Goal: Information Seeking & Learning: Learn about a topic

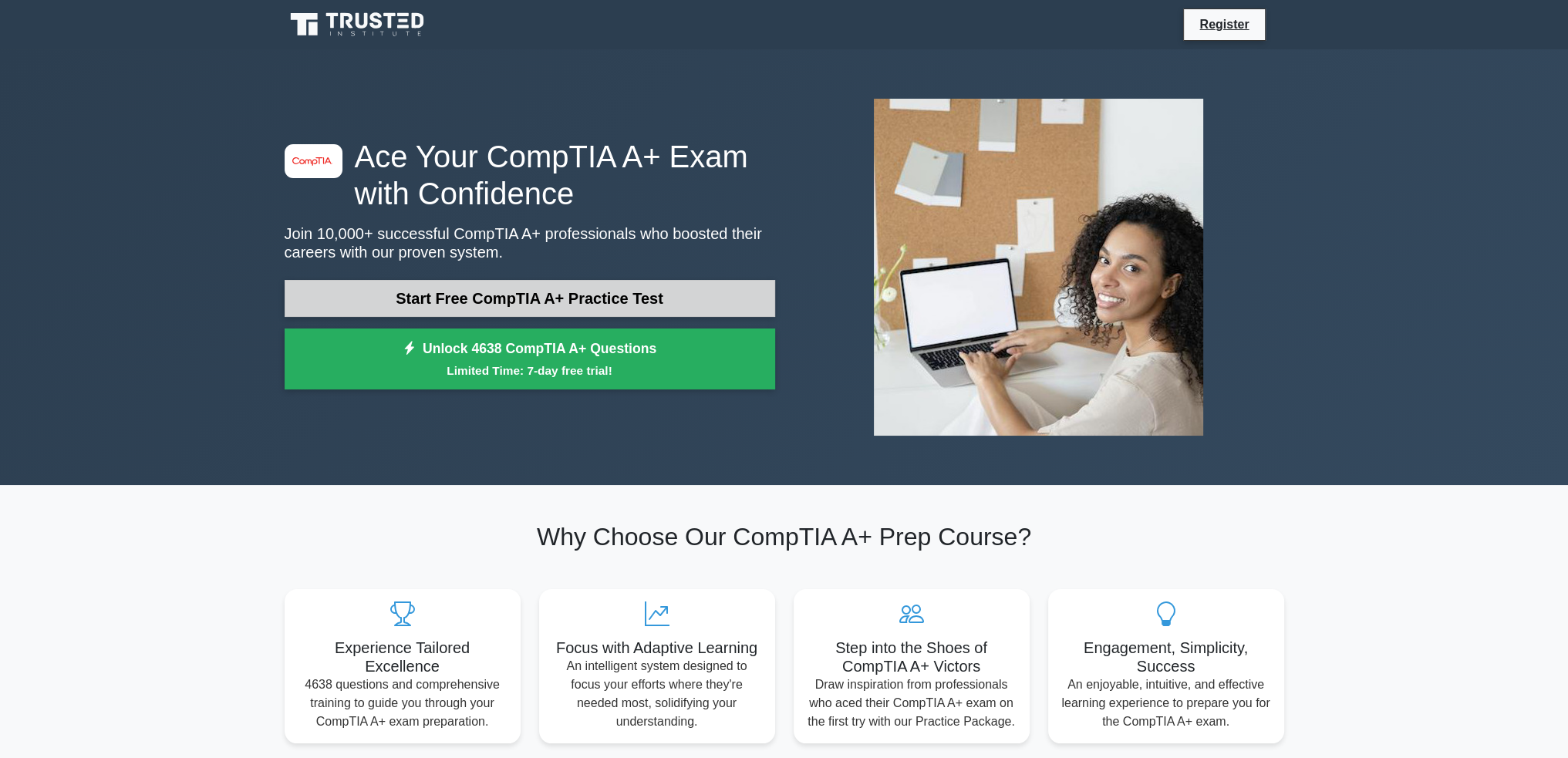
click at [565, 295] on link "Start Free CompTIA A+ Practice Test" at bounding box center [529, 298] width 490 height 37
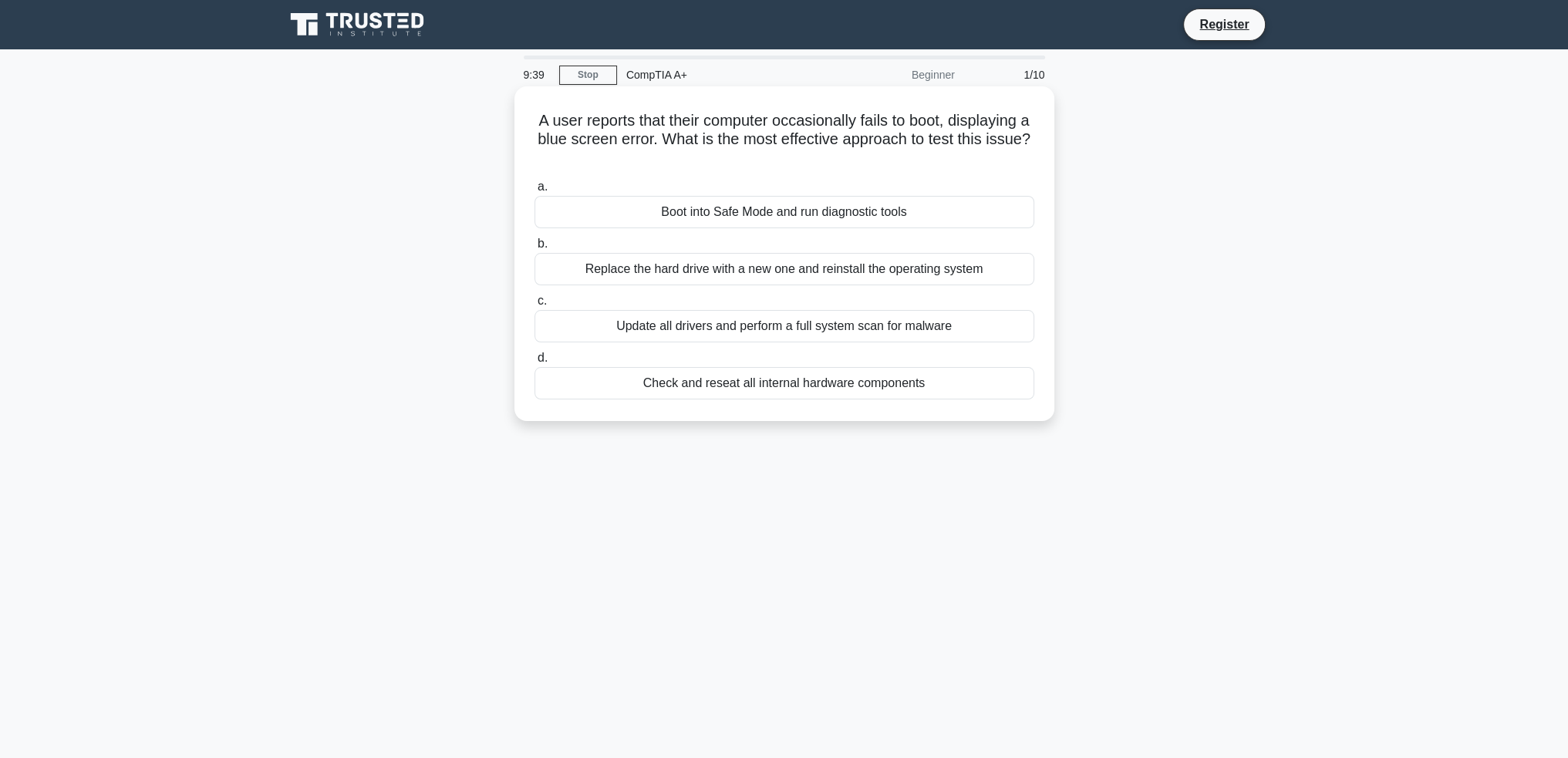
click at [776, 212] on div "Boot into Safe Mode and run diagnostic tools" at bounding box center [784, 212] width 500 height 32
click at [535, 192] on input "a. Boot into Safe Mode and run diagnostic tools" at bounding box center [535, 187] width 0 height 10
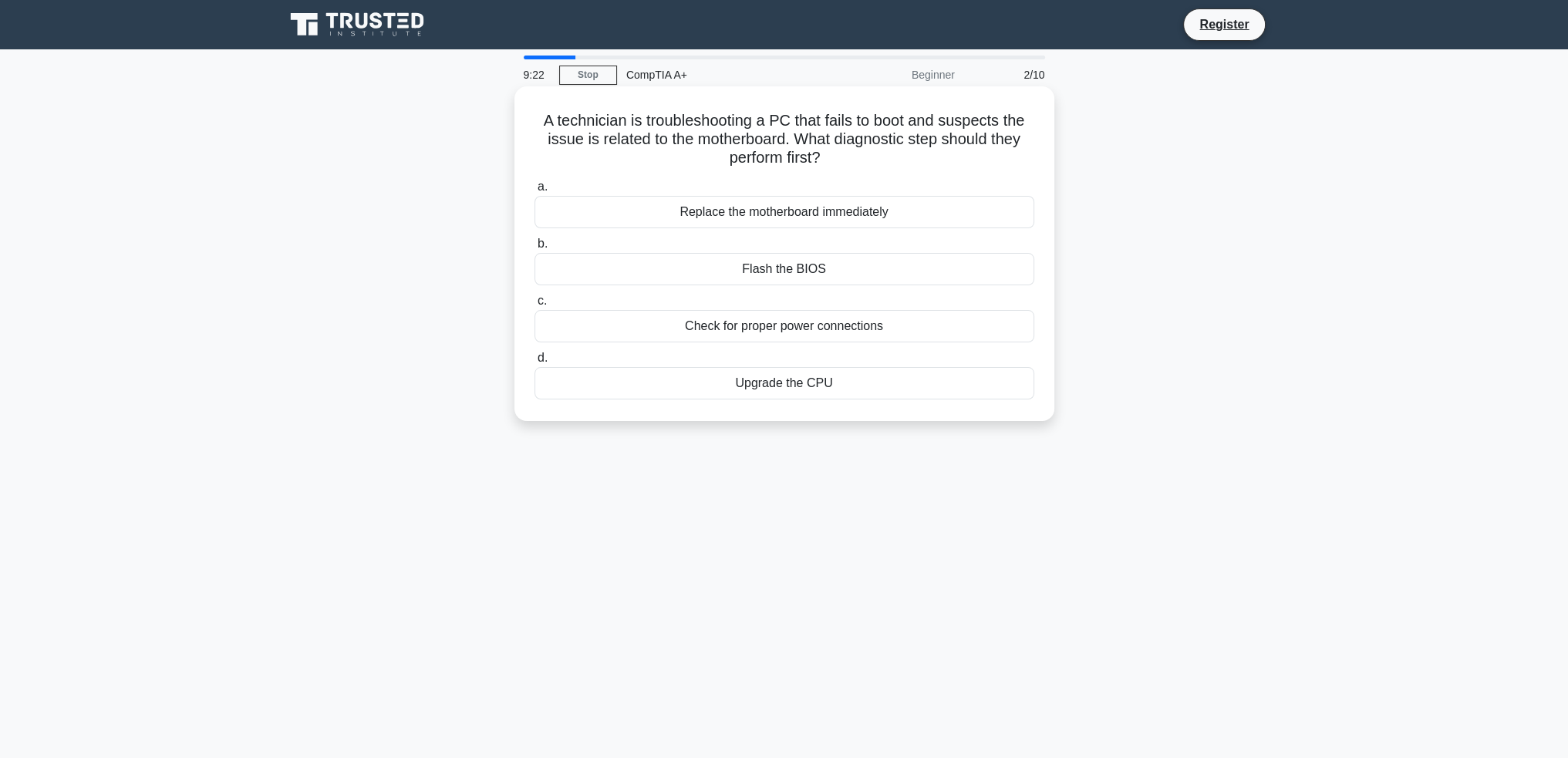
click at [818, 261] on div "Flash the BIOS" at bounding box center [784, 269] width 500 height 32
click at [535, 249] on input "b. Flash the BIOS" at bounding box center [535, 244] width 0 height 10
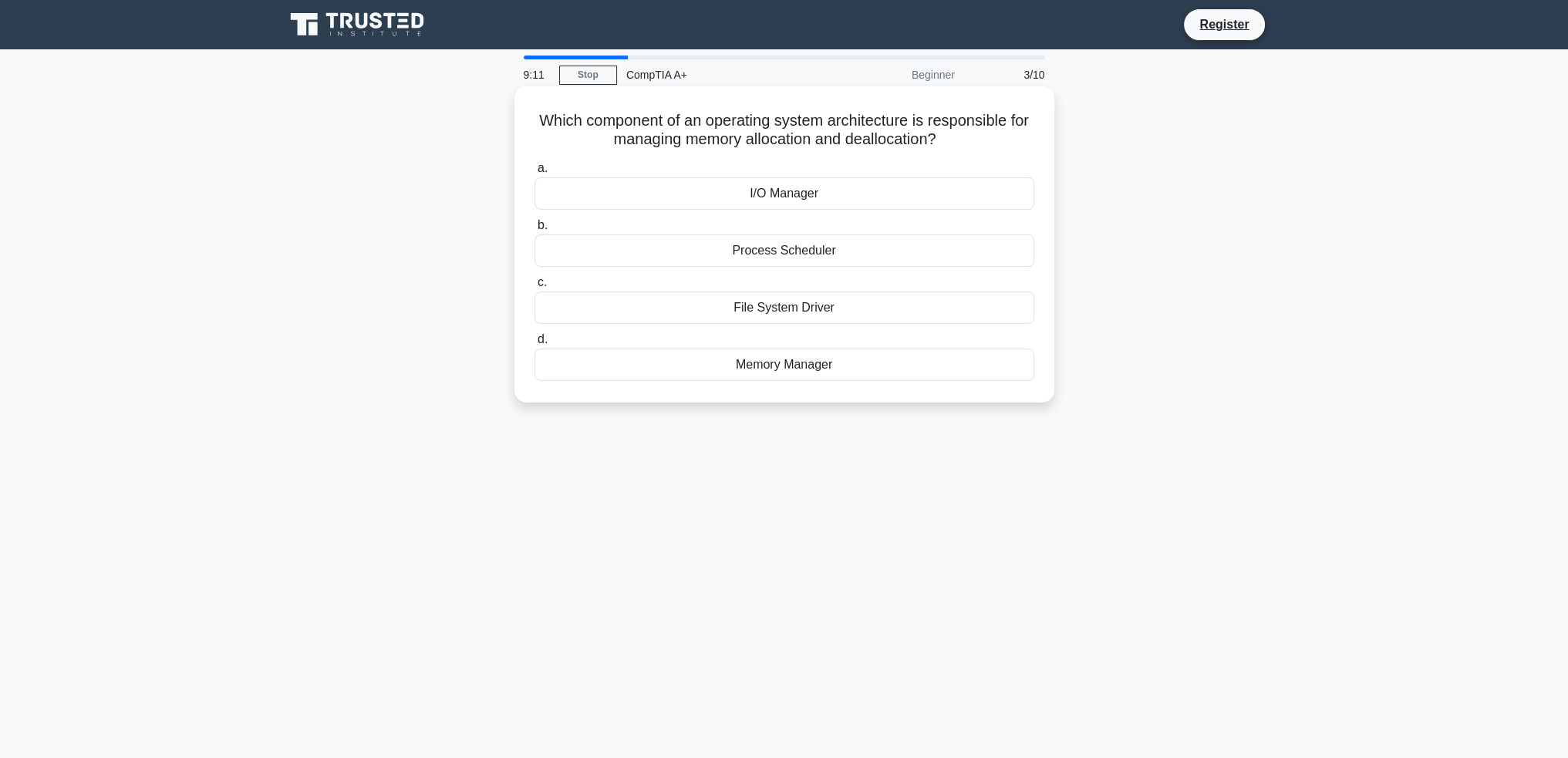
click at [770, 362] on div "Memory Manager" at bounding box center [784, 364] width 500 height 32
click at [535, 345] on input "d. Memory Manager" at bounding box center [535, 339] width 0 height 10
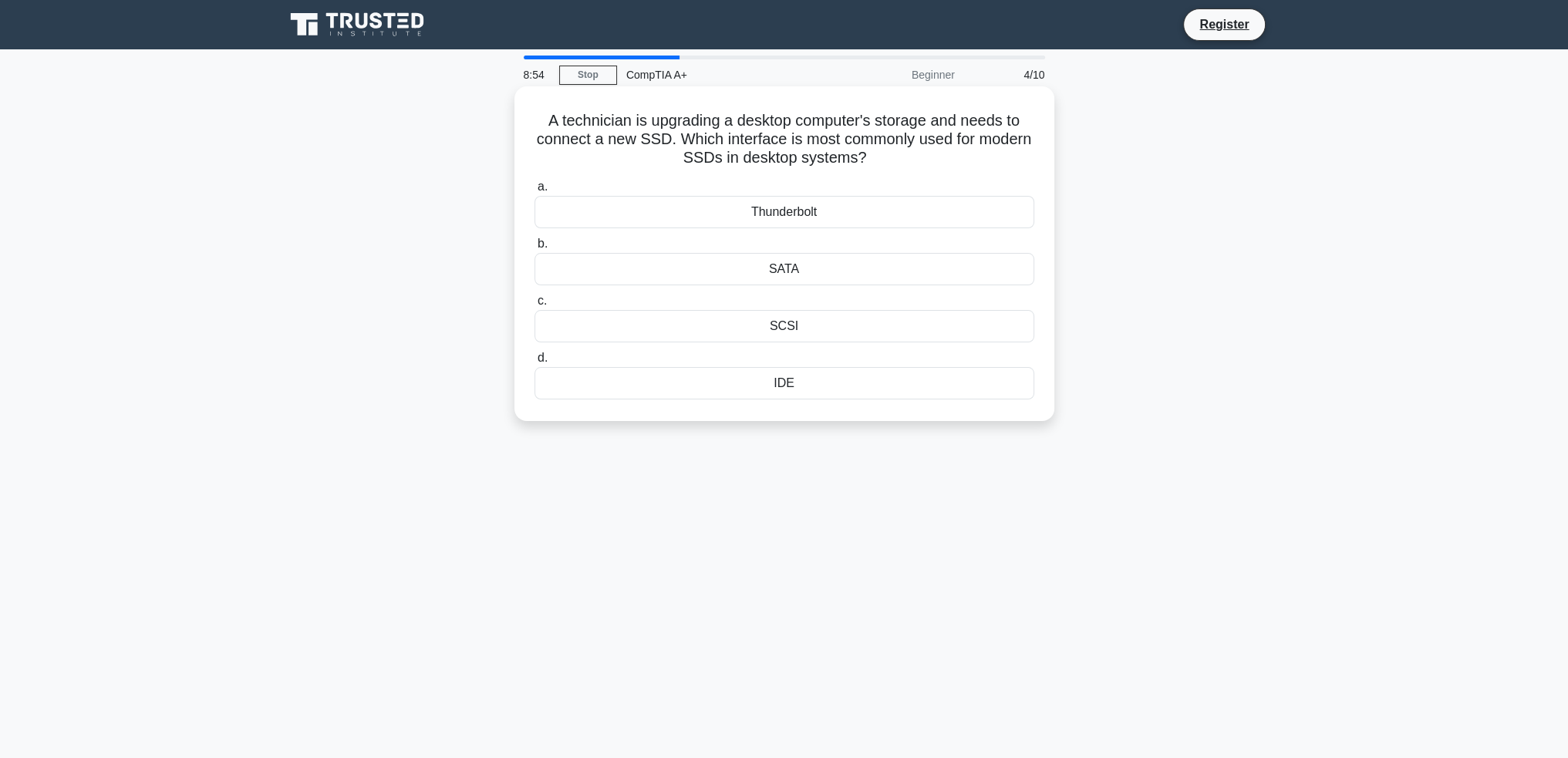
click at [790, 269] on div "SATA" at bounding box center [784, 269] width 500 height 32
click at [535, 249] on input "b. SATA" at bounding box center [535, 244] width 0 height 10
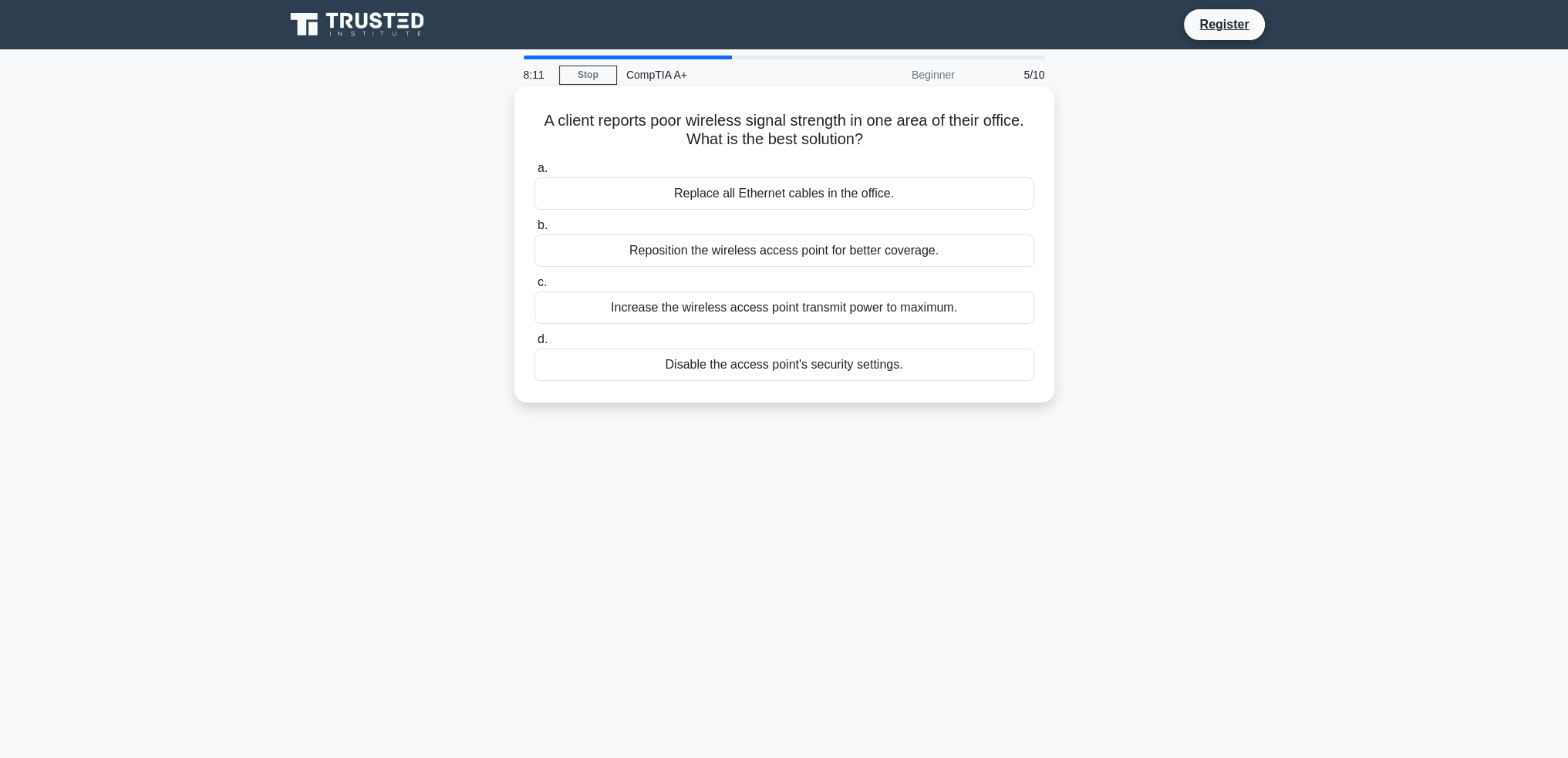
click at [763, 246] on div "Reposition the wireless access point for better coverage." at bounding box center [784, 250] width 500 height 32
click at [535, 231] on input "b. Reposition the wireless access point for better coverage." at bounding box center [535, 225] width 0 height 10
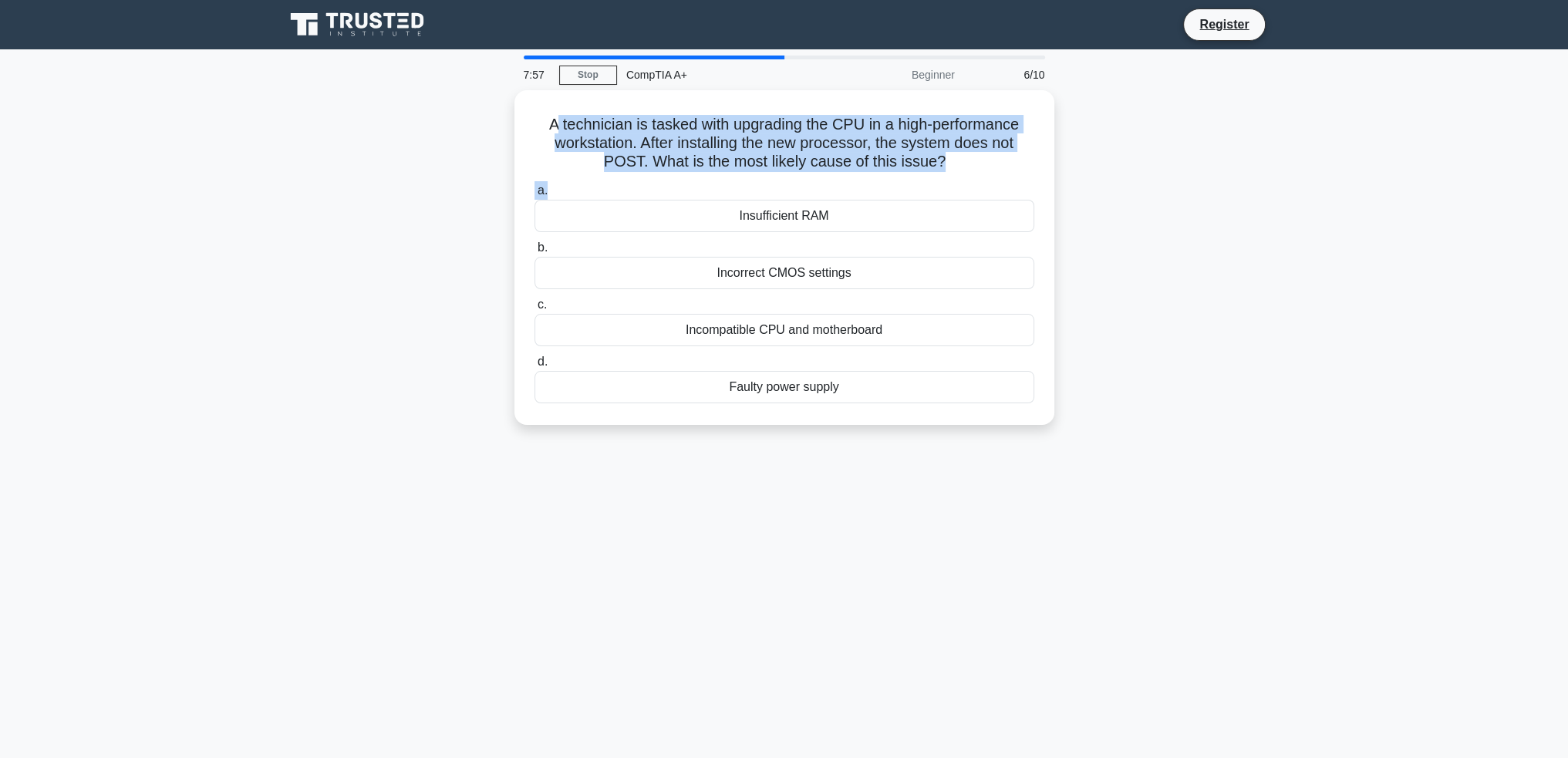
drag, startPoint x: 552, startPoint y: 121, endPoint x: 1135, endPoint y: 184, distance: 586.4
click at [1135, 184] on div "A technician is tasked with upgrading the CPU in a high-performance workstation…" at bounding box center [784, 267] width 1019 height 353
click at [1143, 184] on div "A technician is tasked with upgrading the CPU in a high-performance workstation…" at bounding box center [784, 267] width 1019 height 353
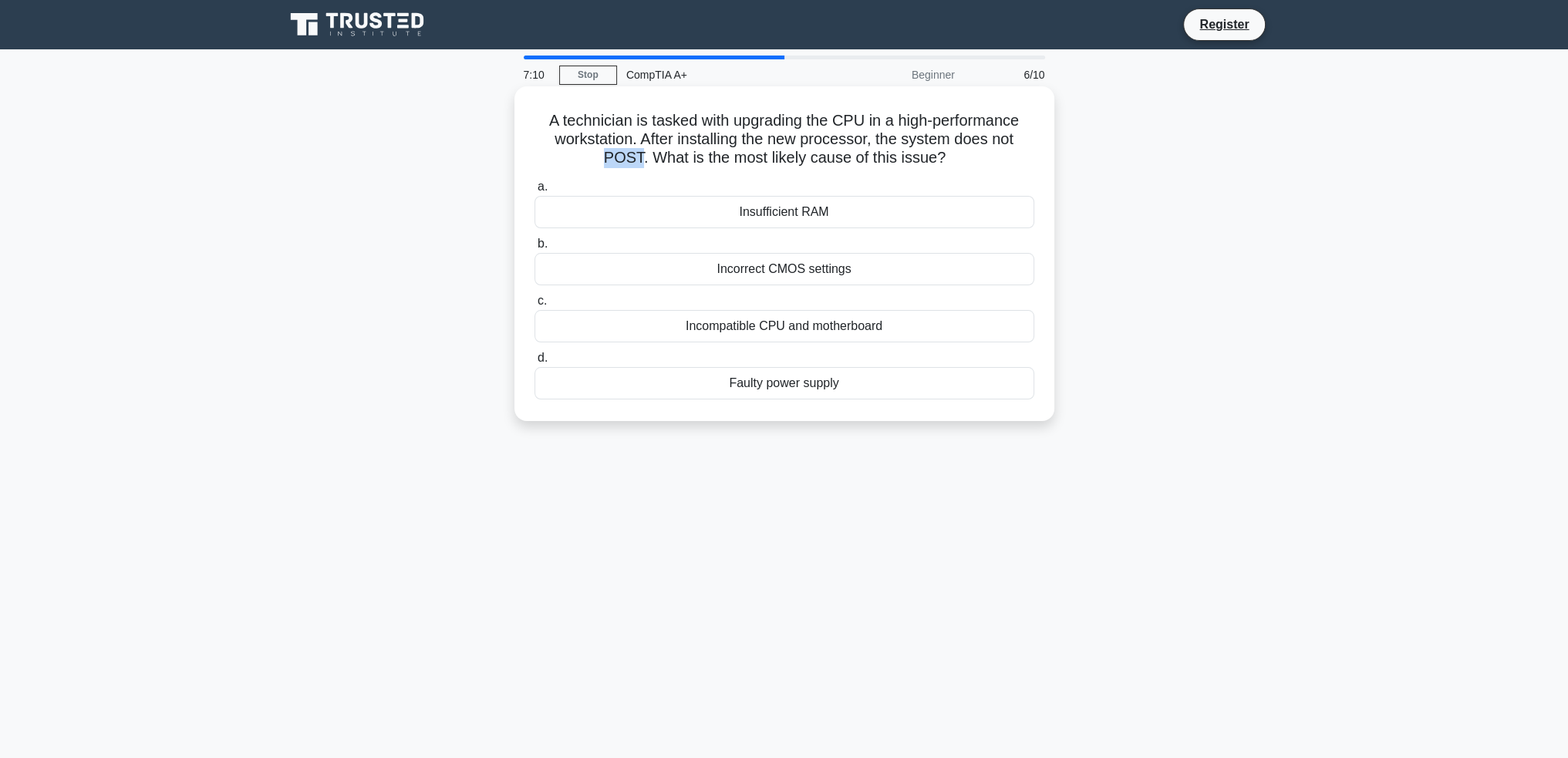
drag, startPoint x: 605, startPoint y: 165, endPoint x: 639, endPoint y: 160, distance: 34.4
click at [639, 162] on h5 "A technician is tasked with upgrading the CPU in a high-performance workstation…" at bounding box center [784, 140] width 503 height 57
copy h5 "POST"
click at [1286, 196] on div "A technician is tasked with upgrading the CPU in a high-performance workstation…" at bounding box center [784, 267] width 1019 height 353
drag, startPoint x: 970, startPoint y: 160, endPoint x: 534, endPoint y: 126, distance: 437.3
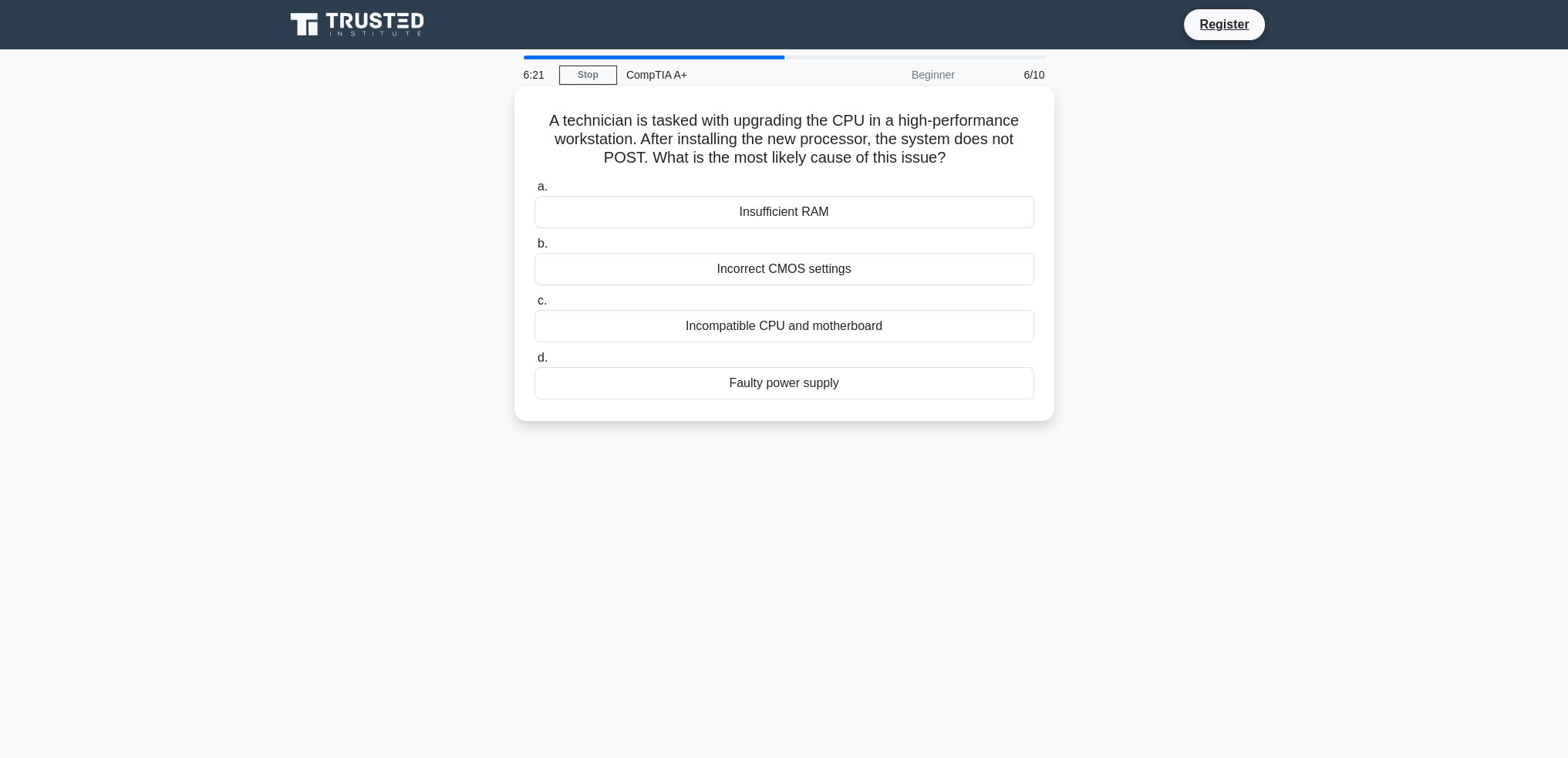
click at [531, 126] on div "A technician is tasked with upgrading the CPU in a high-performance workstation…" at bounding box center [784, 254] width 527 height 322
copy h5 "A technician is tasked with upgrading the CPU in a high-performance workstation…"
click at [1216, 289] on div "A technician is tasked with upgrading the CPU in a high-performance workstation…" at bounding box center [784, 267] width 1019 height 353
click at [825, 337] on div "Incompatible CPU and motherboard" at bounding box center [784, 326] width 500 height 32
click at [535, 306] on input "c. Incompatible CPU and motherboard" at bounding box center [535, 301] width 0 height 10
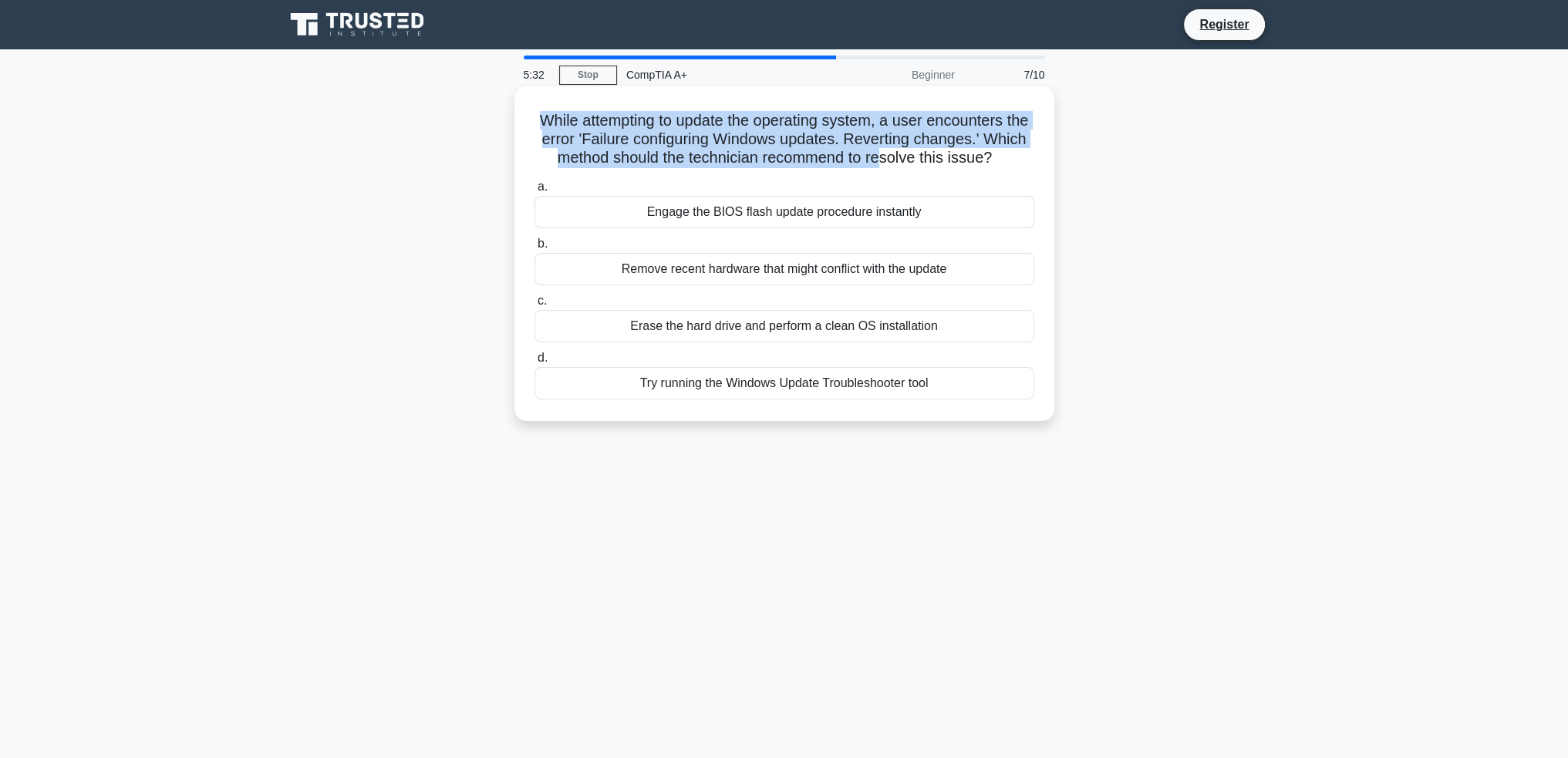
drag, startPoint x: 550, startPoint y: 130, endPoint x: 929, endPoint y: 161, distance: 380.3
click at [928, 161] on h5 "While attempting to update the operating system, a user encounters the error 'F…" at bounding box center [784, 140] width 503 height 57
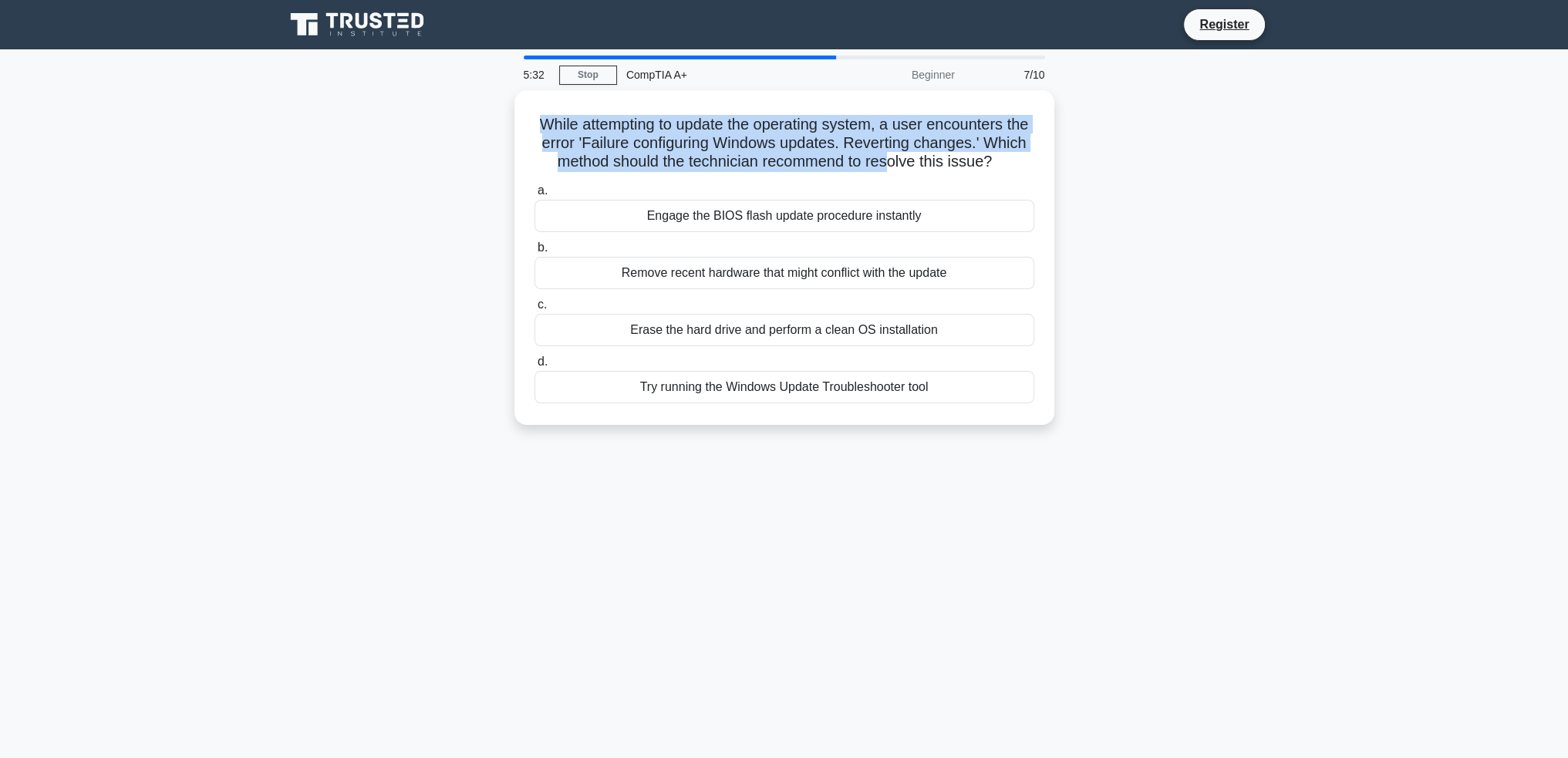
click at [1162, 212] on div "While attempting to update the operating system, a user encounters the error 'F…" at bounding box center [784, 267] width 1019 height 353
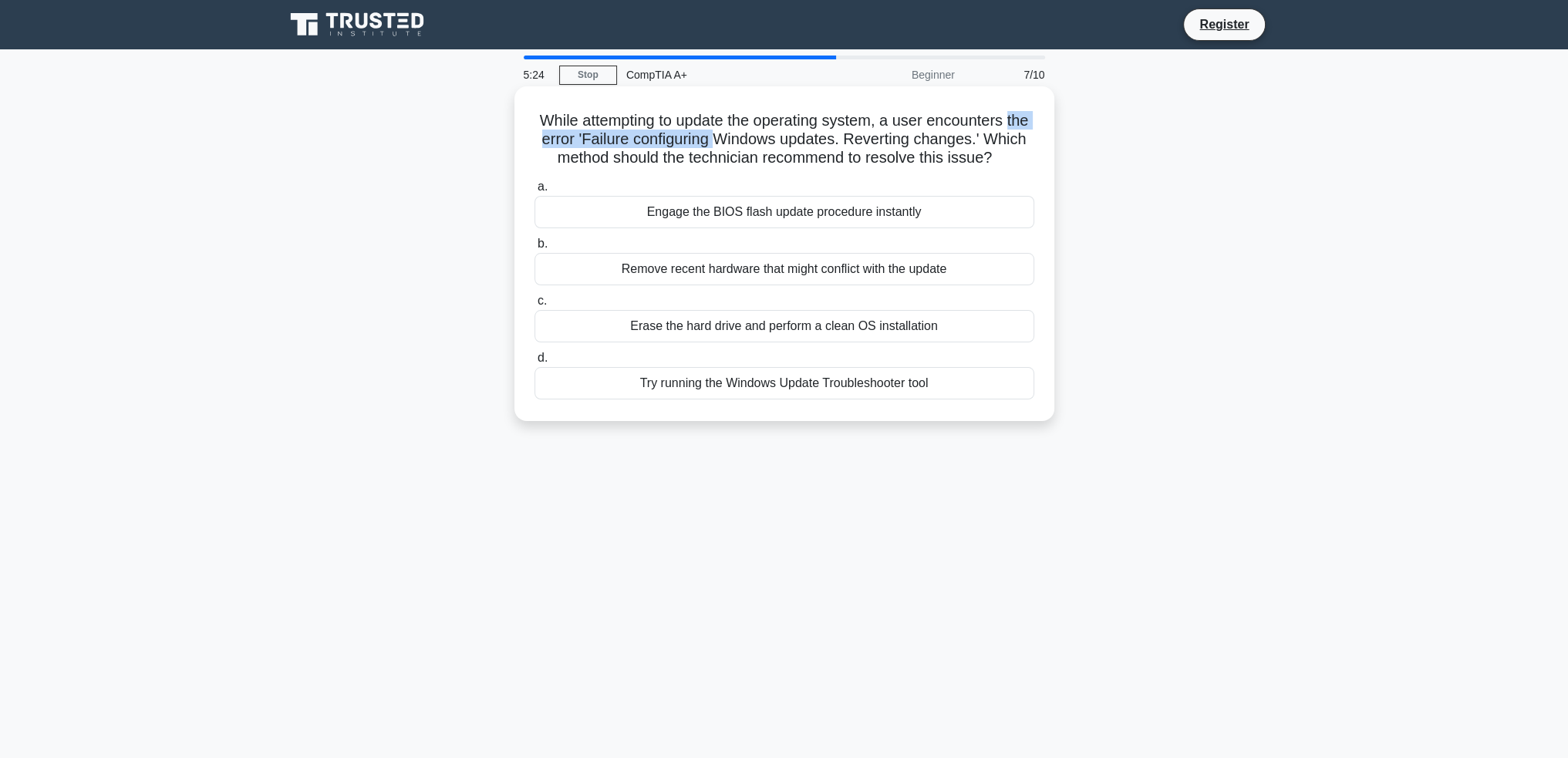
drag, startPoint x: 555, startPoint y: 129, endPoint x: 755, endPoint y: 140, distance: 200.3
click at [755, 140] on h5 "While attempting to update the operating system, a user encounters the error 'F…" at bounding box center [784, 140] width 503 height 57
click at [1207, 145] on div "While attempting to update the operating system, a user encounters the error 'F…" at bounding box center [784, 267] width 1019 height 353
drag, startPoint x: 619, startPoint y: 145, endPoint x: 962, endPoint y: 179, distance: 344.7
click at [962, 168] on h5 "While attempting to update the operating system, a user encounters the error 'F…" at bounding box center [784, 140] width 503 height 57
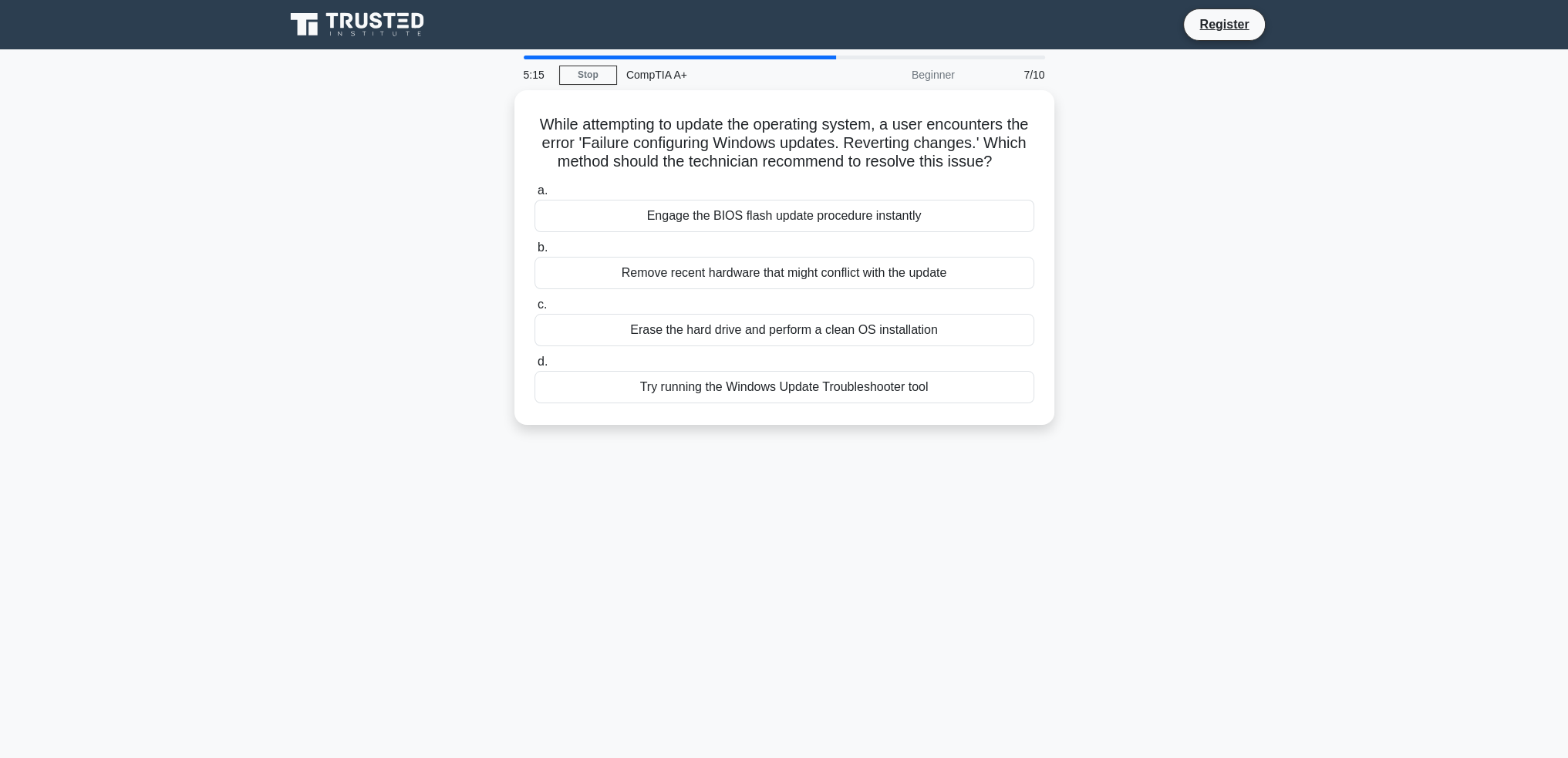
click at [1124, 209] on div "While attempting to update the operating system, a user encounters the error 'F…" at bounding box center [784, 267] width 1019 height 353
click at [790, 399] on div "Try running the Windows Update Troubleshooter tool" at bounding box center [784, 383] width 500 height 32
click at [535, 363] on input "d. Try running the Windows Update Troubleshooter tool" at bounding box center [535, 358] width 0 height 10
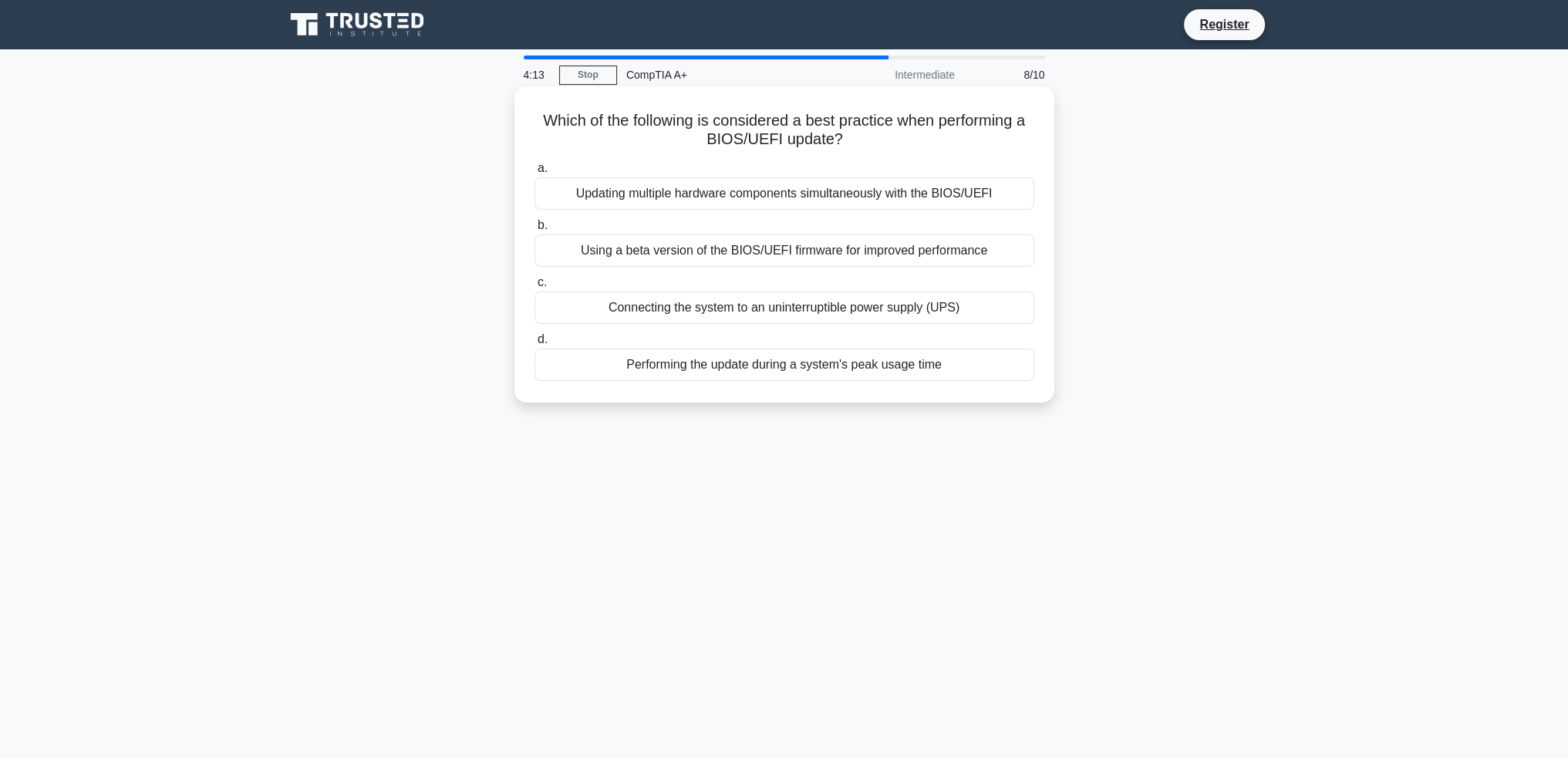
click at [963, 196] on div "Updating multiple hardware components simultaneously with the BIOS/UEFI" at bounding box center [784, 193] width 500 height 32
click at [535, 174] on input "a. Updating multiple hardware components simultaneously with the BIOS/UEFI" at bounding box center [535, 168] width 0 height 10
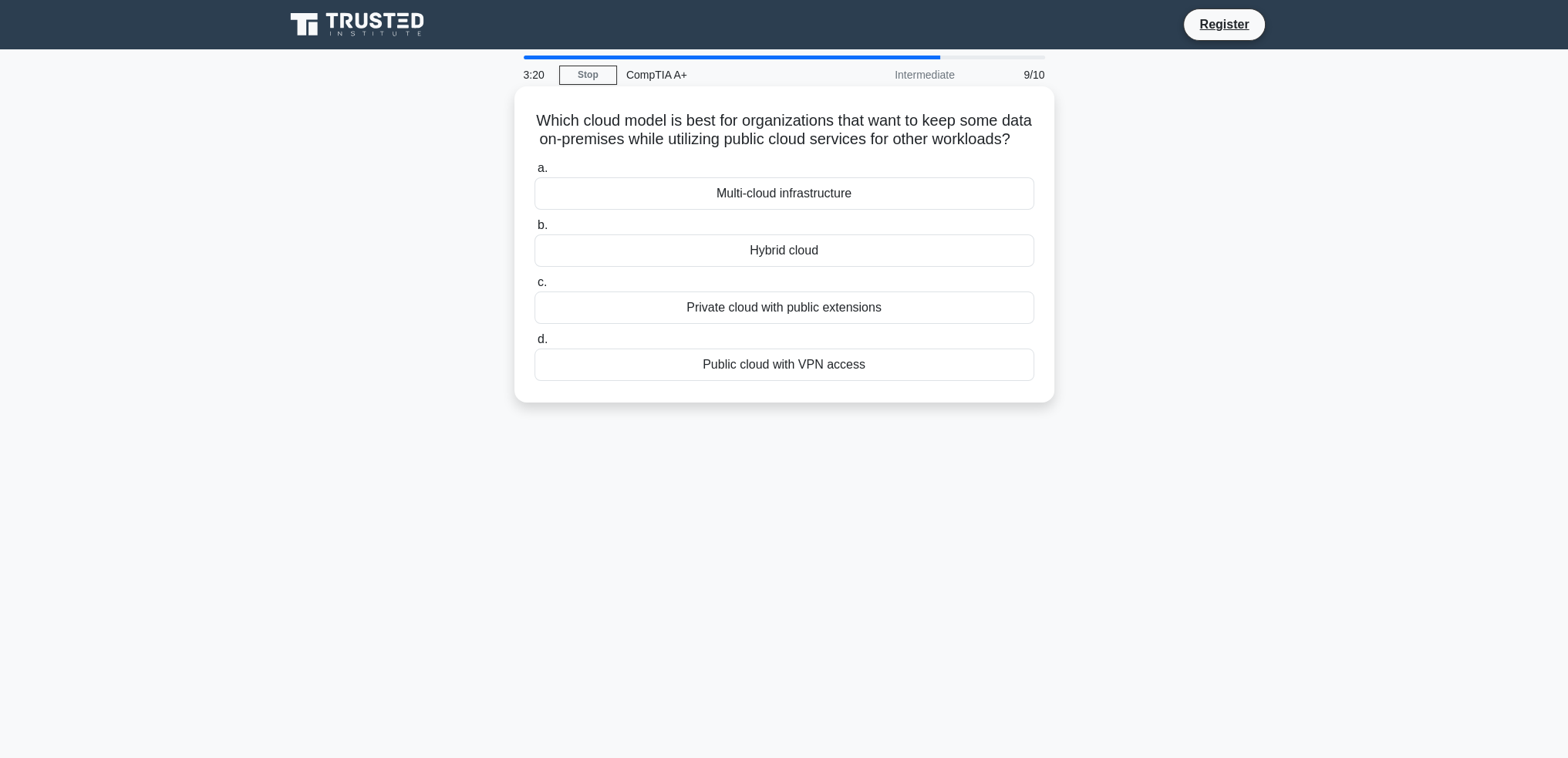
click at [811, 209] on div "Multi-cloud infrastructure" at bounding box center [784, 193] width 500 height 32
click at [535, 174] on input "a. Multi-cloud infrastructure" at bounding box center [535, 168] width 0 height 10
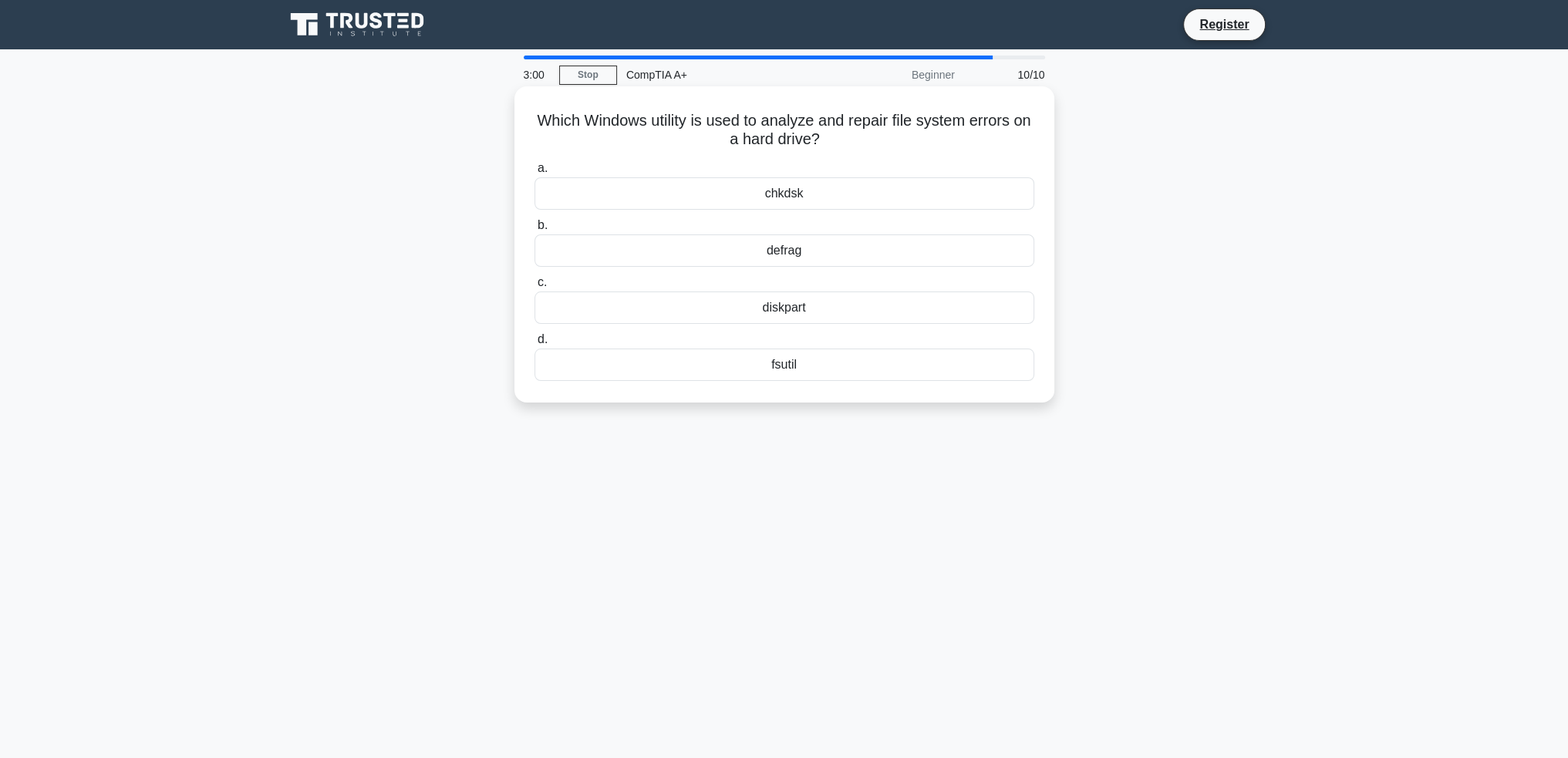
click at [819, 196] on div "chkdsk" at bounding box center [784, 193] width 500 height 32
click at [535, 174] on input "a. chkdsk" at bounding box center [535, 168] width 0 height 10
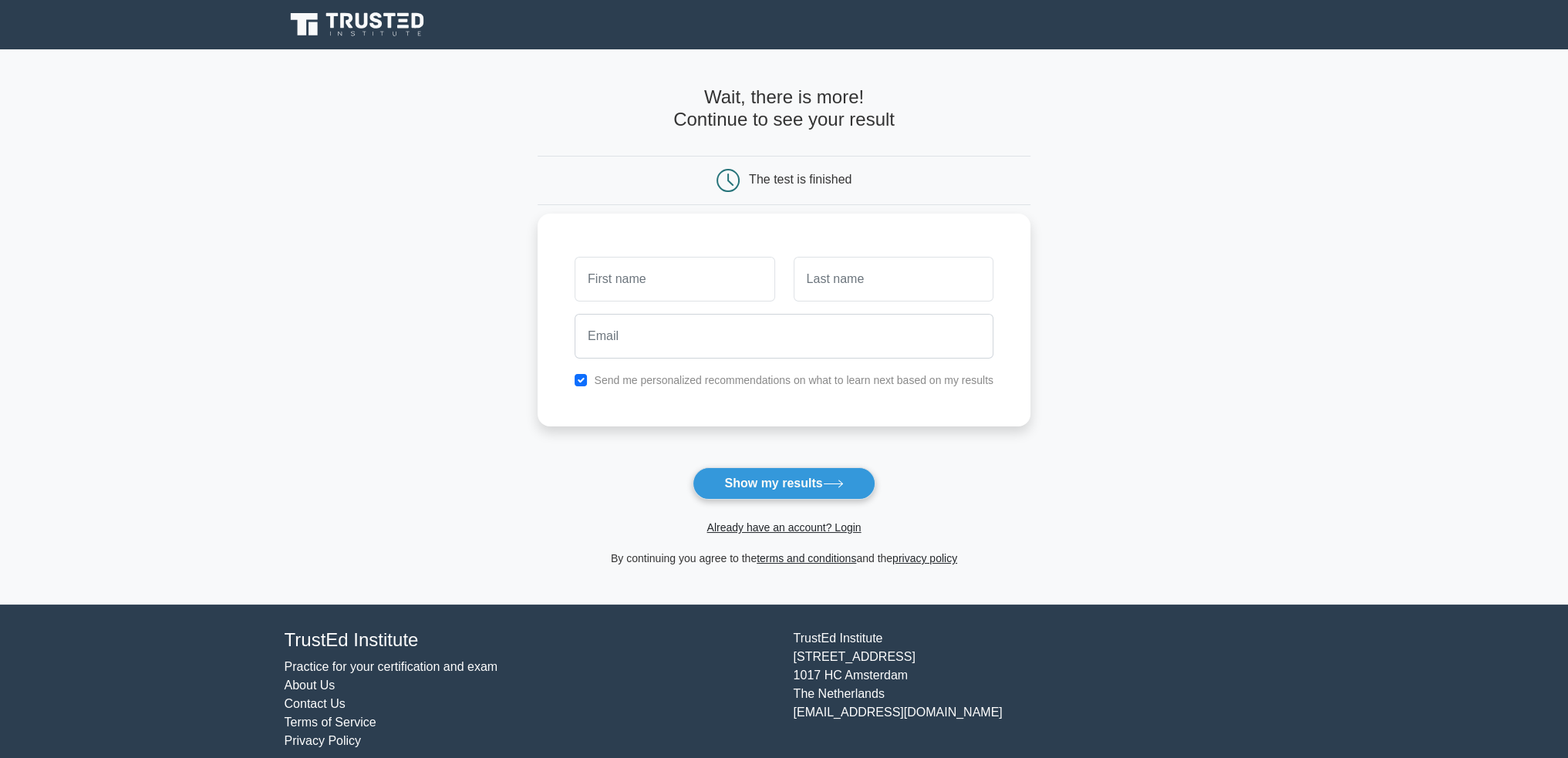
click at [713, 281] on input "text" at bounding box center [674, 279] width 200 height 45
type input "Untrusted"
type input "Institute"
type input "thedeathlessblademaster@gmail.com"
click at [693, 467] on button "Show my results" at bounding box center [784, 483] width 182 height 32
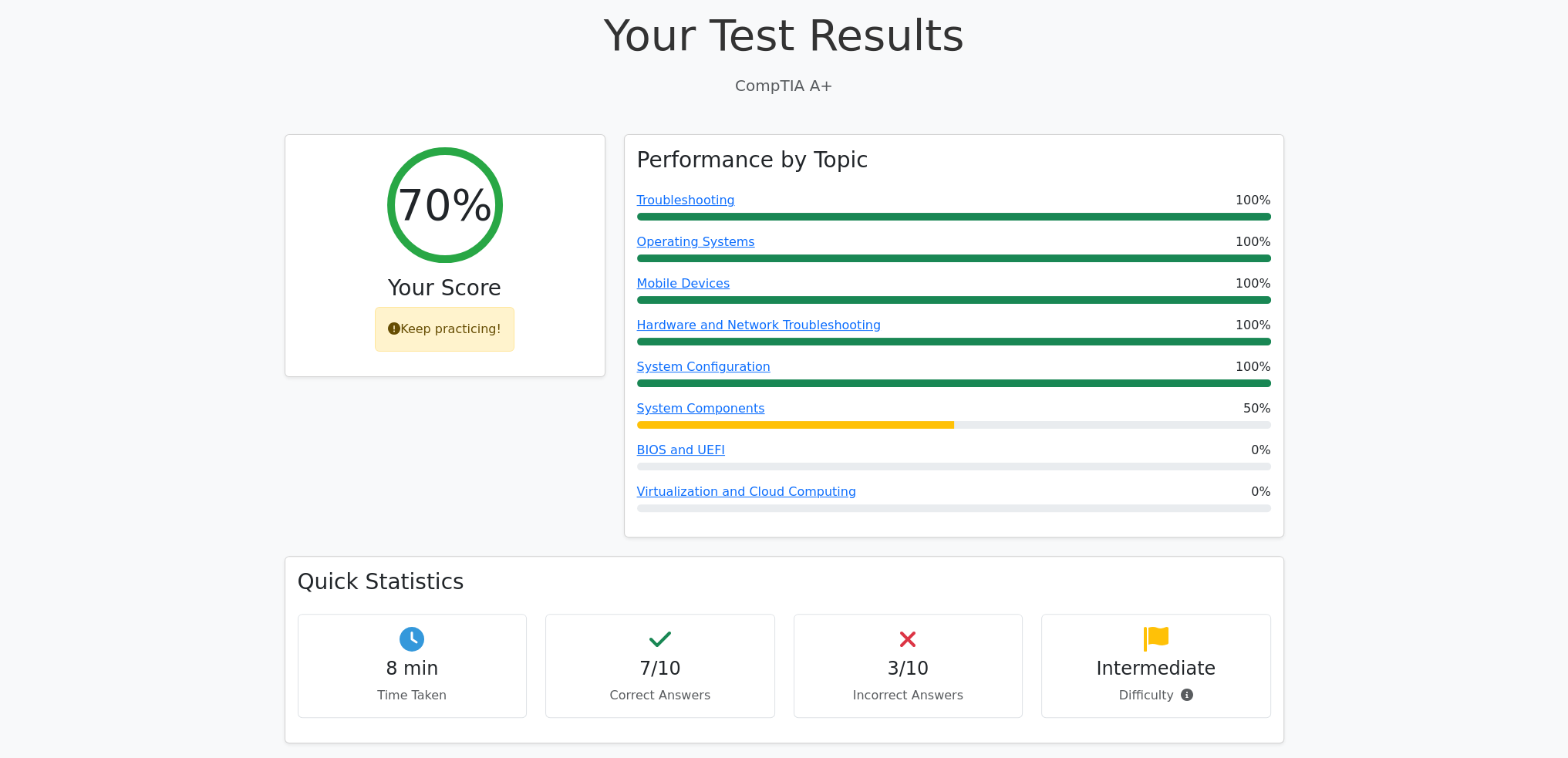
scroll to position [463, 0]
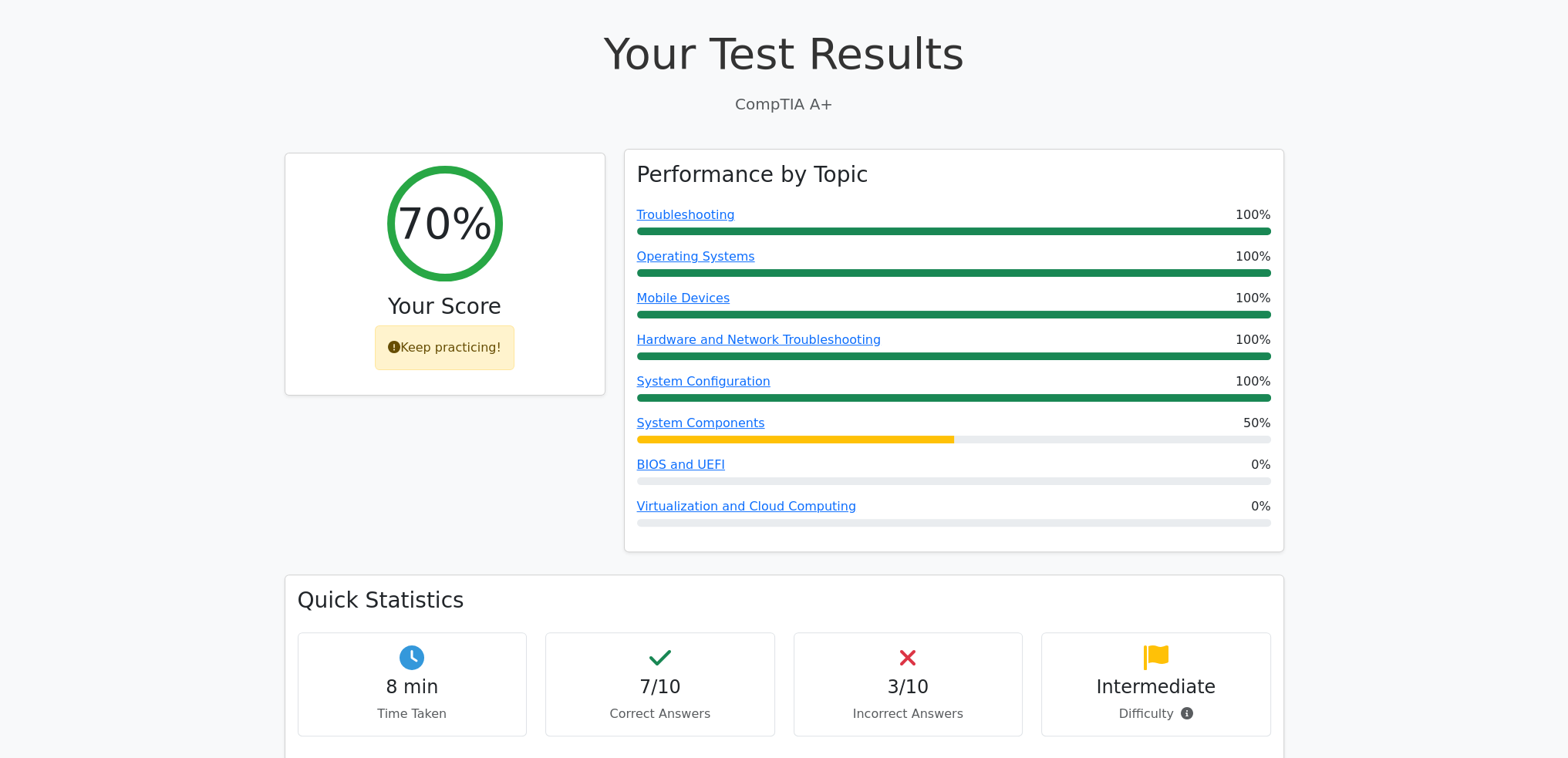
click at [790, 436] on div at bounding box center [795, 440] width 317 height 7
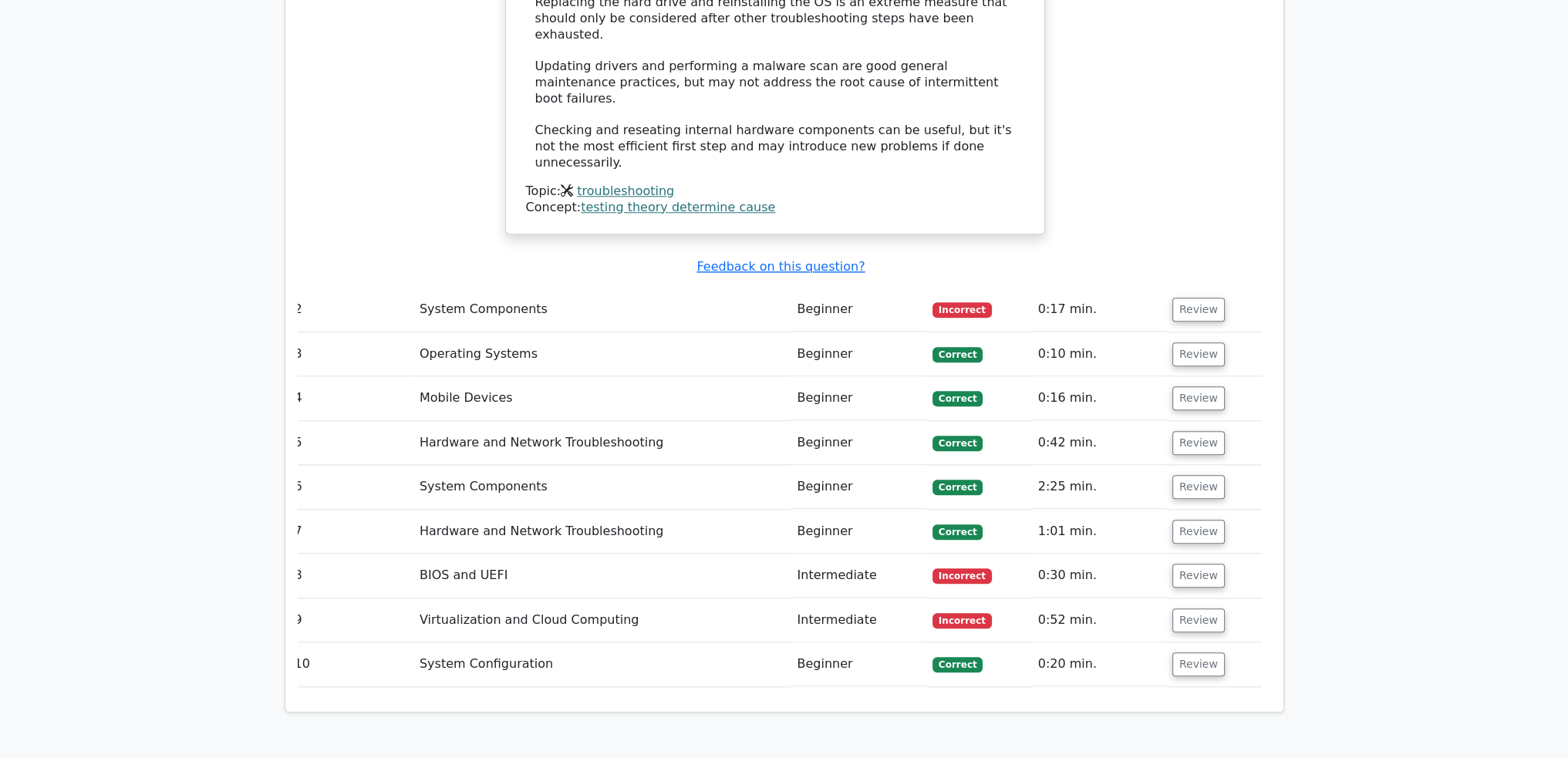
scroll to position [2005, 0]
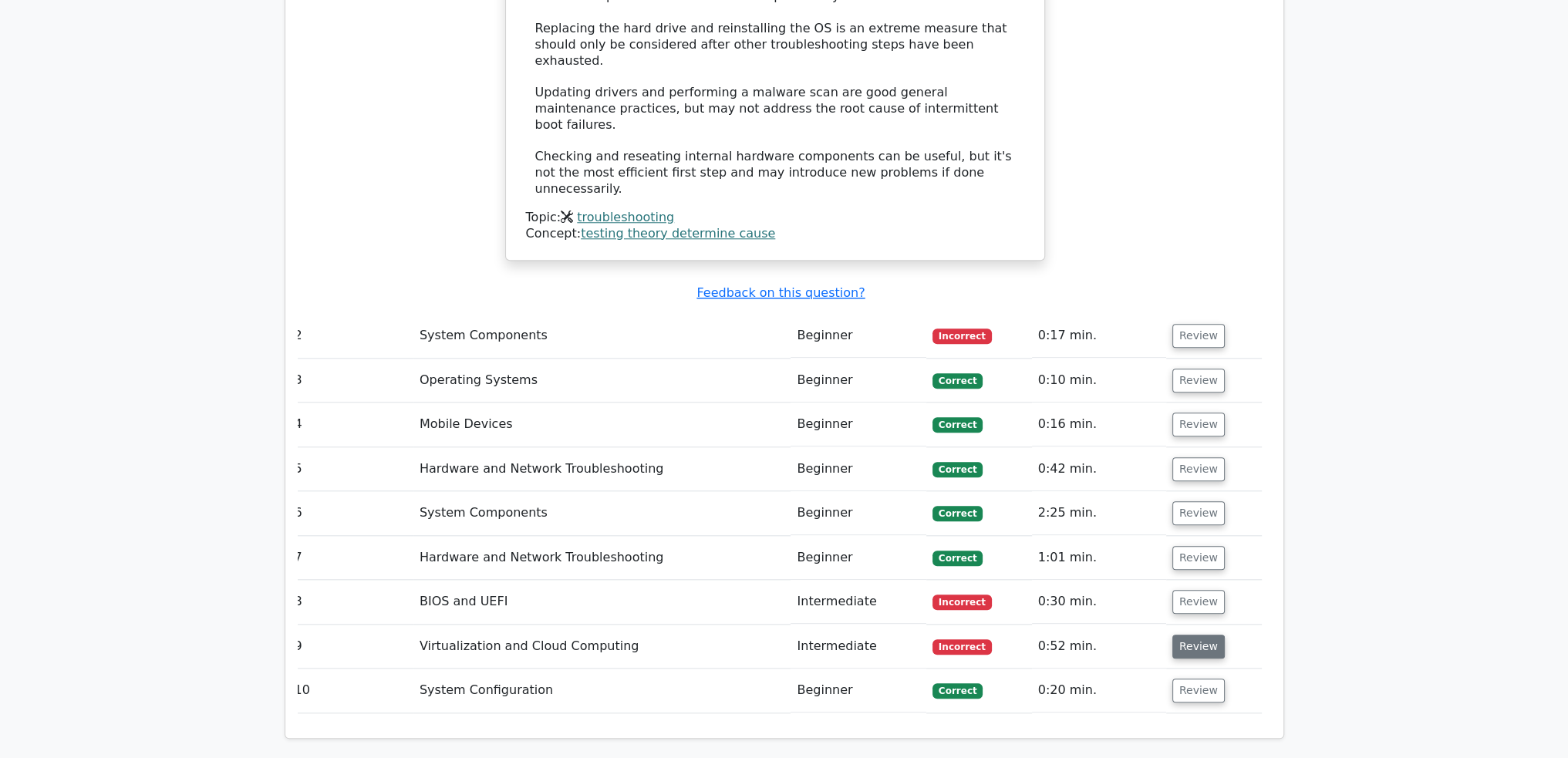
click at [1182, 635] on button "Review" at bounding box center [1198, 647] width 52 height 24
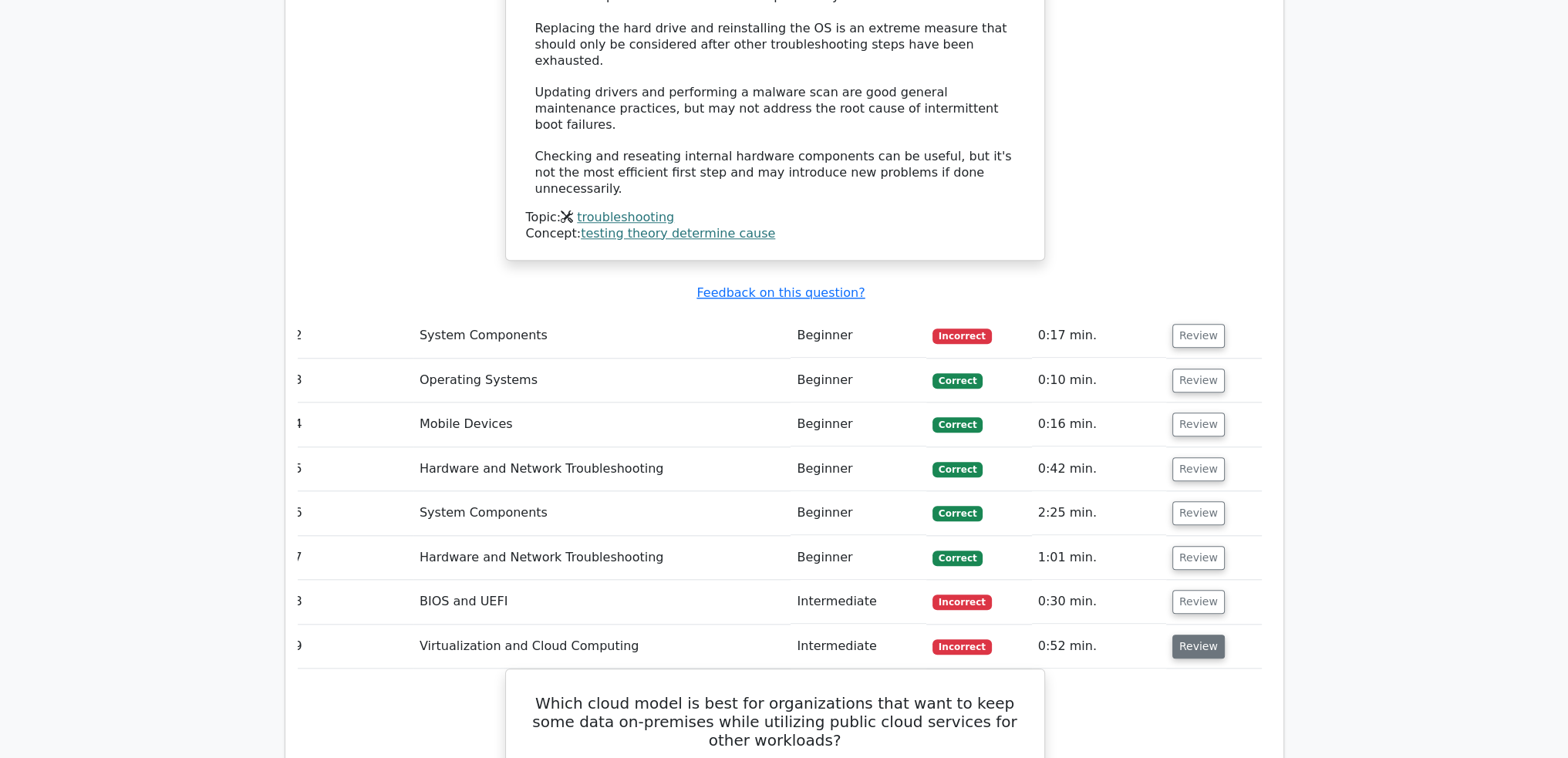
click at [1205, 635] on button "Review" at bounding box center [1198, 647] width 52 height 24
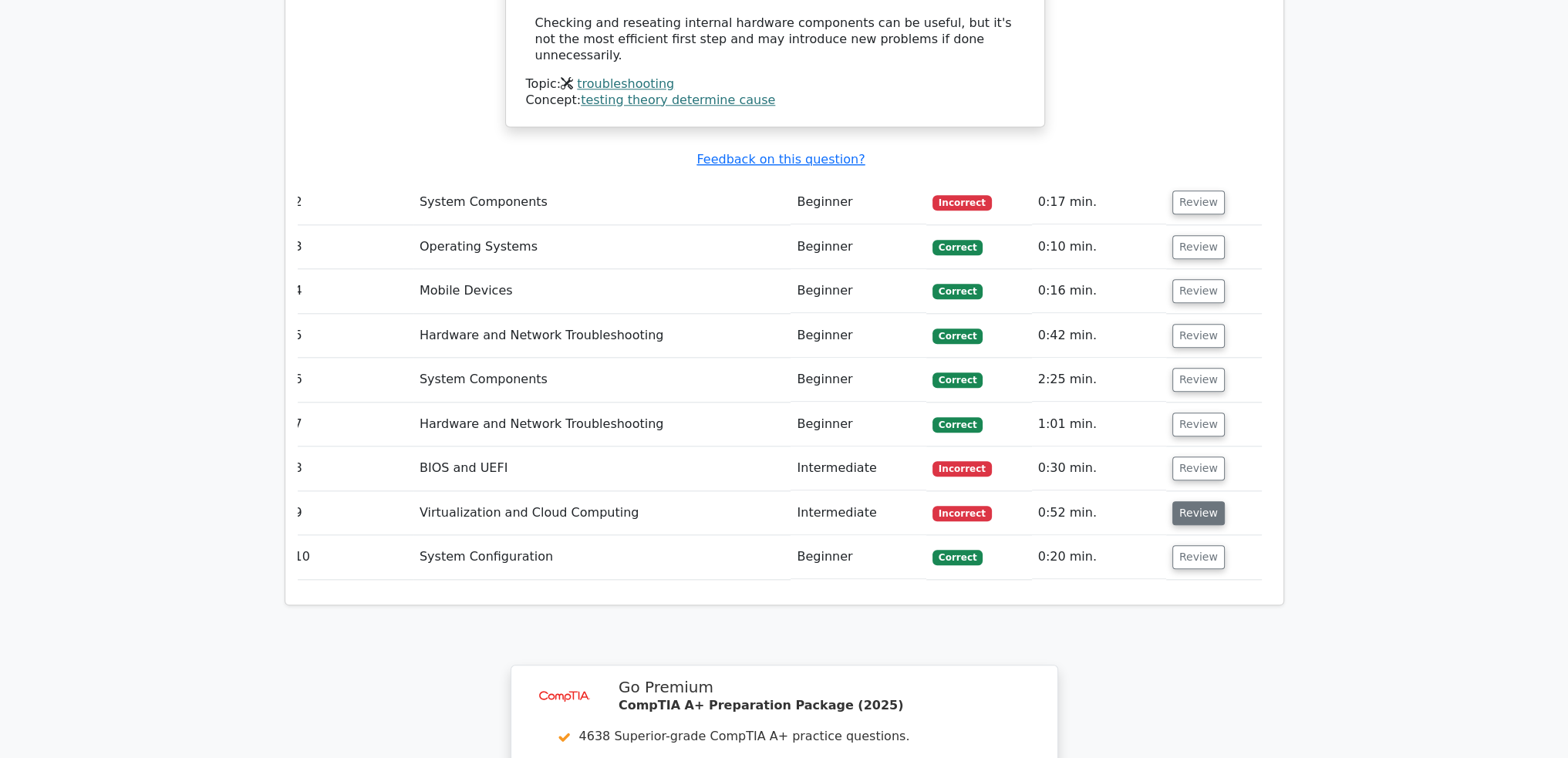
scroll to position [2159, 0]
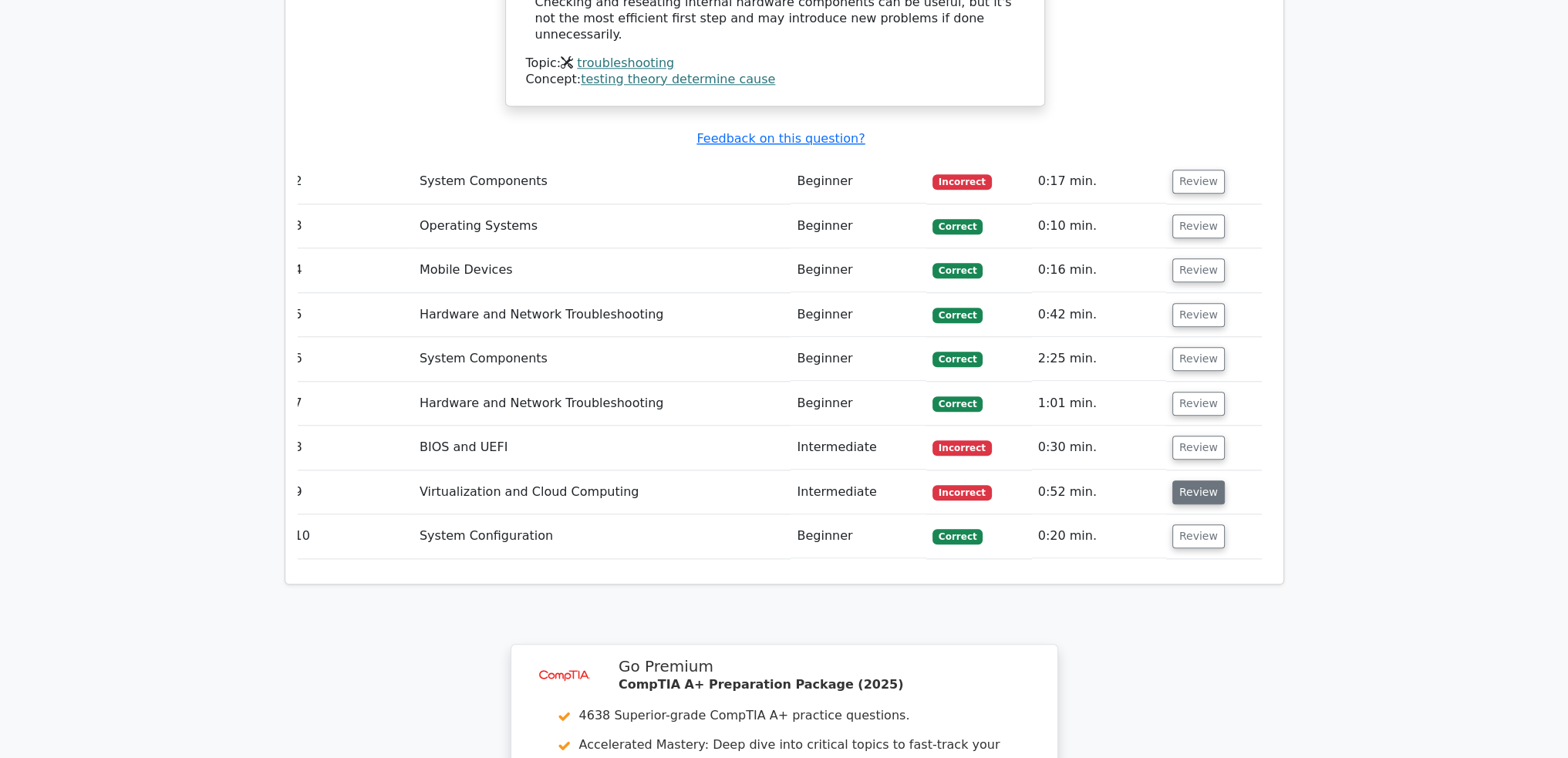
click at [1193, 480] on button "Review" at bounding box center [1198, 492] width 52 height 24
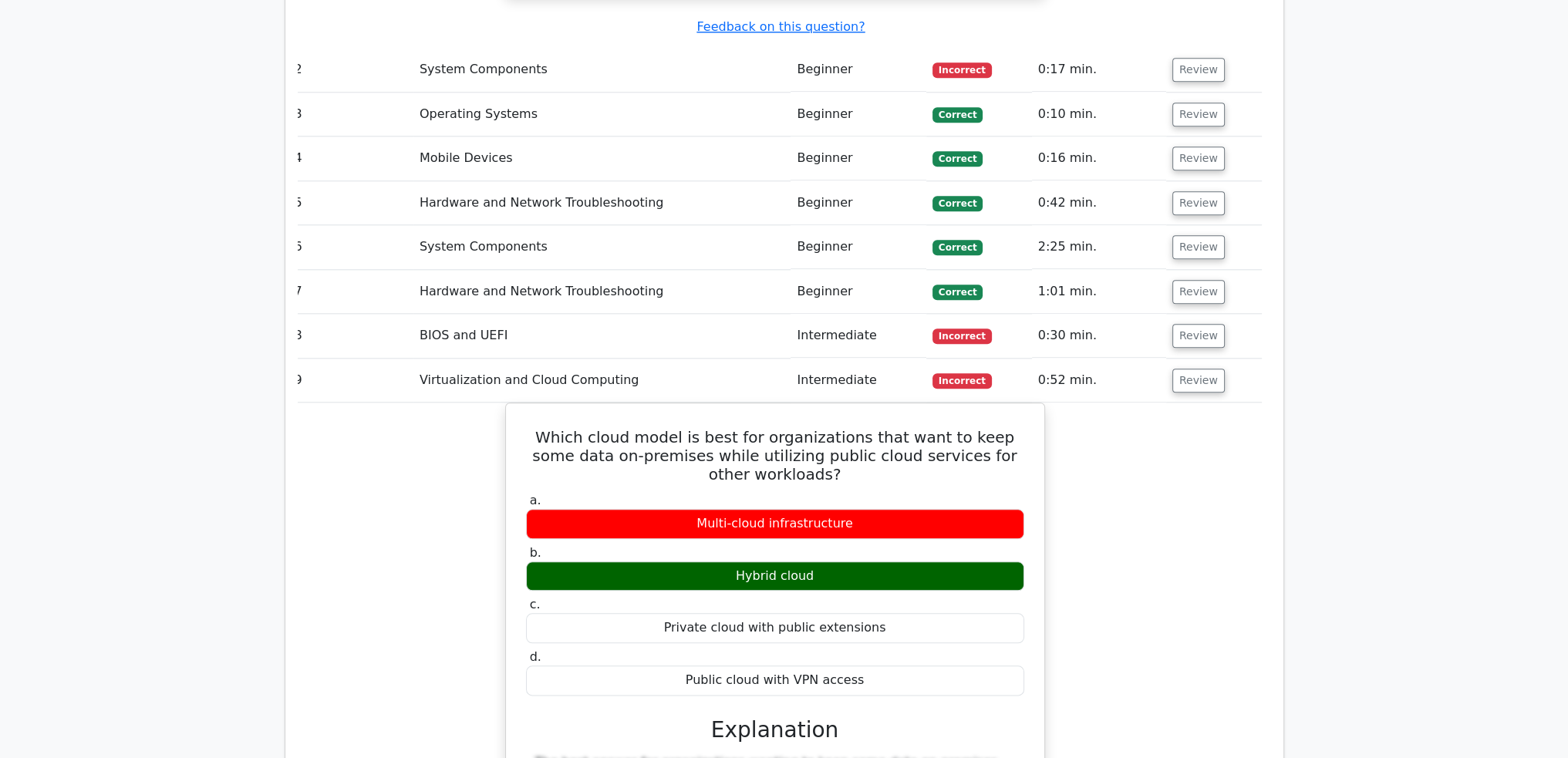
scroll to position [2314, 0]
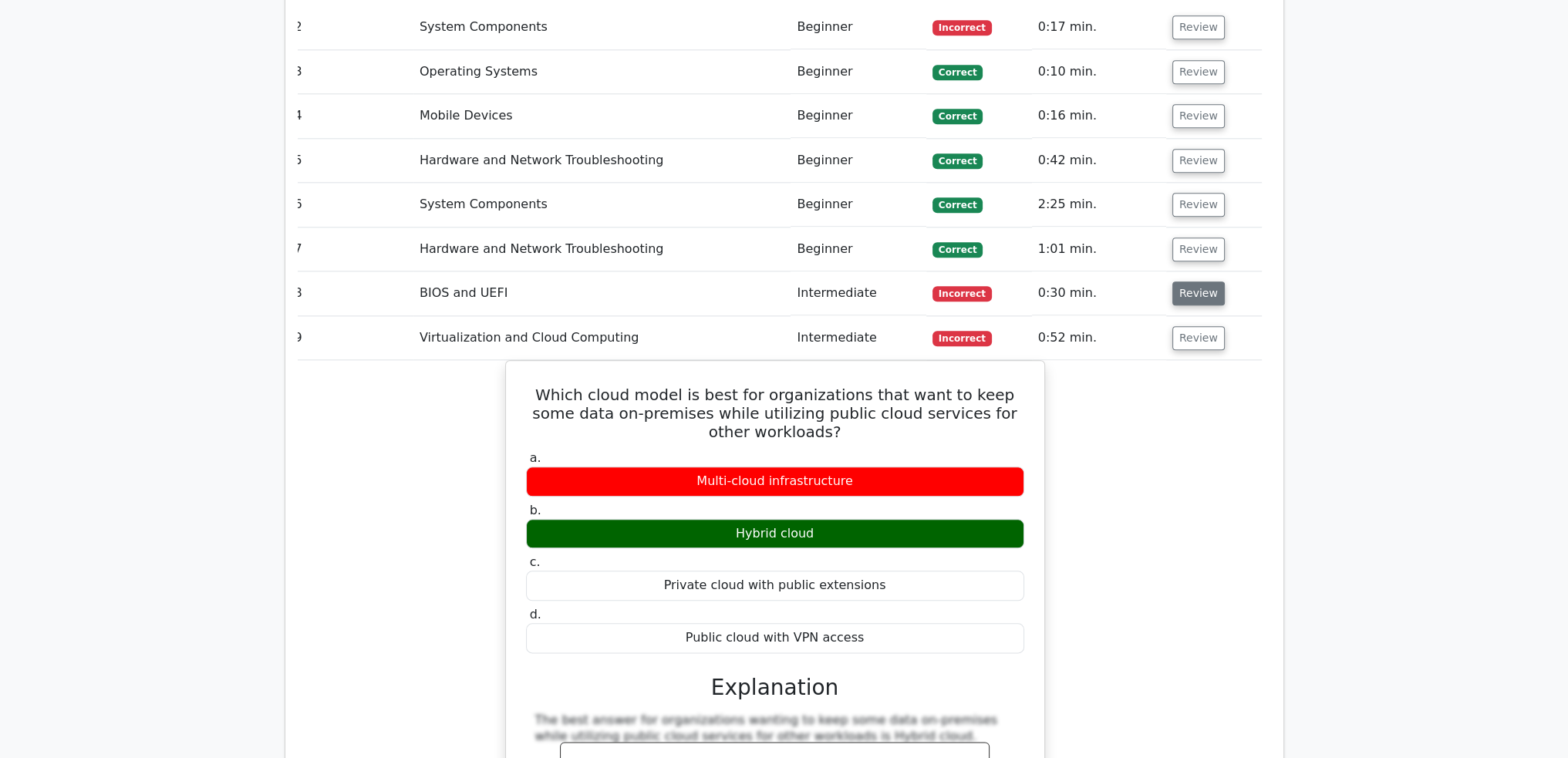
click at [1186, 281] on button "Review" at bounding box center [1198, 293] width 52 height 24
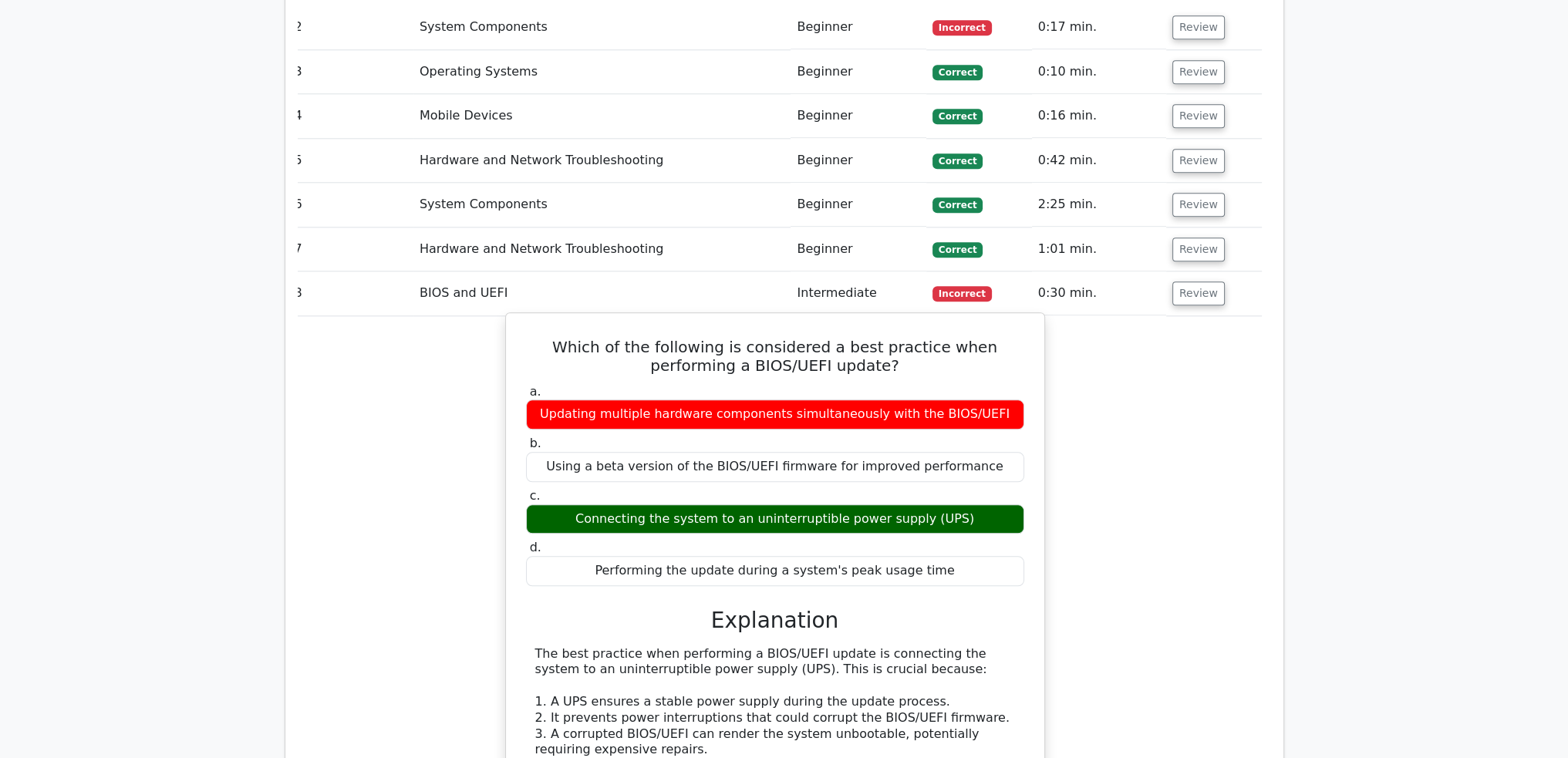
scroll to position [2468, 0]
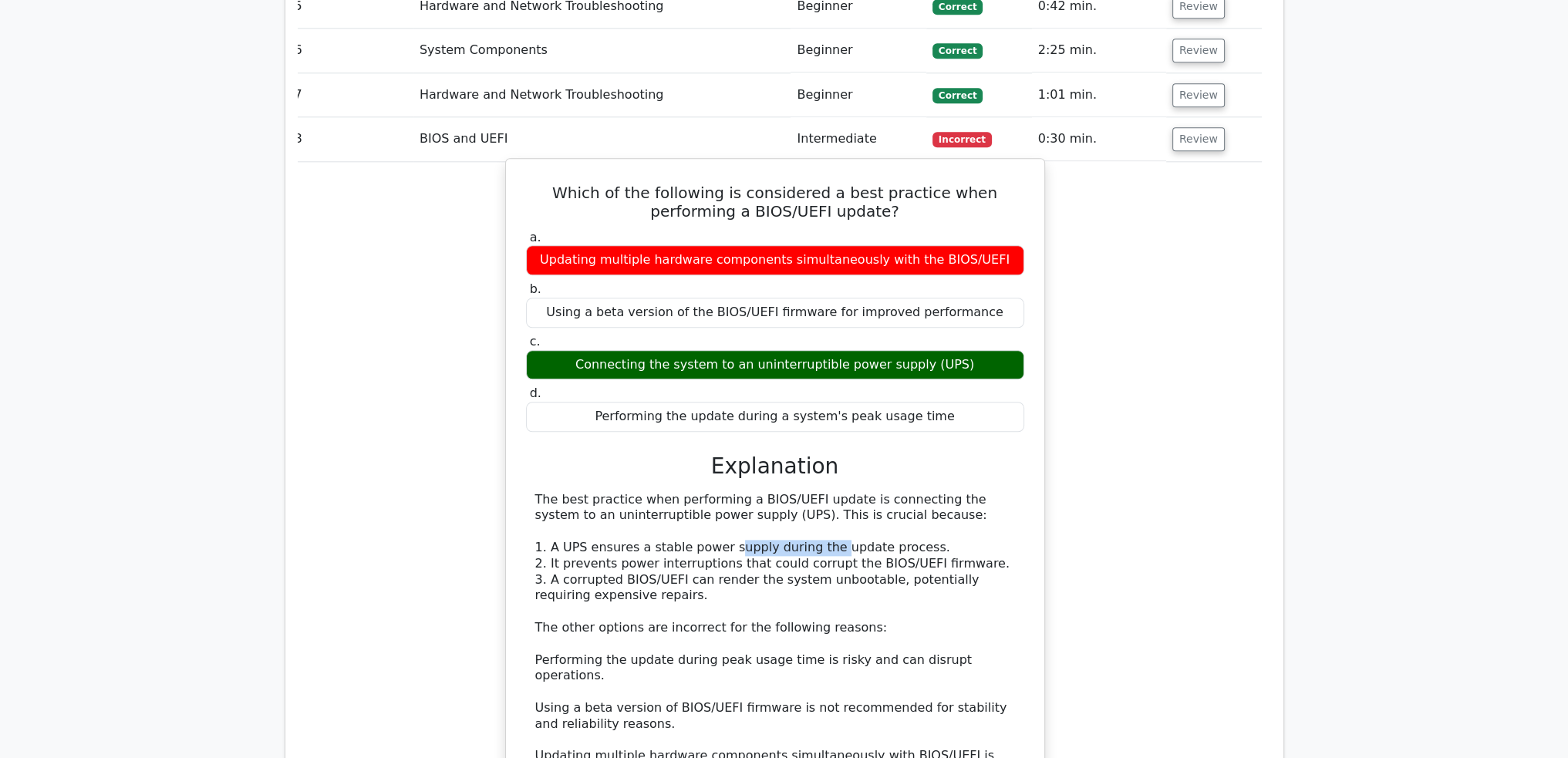
drag, startPoint x: 776, startPoint y: 423, endPoint x: 811, endPoint y: 431, distance: 35.9
click at [813, 492] on div "The best practice when performing a BIOS/UEFI update is connecting the system t…" at bounding box center [775, 637] width 479 height 289
click at [670, 492] on div "The best practice when performing a BIOS/UEFI update is connecting the system t…" at bounding box center [775, 637] width 479 height 289
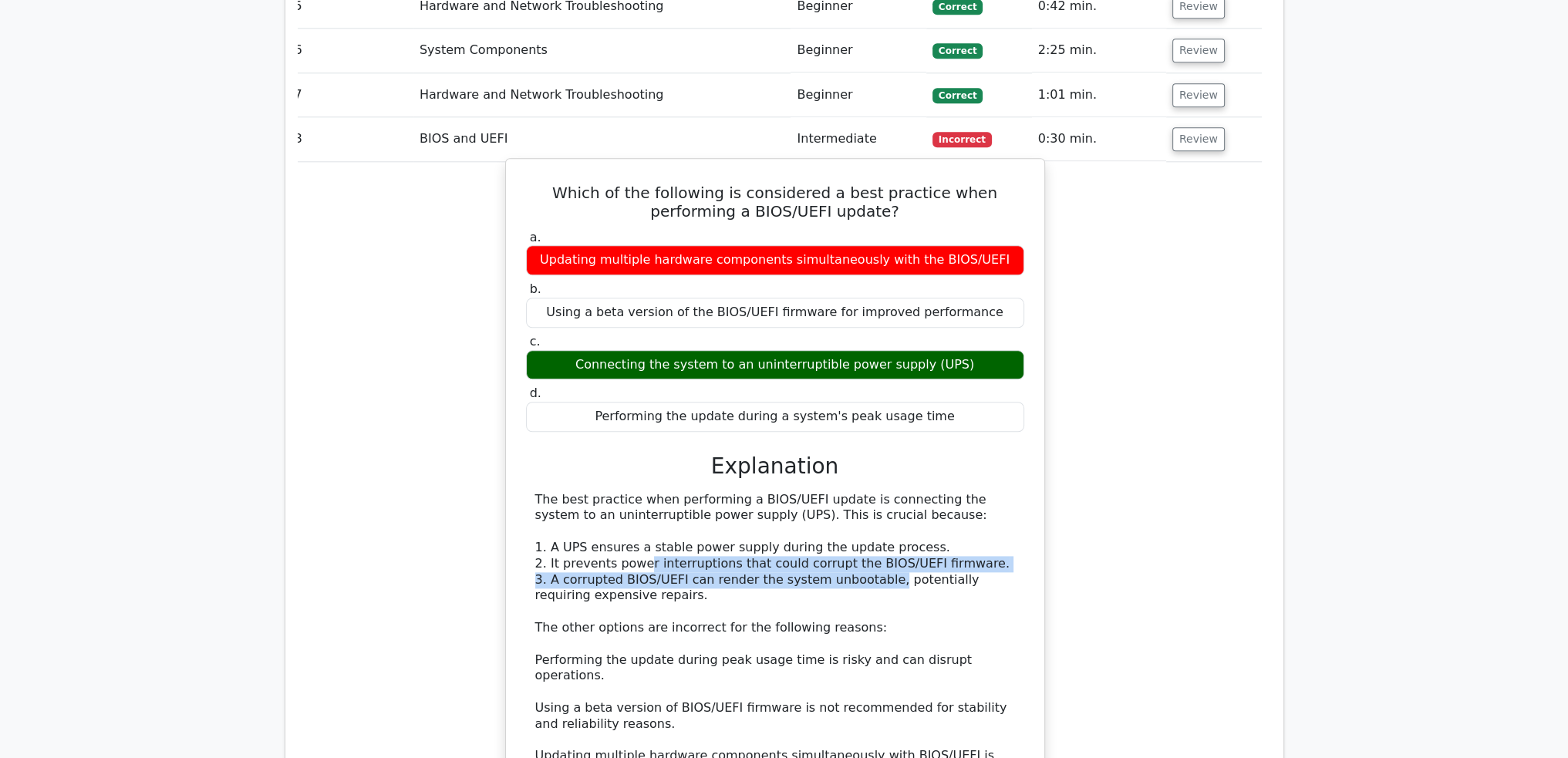
drag, startPoint x: 647, startPoint y: 437, endPoint x: 861, endPoint y: 449, distance: 214.3
click at [861, 492] on div "The best practice when performing a BIOS/UEFI update is connecting the system t…" at bounding box center [775, 637] width 479 height 289
click at [814, 492] on div "The best practice when performing a BIOS/UEFI update is connecting the system t…" at bounding box center [775, 637] width 479 height 289
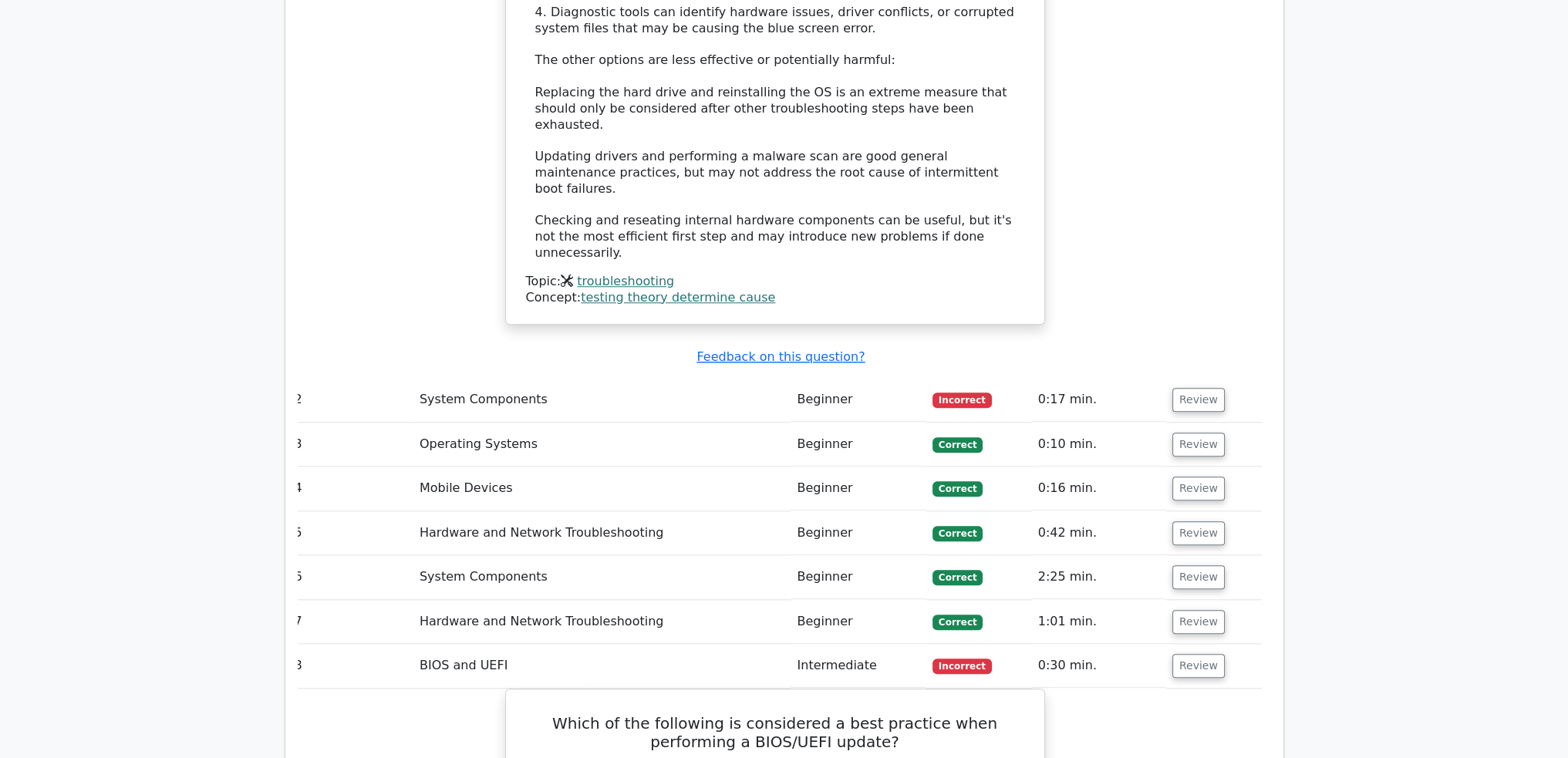
scroll to position [1851, 0]
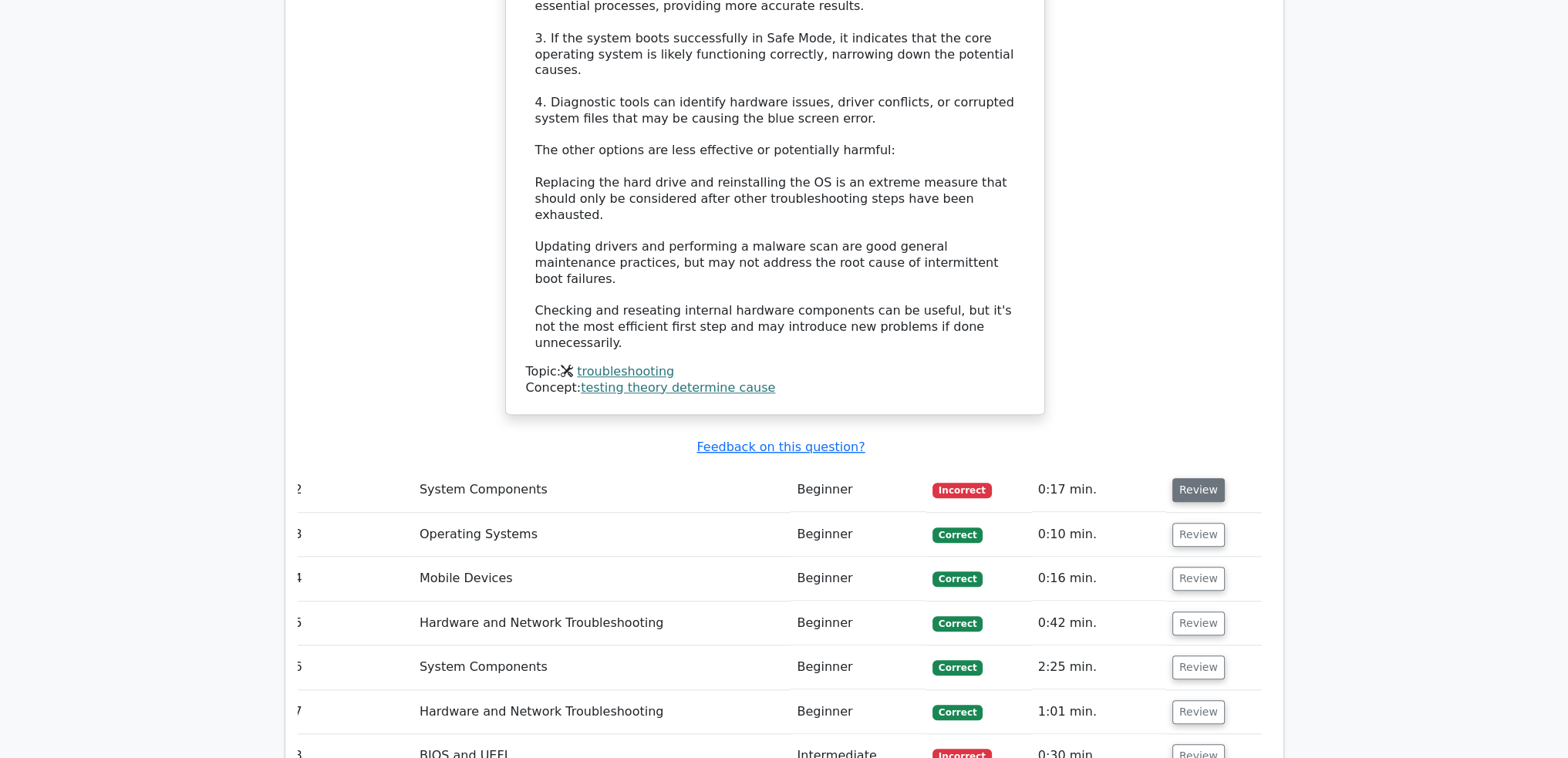
click at [1203, 478] on button "Review" at bounding box center [1198, 490] width 52 height 24
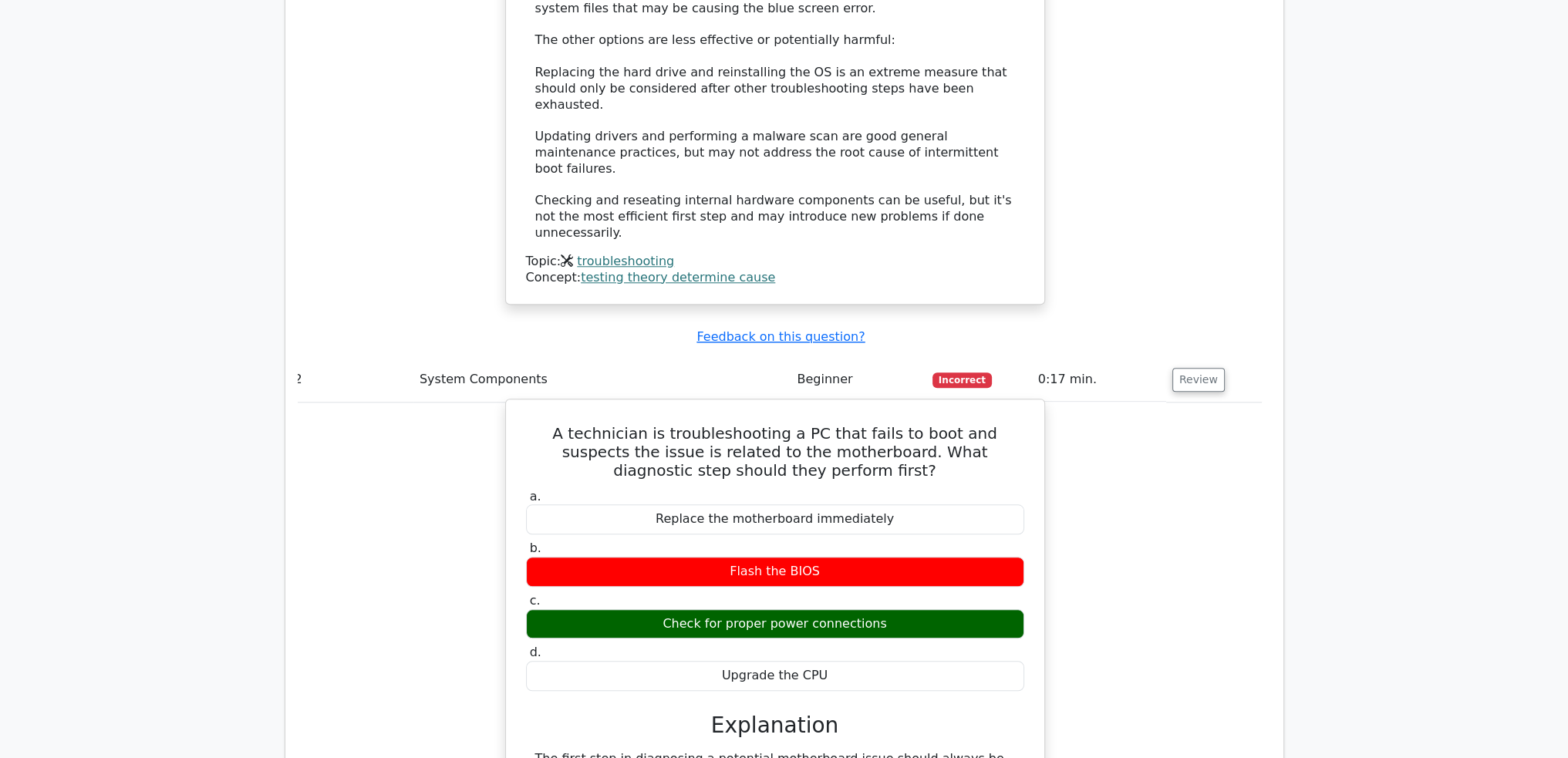
scroll to position [2005, 0]
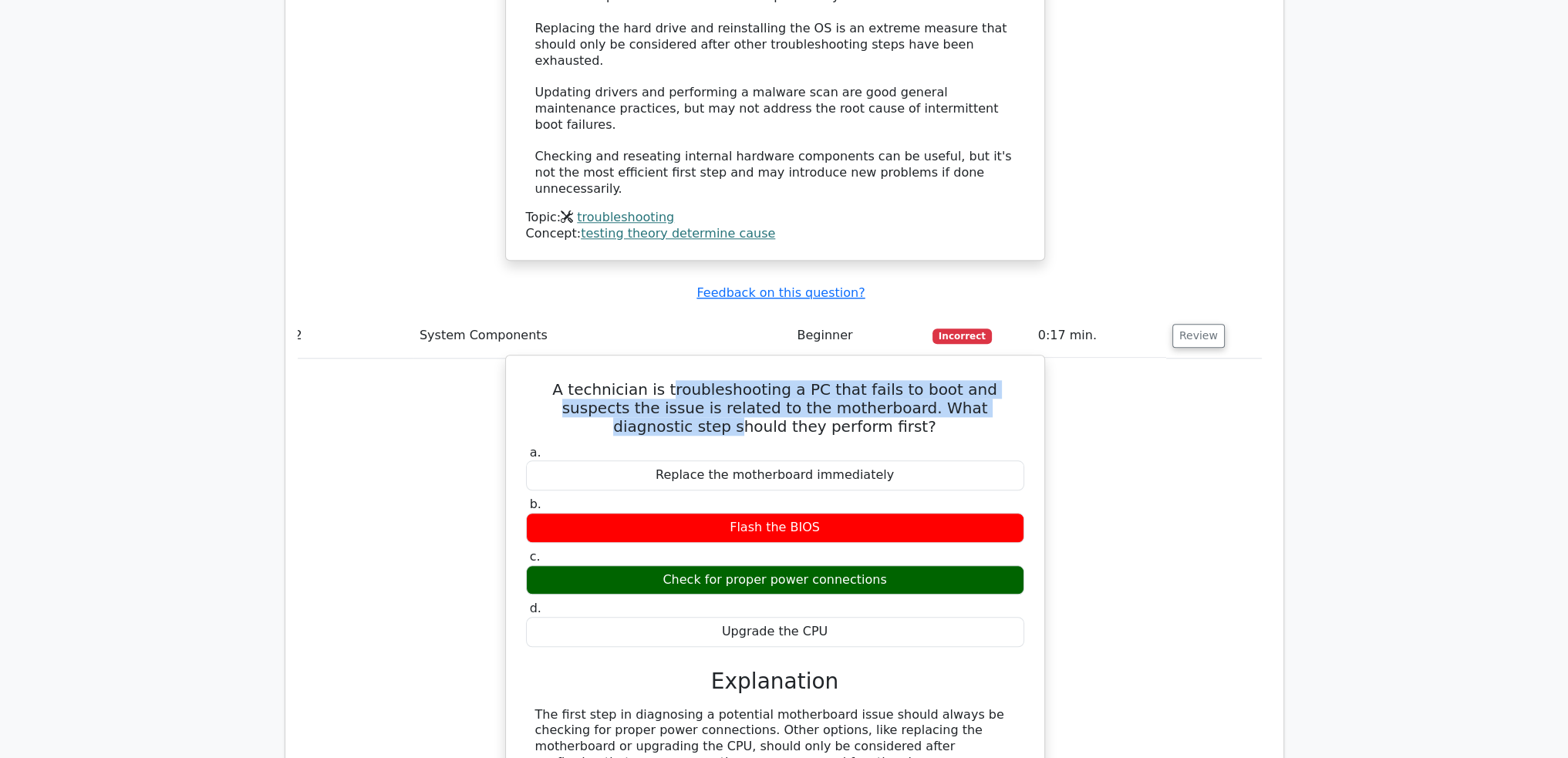
drag, startPoint x: 651, startPoint y: 265, endPoint x: 899, endPoint y: 293, distance: 249.6
click at [930, 380] on h5 "A technician is troubleshooting a PC that fails to boot and suspects the issue …" at bounding box center [775, 408] width 502 height 55
click at [828, 380] on h5 "A technician is troubleshooting a PC that fails to boot and suspects the issue …" at bounding box center [775, 408] width 502 height 55
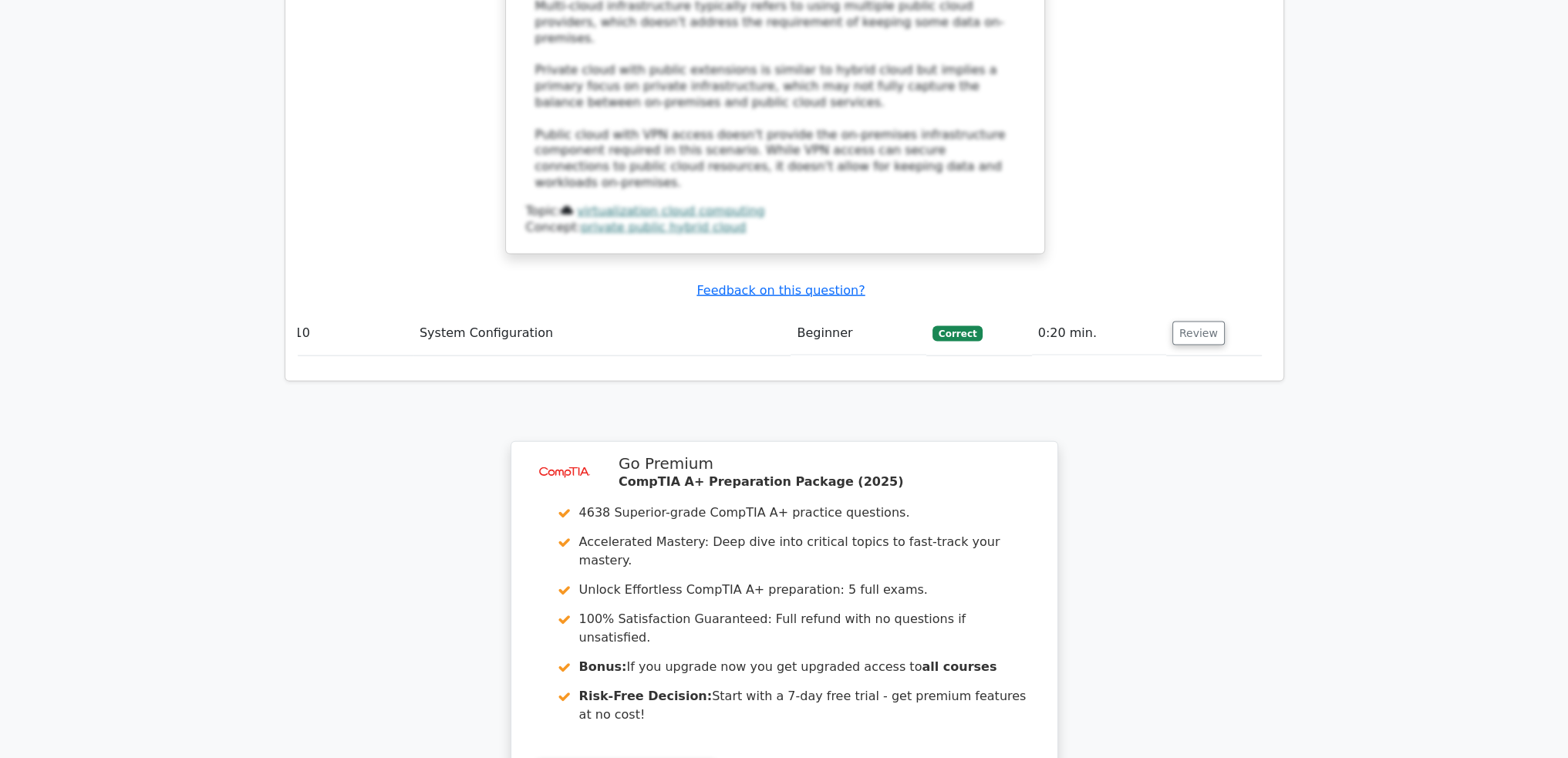
scroll to position [4594, 0]
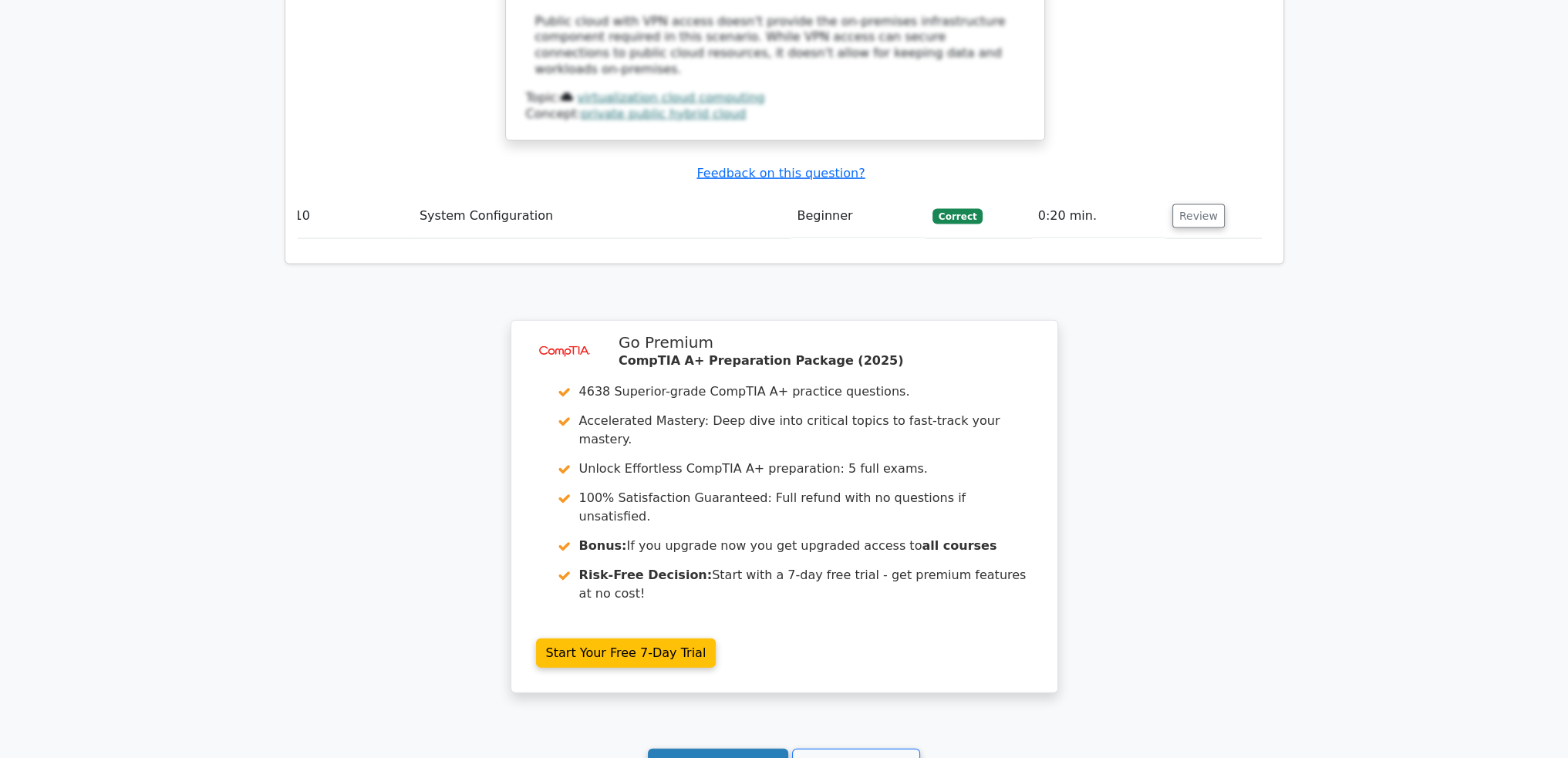
click at [743, 749] on link "Continue practicing" at bounding box center [718, 764] width 141 height 29
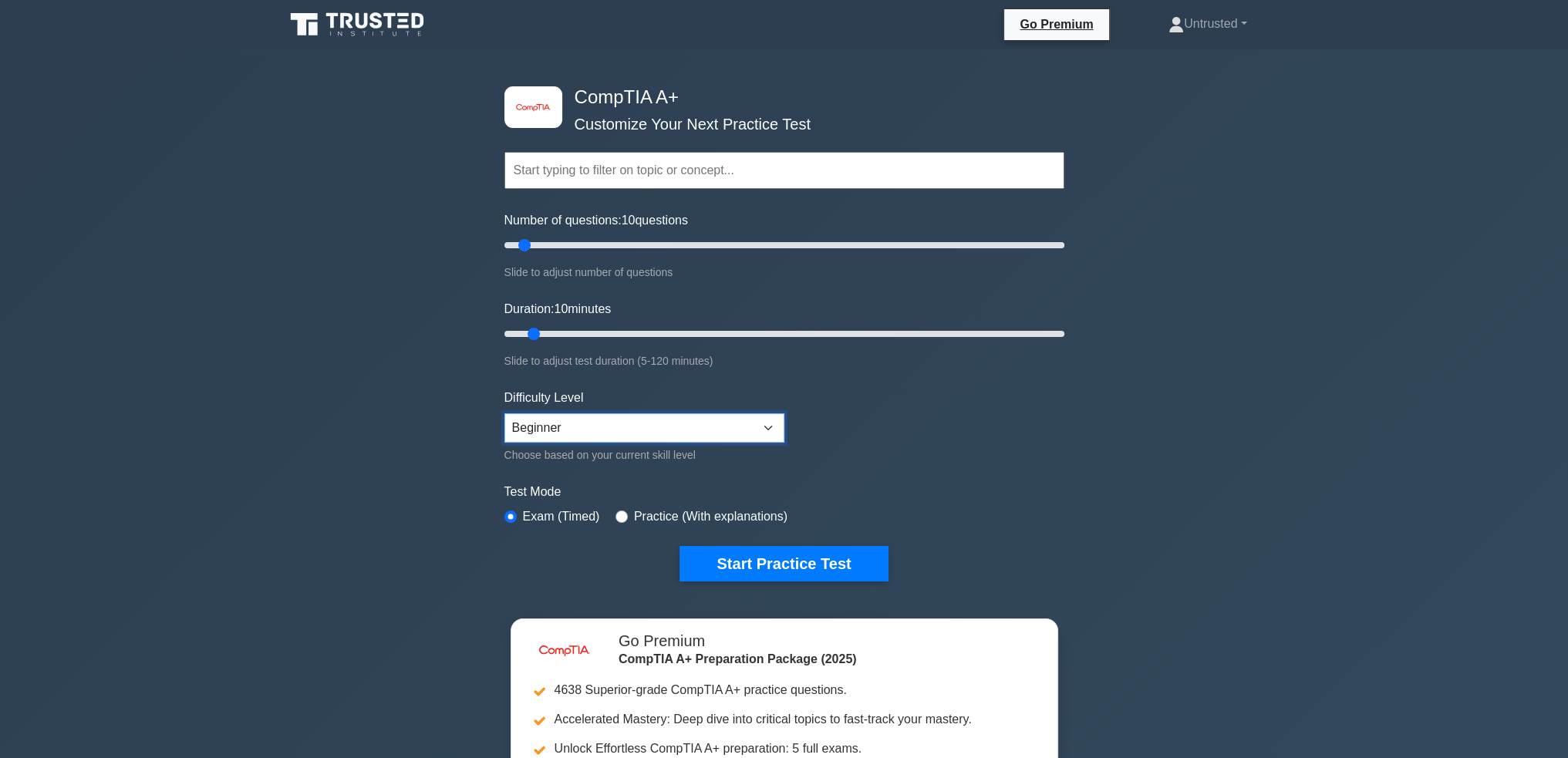
click at [577, 430] on select "Beginner Intermediate Expert" at bounding box center [644, 428] width 280 height 29
click at [504, 413] on select "Beginner Intermediate Expert" at bounding box center [644, 428] width 280 height 29
click at [786, 570] on button "Start Practice Test" at bounding box center [784, 564] width 208 height 36
click at [682, 518] on label "Practice (With explanations)" at bounding box center [710, 517] width 154 height 18
click at [617, 511] on input "radio" at bounding box center [621, 516] width 12 height 12
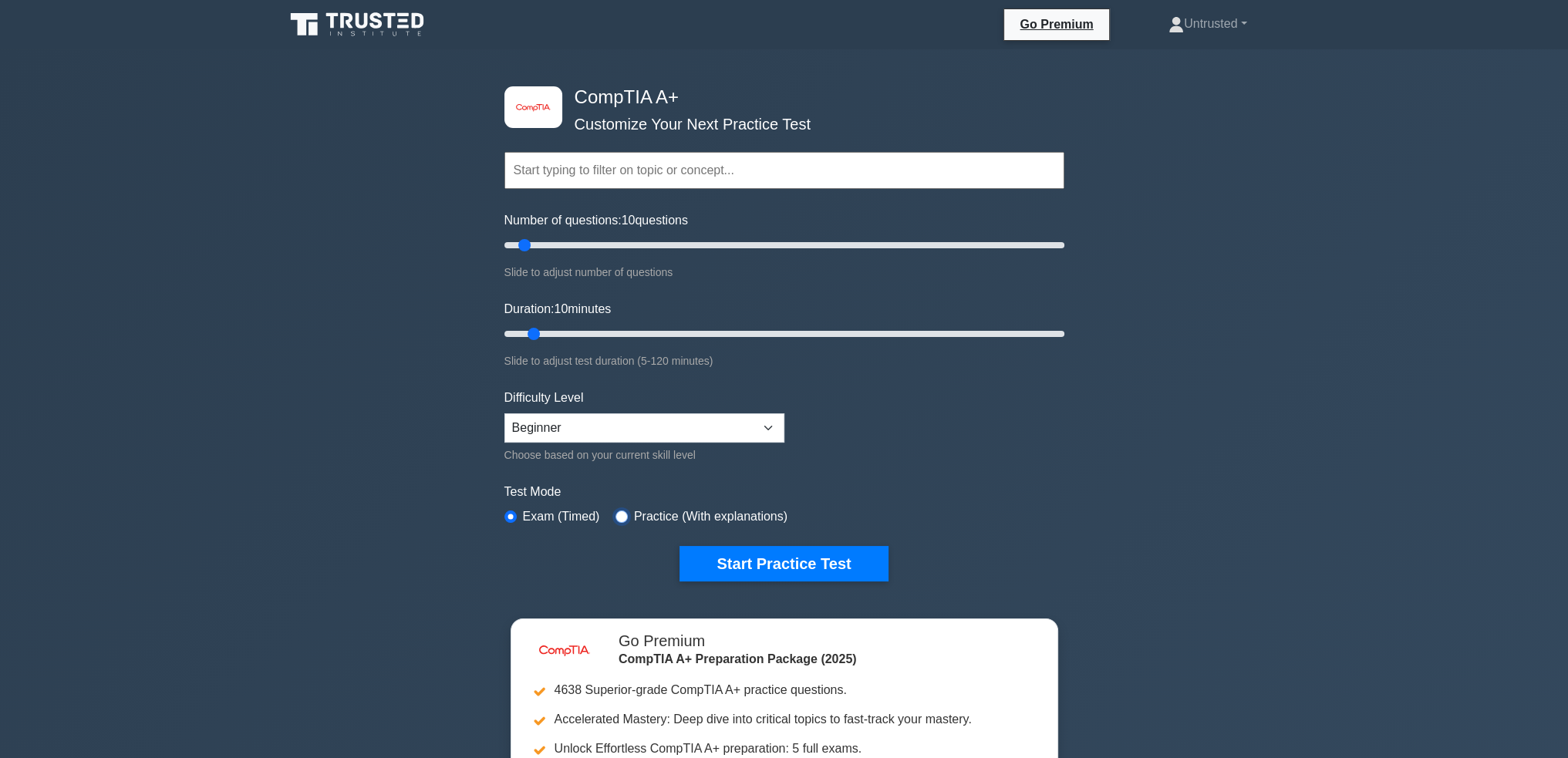
radio input "true"
click at [763, 555] on button "Start Practice Test" at bounding box center [784, 564] width 208 height 36
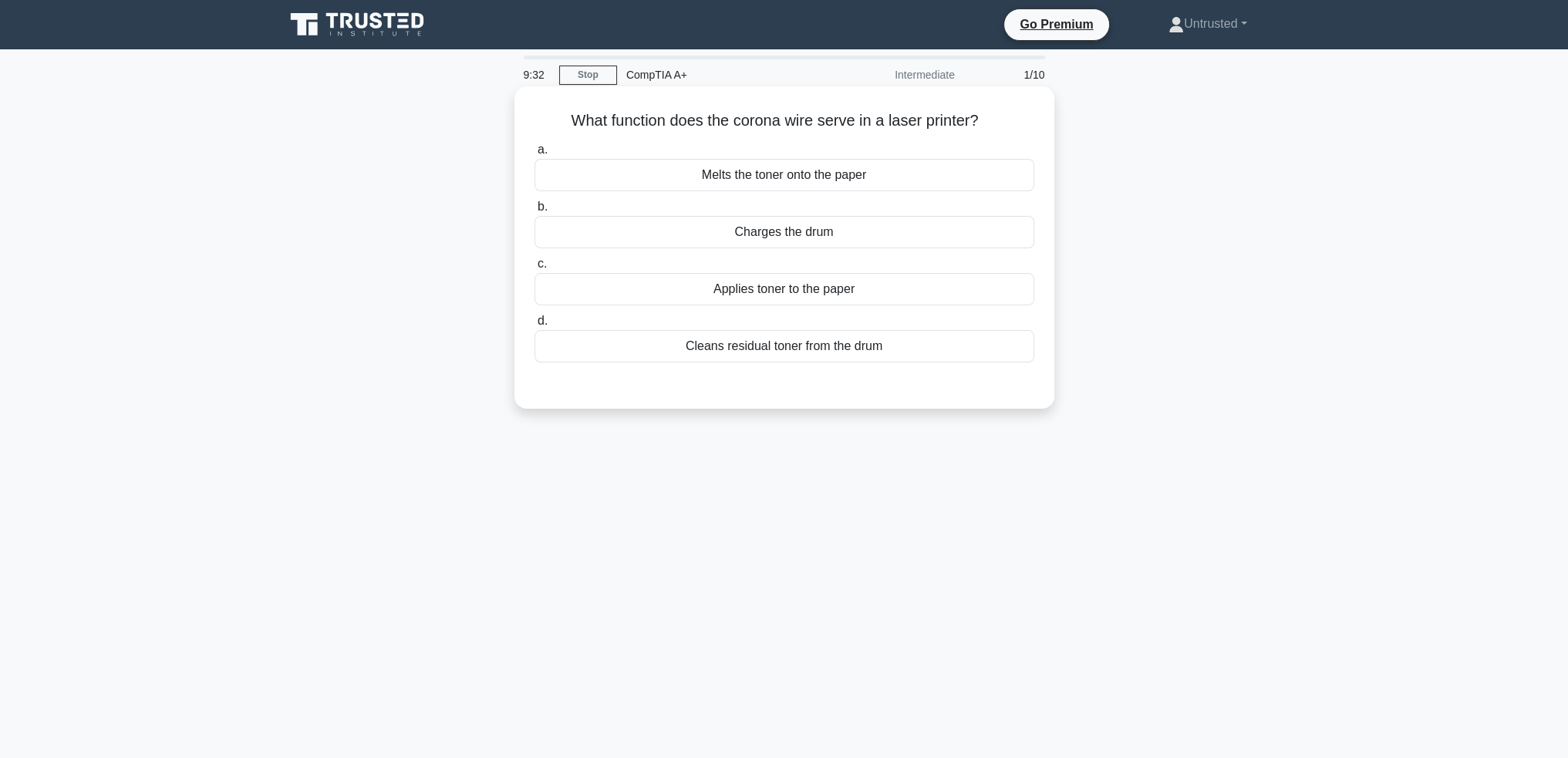
click at [800, 333] on div "Cleans residual toner from the drum" at bounding box center [784, 346] width 500 height 32
click at [535, 327] on input "d. Cleans residual toner from the drum" at bounding box center [535, 321] width 0 height 10
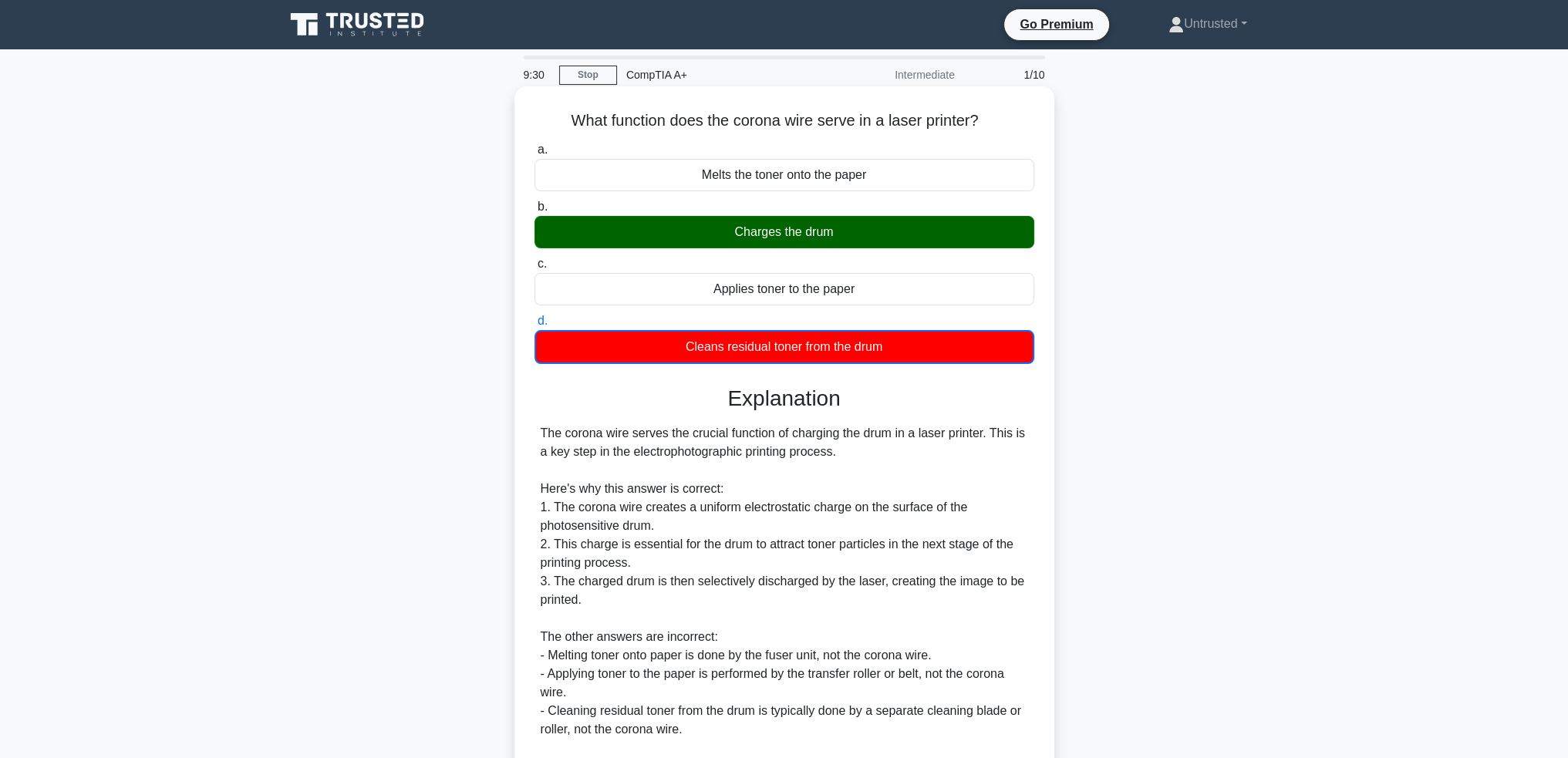
click at [832, 237] on div "Charges the drum" at bounding box center [784, 232] width 500 height 32
click at [535, 212] on input "b. Charges the drum" at bounding box center [535, 207] width 0 height 10
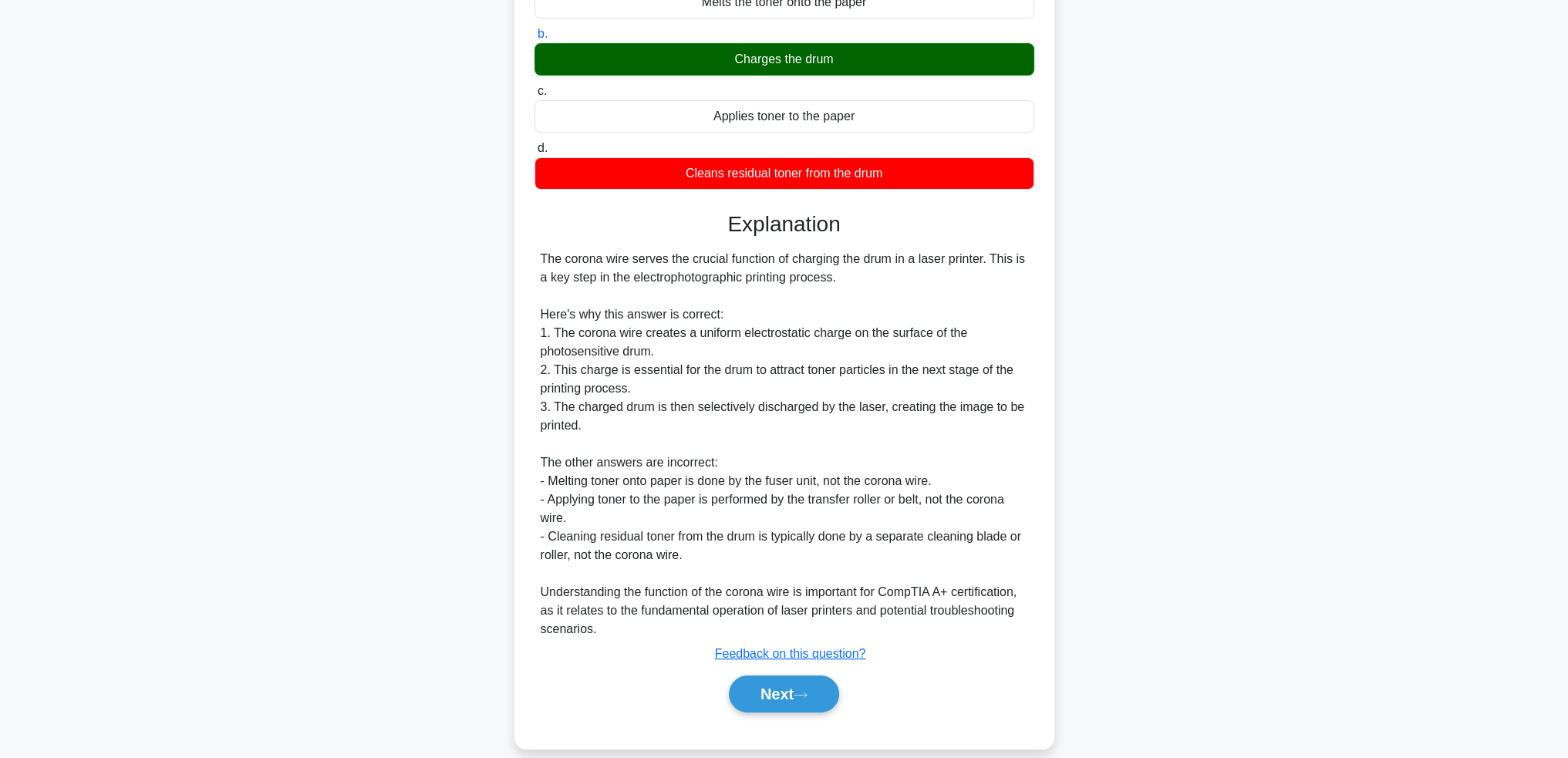
scroll to position [191, 0]
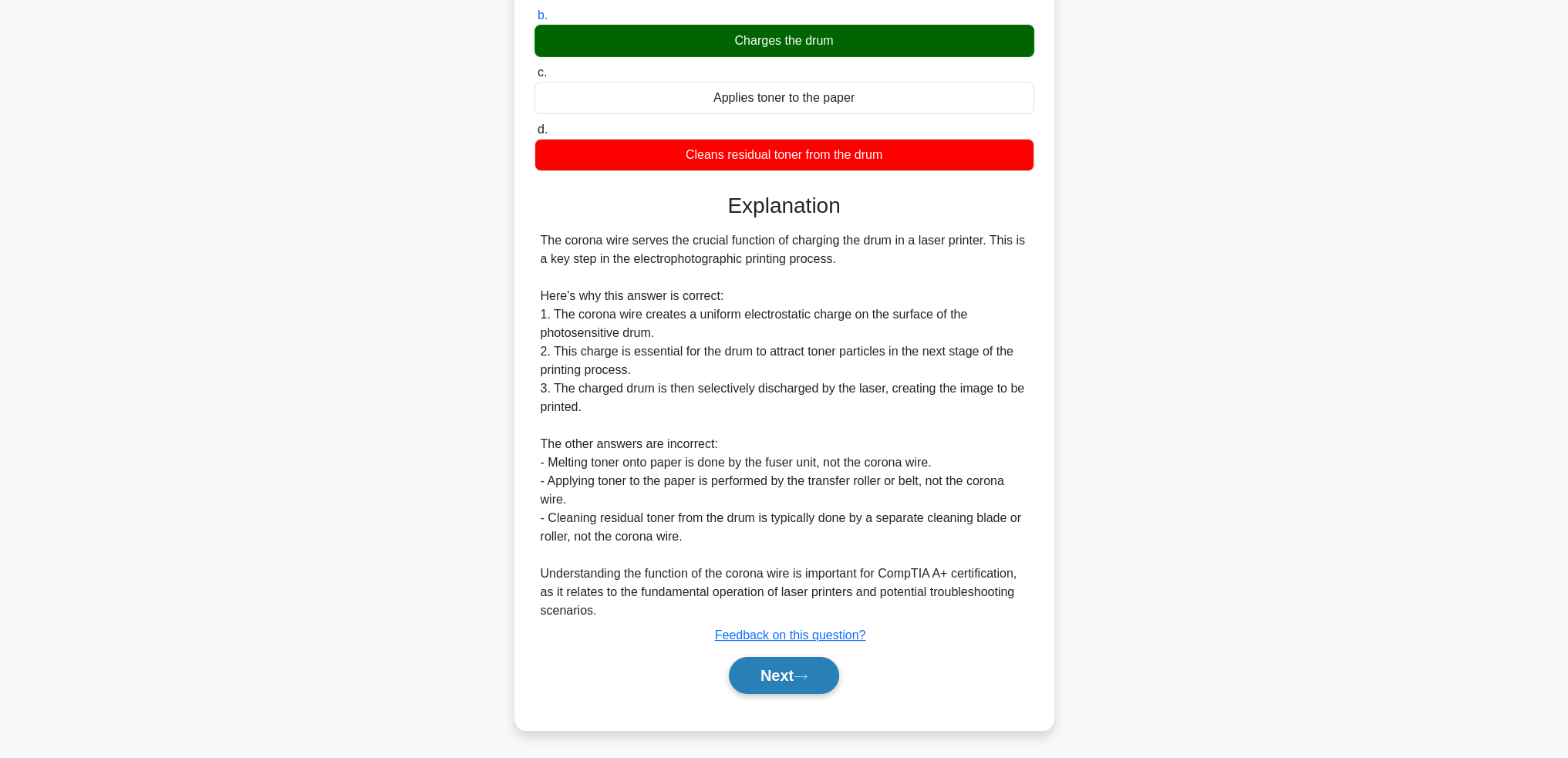
click at [790, 662] on button "Next" at bounding box center [784, 675] width 110 height 37
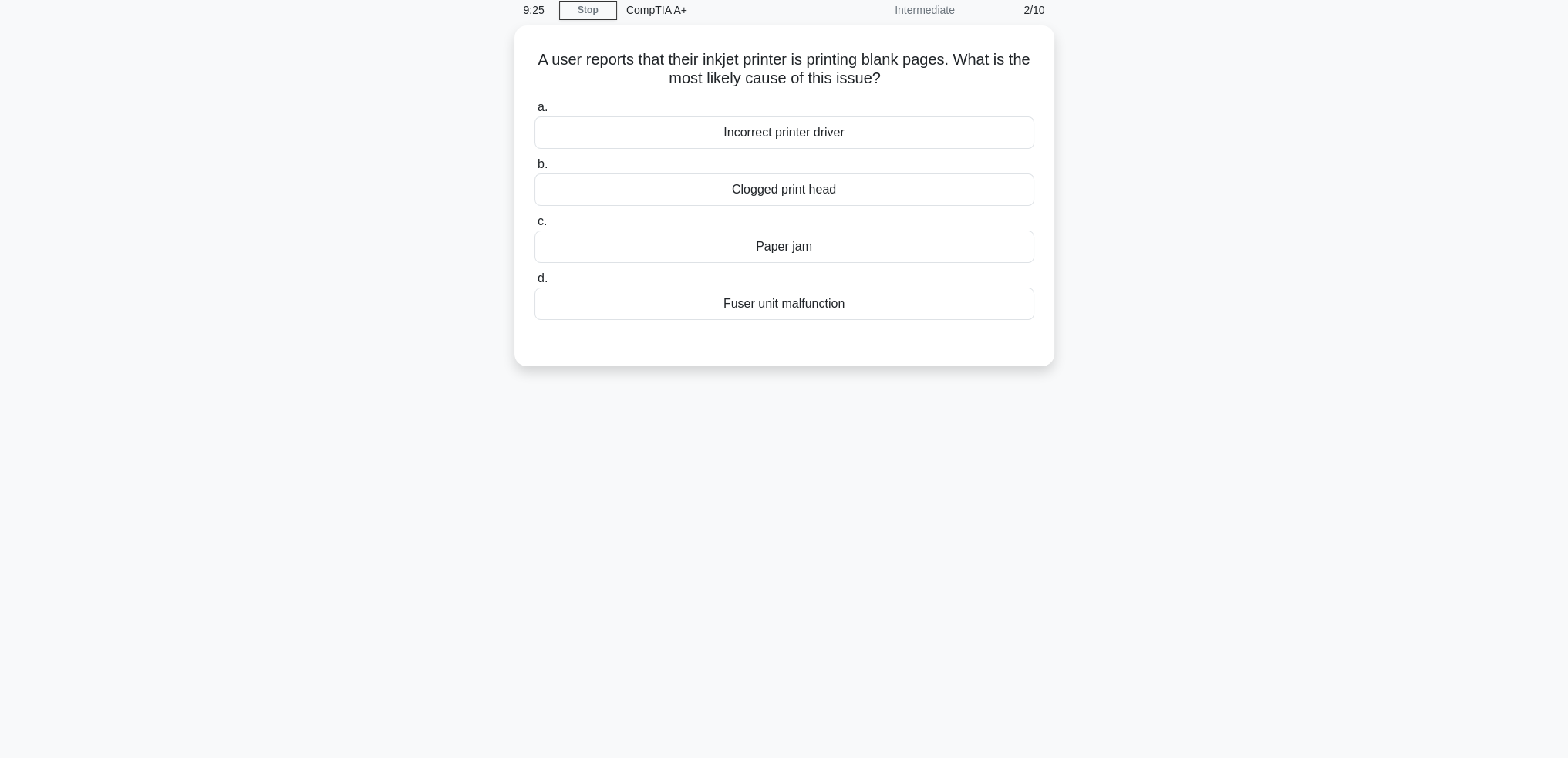
scroll to position [0, 0]
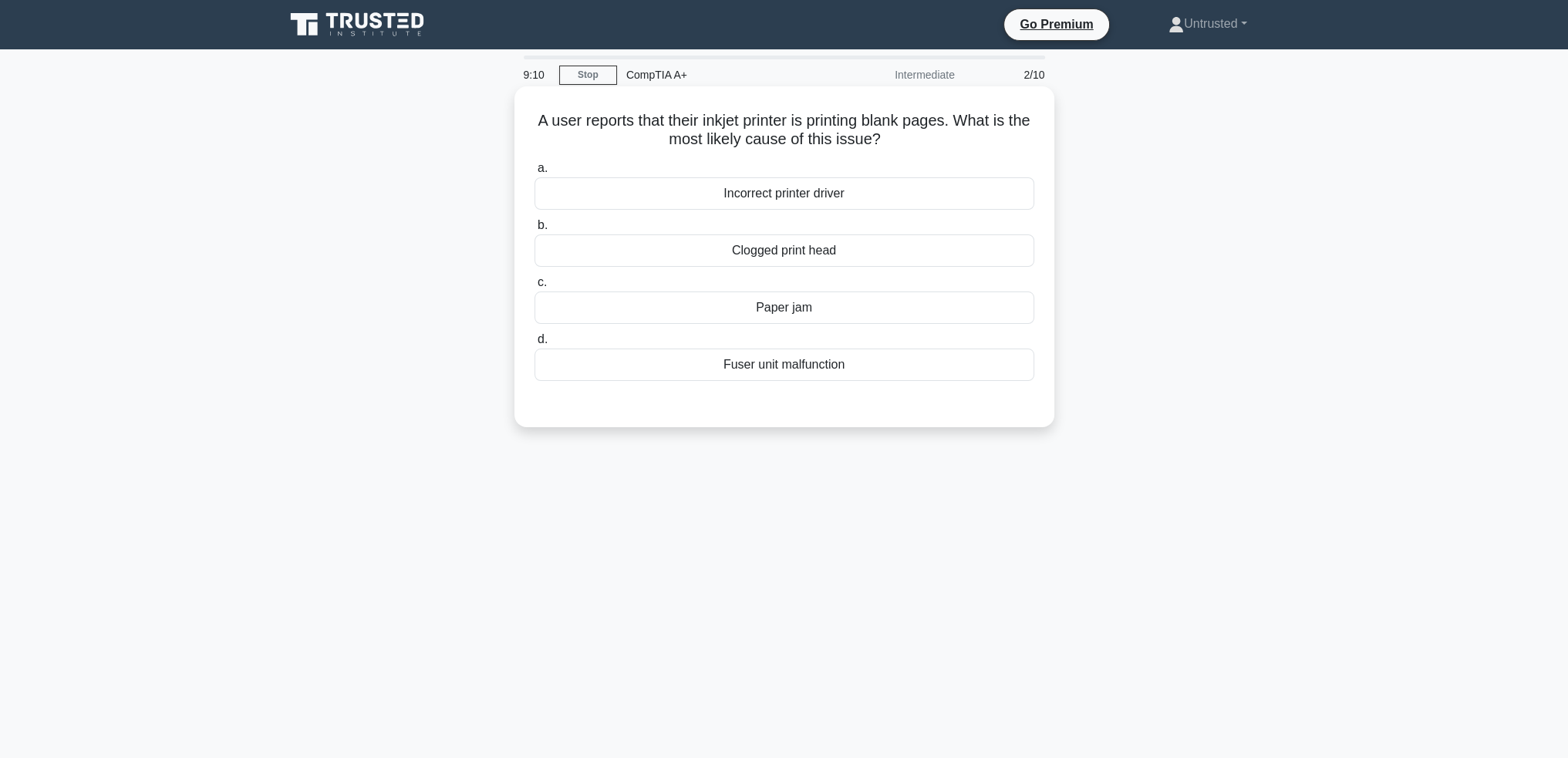
click at [830, 250] on div "Clogged print head" at bounding box center [784, 250] width 500 height 32
click at [535, 231] on input "b. Clogged print head" at bounding box center [535, 225] width 0 height 10
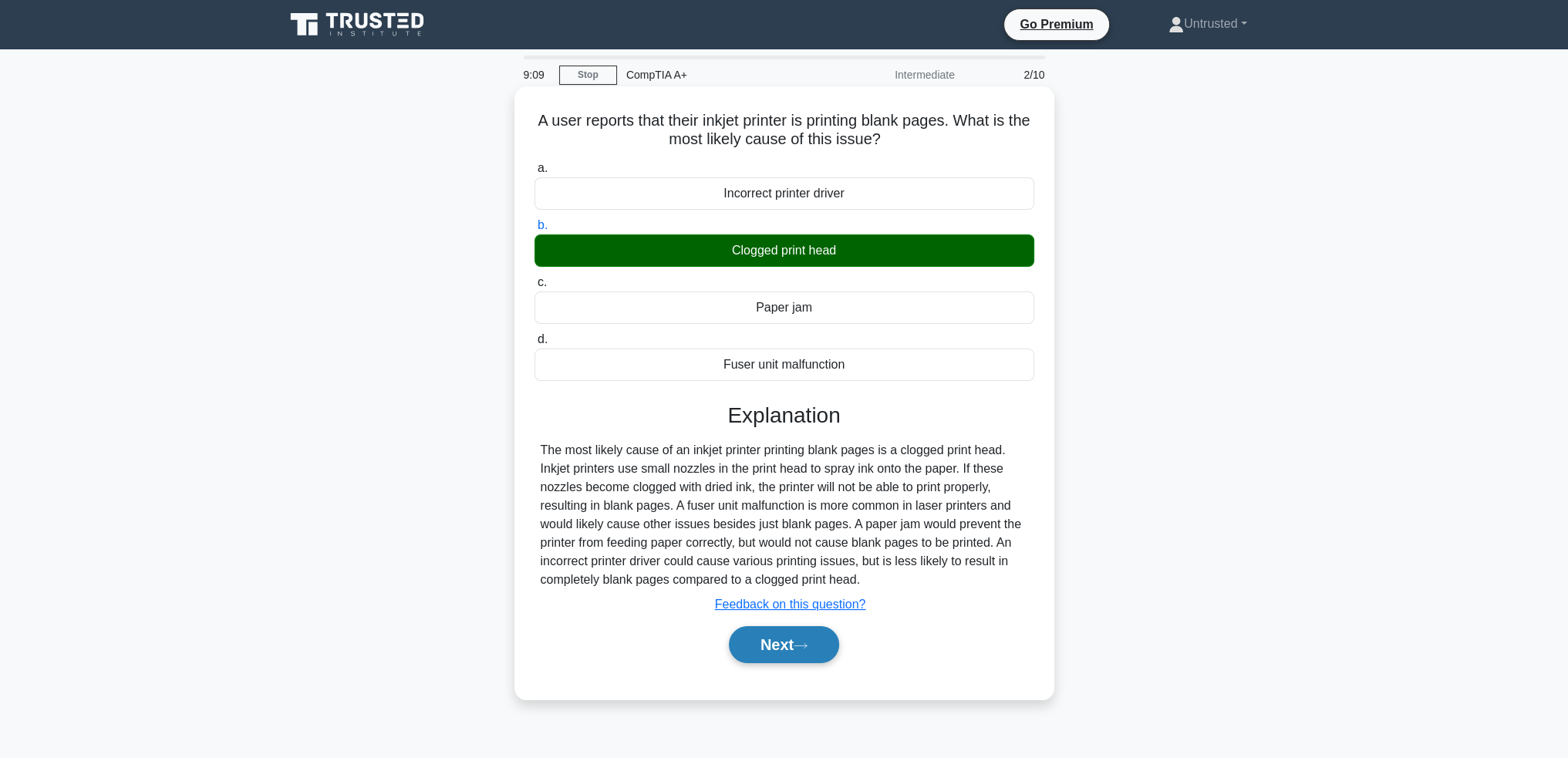
click at [778, 644] on button "Next" at bounding box center [784, 645] width 110 height 37
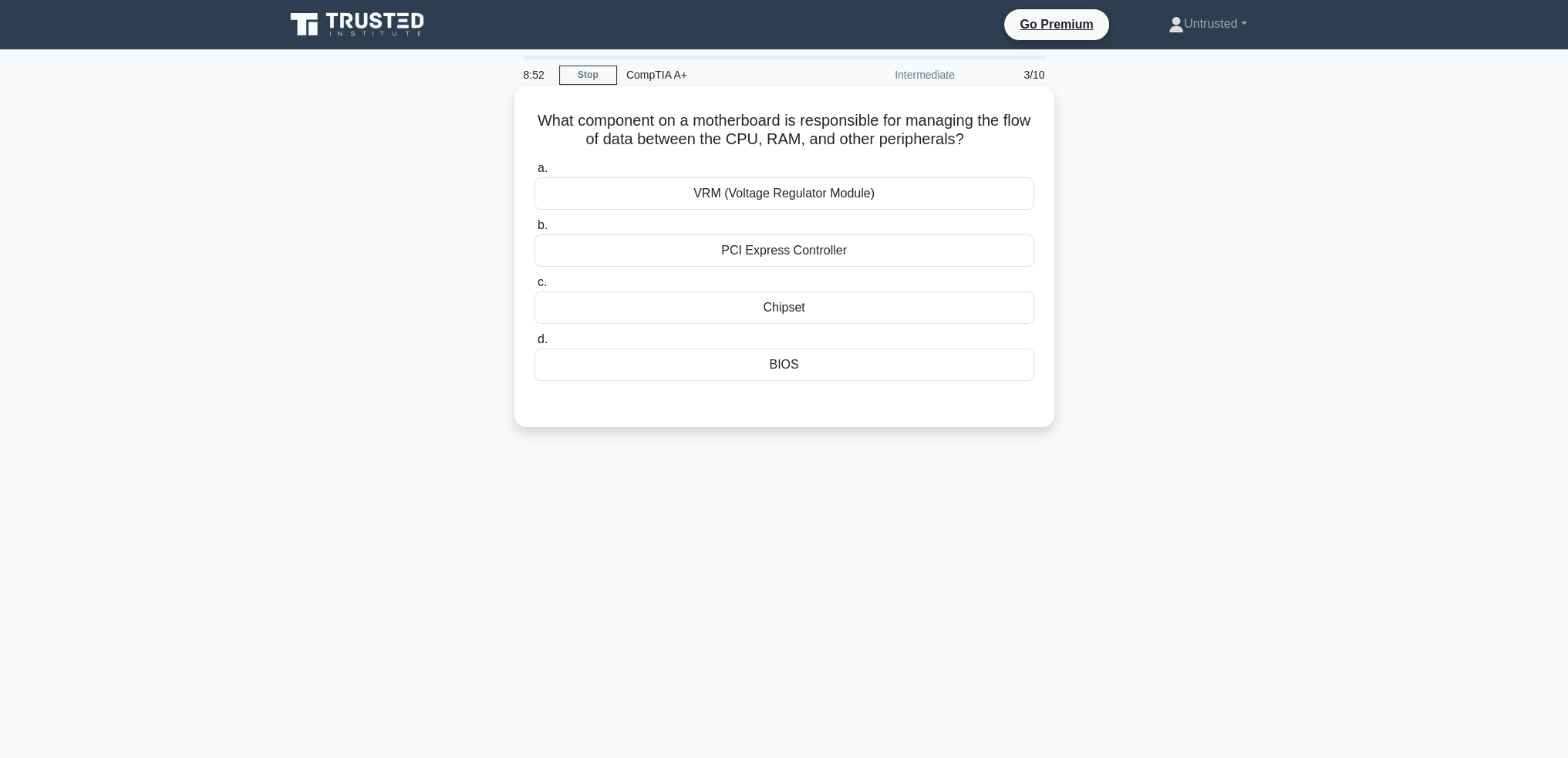
click at [793, 251] on div "PCI Express Controller" at bounding box center [784, 250] width 500 height 32
click at [535, 231] on input "b. PCI Express Controller" at bounding box center [535, 225] width 0 height 10
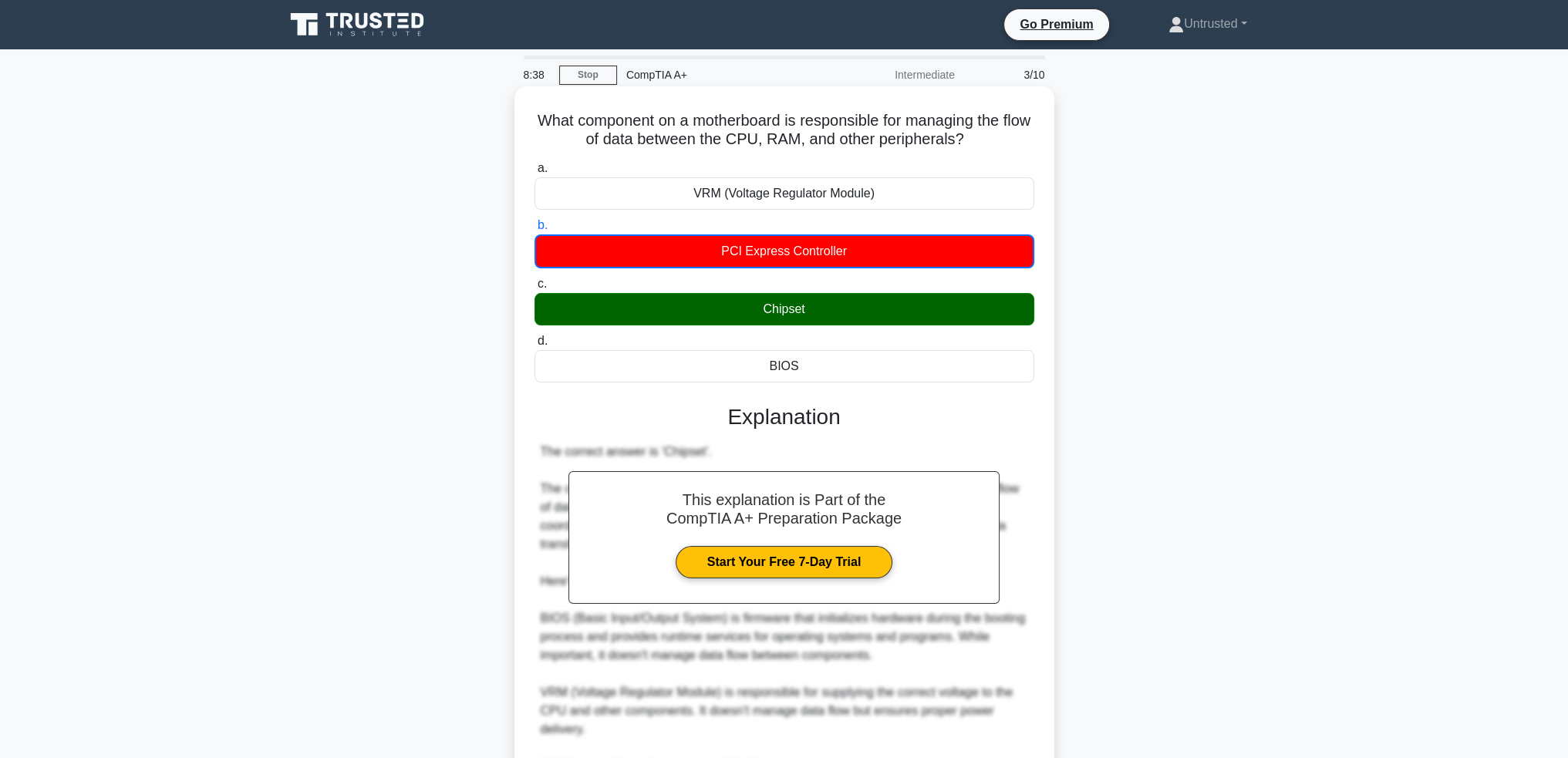
scroll to position [193, 0]
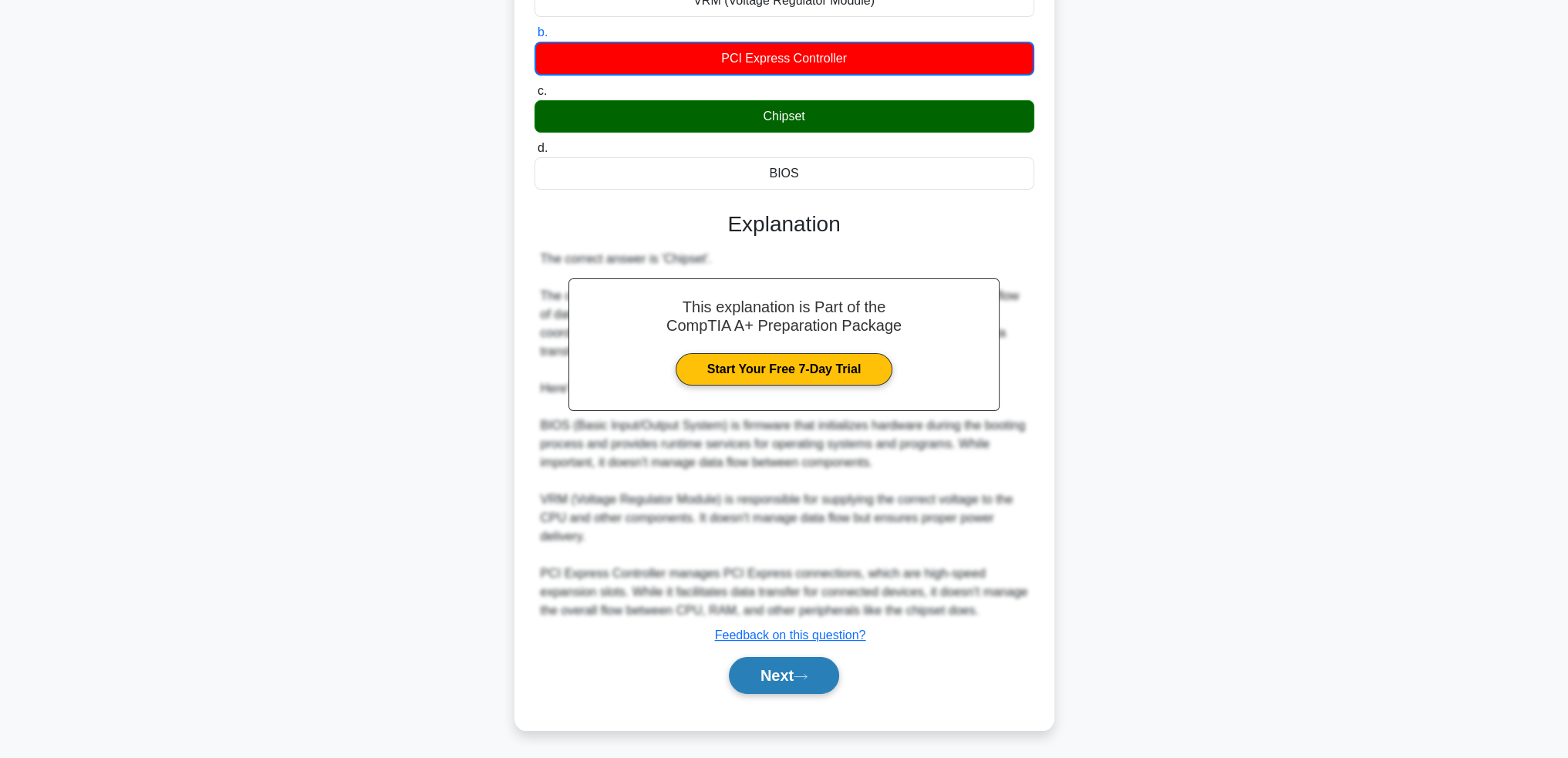
click at [802, 675] on icon at bounding box center [801, 676] width 14 height 8
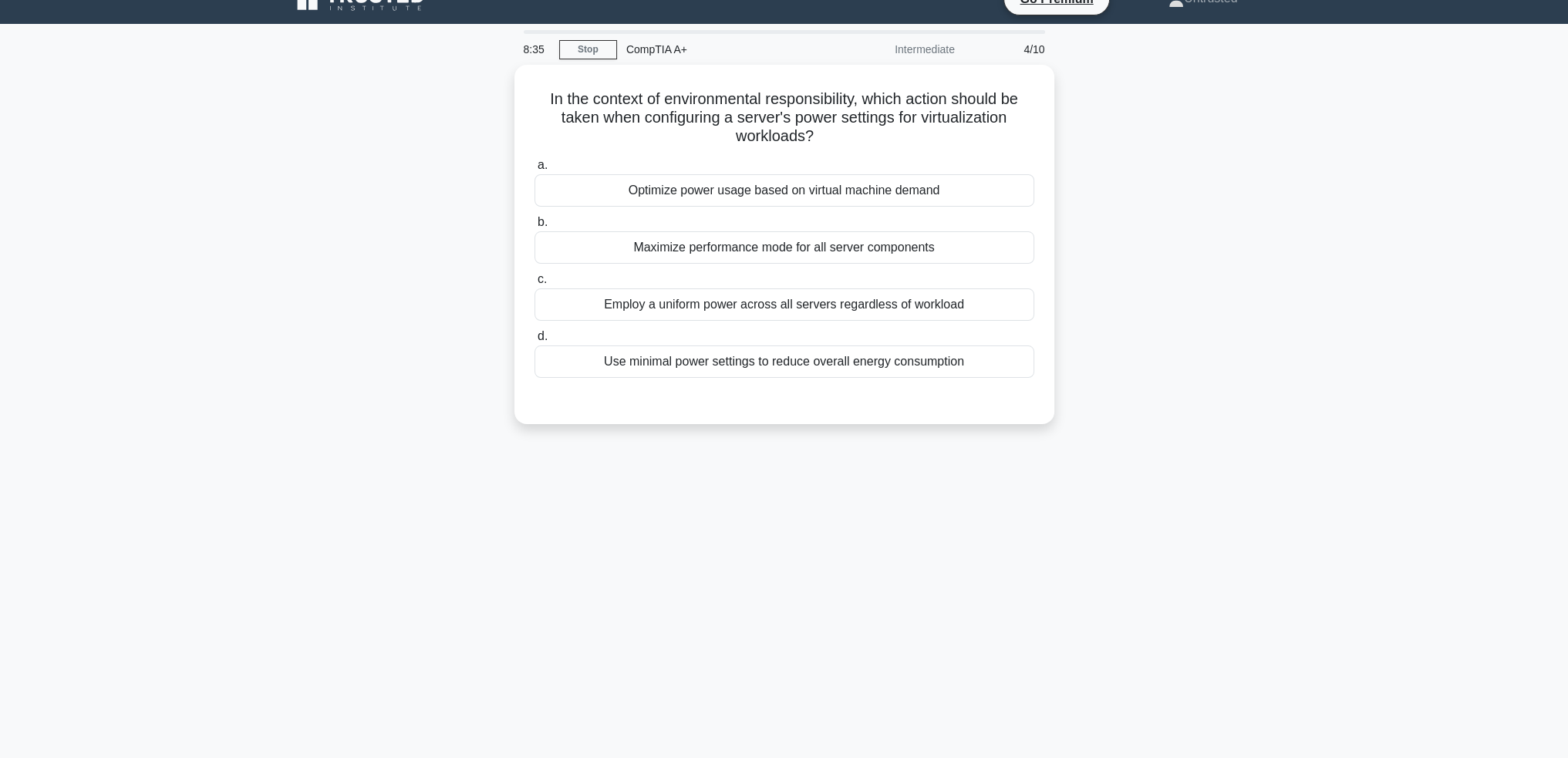
scroll to position [0, 0]
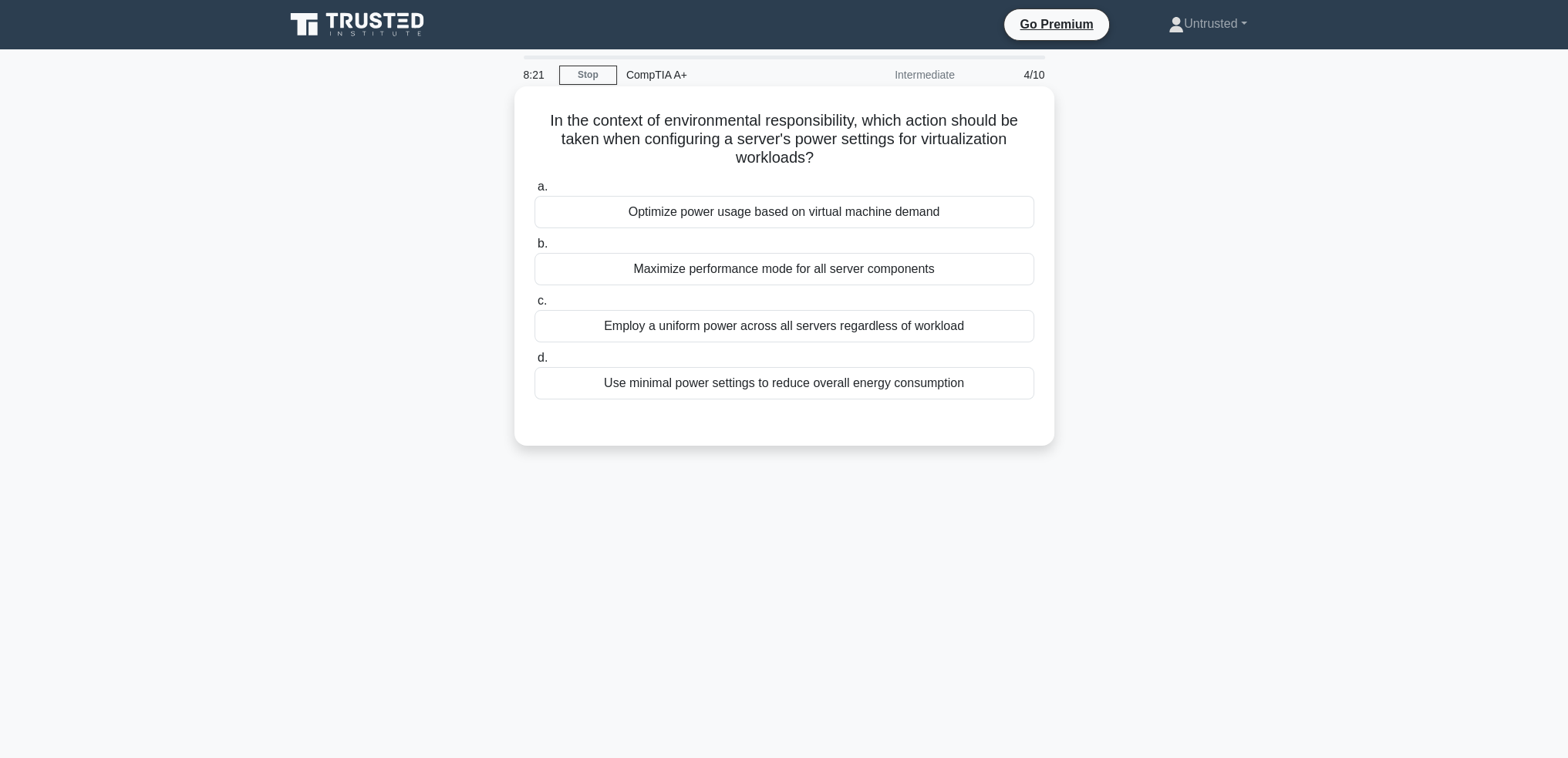
drag, startPoint x: 539, startPoint y: 117, endPoint x: 895, endPoint y: 159, distance: 358.5
click at [895, 159] on div "In the context of environmental responsibility, which action should be taken wh…" at bounding box center [784, 266] width 527 height 347
click at [1215, 231] on div "In the context of environmental responsibility, which action should be taken wh…" at bounding box center [784, 279] width 1019 height 378
click at [813, 208] on div "Optimize power usage based on virtual machine demand" at bounding box center [784, 212] width 500 height 32
click at [535, 192] on input "a. Optimize power usage based on virtual machine demand" at bounding box center [535, 187] width 0 height 10
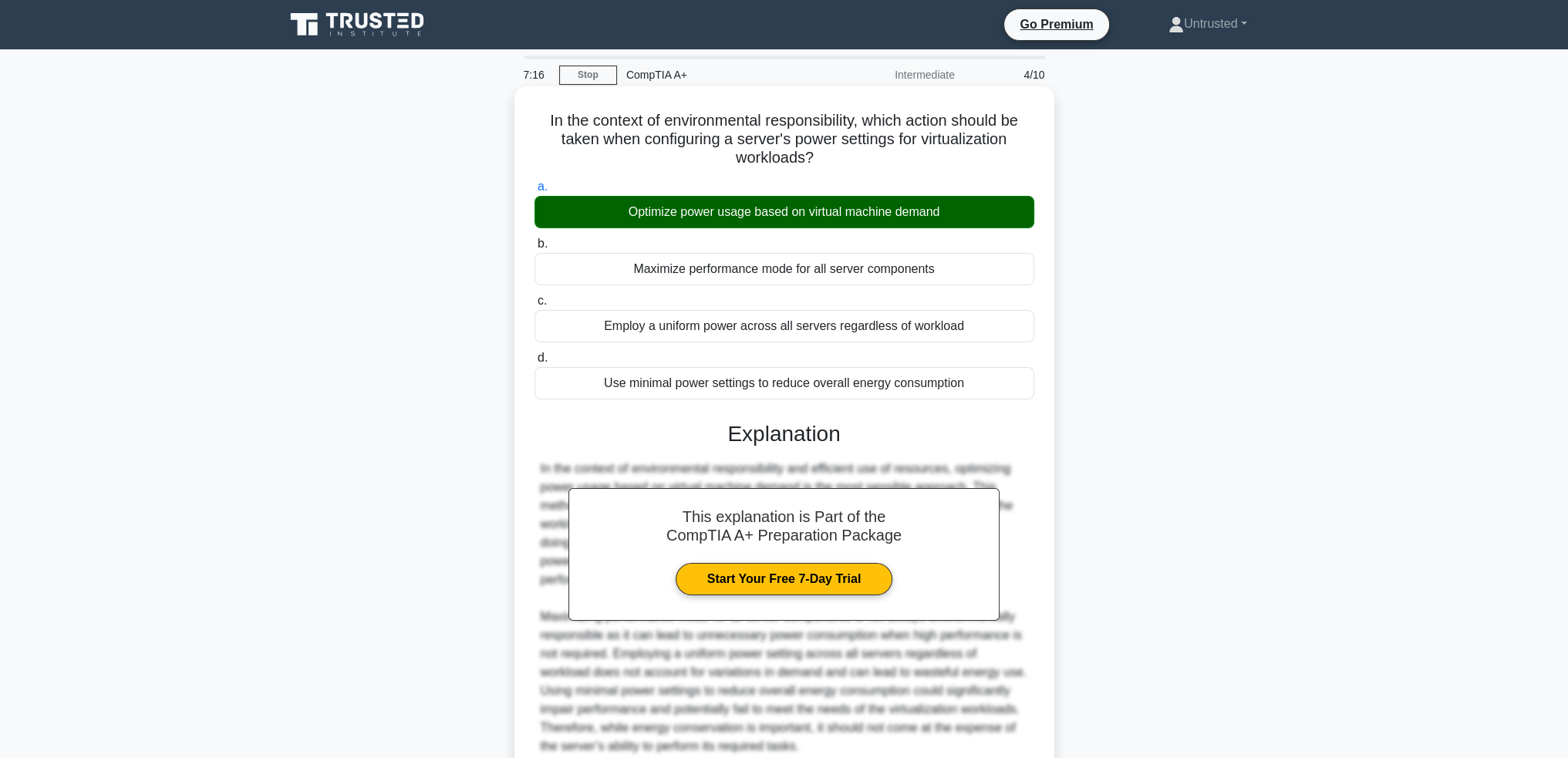
scroll to position [136, 0]
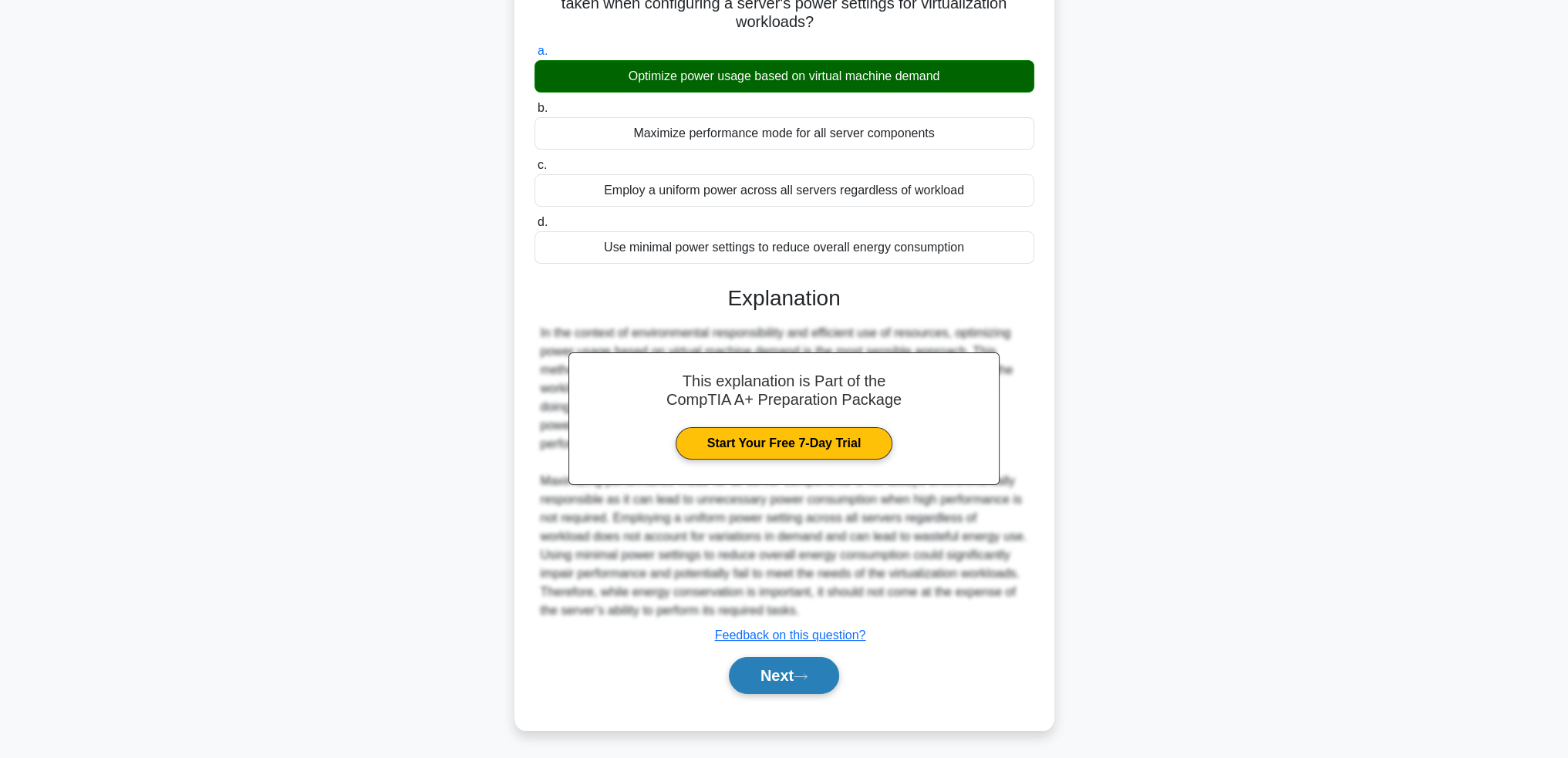
click at [785, 676] on button "Next" at bounding box center [784, 675] width 110 height 37
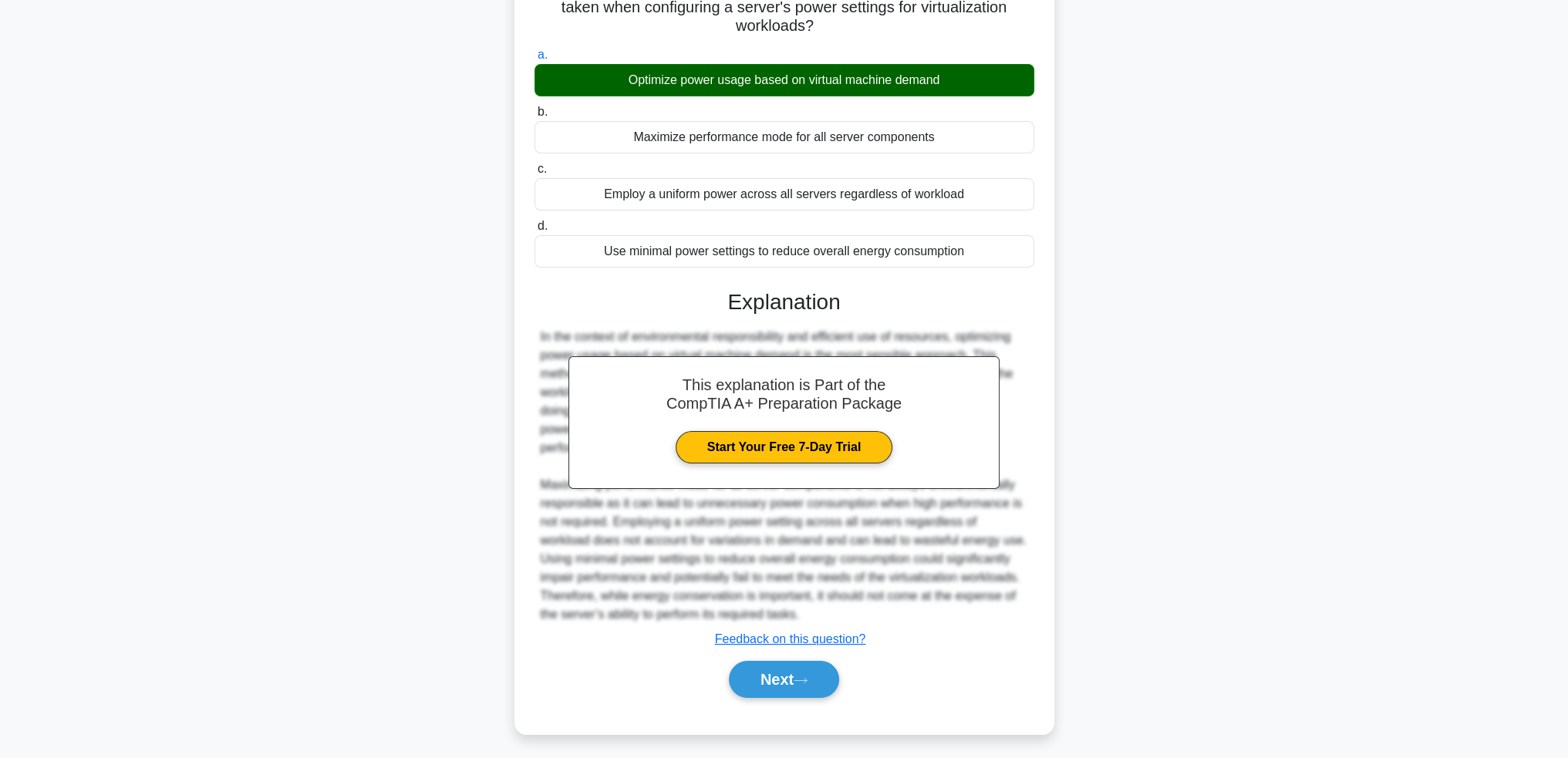
scroll to position [75, 0]
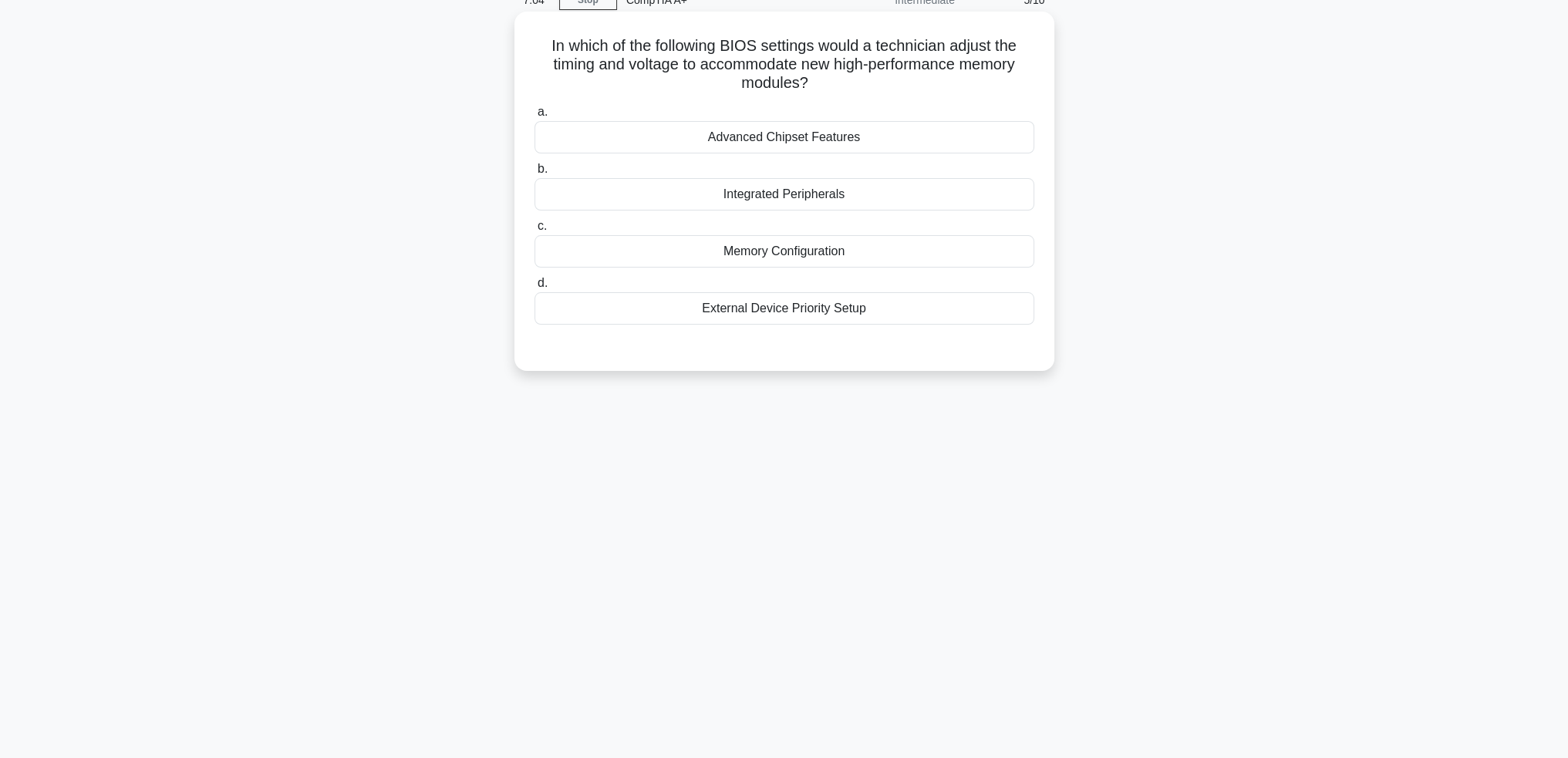
drag, startPoint x: 574, startPoint y: 46, endPoint x: 932, endPoint y: 75, distance: 359.2
click at [932, 75] on h5 "In which of the following BIOS settings would a technician adjust the timing an…" at bounding box center [784, 64] width 503 height 57
click at [1205, 125] on div "In which of the following BIOS settings would a technician adjust the timing an…" at bounding box center [784, 204] width 1019 height 378
click at [793, 138] on div "Advanced Chipset Features" at bounding box center [784, 137] width 500 height 32
click at [535, 117] on input "a. Advanced Chipset Features" at bounding box center [535, 112] width 0 height 10
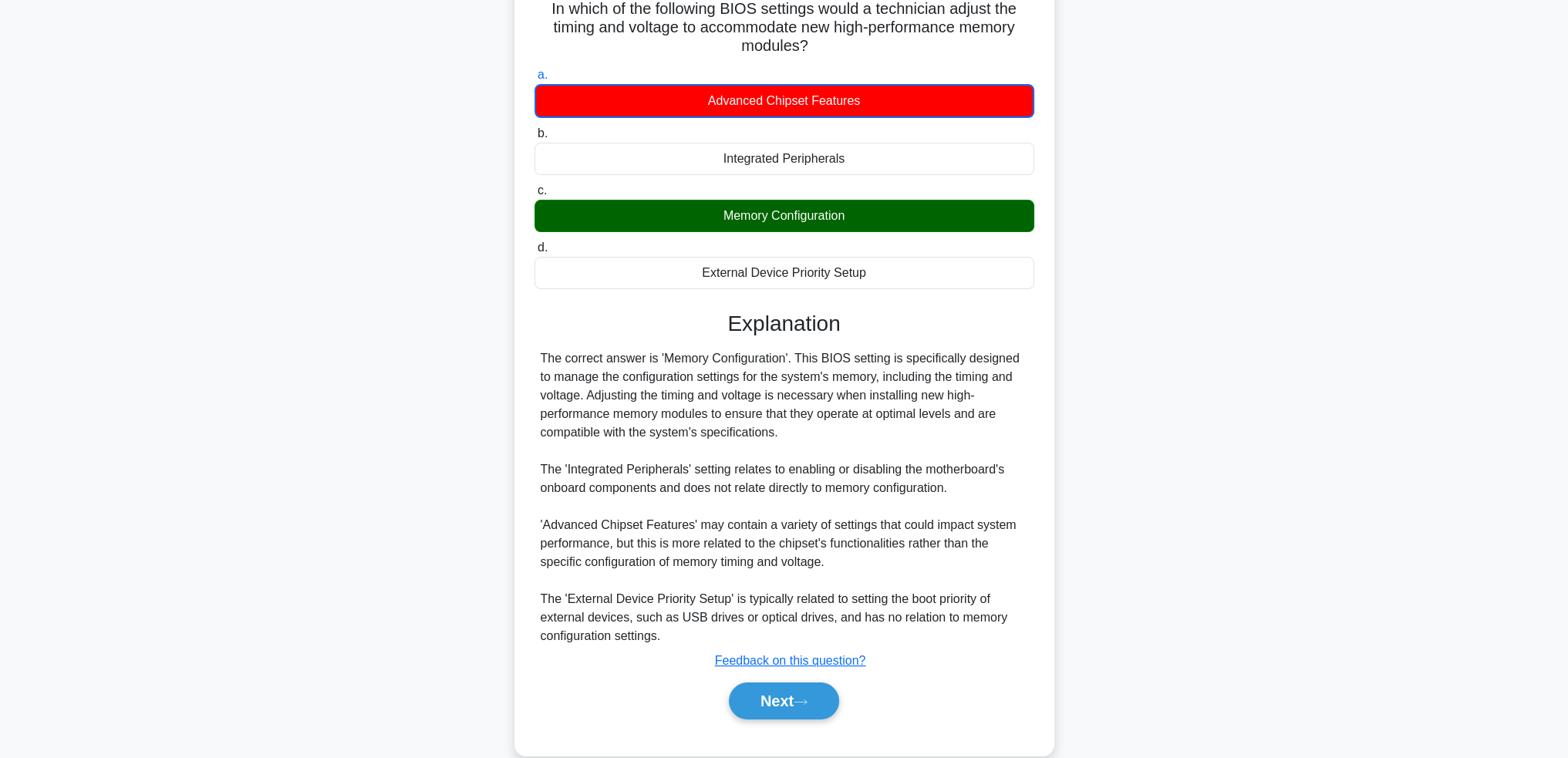
scroll to position [137, 0]
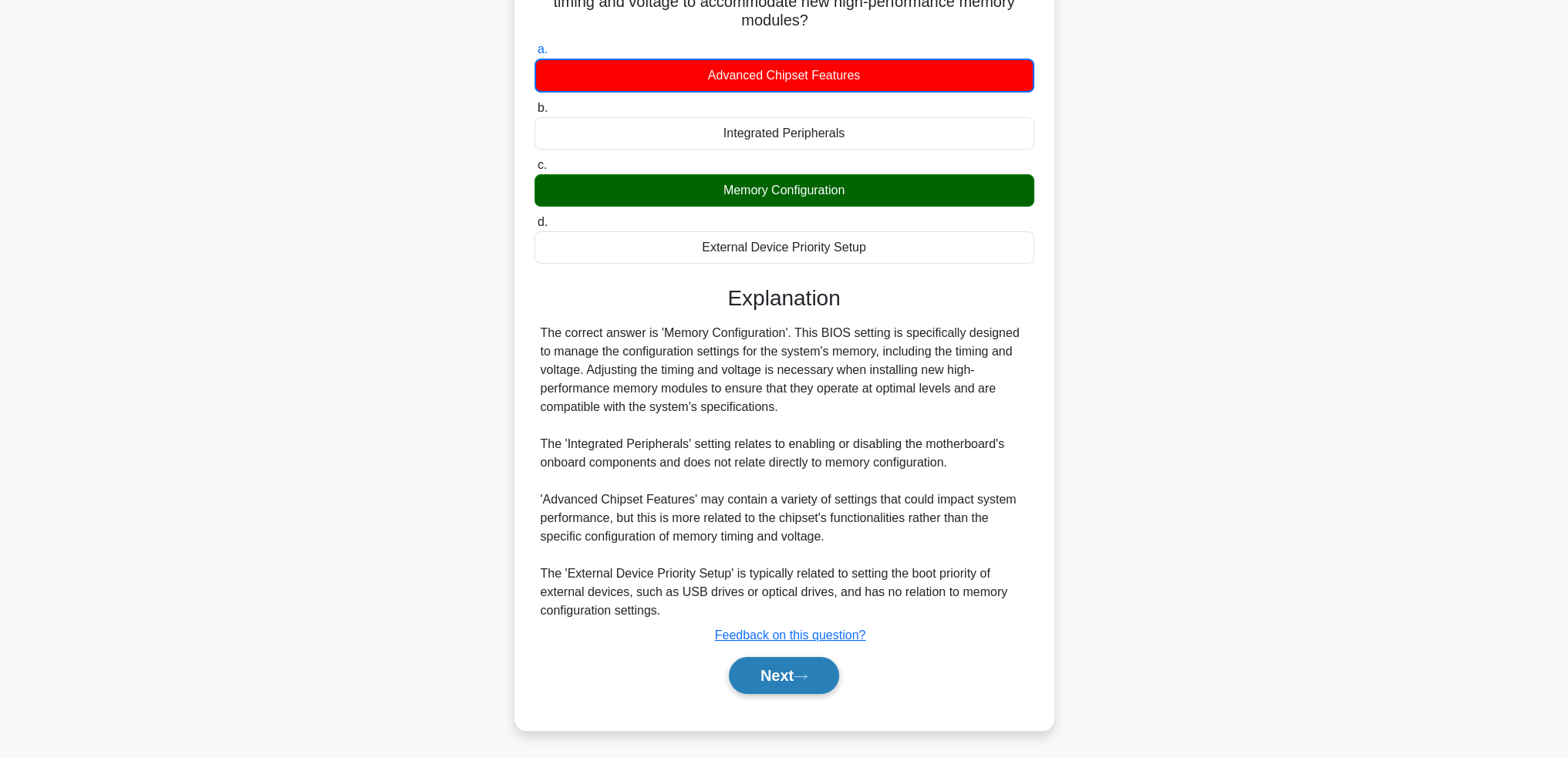
click at [776, 684] on button "Next" at bounding box center [784, 675] width 110 height 37
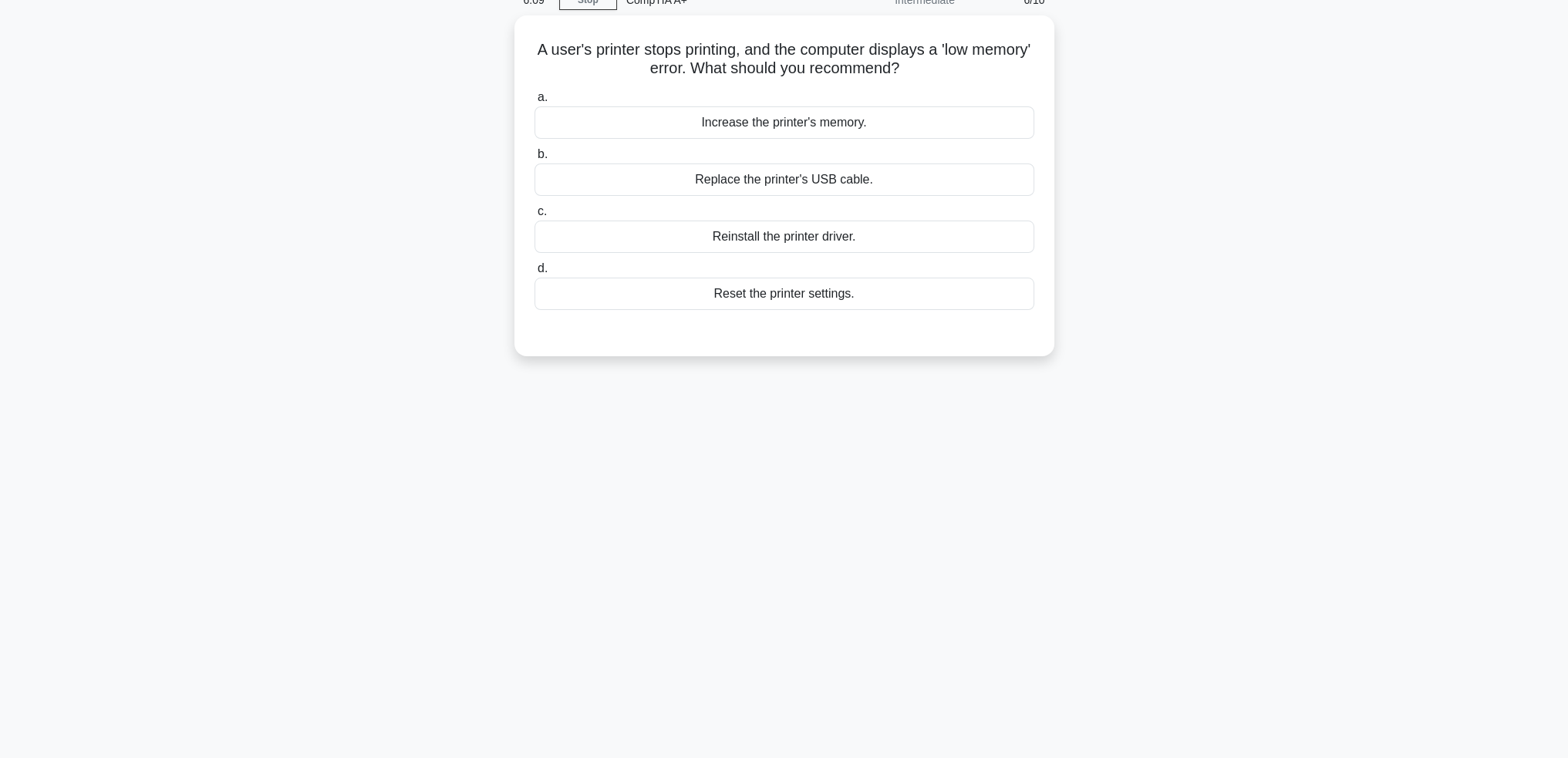
scroll to position [0, 0]
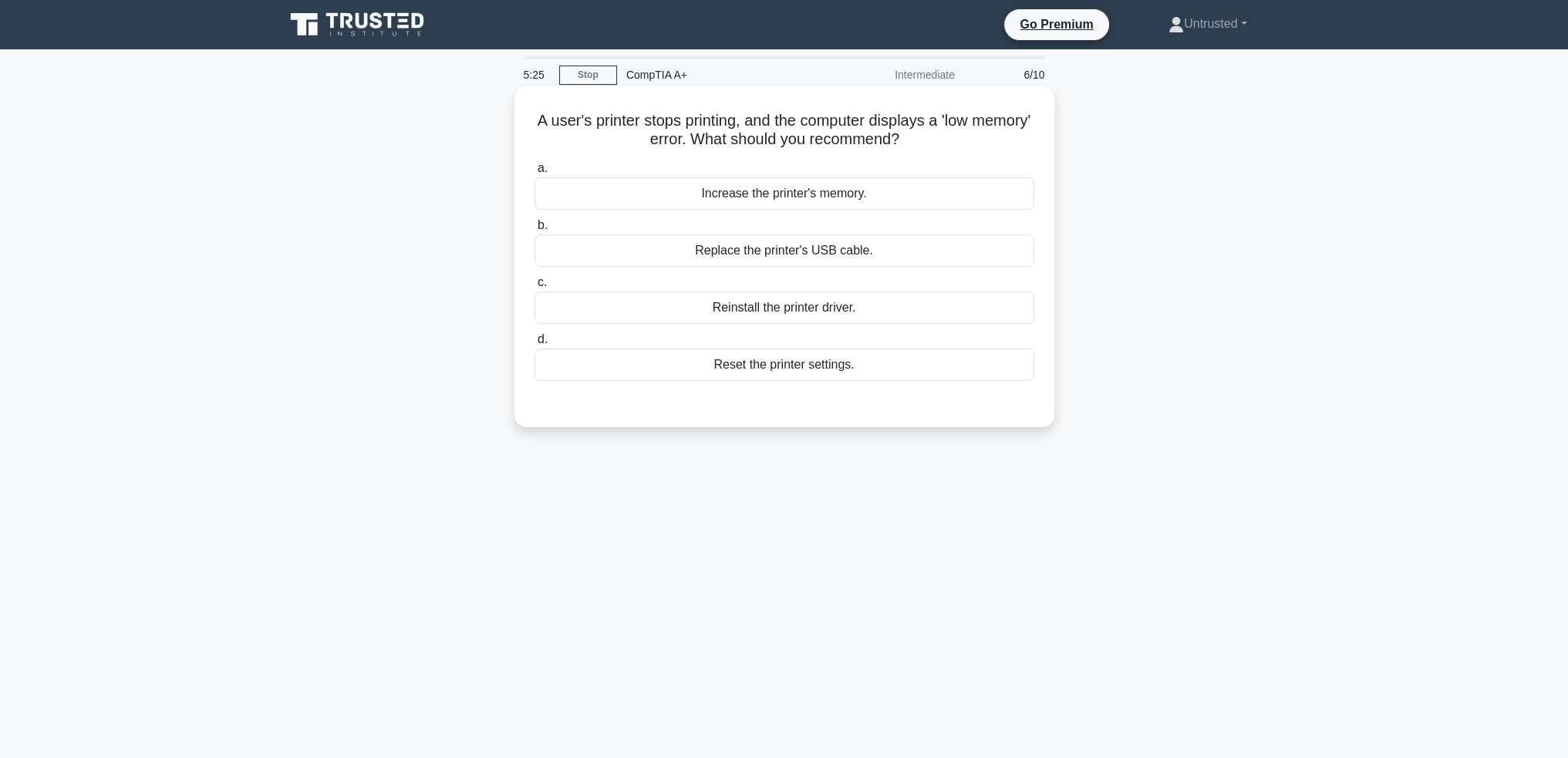
click at [733, 204] on div "Increase the printer's memory." at bounding box center [784, 193] width 500 height 32
click at [535, 174] on input "a. Increase the printer's memory." at bounding box center [535, 168] width 0 height 10
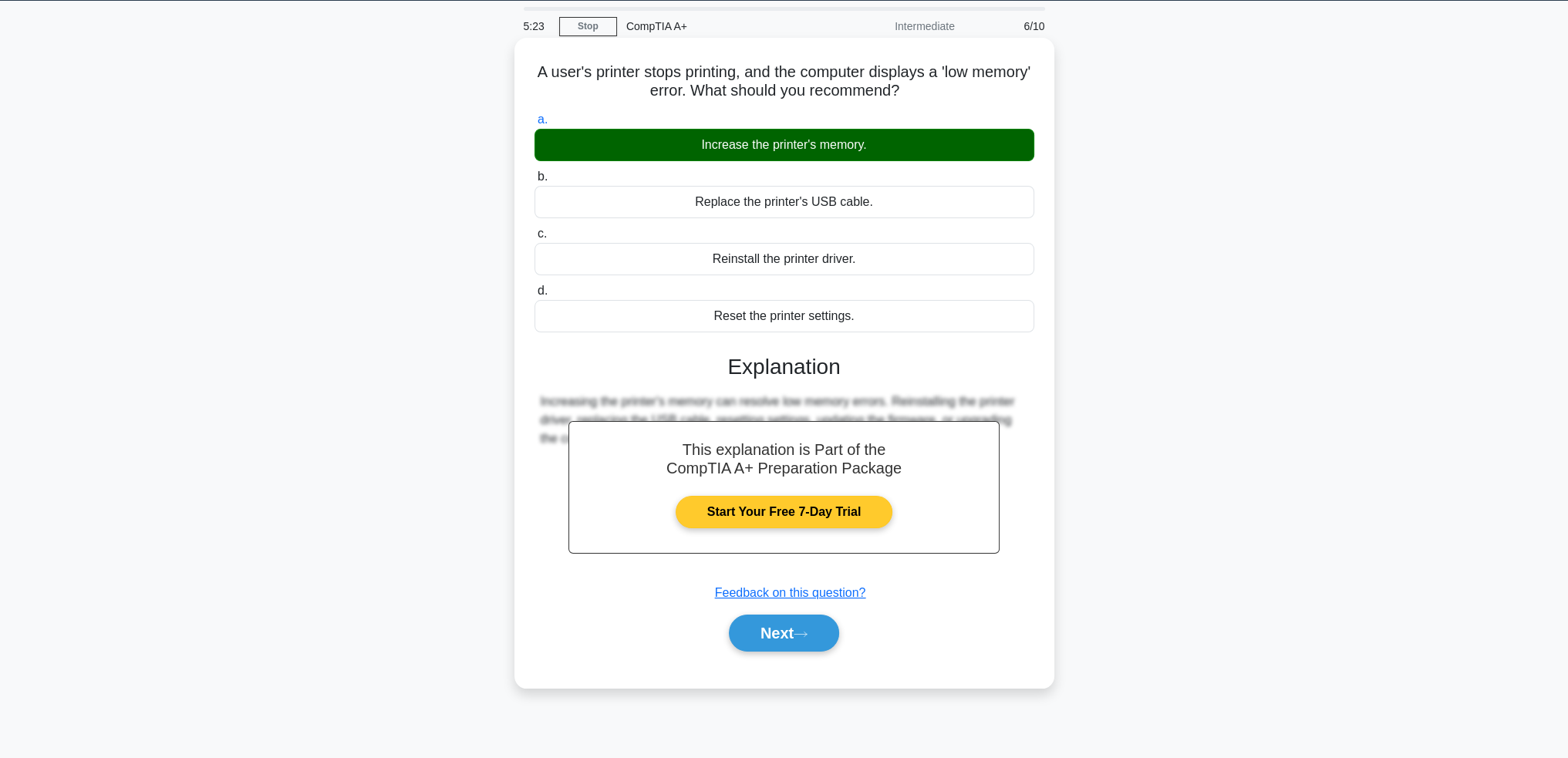
scroll to position [75, 0]
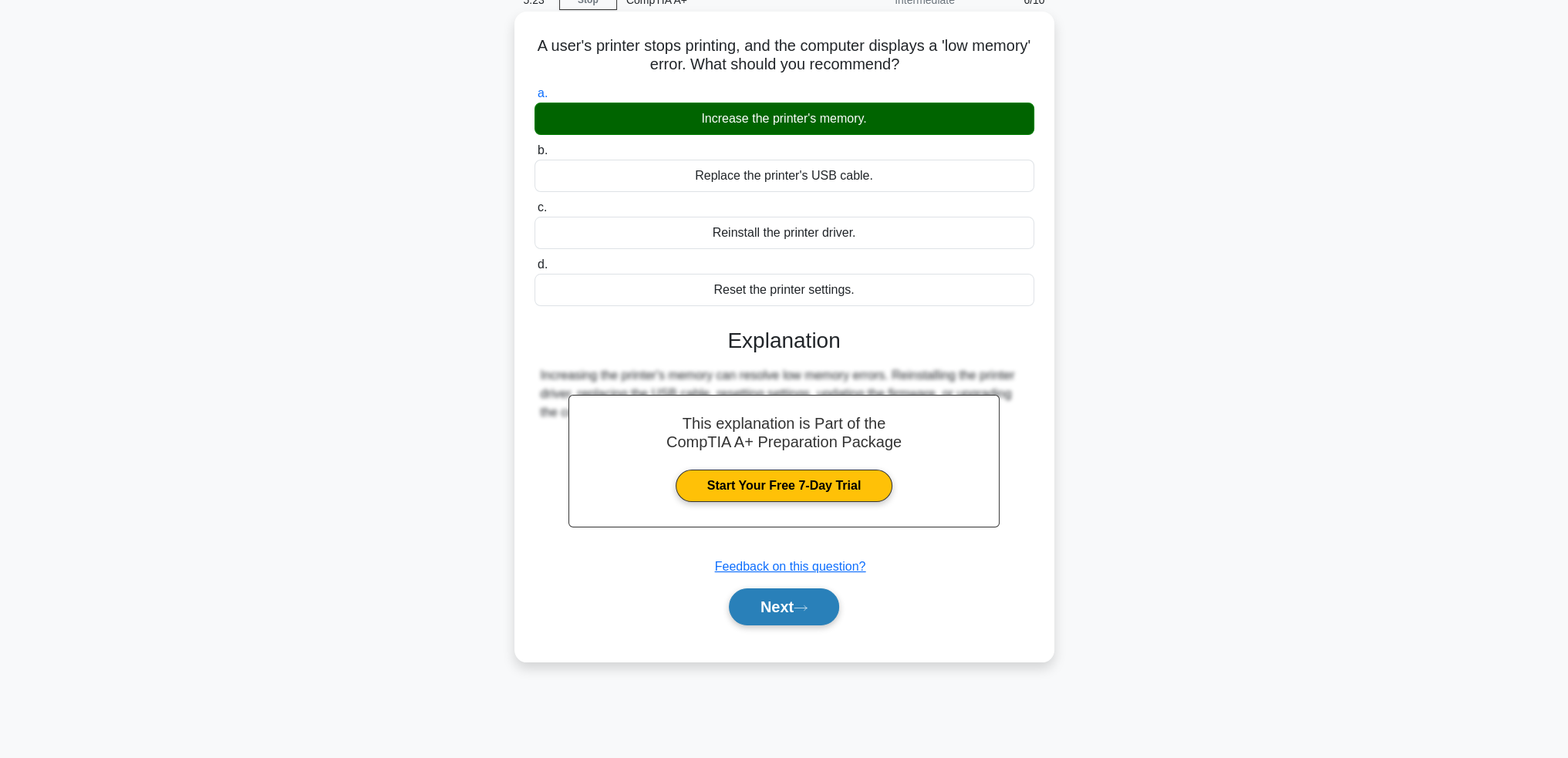
click at [796, 613] on button "Next" at bounding box center [784, 607] width 110 height 37
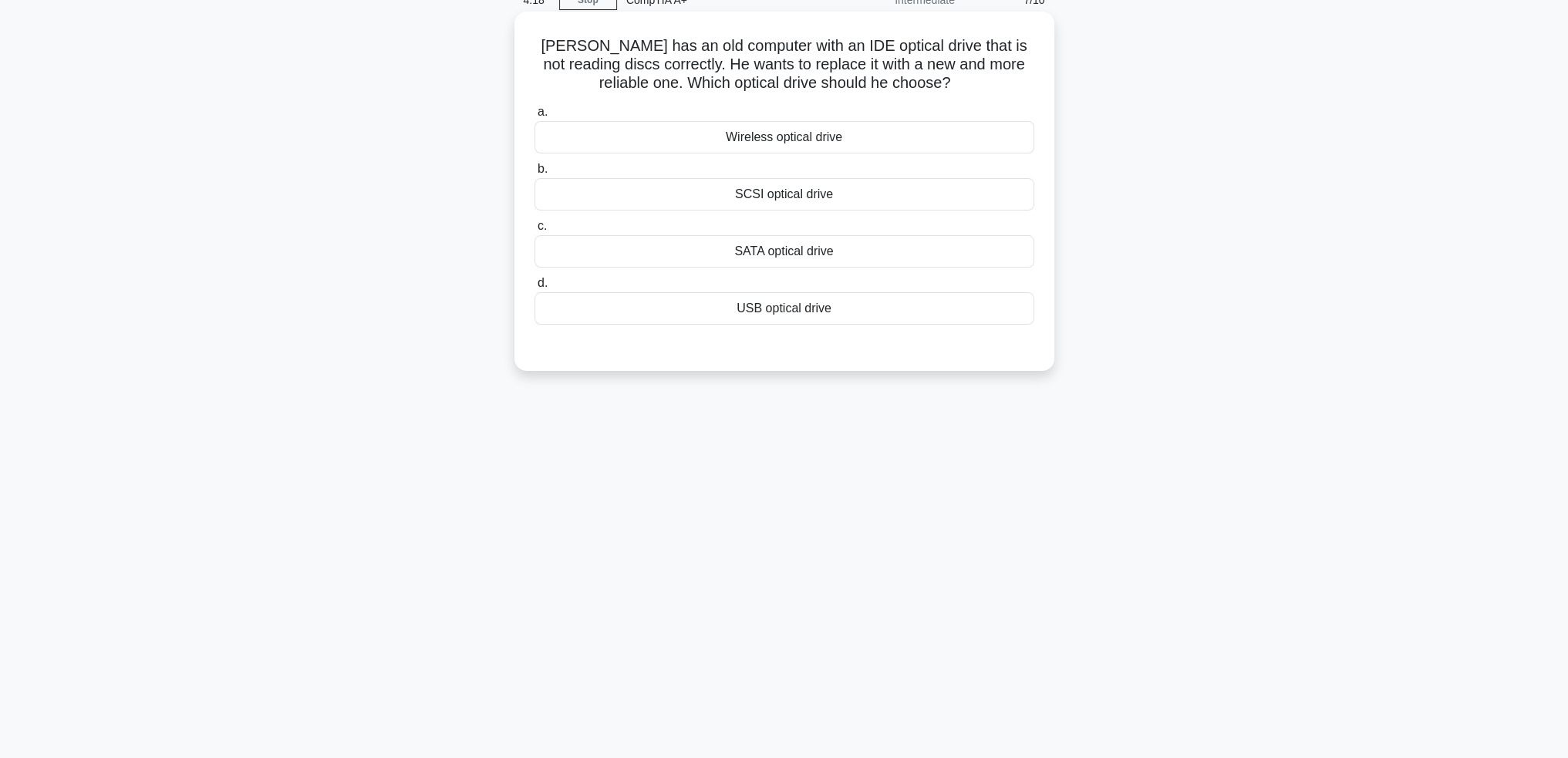
click at [713, 197] on div "SCSI optical drive" at bounding box center [784, 194] width 500 height 32
click at [535, 174] on input "b. SCSI optical drive" at bounding box center [535, 169] width 0 height 10
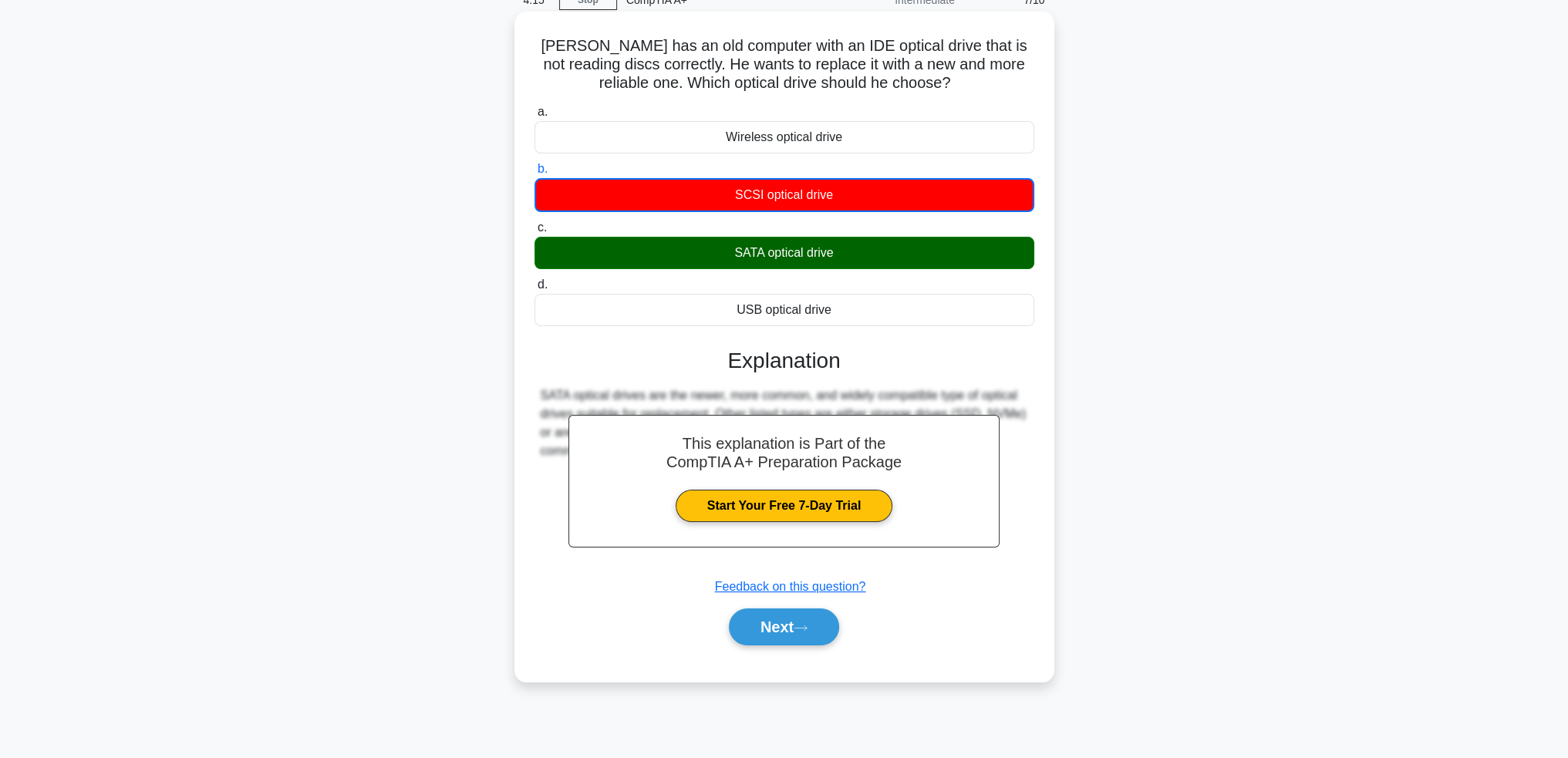
click at [794, 644] on div "Next" at bounding box center [784, 627] width 500 height 50
click at [804, 636] on button "Next" at bounding box center [784, 626] width 110 height 37
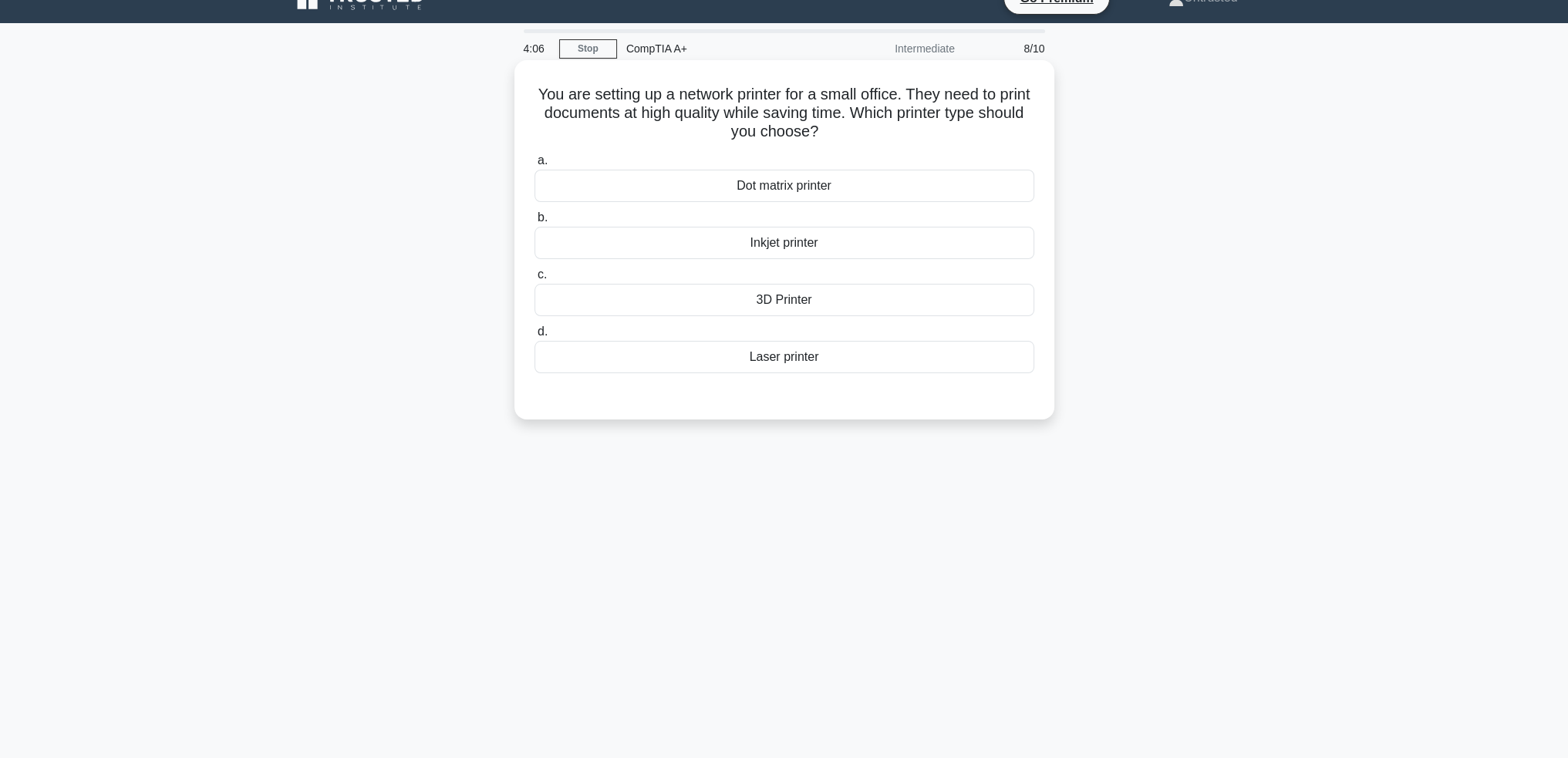
scroll to position [0, 0]
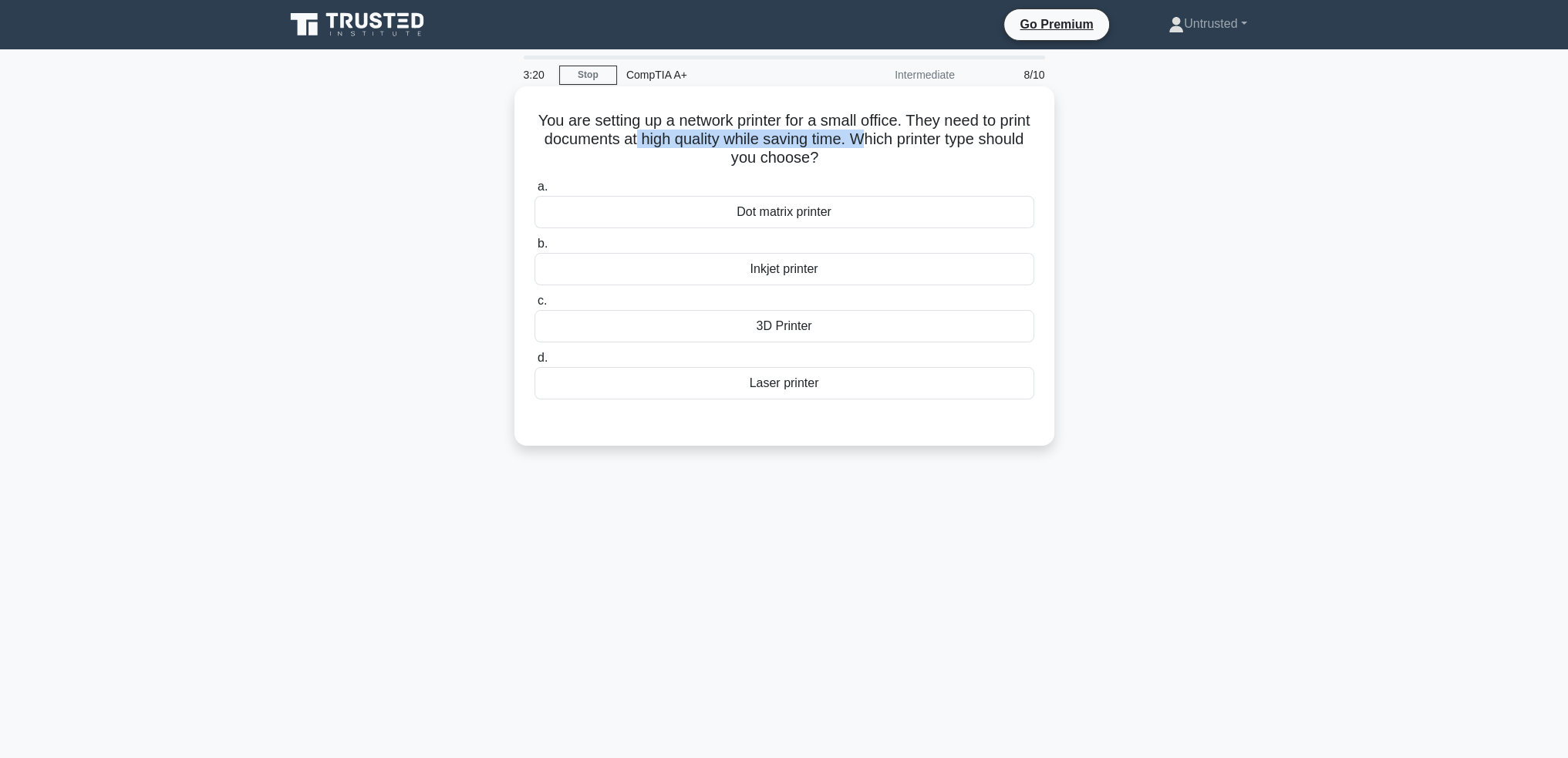
drag, startPoint x: 675, startPoint y: 135, endPoint x: 905, endPoint y: 132, distance: 230.0
click at [905, 132] on h5 "You are setting up a network printer for a small office. They need to print doc…" at bounding box center [784, 140] width 503 height 57
click at [1099, 157] on div "You are setting up a network printer for a small office. They need to print doc…" at bounding box center [784, 279] width 1019 height 378
click at [796, 270] on div "Inkjet printer" at bounding box center [784, 269] width 500 height 32
click at [535, 249] on input "b. Inkjet printer" at bounding box center [535, 244] width 0 height 10
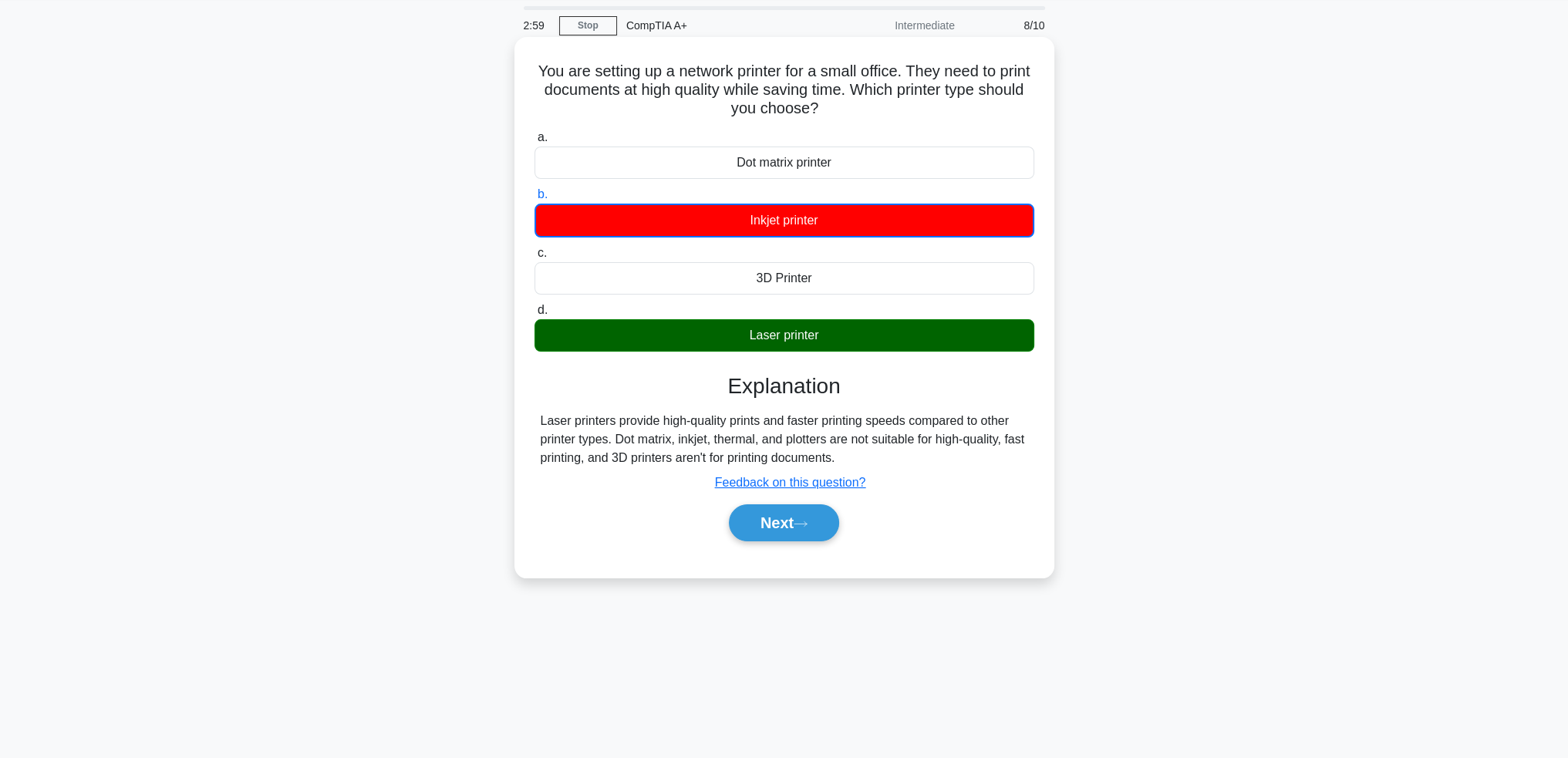
scroll to position [75, 0]
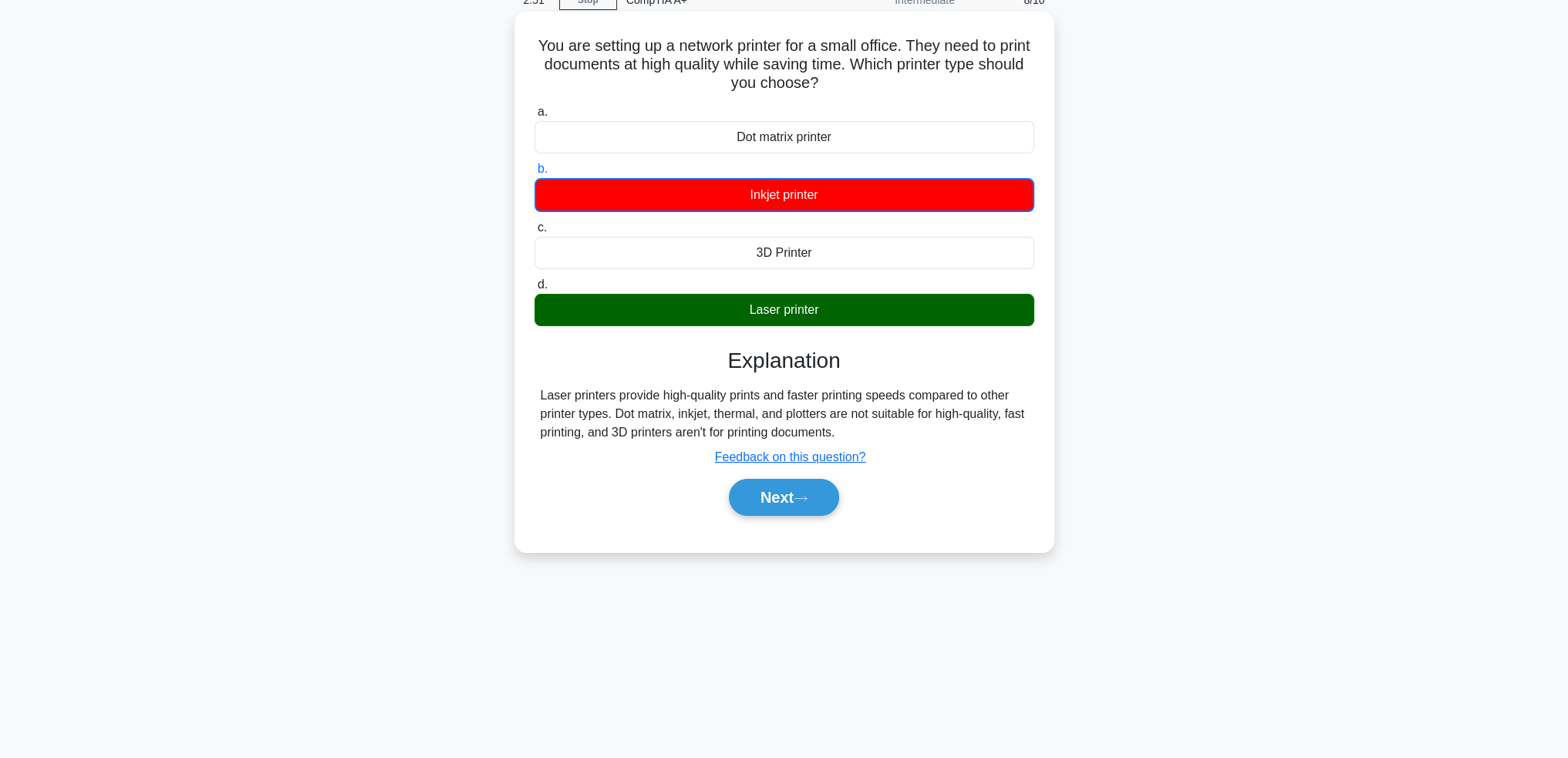
click at [793, 518] on div "Next" at bounding box center [784, 498] width 500 height 50
drag, startPoint x: 800, startPoint y: 505, endPoint x: 788, endPoint y: 505, distance: 12.0
click at [793, 505] on button "Next" at bounding box center [784, 498] width 110 height 37
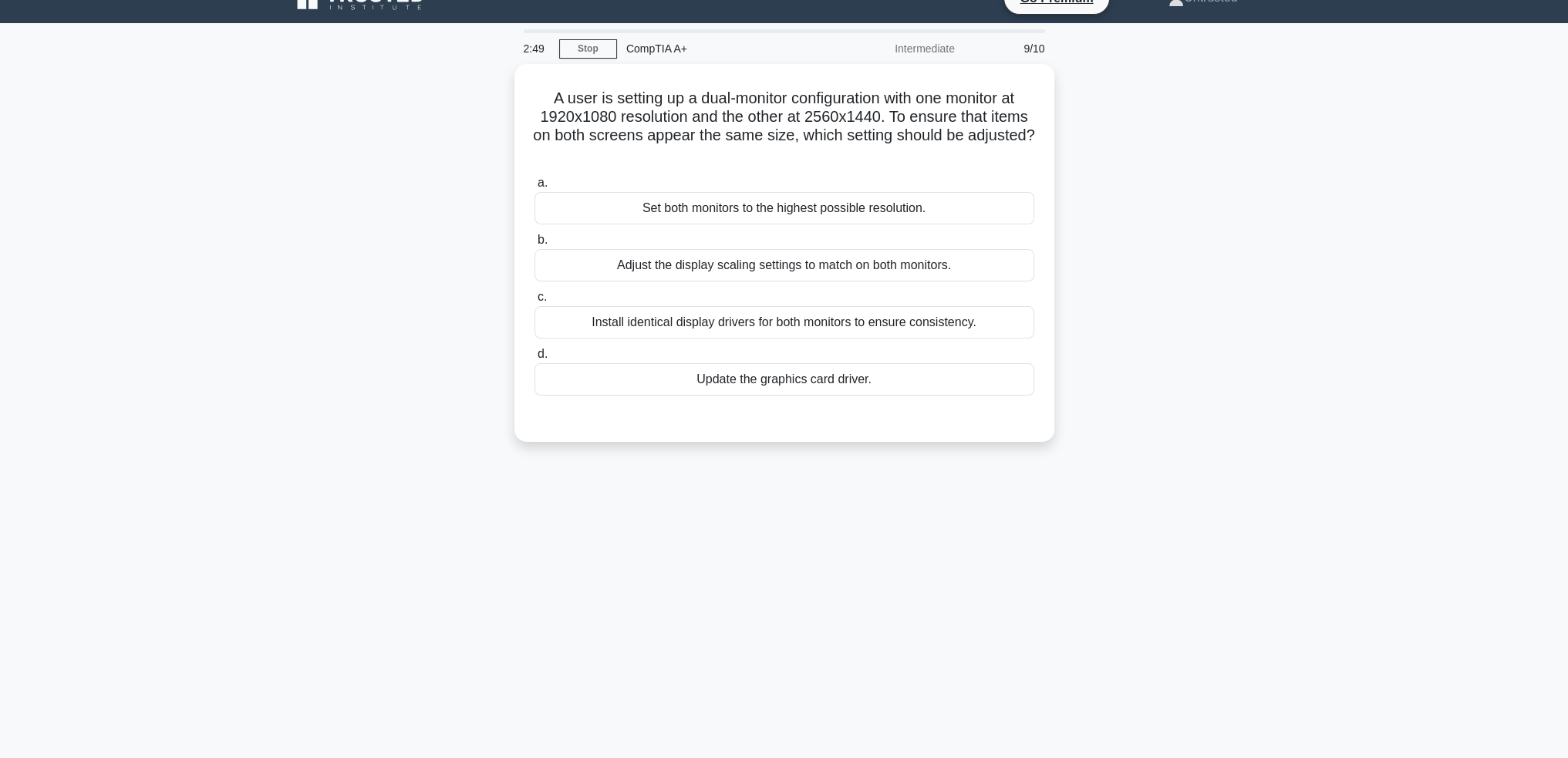
scroll to position [0, 0]
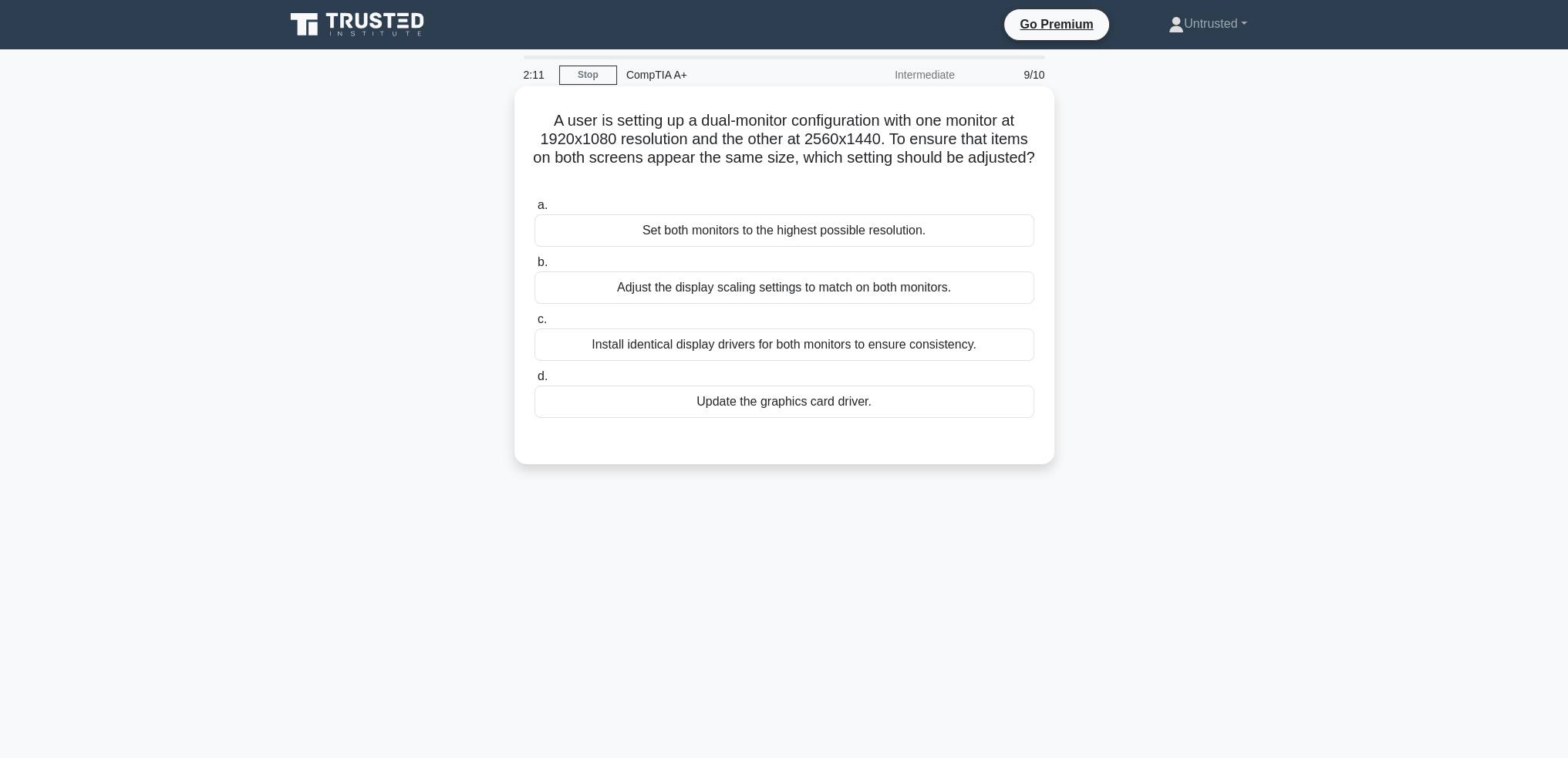
click at [806, 292] on div "Adjust the display scaling settings to match on both monitors." at bounding box center [784, 287] width 500 height 32
click at [535, 268] on input "b. Adjust the display scaling settings to match on both monitors." at bounding box center [535, 262] width 0 height 10
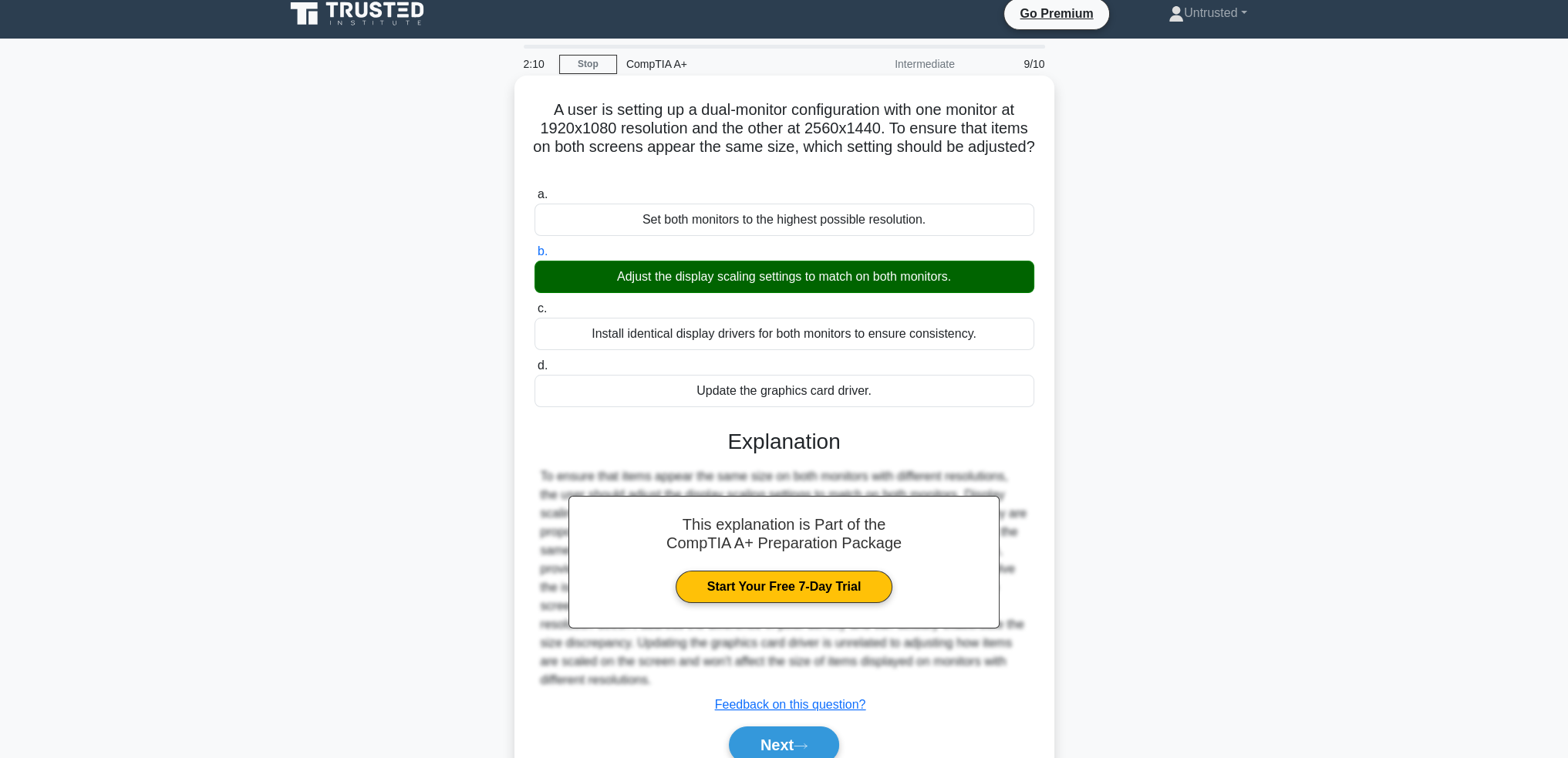
scroll to position [80, 0]
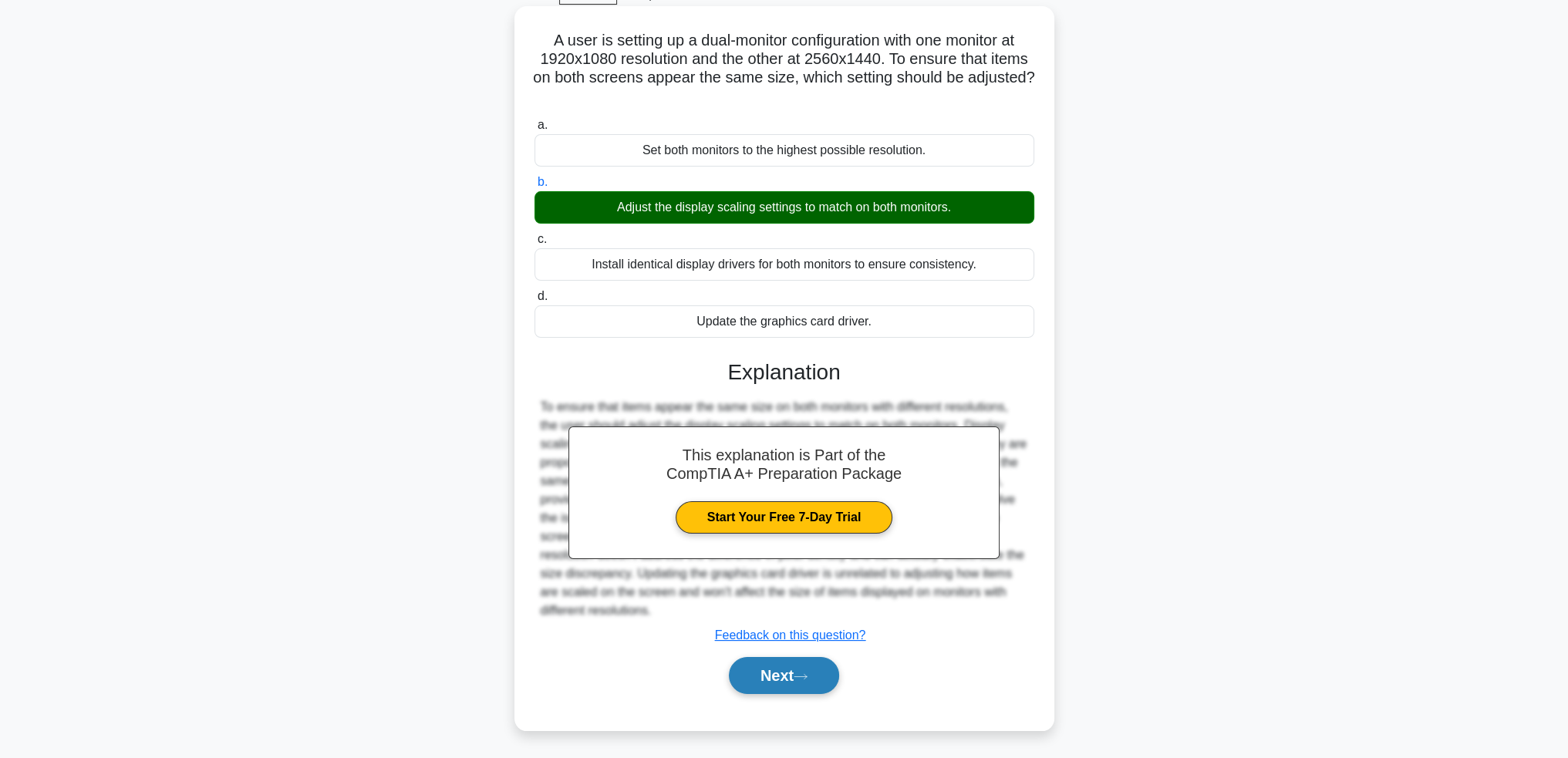
click at [785, 671] on button "Next" at bounding box center [784, 675] width 110 height 37
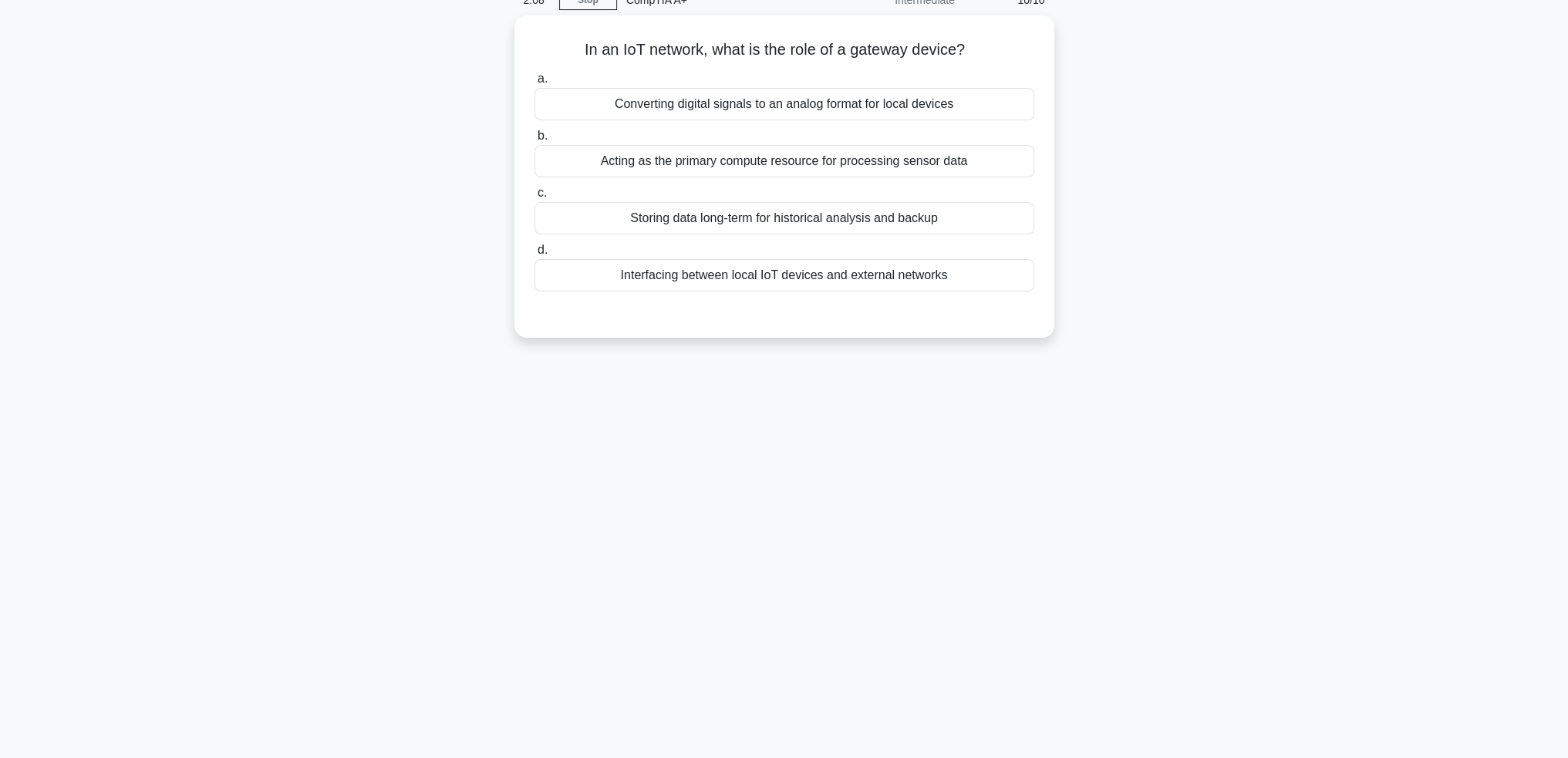
scroll to position [0, 0]
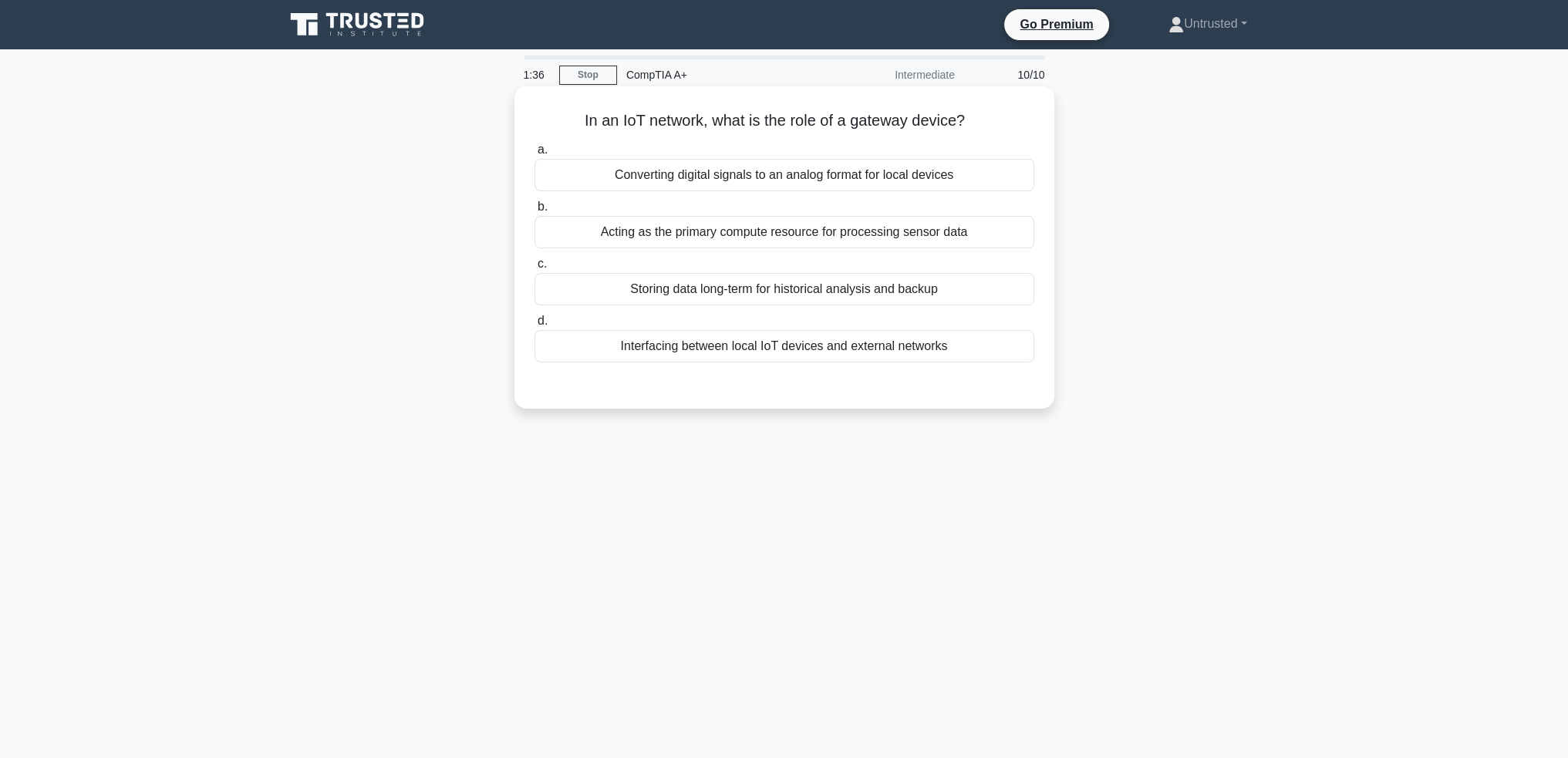
click at [770, 351] on div "Interfacing between local IoT devices and external networks" at bounding box center [784, 346] width 500 height 32
click at [535, 327] on input "d. Interfacing between local IoT devices and external networks" at bounding box center [535, 321] width 0 height 10
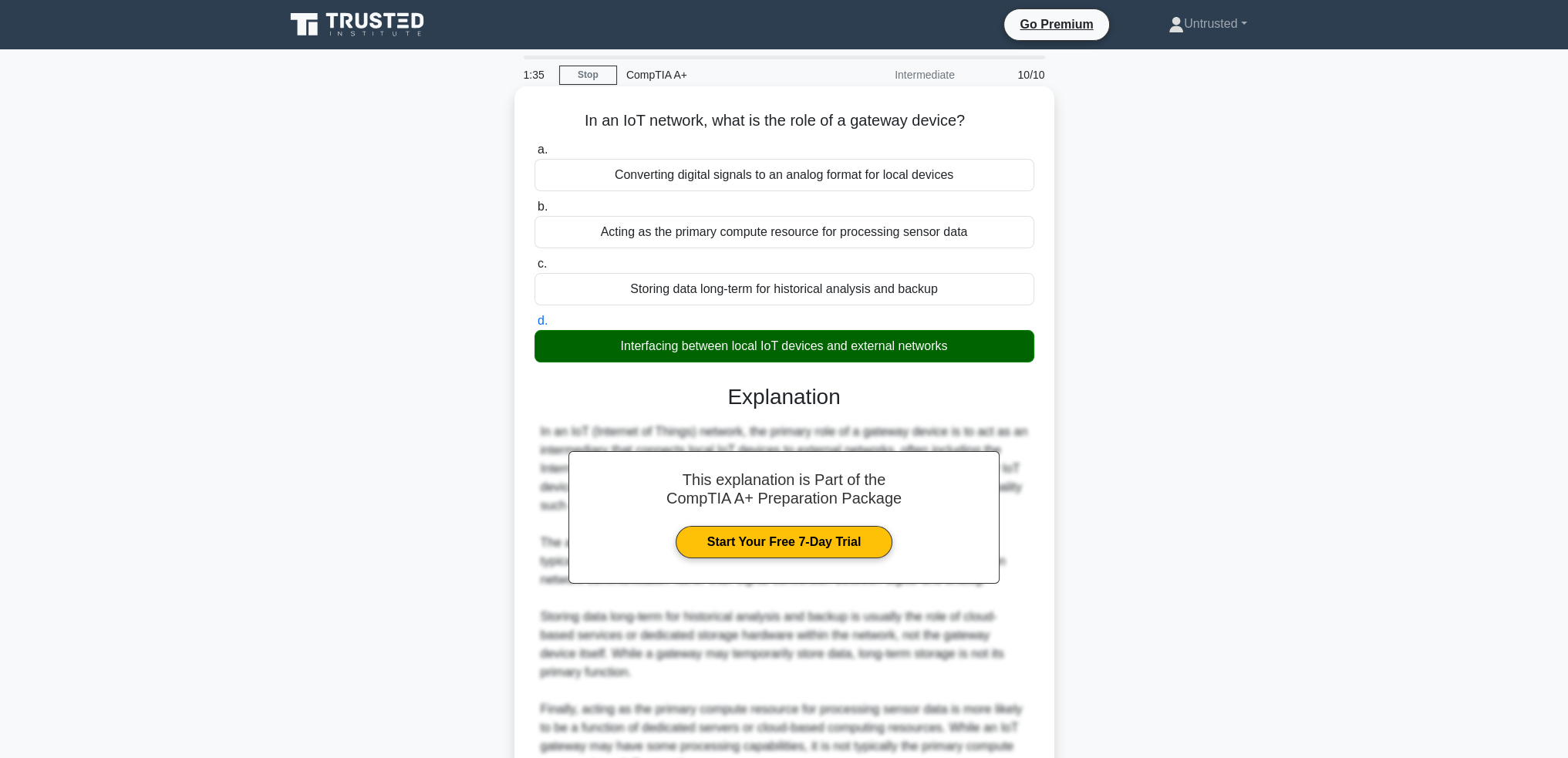
scroll to position [155, 0]
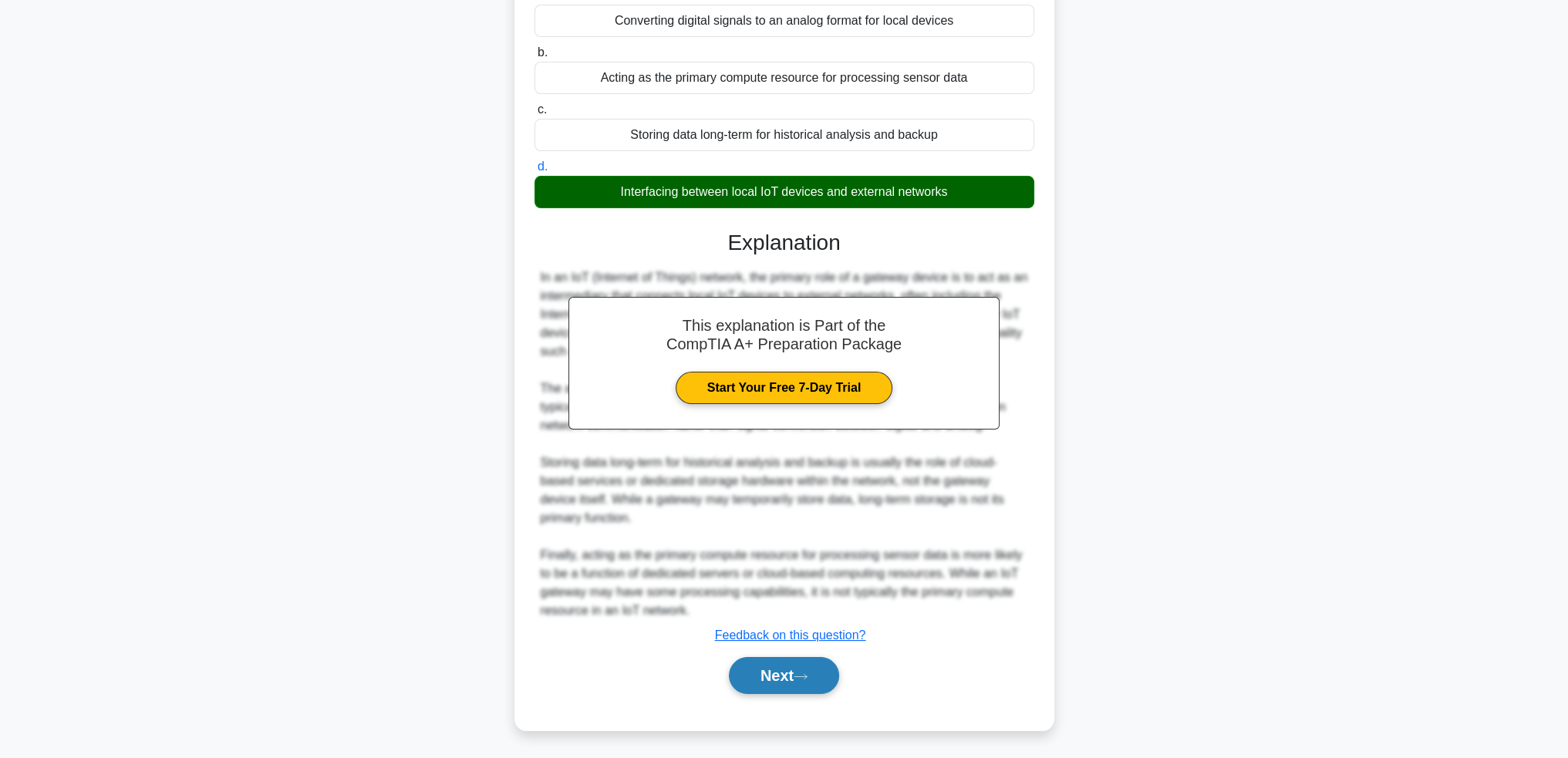
click at [772, 664] on button "Next" at bounding box center [784, 675] width 110 height 37
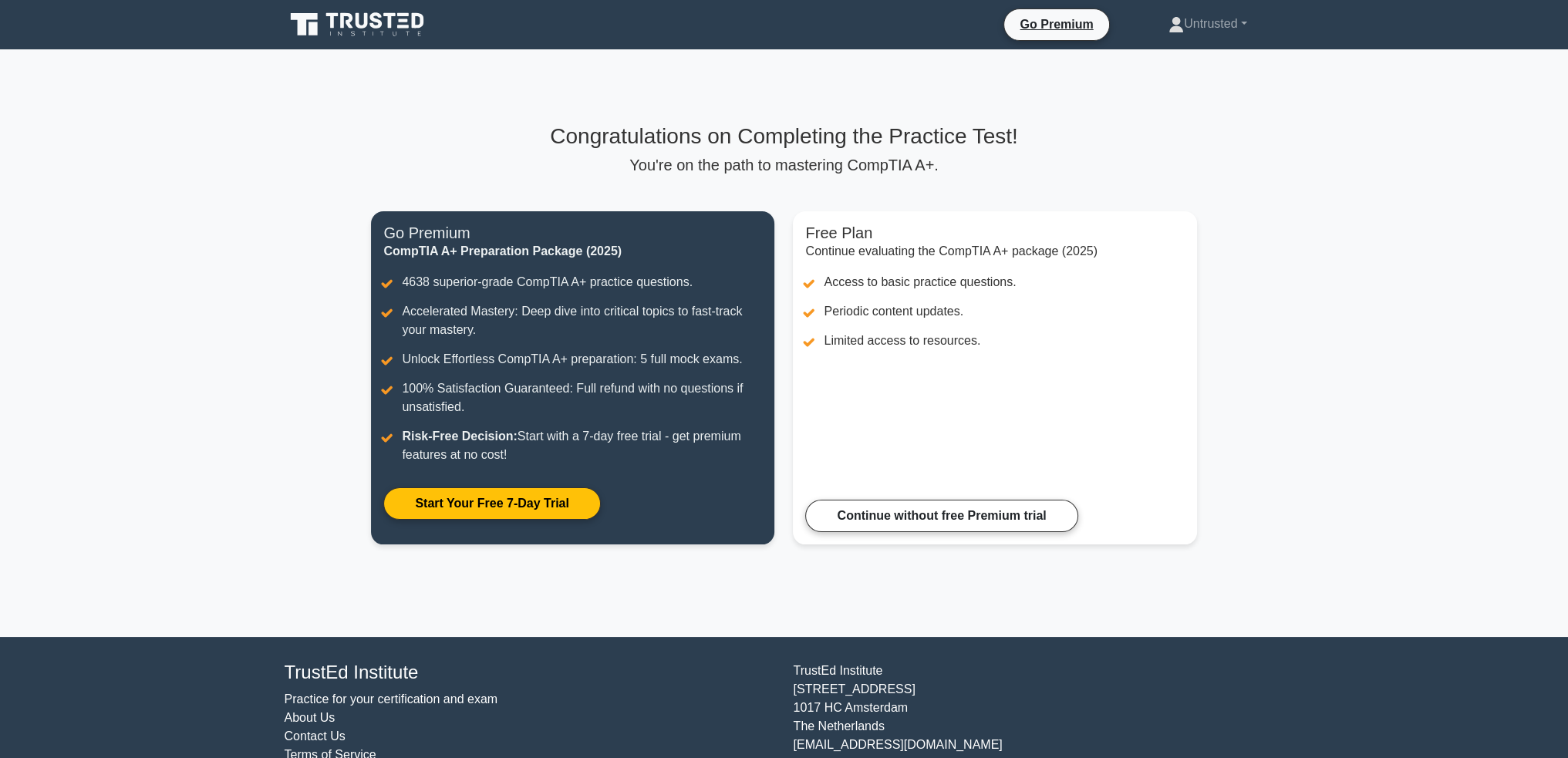
scroll to position [49, 0]
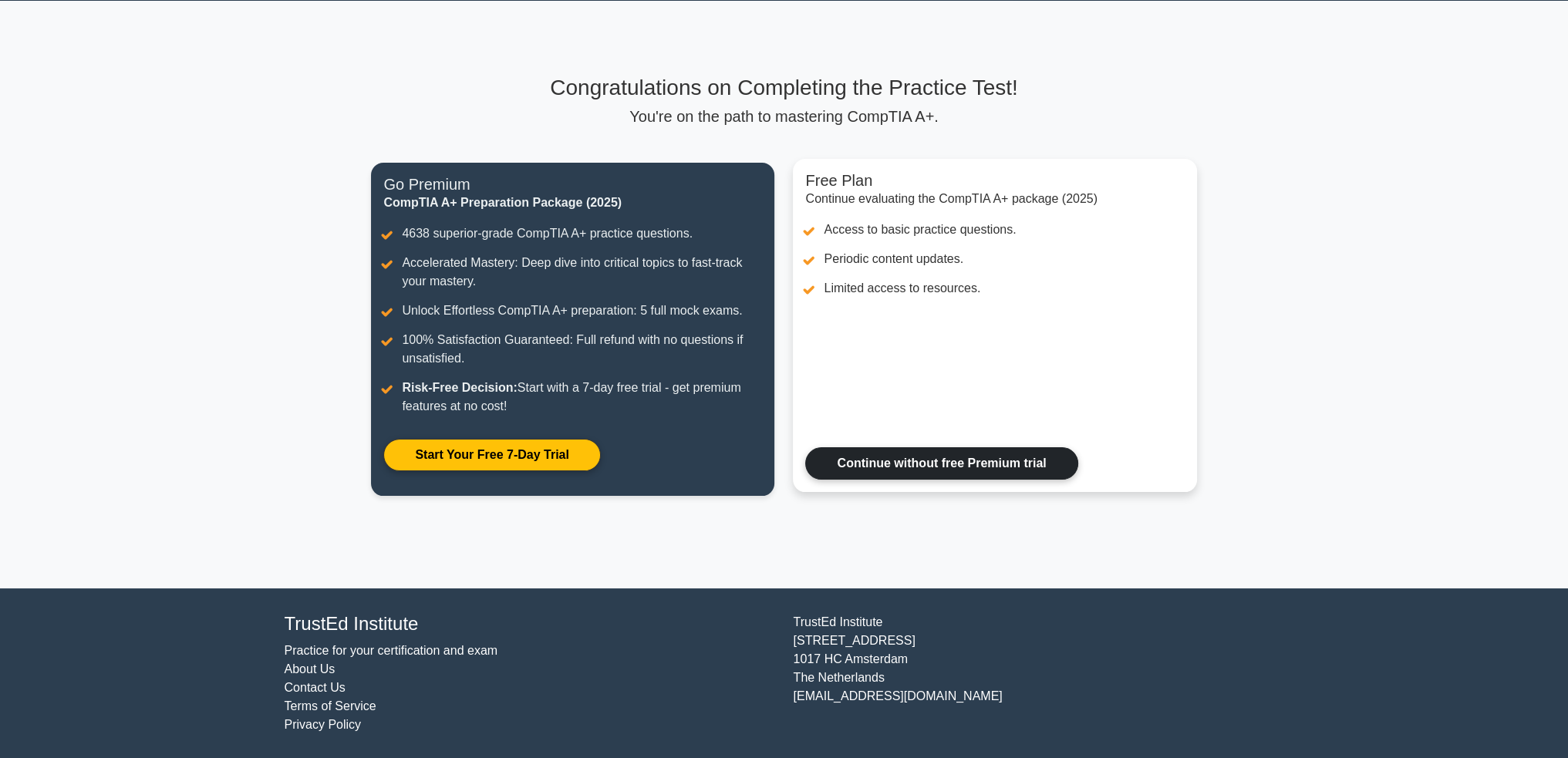
click at [929, 451] on link "Continue without free Premium trial" at bounding box center [941, 463] width 272 height 32
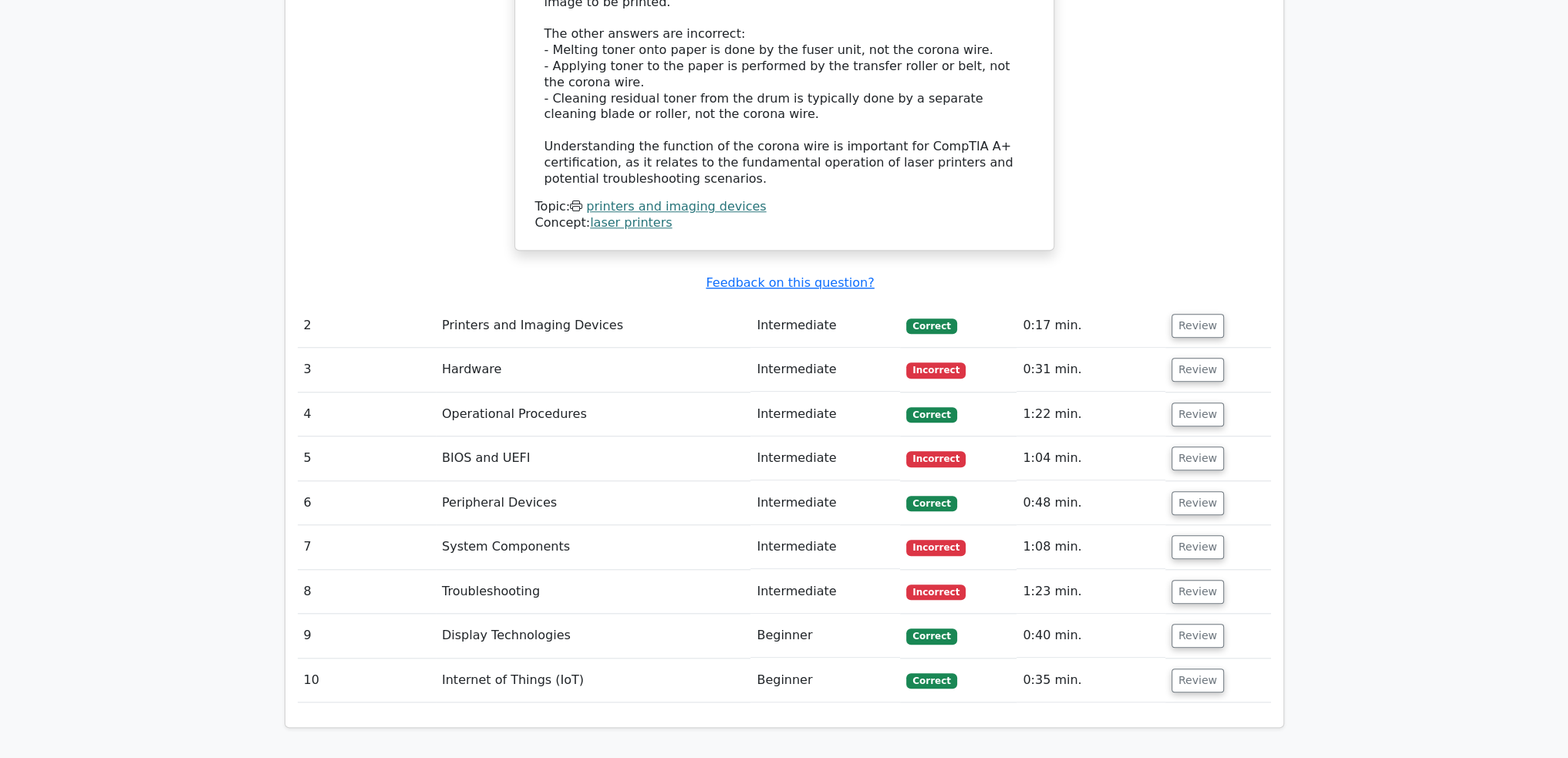
scroll to position [1876, 0]
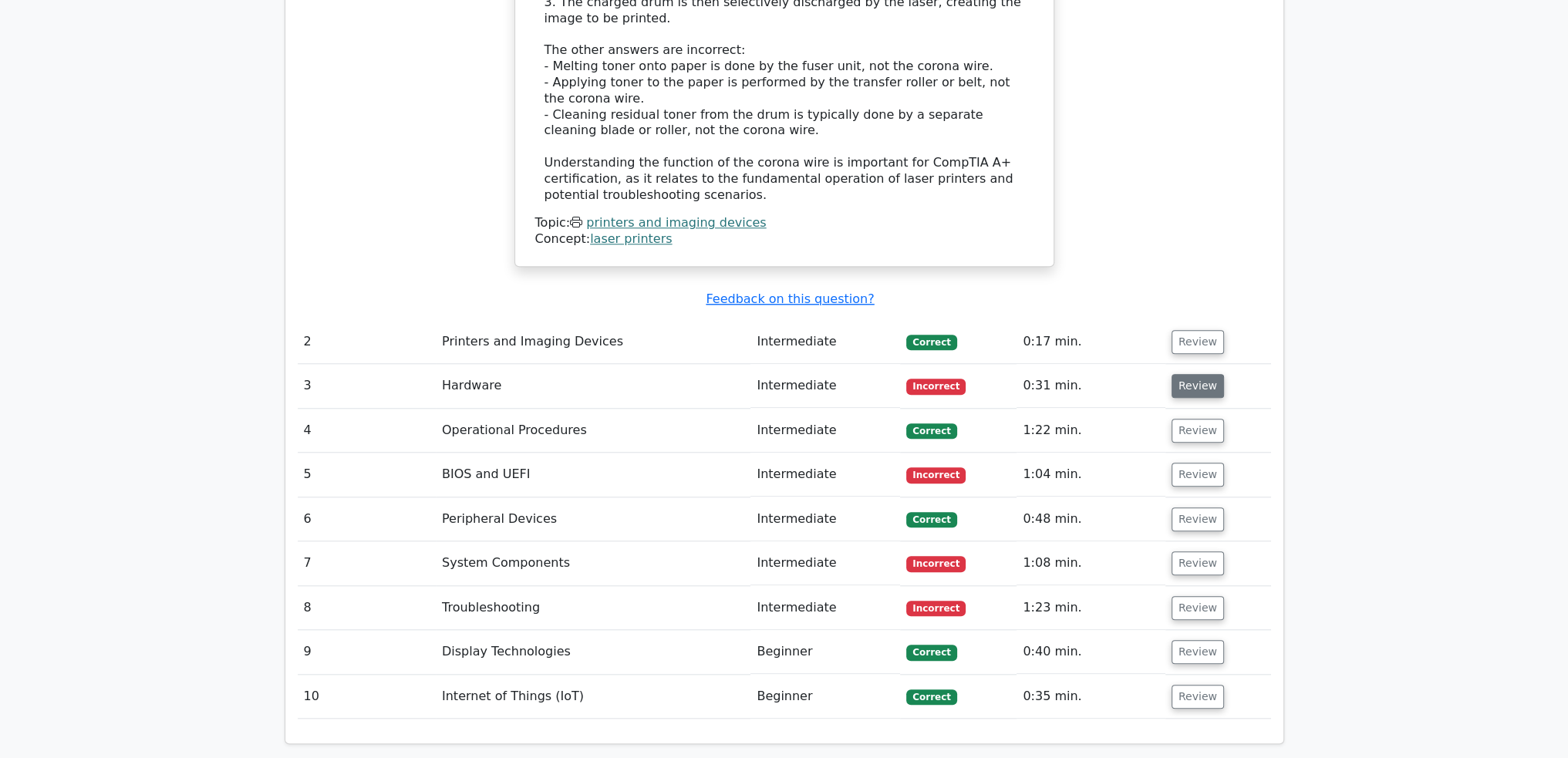
click at [1200, 374] on button "Review" at bounding box center [1197, 386] width 52 height 24
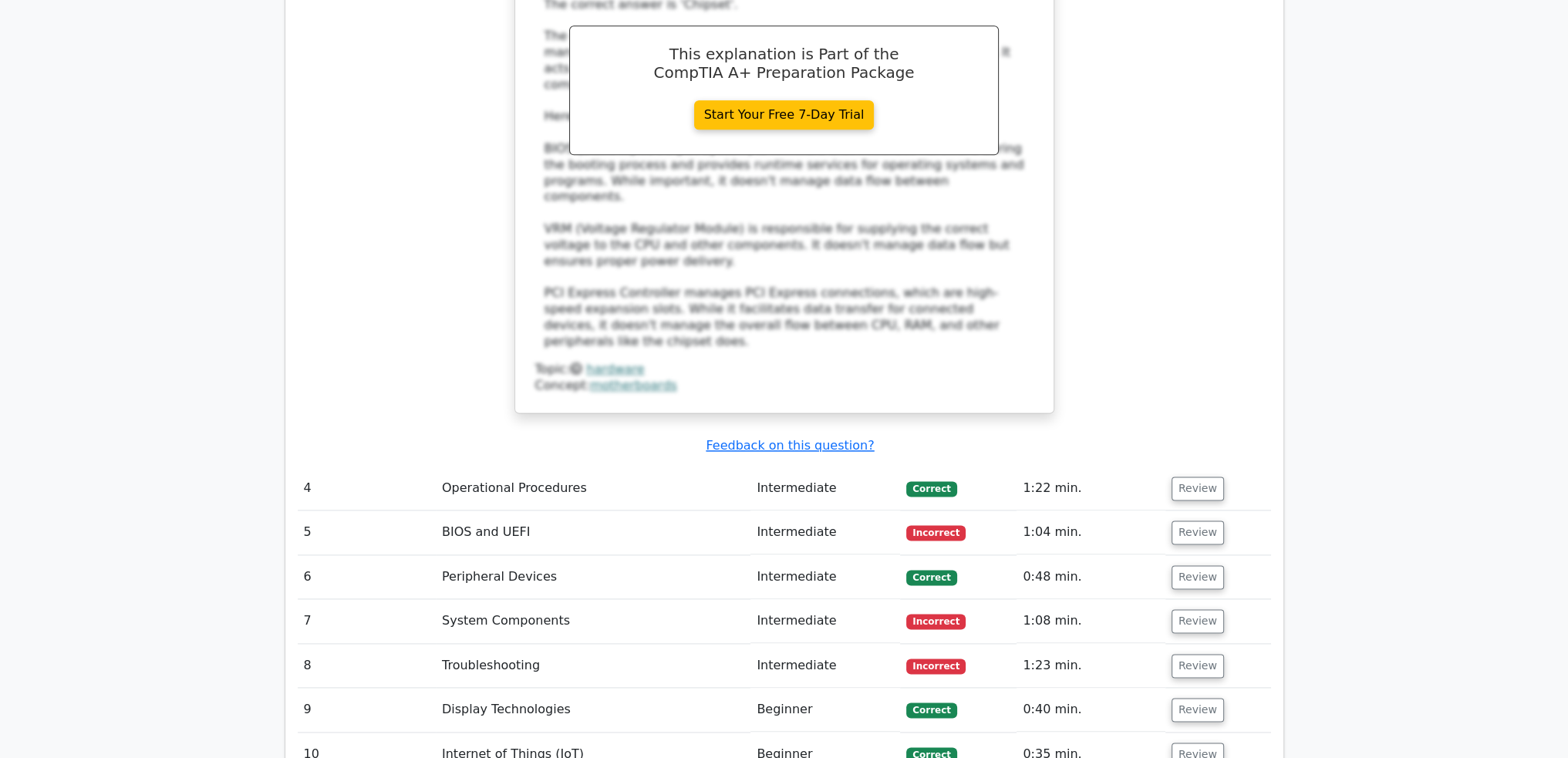
scroll to position [2647, 0]
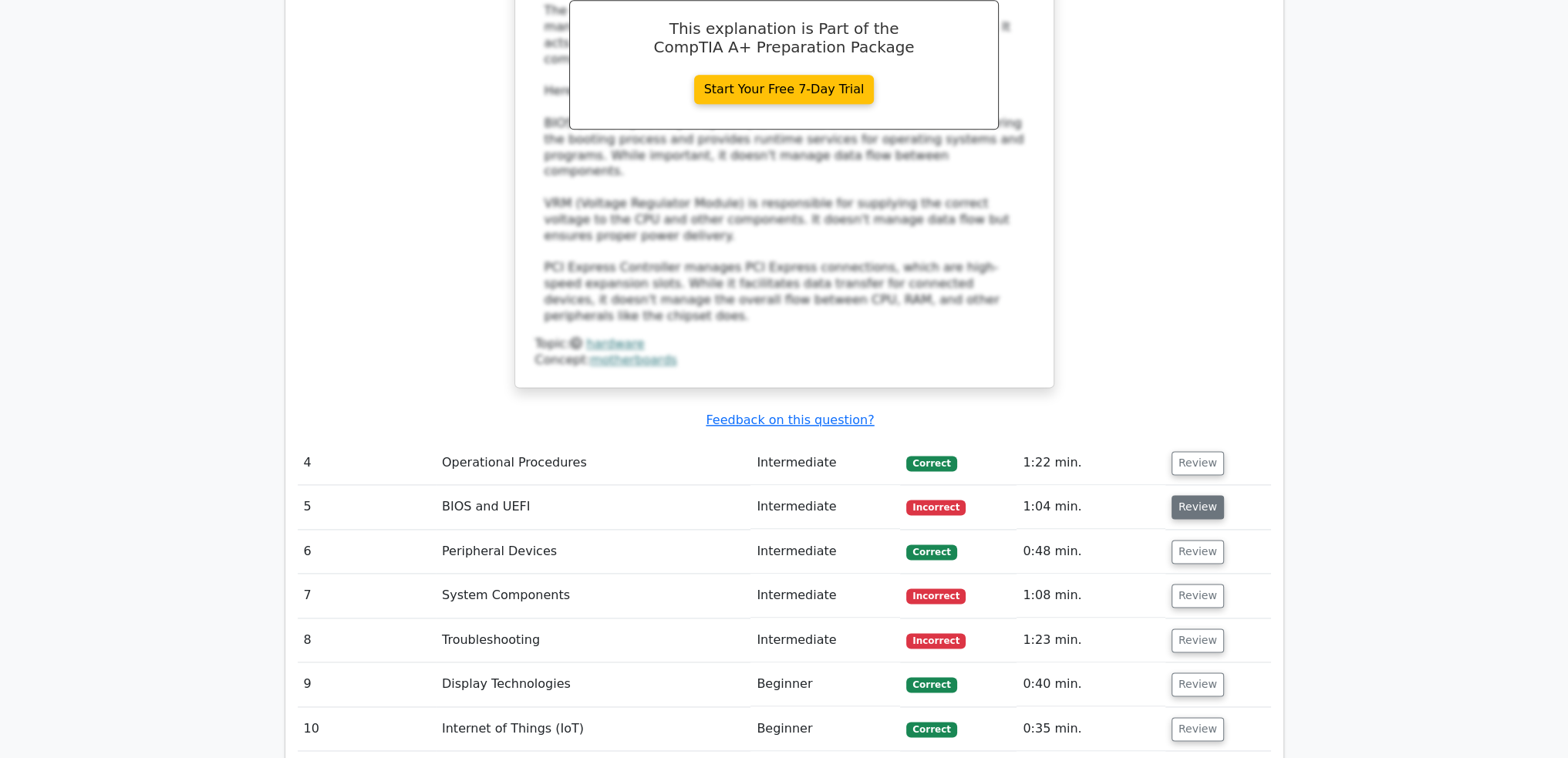
click at [1191, 495] on button "Review" at bounding box center [1197, 507] width 52 height 24
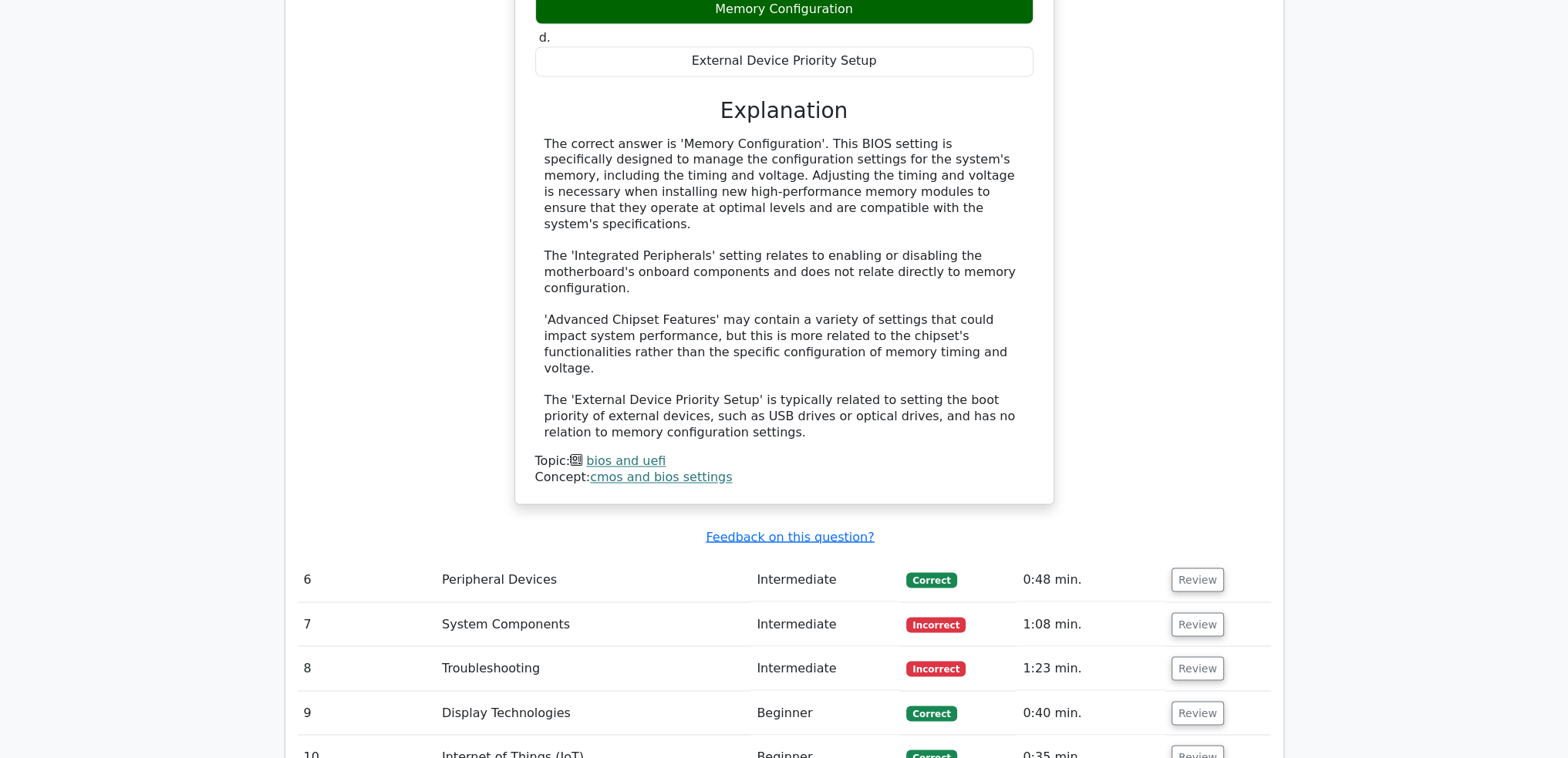
scroll to position [3417, 0]
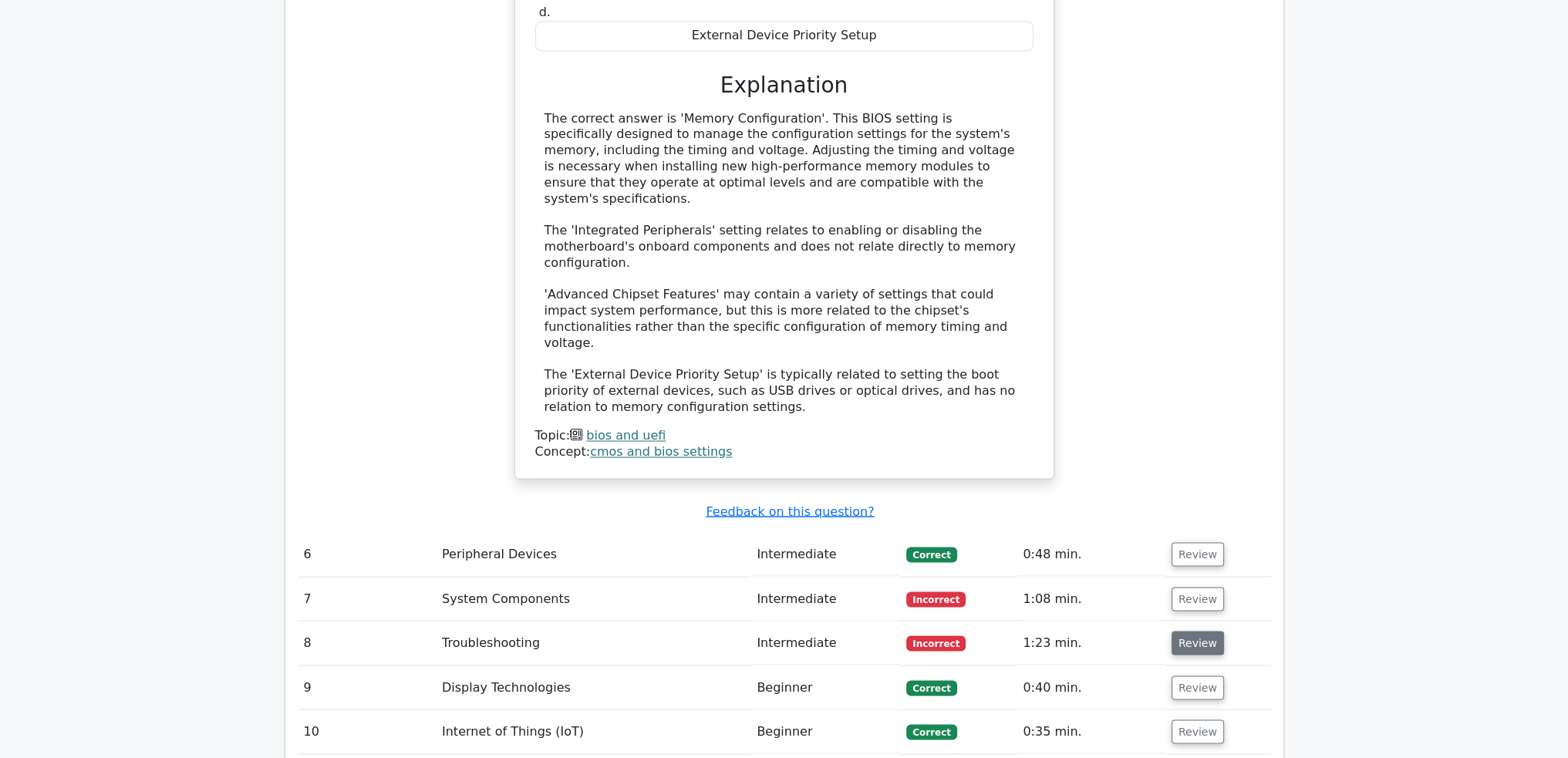
click at [1183, 631] on button "Review" at bounding box center [1197, 643] width 52 height 24
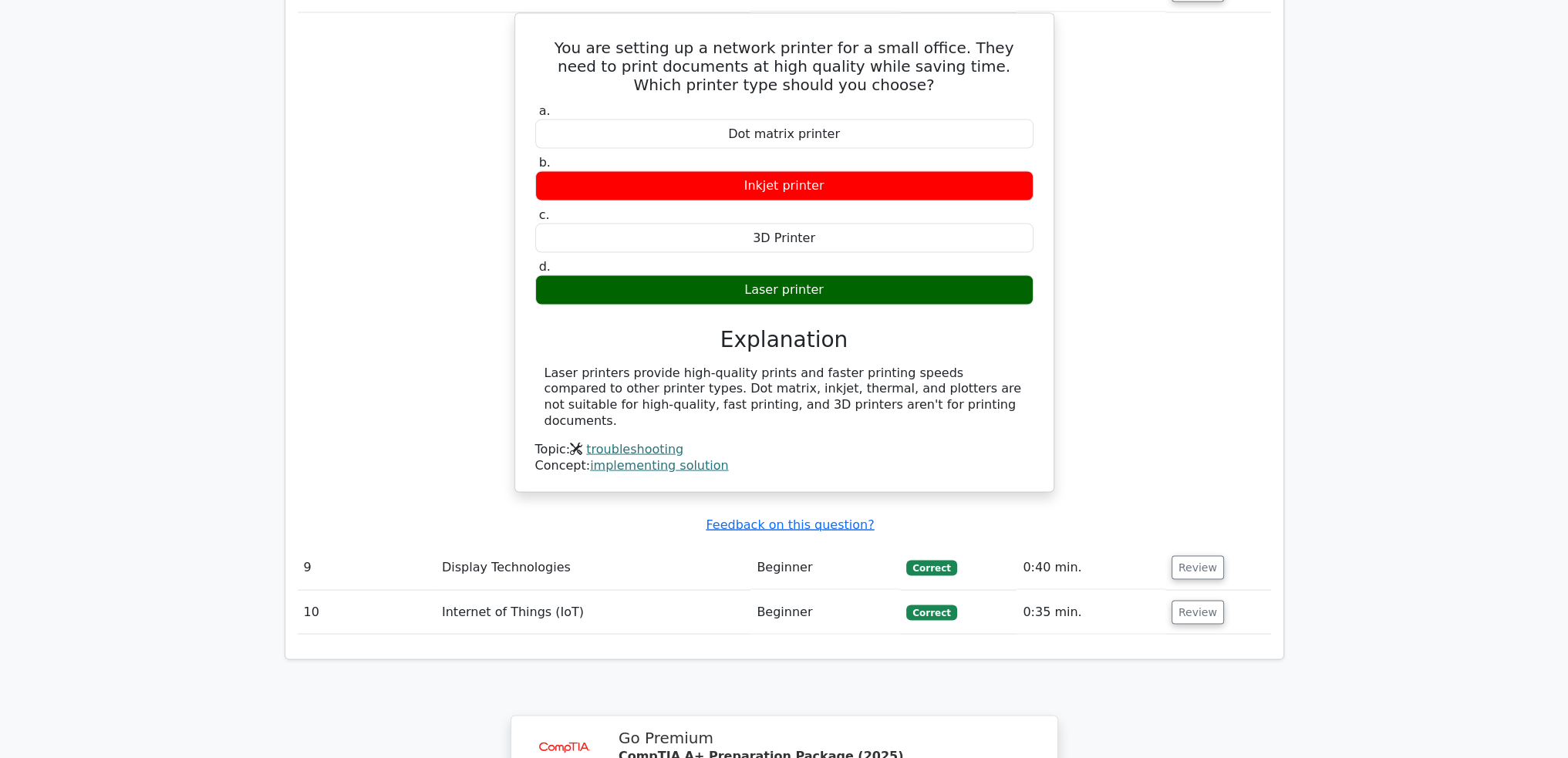
scroll to position [4519, 0]
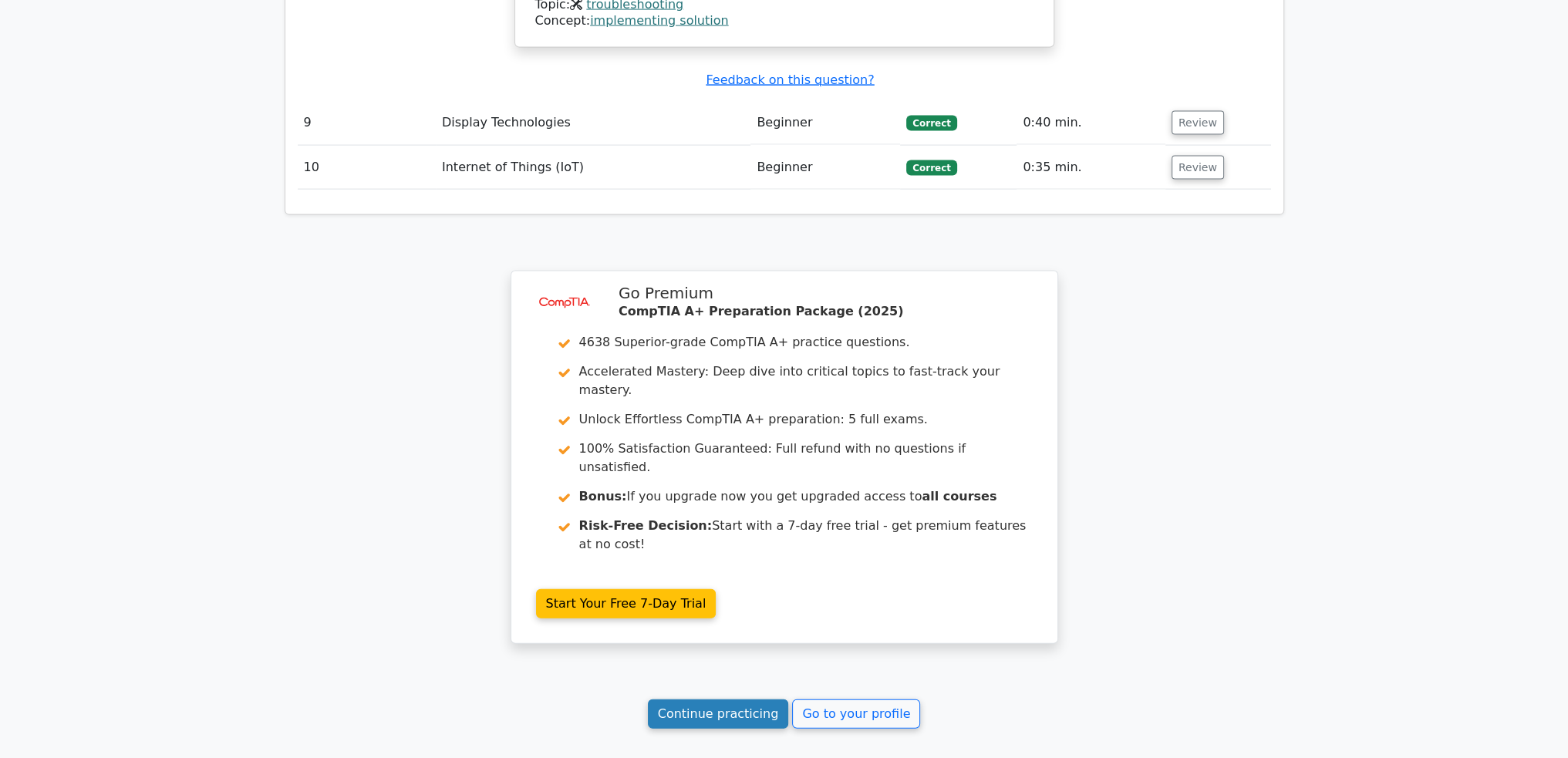
click at [748, 699] on link "Continue practicing" at bounding box center [718, 714] width 141 height 29
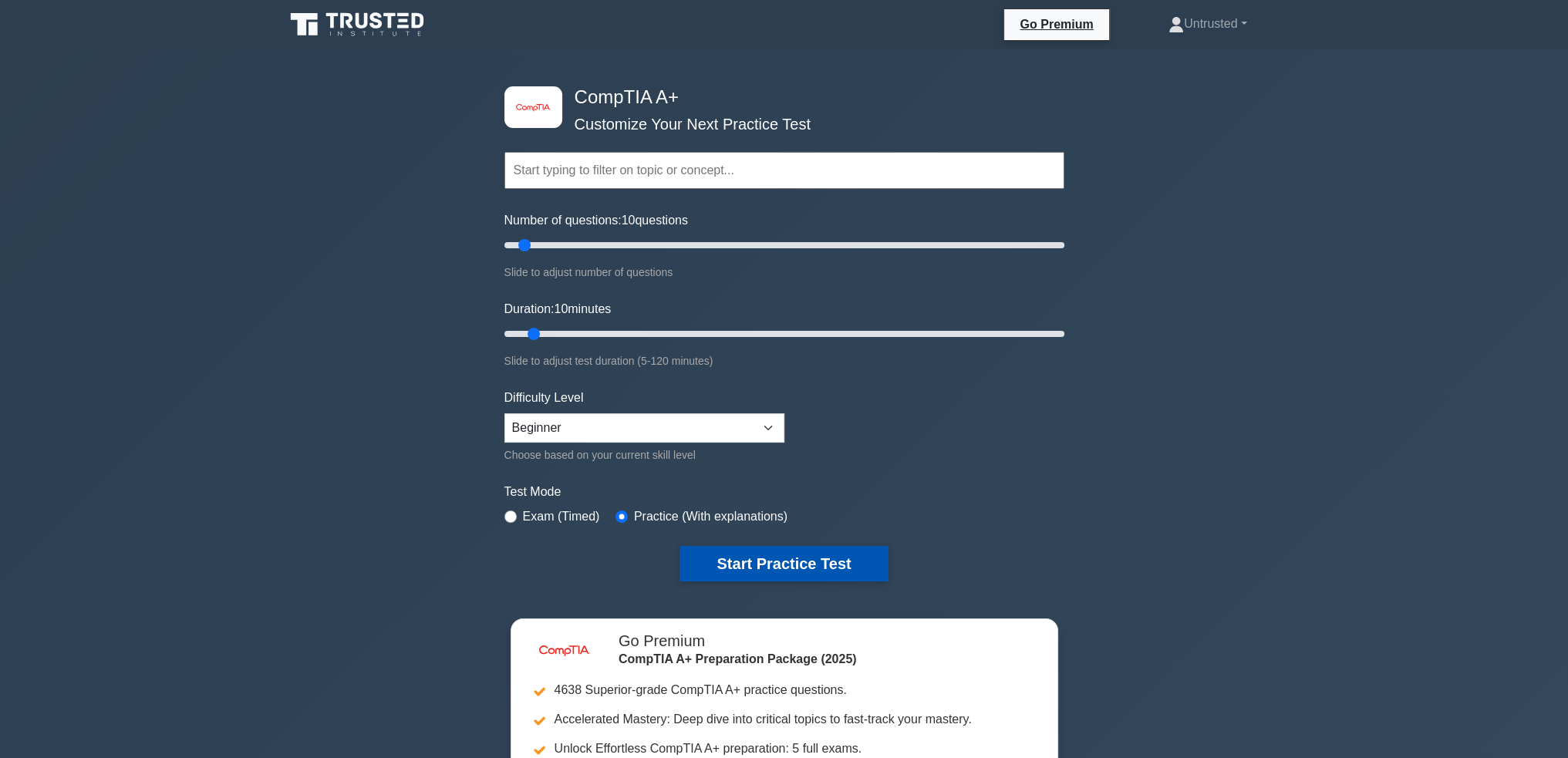
click at [829, 551] on button "Start Practice Test" at bounding box center [784, 564] width 208 height 36
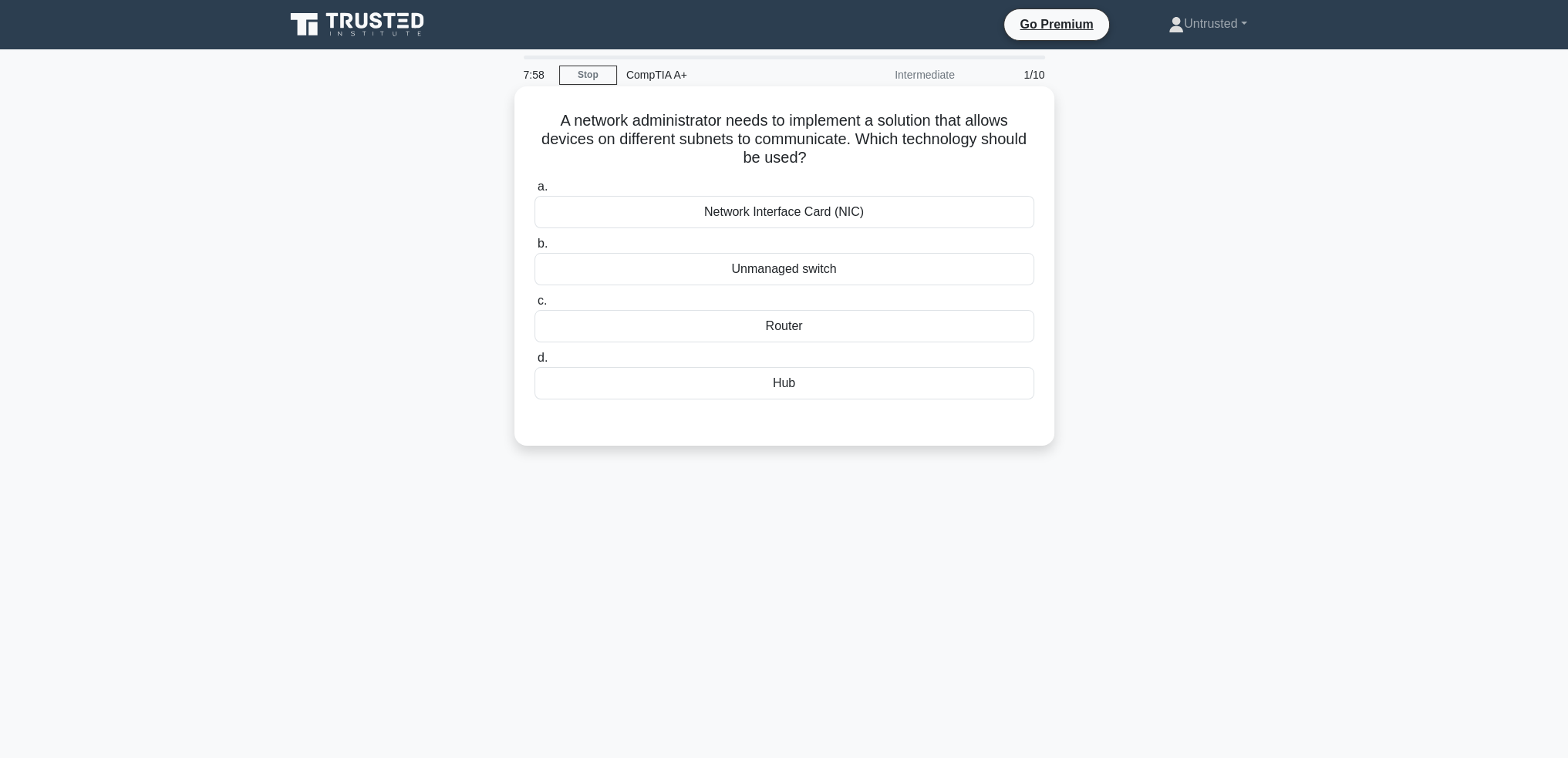
click at [800, 327] on div "Router" at bounding box center [784, 326] width 500 height 32
click at [535, 306] on input "c. Router" at bounding box center [535, 301] width 0 height 10
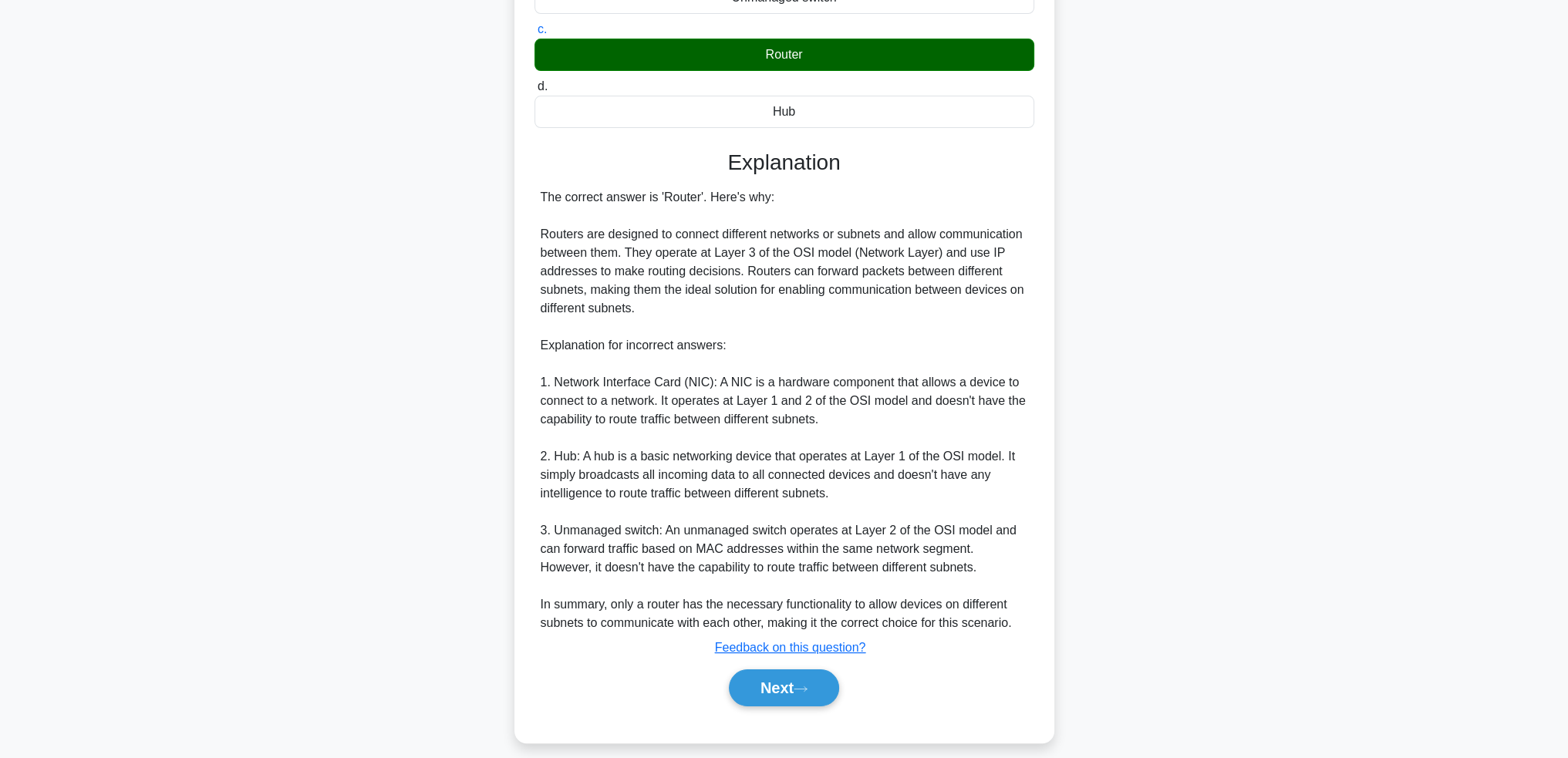
scroll to position [284, 0]
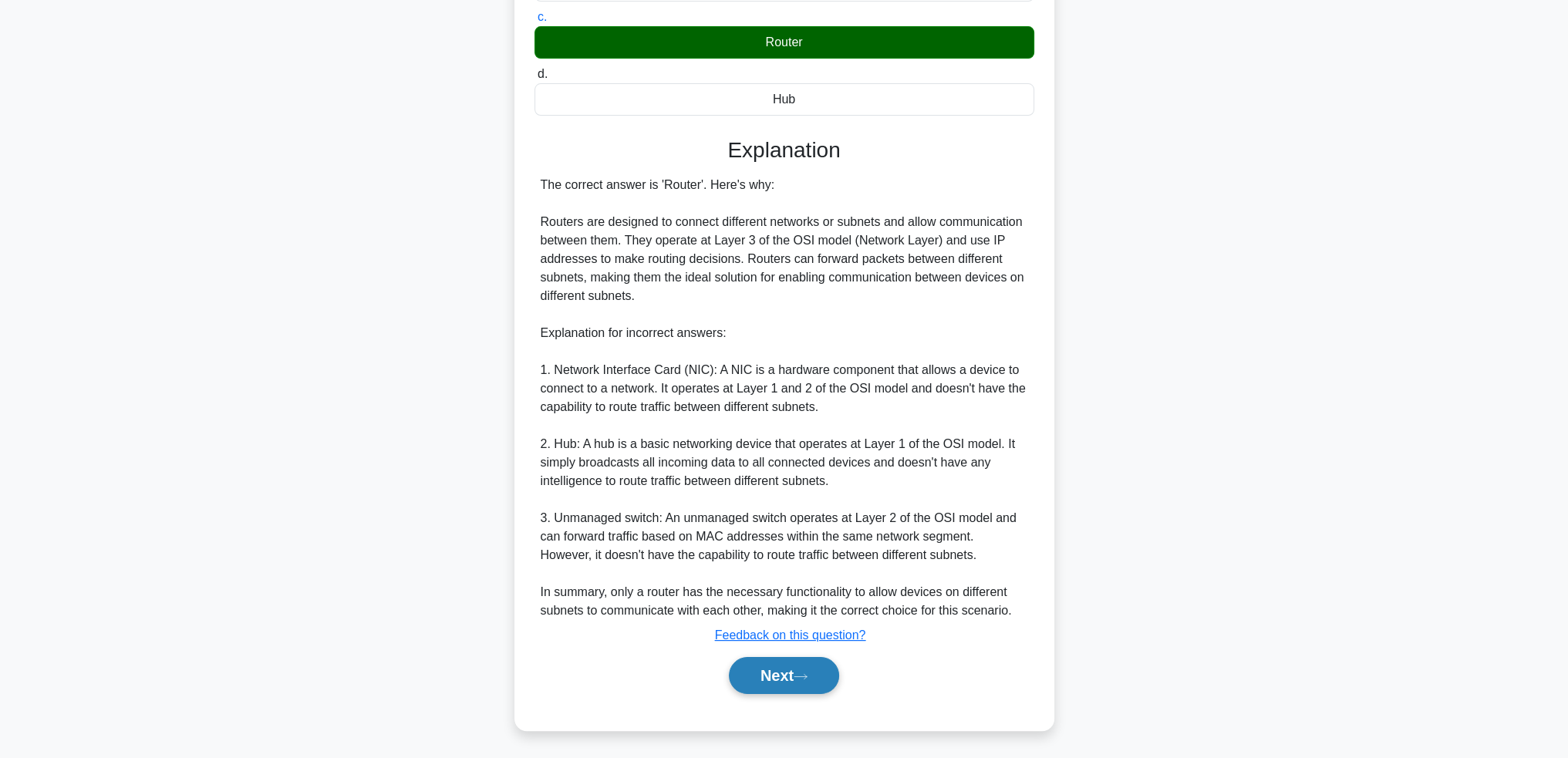
click at [804, 678] on icon at bounding box center [801, 676] width 14 height 8
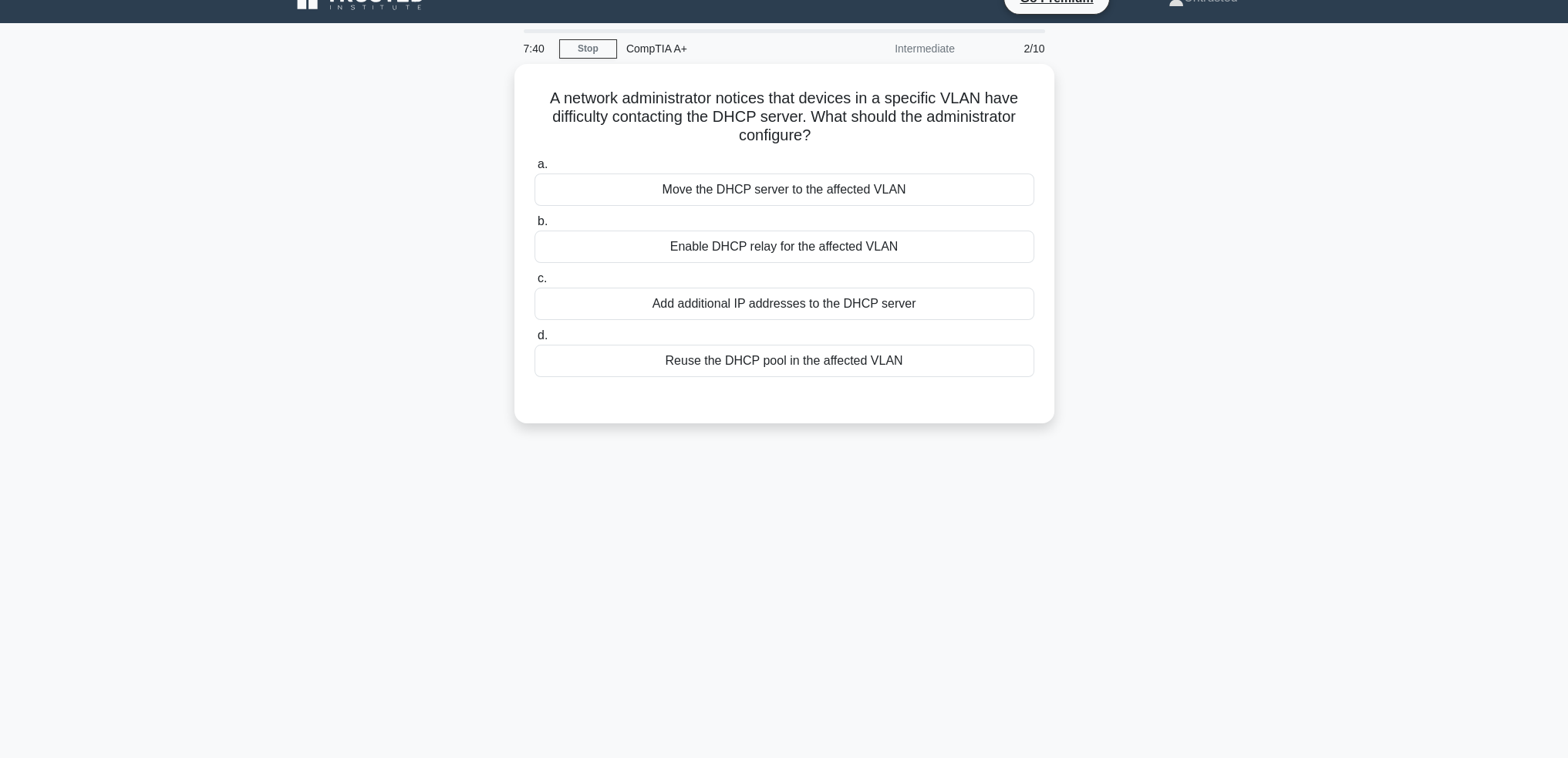
scroll to position [0, 0]
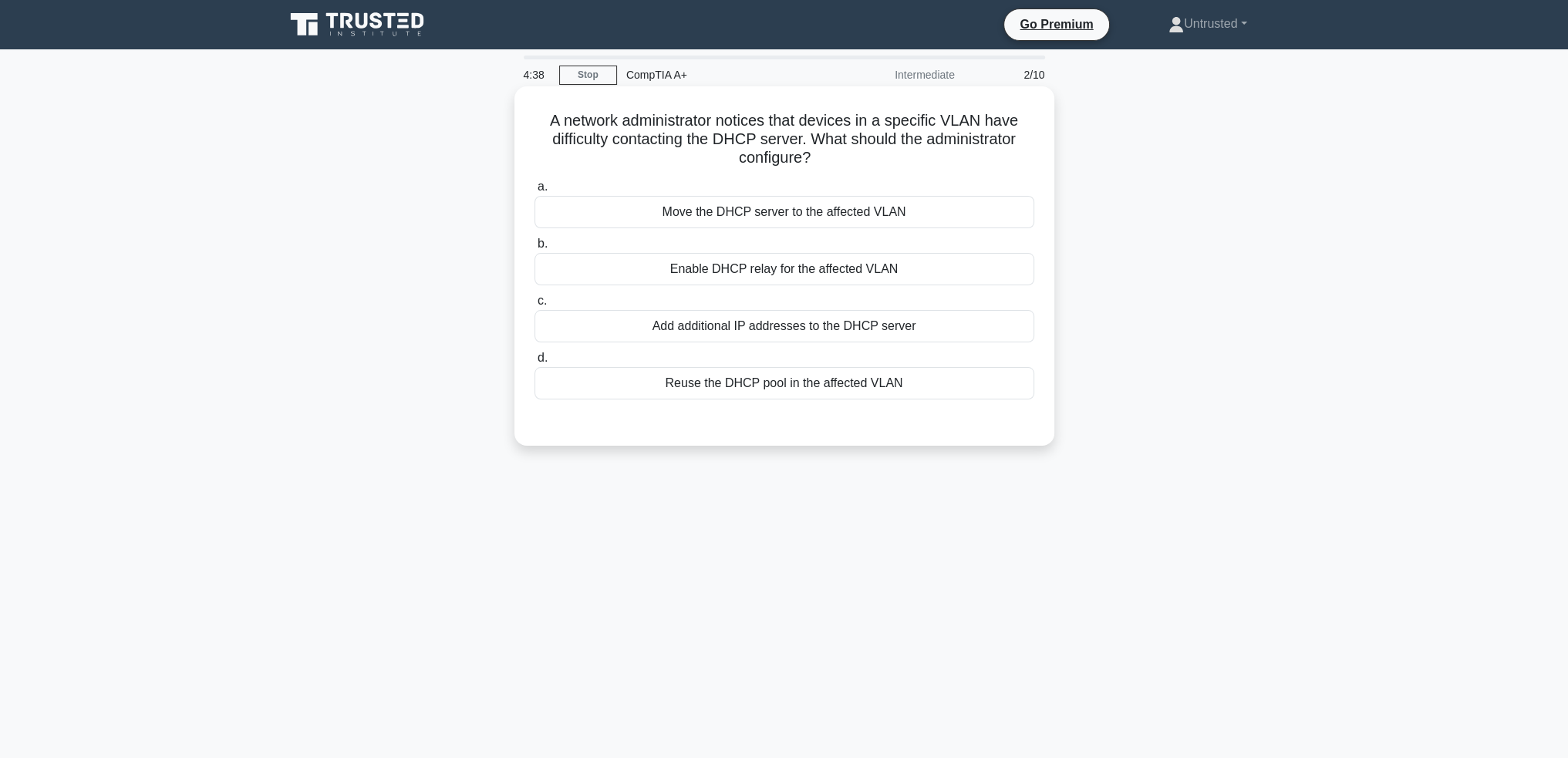
click at [866, 322] on div "Add additional IP addresses to the DHCP server" at bounding box center [784, 326] width 500 height 32
click at [535, 306] on input "c. Add additional IP addresses to the DHCP server" at bounding box center [535, 301] width 0 height 10
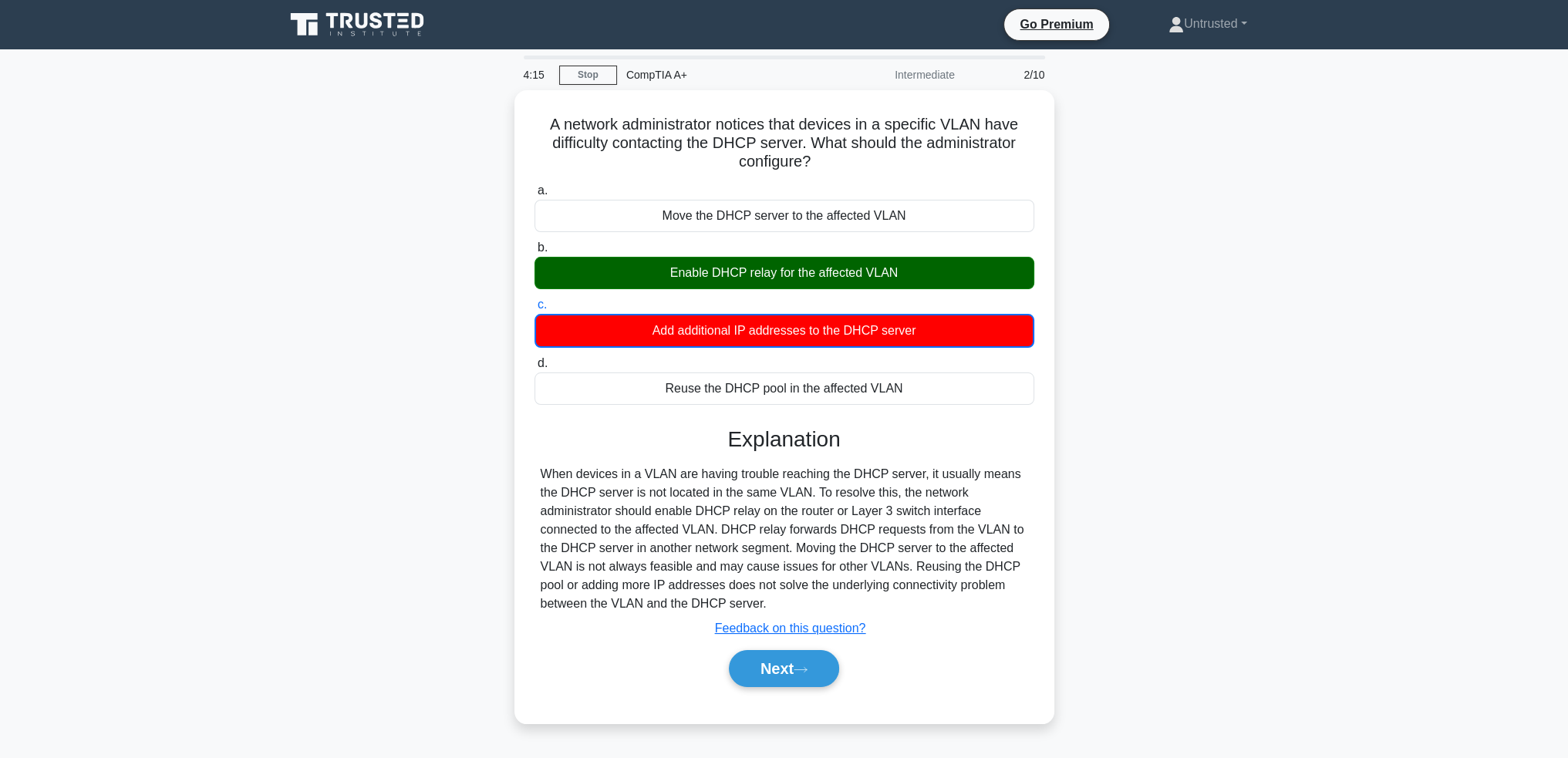
click at [599, 58] on div at bounding box center [784, 57] width 522 height 4
click at [586, 74] on link "Stop" at bounding box center [588, 75] width 58 height 19
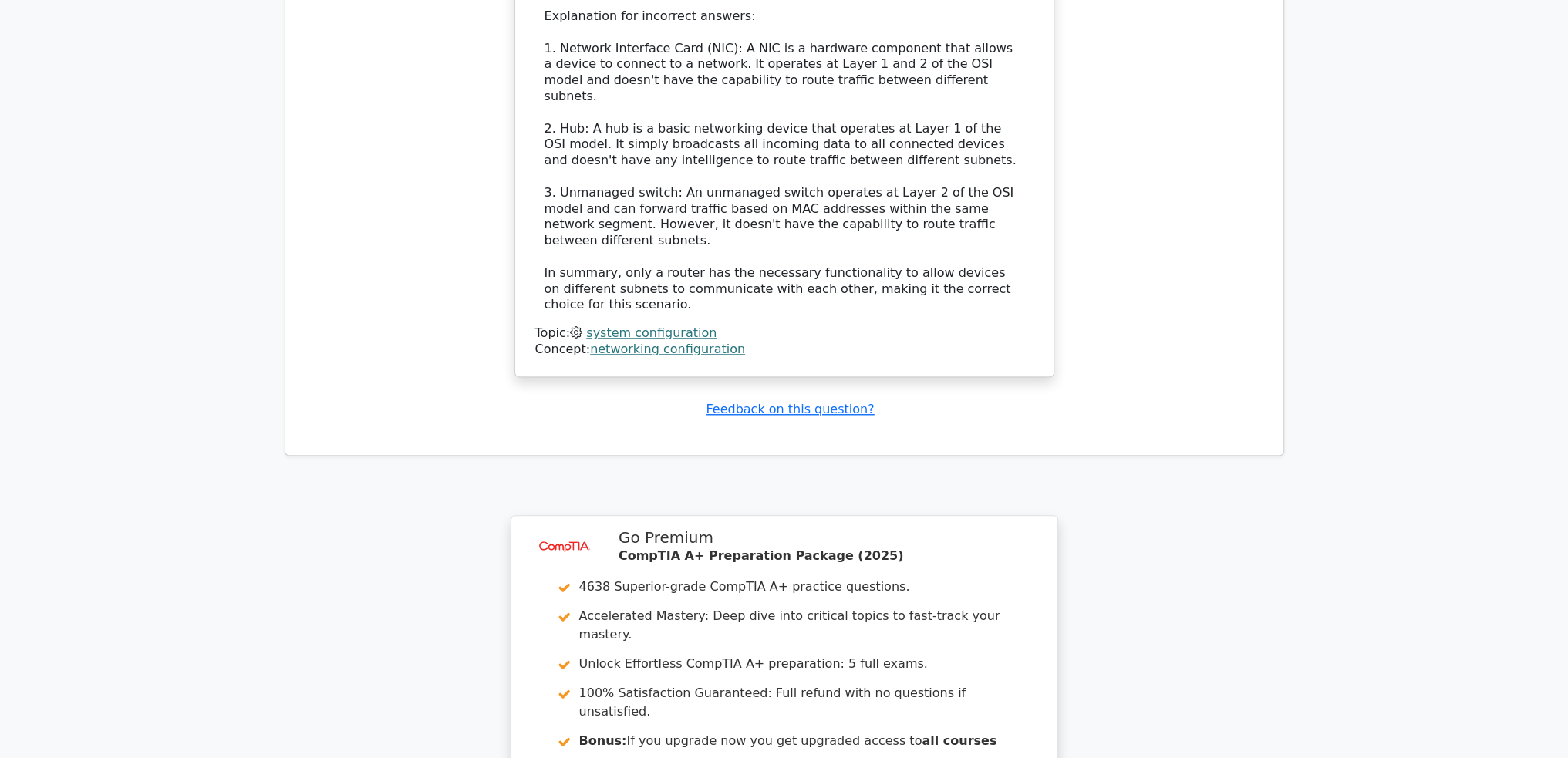
scroll to position [1978, 0]
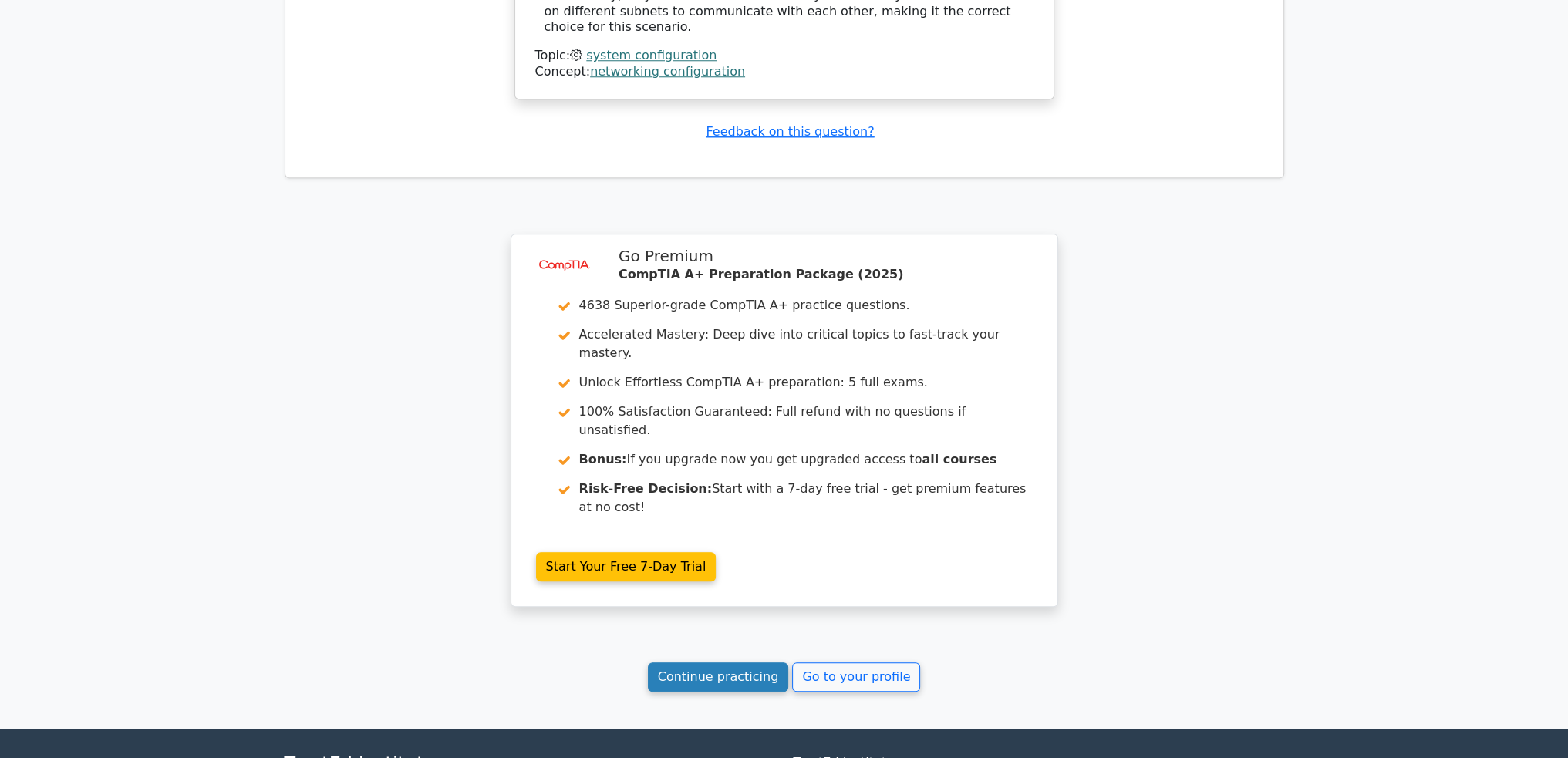
click at [708, 662] on link "Continue practicing" at bounding box center [718, 677] width 141 height 29
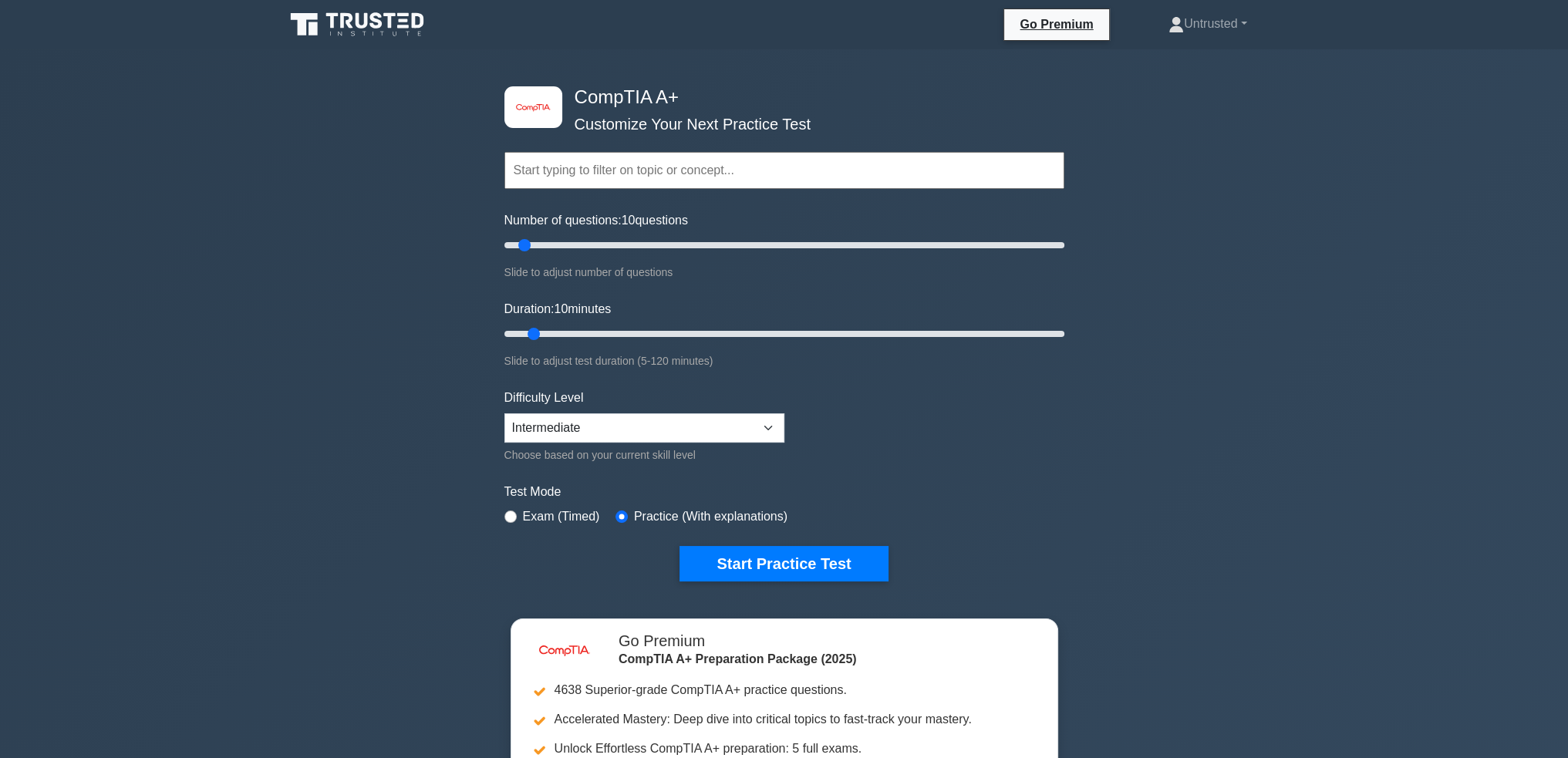
click at [824, 534] on form "Topics Hardware Operating Systems Networking Security Troubleshooting Mobile De…" at bounding box center [784, 343] width 560 height 477
click at [821, 557] on button "Start Practice Test" at bounding box center [784, 564] width 208 height 36
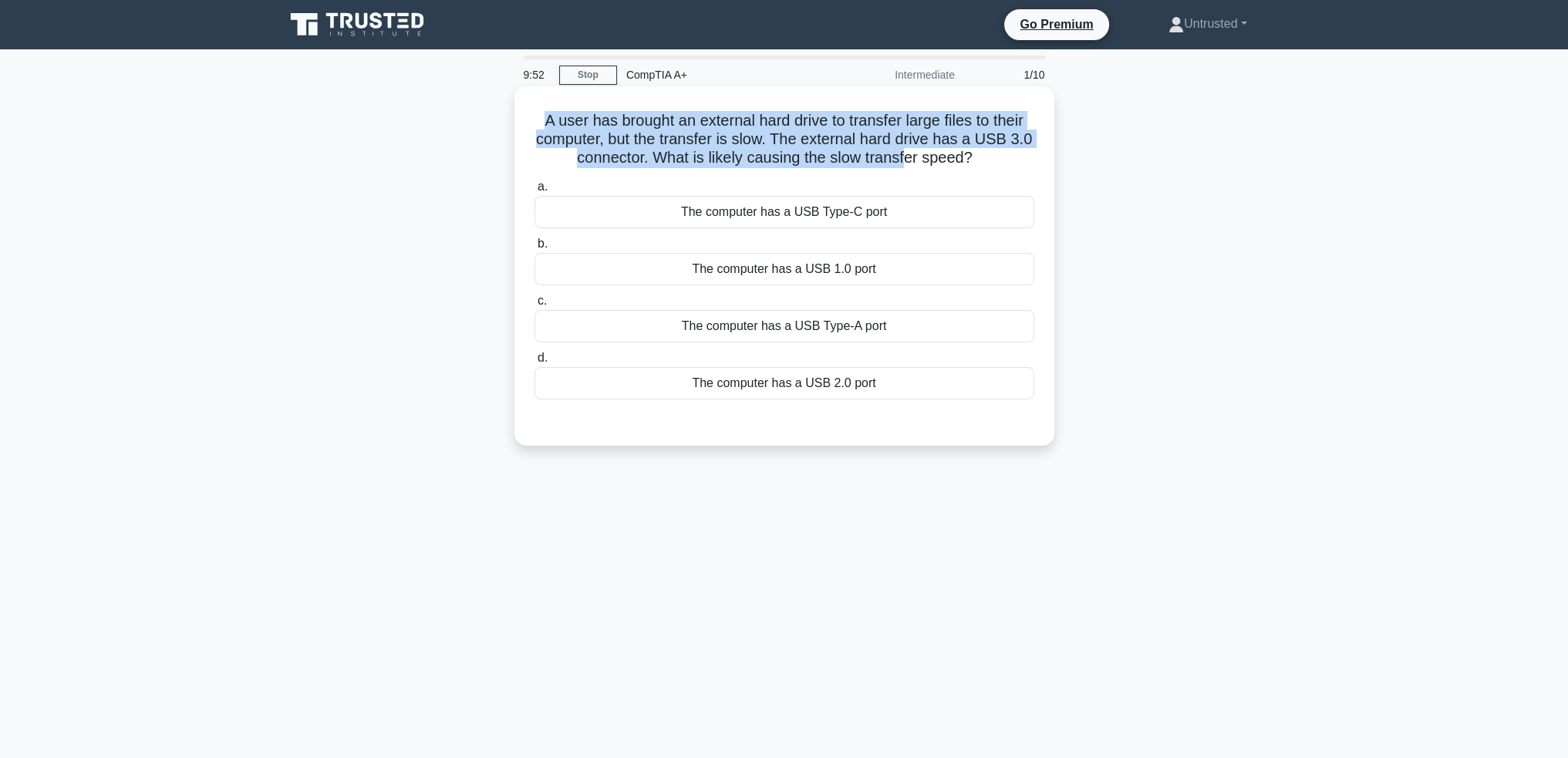
drag, startPoint x: 594, startPoint y: 119, endPoint x: 925, endPoint y: 162, distance: 333.8
click at [913, 162] on div "A user has brought an external hard drive to transfer large files to their comp…" at bounding box center [784, 266] width 527 height 347
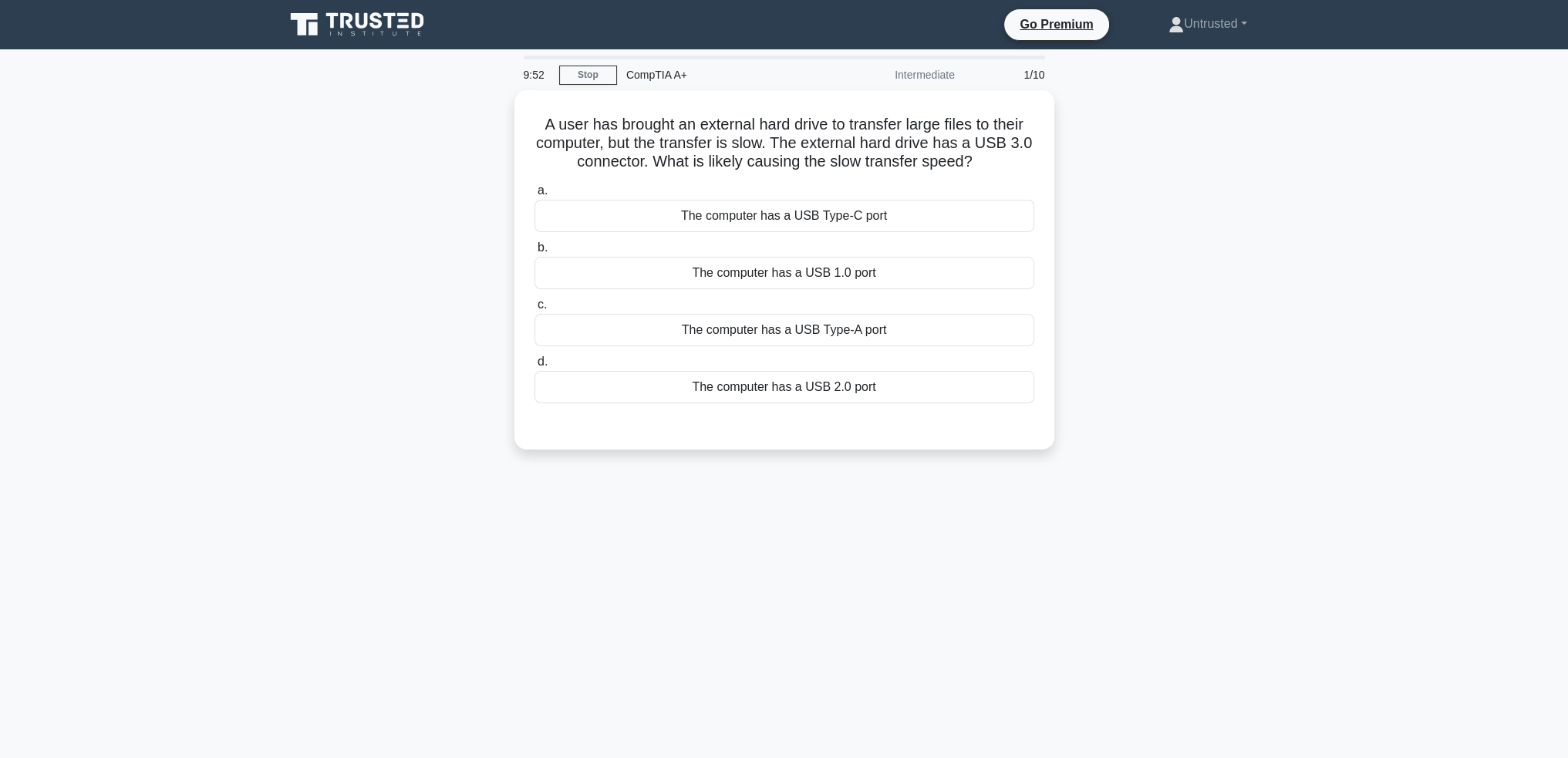
click at [1160, 201] on div "A user has brought an external hard drive to transfer large files to their comp…" at bounding box center [784, 279] width 1019 height 378
click at [1164, 204] on div "A user has brought an external hard drive to transfer large files to their comp…" at bounding box center [784, 279] width 1019 height 378
click at [960, 158] on h5 "A user has brought an external hard drive to transfer large files to their comp…" at bounding box center [784, 140] width 503 height 57
click at [842, 327] on div "The computer has a USB Type-A port" at bounding box center [784, 326] width 500 height 32
click at [535, 306] on input "c. The computer has a USB Type-A port" at bounding box center [535, 301] width 0 height 10
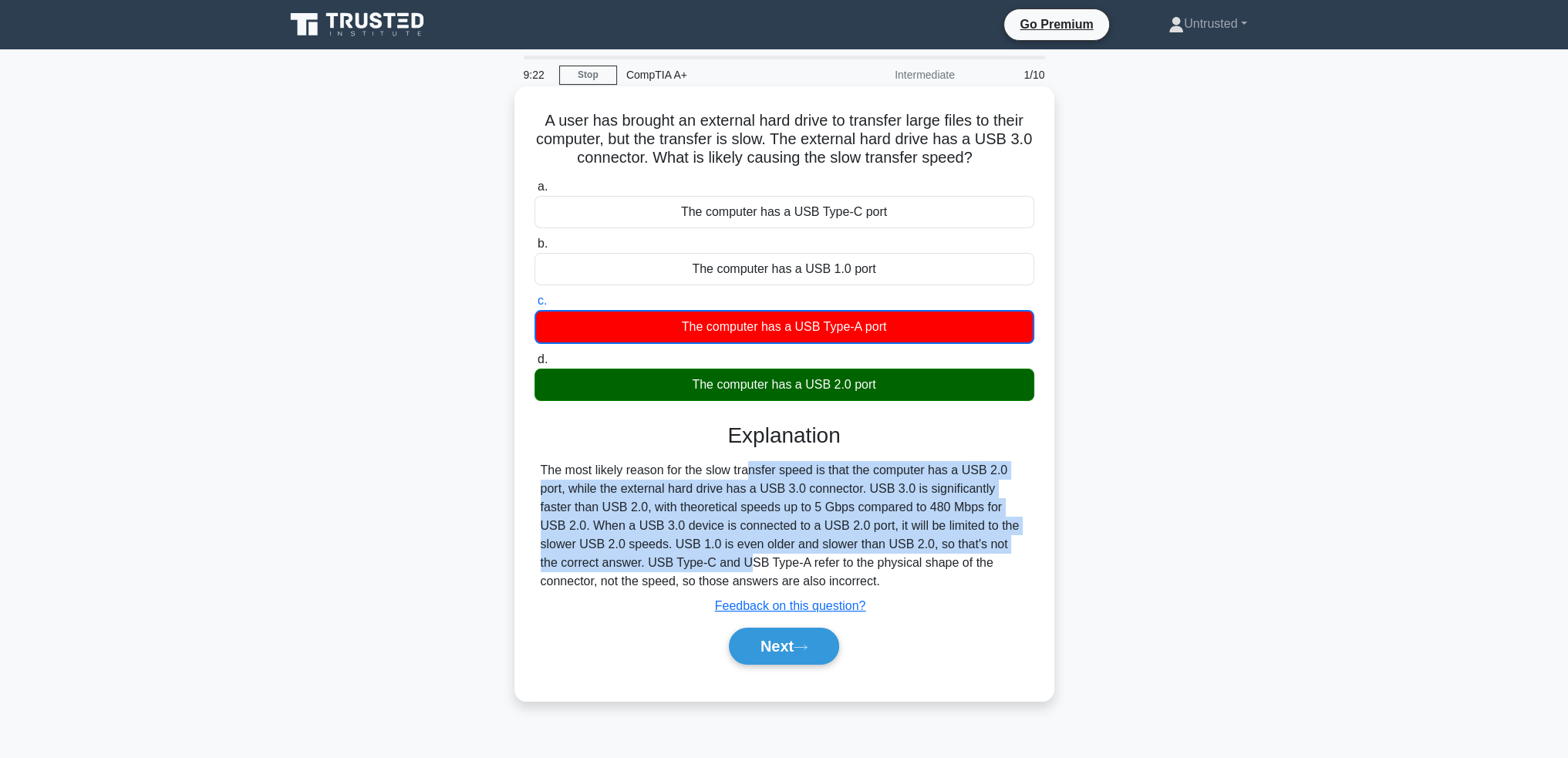
drag, startPoint x: 663, startPoint y: 475, endPoint x: 580, endPoint y: 563, distance: 121.0
click at [580, 563] on div "The most likely reason for the slow transfer speed is that the computer has a U…" at bounding box center [785, 525] width 488 height 130
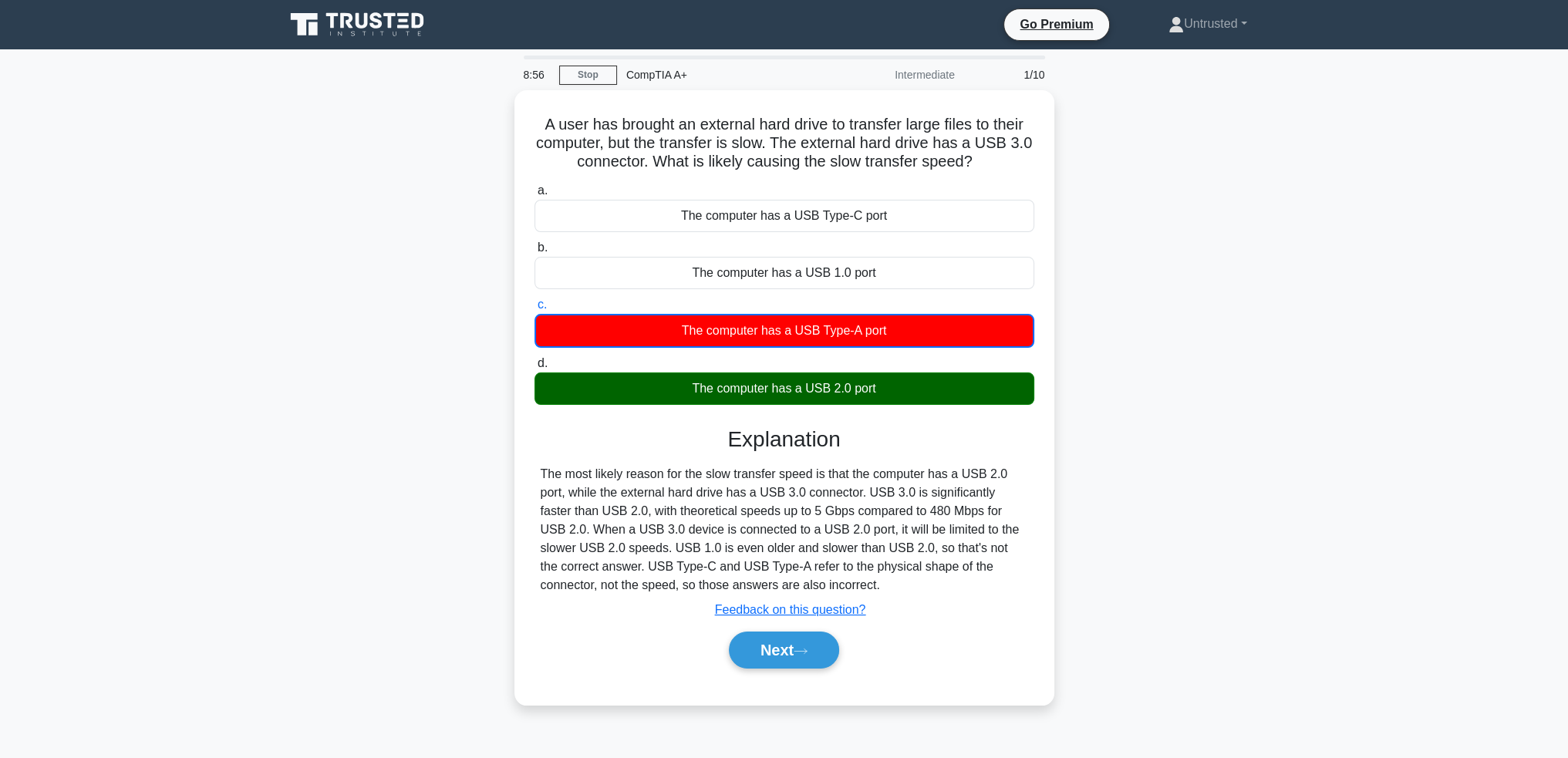
click at [1386, 387] on main "8:56 Stop CompTIA A+ Intermediate 1/10 A user has brought an external hard driv…" at bounding box center [784, 442] width 1568 height 784
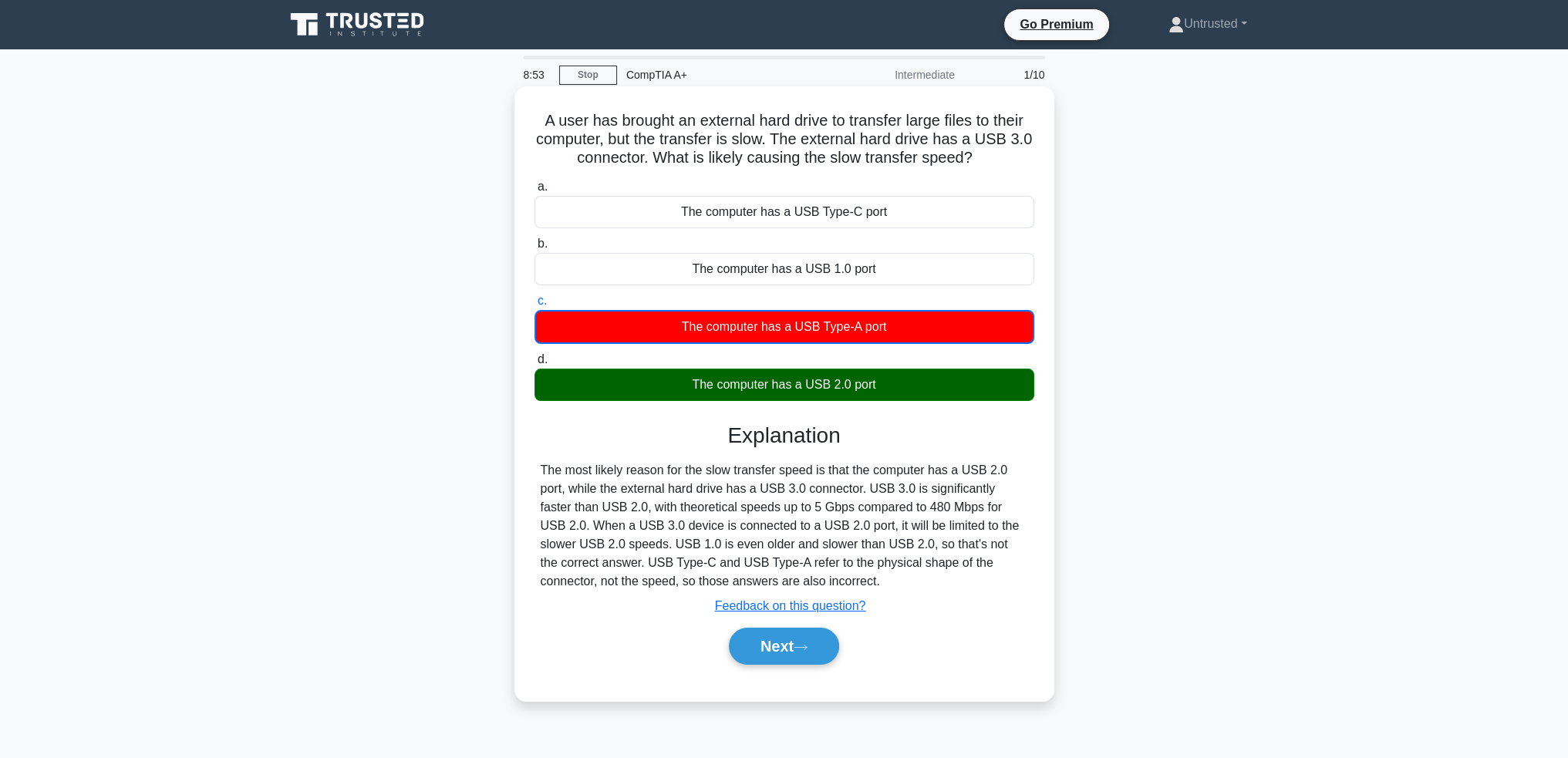
drag, startPoint x: 864, startPoint y: 327, endPoint x: 637, endPoint y: 323, distance: 227.0
click at [637, 323] on div "The computer has a USB Type-A port" at bounding box center [784, 327] width 500 height 34
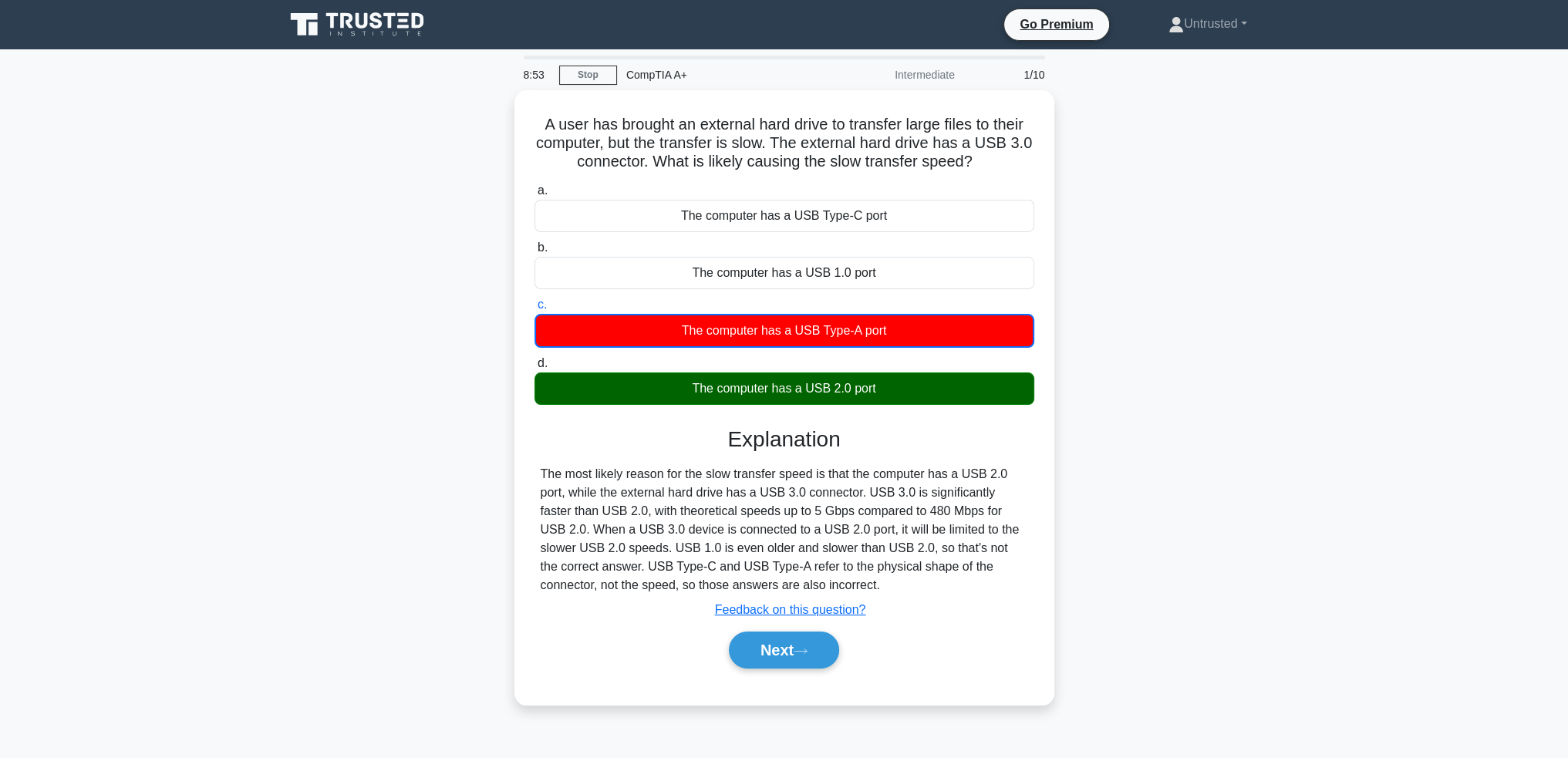
copy div "The computer has a USB Type-A port"
click at [1366, 396] on main "8:18 Stop CompTIA A+ Intermediate 1/10 A user has brought an external hard driv…" at bounding box center [784, 442] width 1568 height 784
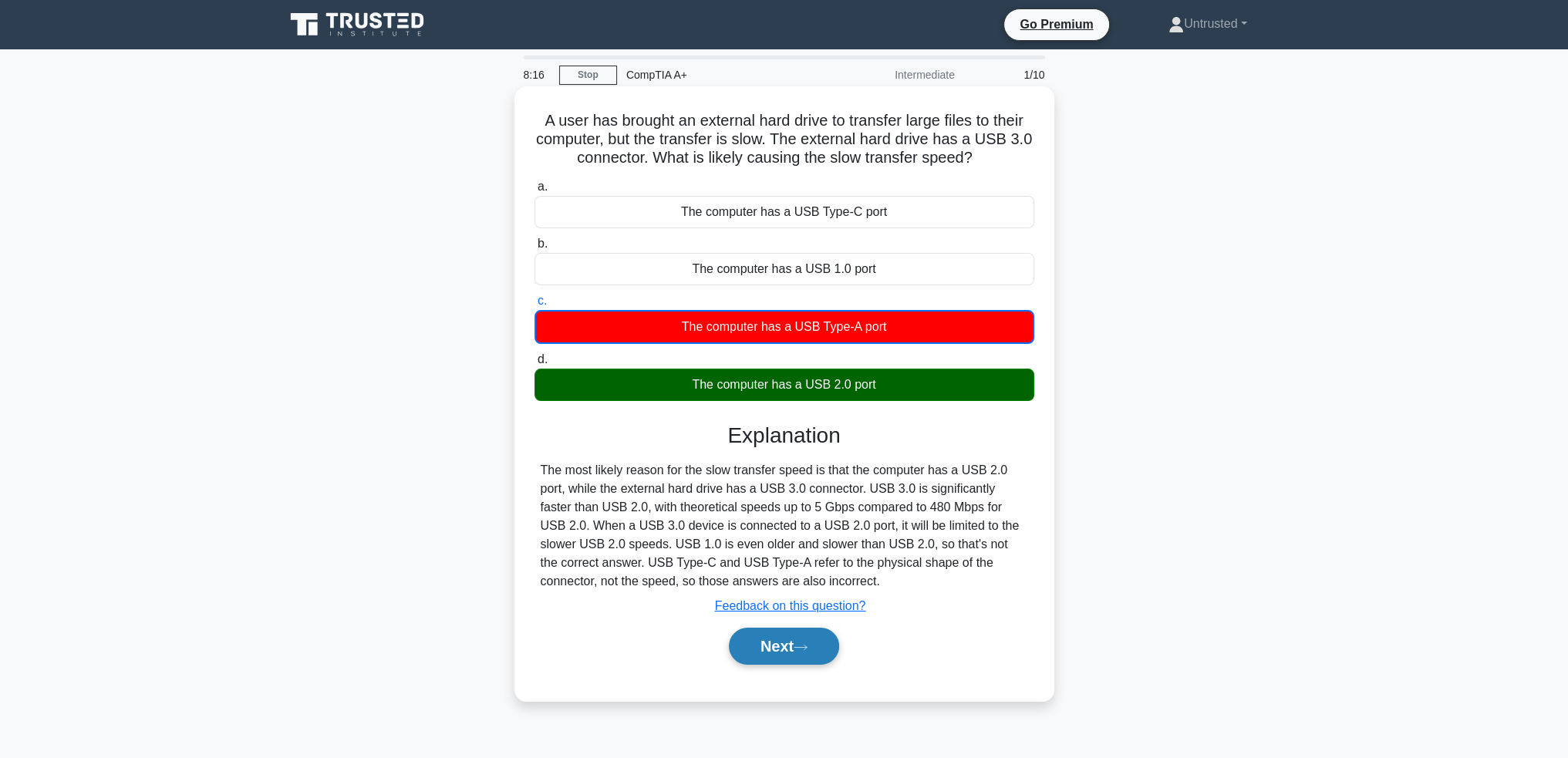
click at [794, 660] on button "Next" at bounding box center [784, 646] width 110 height 37
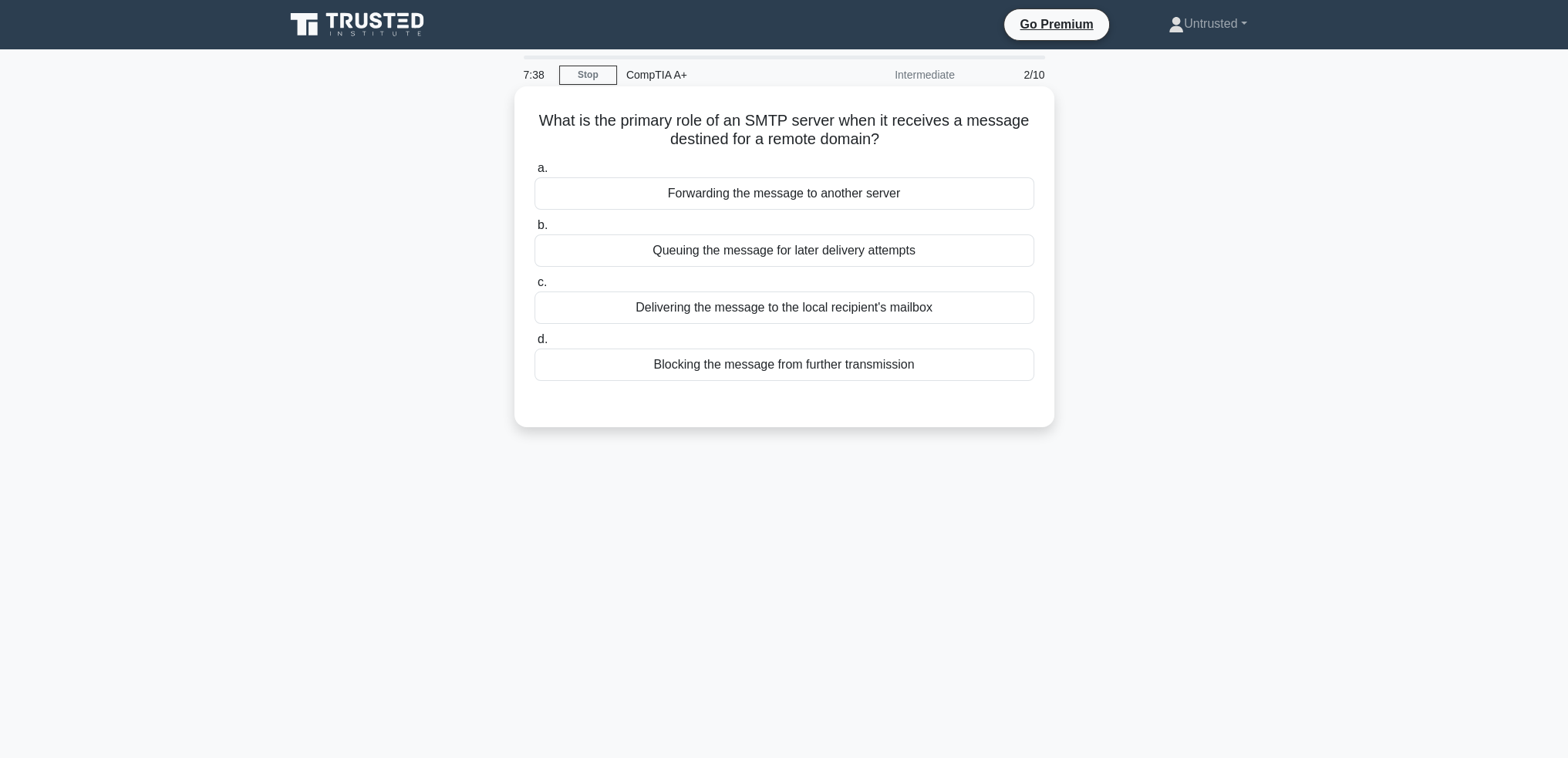
click at [860, 206] on div "Forwarding the message to another server" at bounding box center [784, 193] width 500 height 32
click at [535, 174] on input "a. Forwarding the message to another server" at bounding box center [535, 168] width 0 height 10
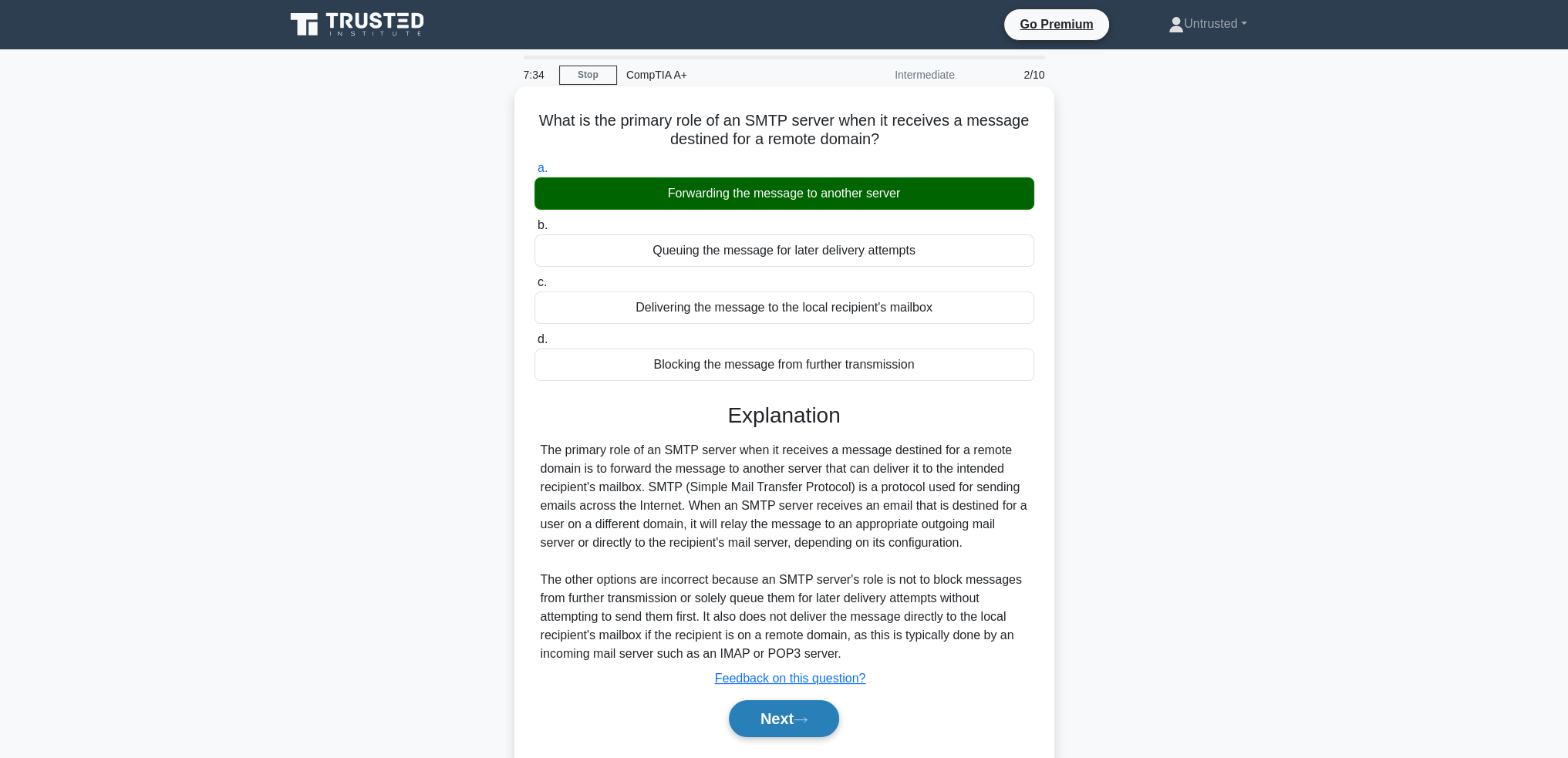
click at [767, 700] on button "Next" at bounding box center [784, 718] width 110 height 37
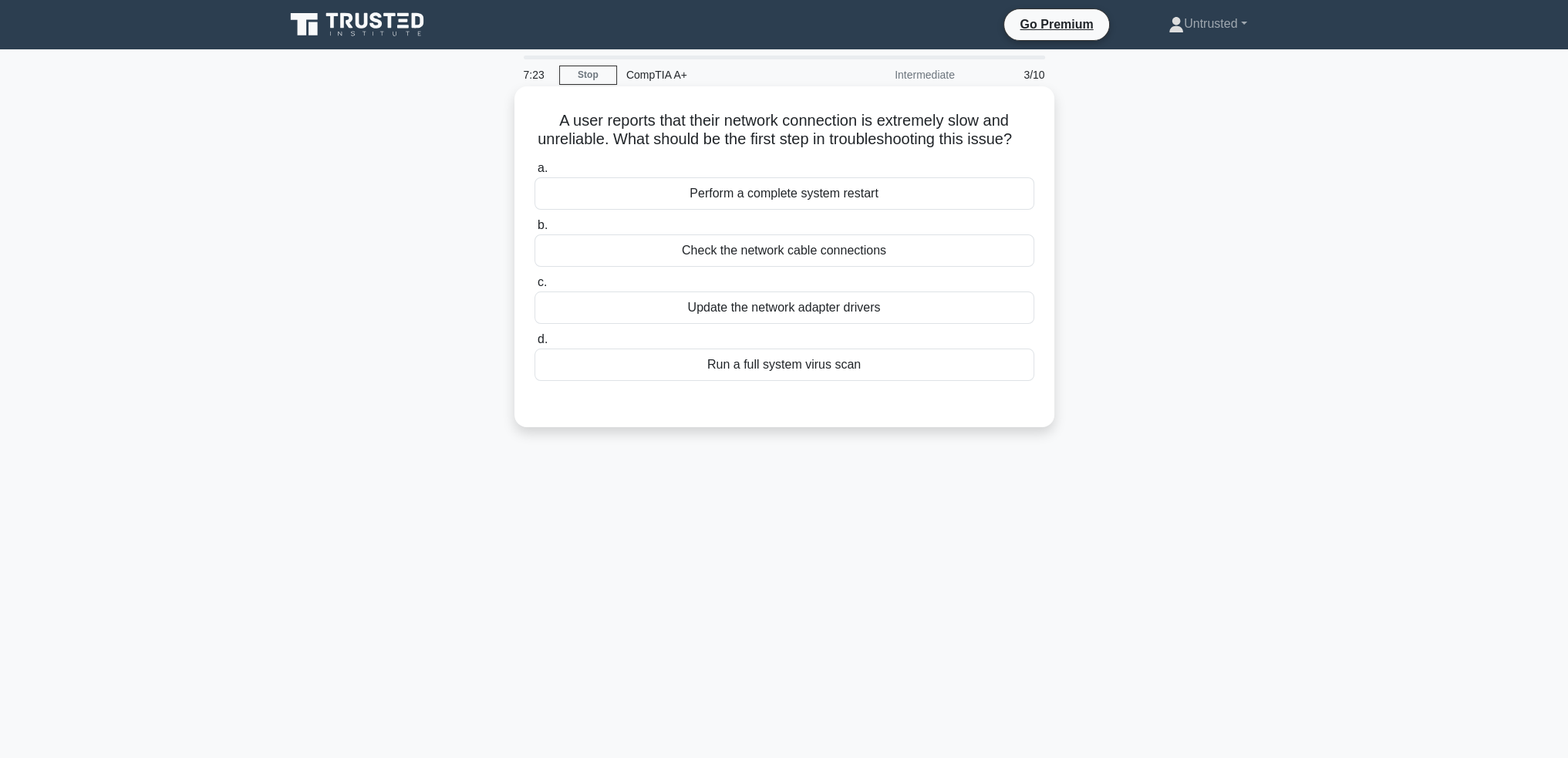
click at [851, 324] on div "Update the network adapter drivers" at bounding box center [784, 307] width 500 height 32
click at [535, 288] on input "c. Update the network adapter drivers" at bounding box center [535, 282] width 0 height 10
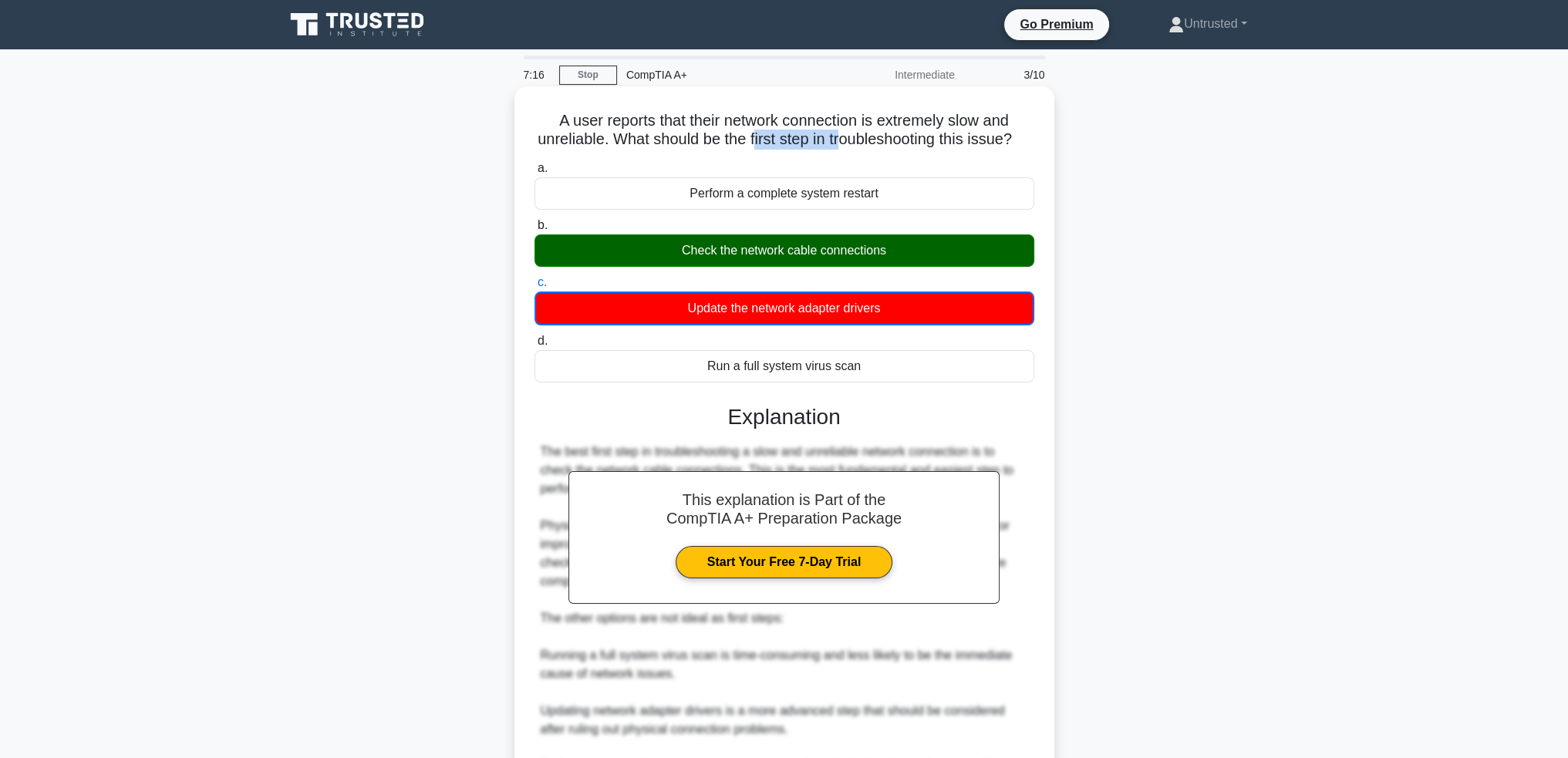
drag, startPoint x: 766, startPoint y: 147, endPoint x: 1003, endPoint y: 150, distance: 237.0
click at [921, 144] on h5 "A user reports that their network connection is extremely slow and unreliable. …" at bounding box center [784, 131] width 503 height 39
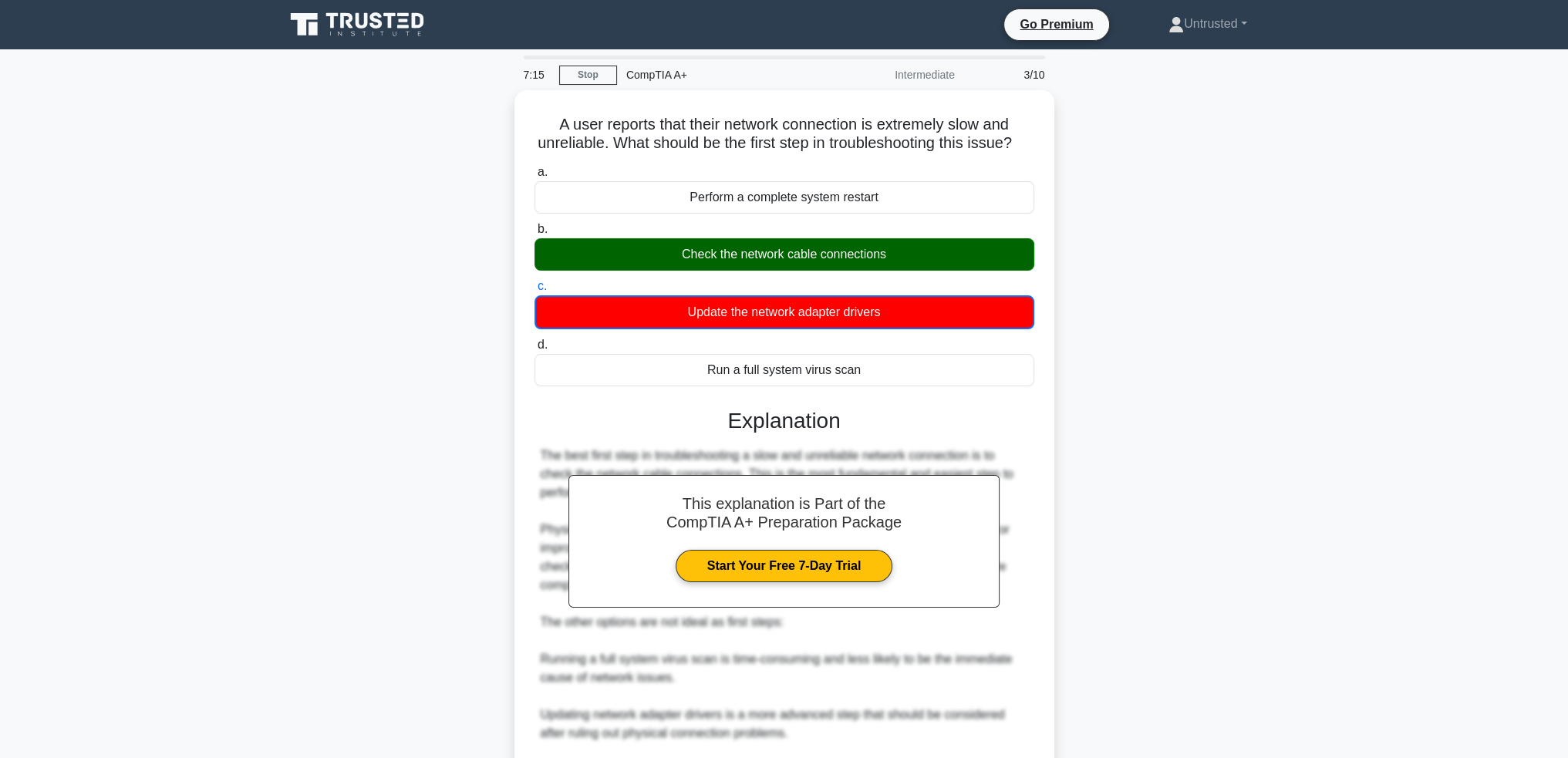
click at [1243, 282] on div "A user reports that their network connection is extremely slow and unreliable. …" at bounding box center [784, 536] width 1019 height 892
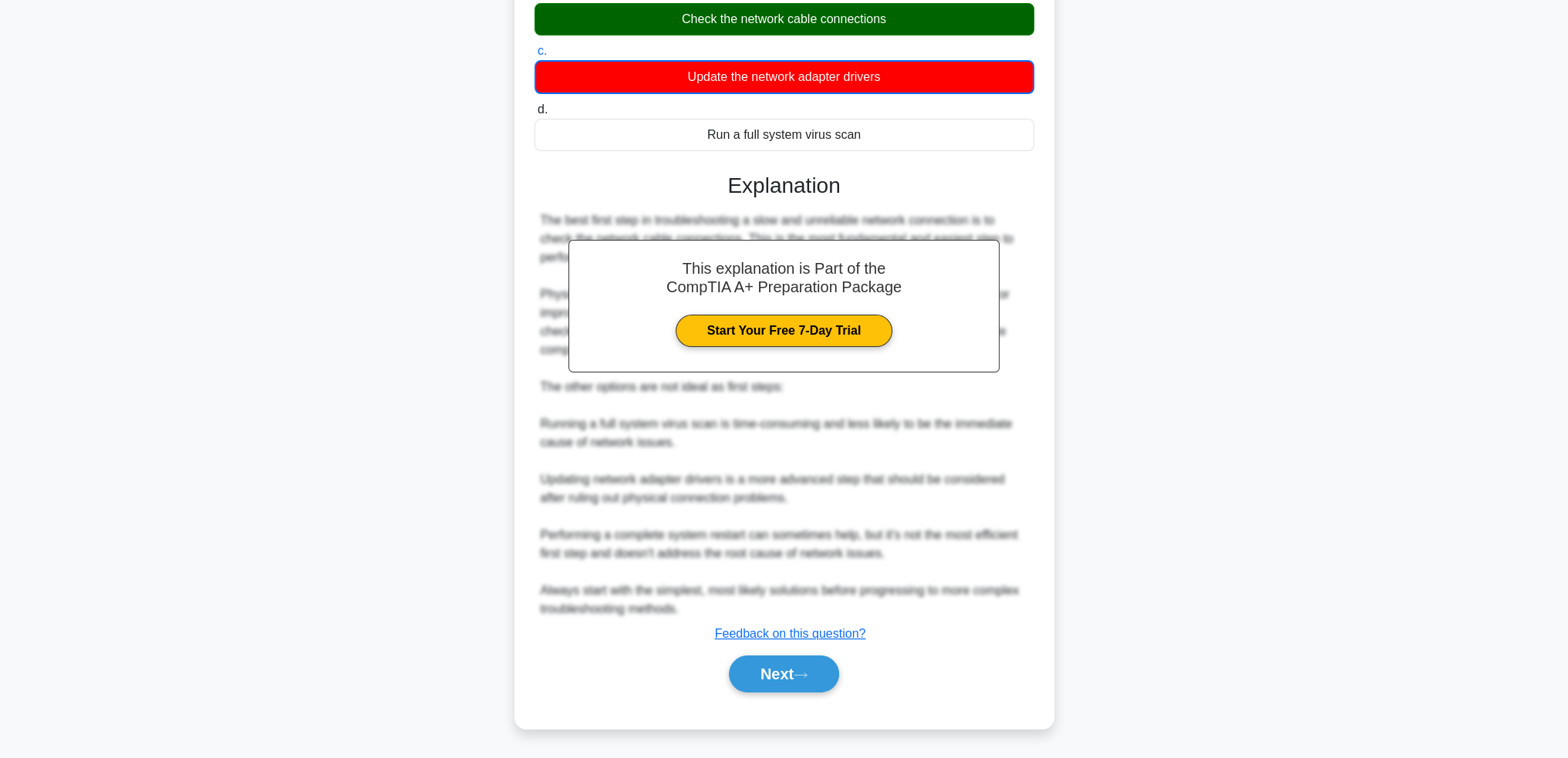
scroll to position [248, 0]
click at [796, 666] on button "Next" at bounding box center [784, 674] width 110 height 37
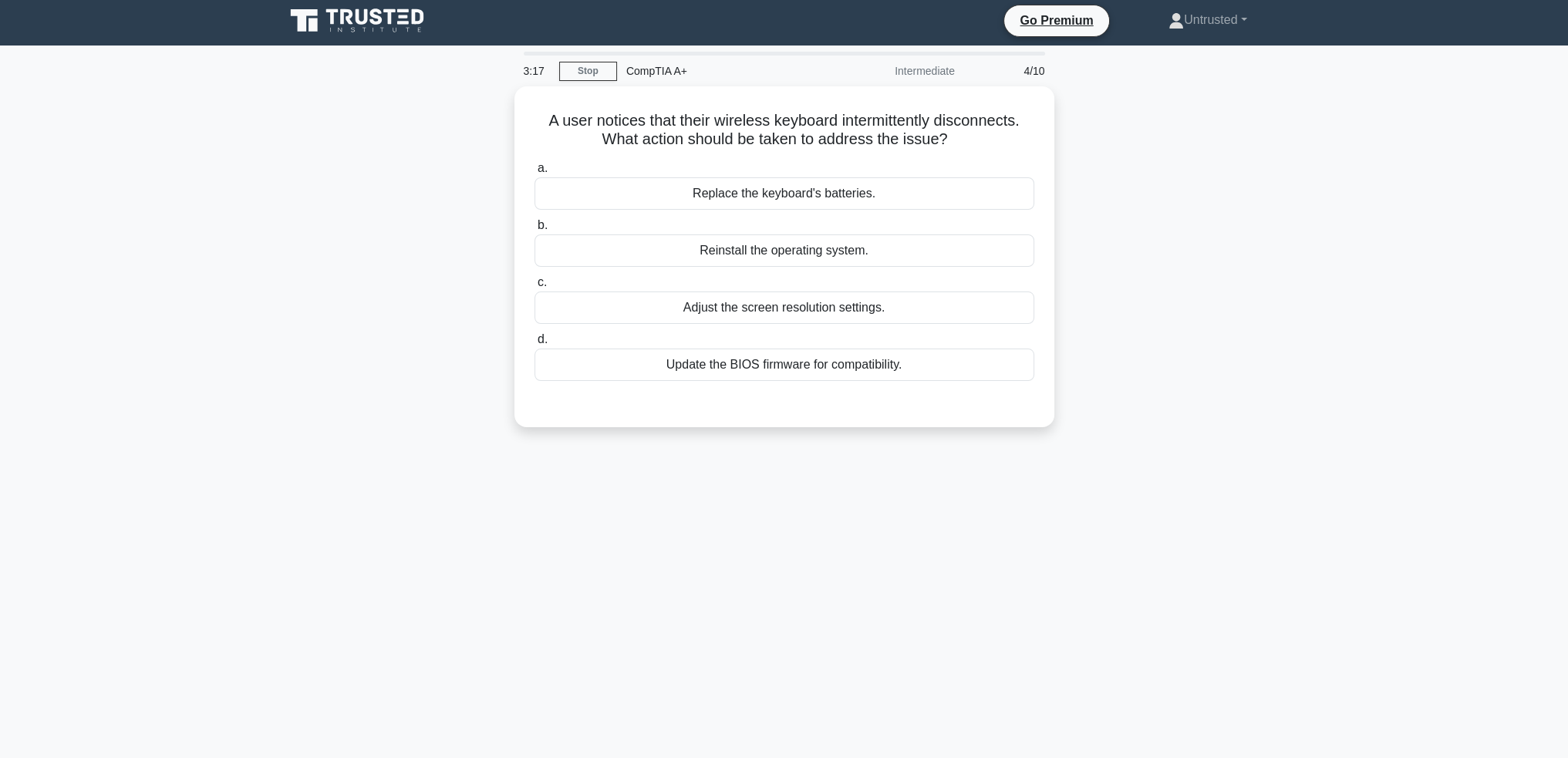
scroll to position [0, 0]
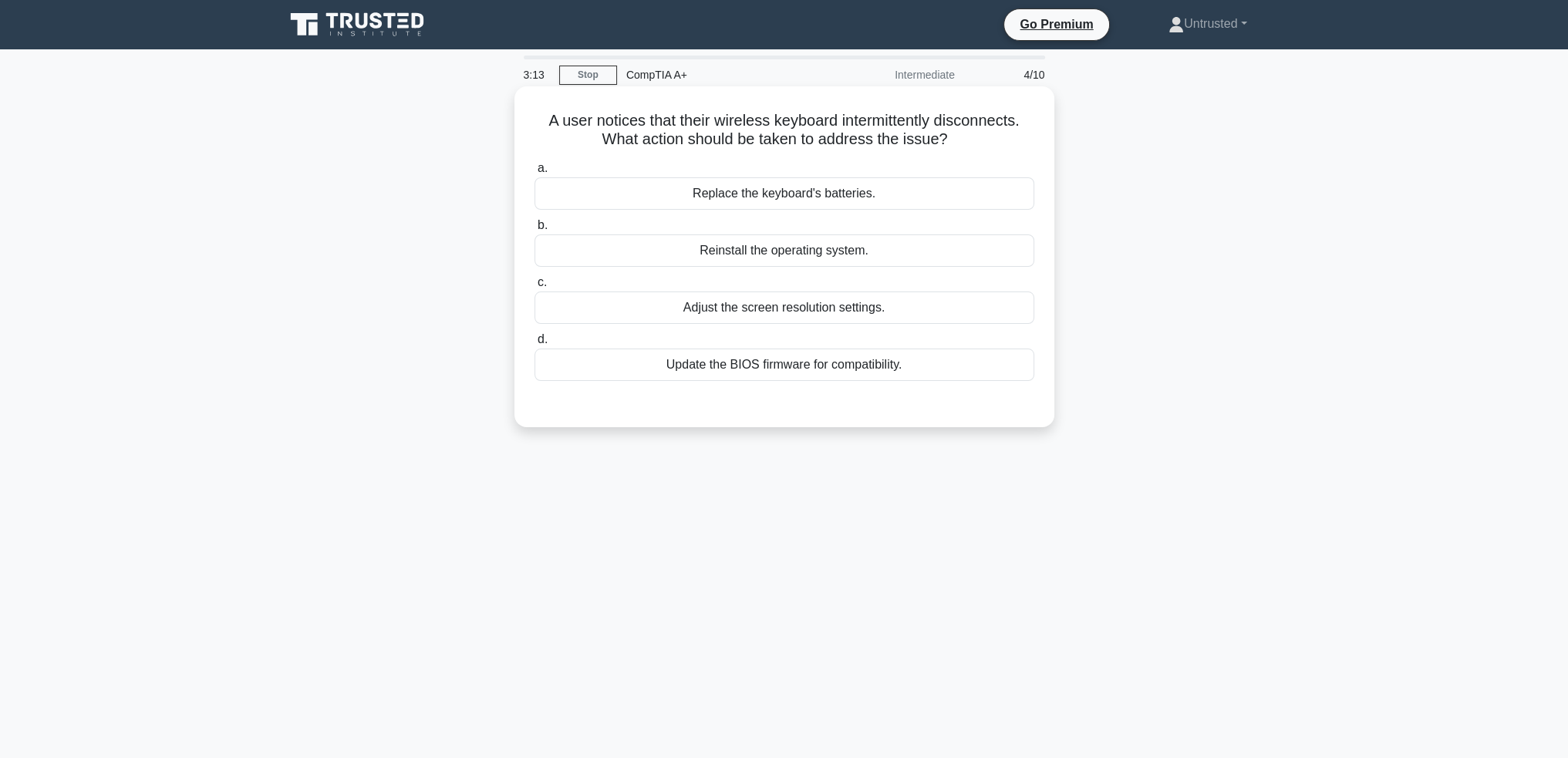
drag, startPoint x: 533, startPoint y: 122, endPoint x: 984, endPoint y: 135, distance: 451.2
click at [984, 135] on h5 "A user notices that their wireless keyboard intermittently disconnects. What ac…" at bounding box center [784, 131] width 503 height 39
click at [1166, 184] on div "A user notices that their wireless keyboard intermittently disconnects. What ac…" at bounding box center [784, 270] width 1019 height 360
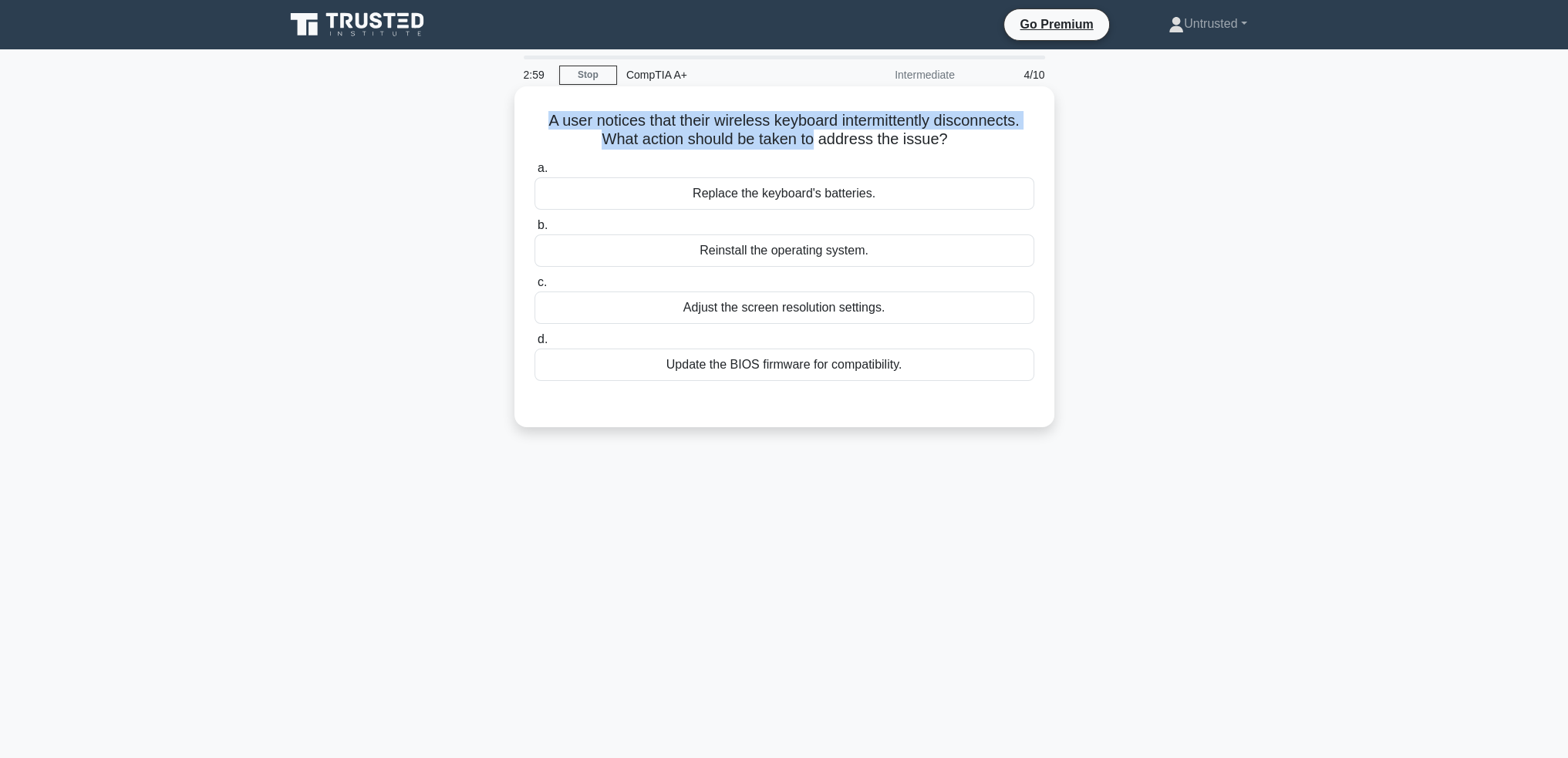
drag, startPoint x: 540, startPoint y: 130, endPoint x: 813, endPoint y: 135, distance: 273.0
click at [813, 135] on h5 "A user notices that their wireless keyboard intermittently disconnects. What ac…" at bounding box center [784, 131] width 503 height 39
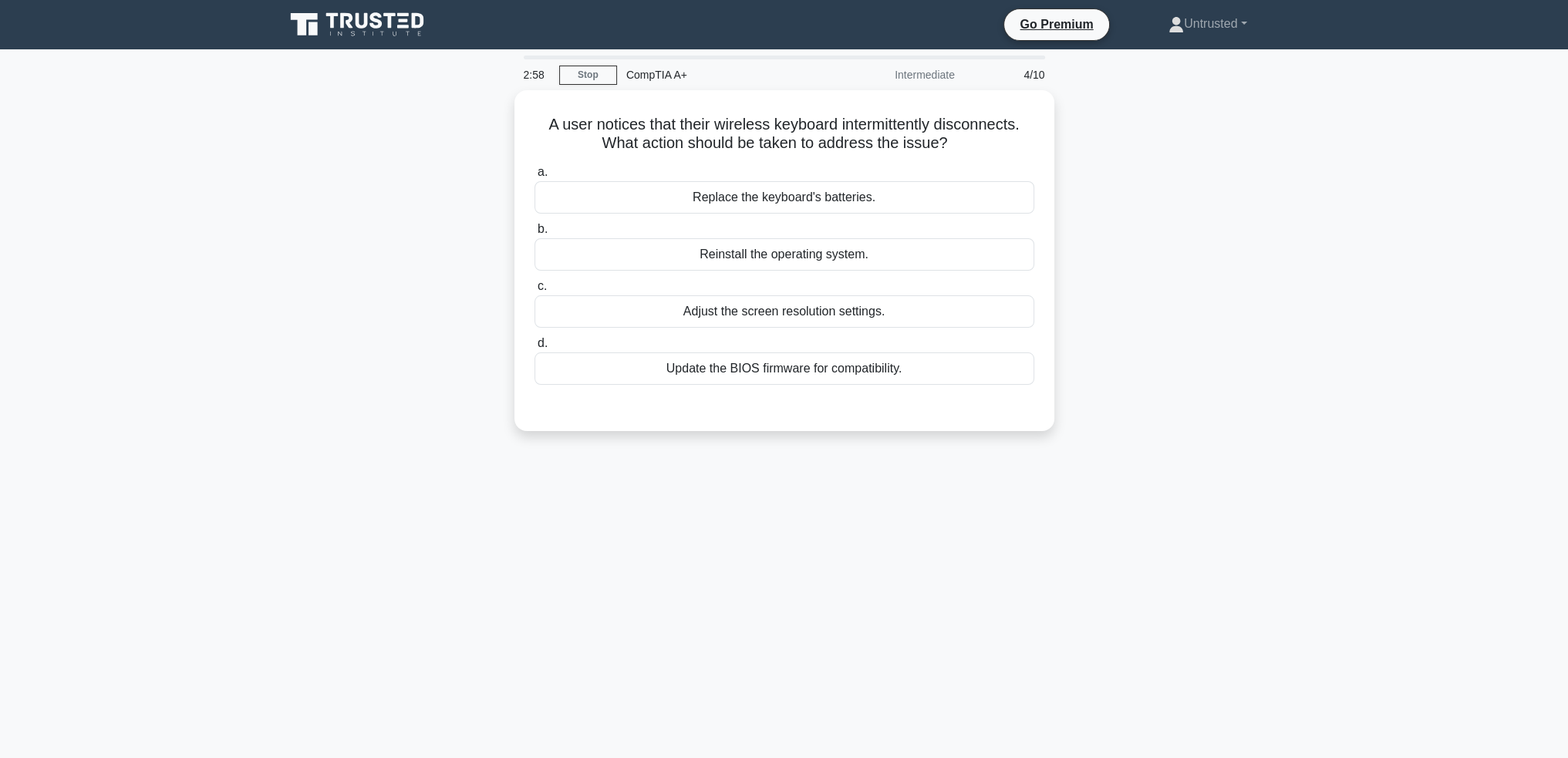
click at [1128, 184] on div "A user notices that their wireless keyboard intermittently disconnects. What ac…" at bounding box center [784, 270] width 1019 height 360
click at [790, 193] on div "Replace the keyboard's batteries." at bounding box center [784, 193] width 500 height 32
click at [535, 174] on input "a. Replace the keyboard's batteries." at bounding box center [535, 168] width 0 height 10
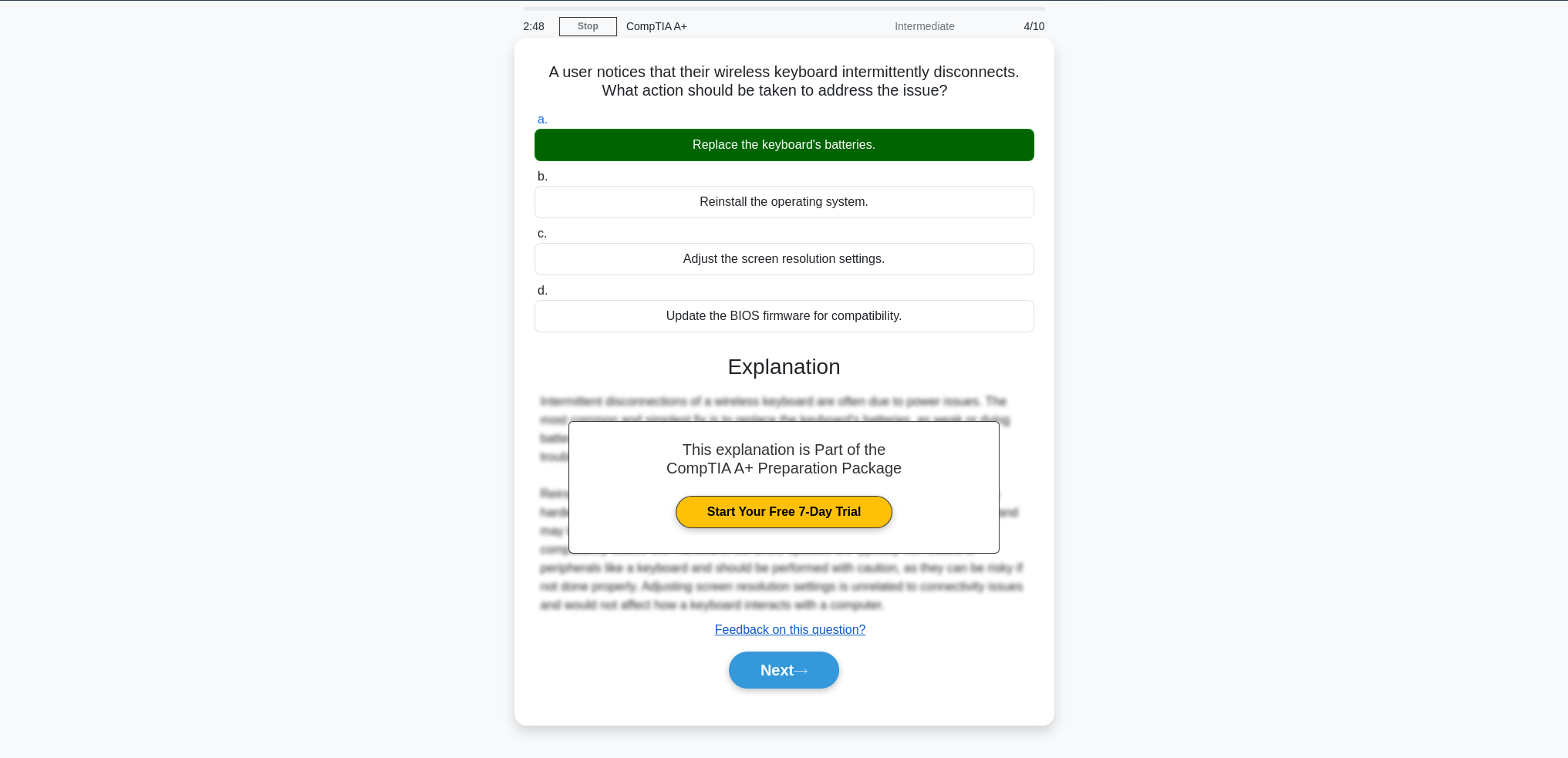
scroll to position [75, 0]
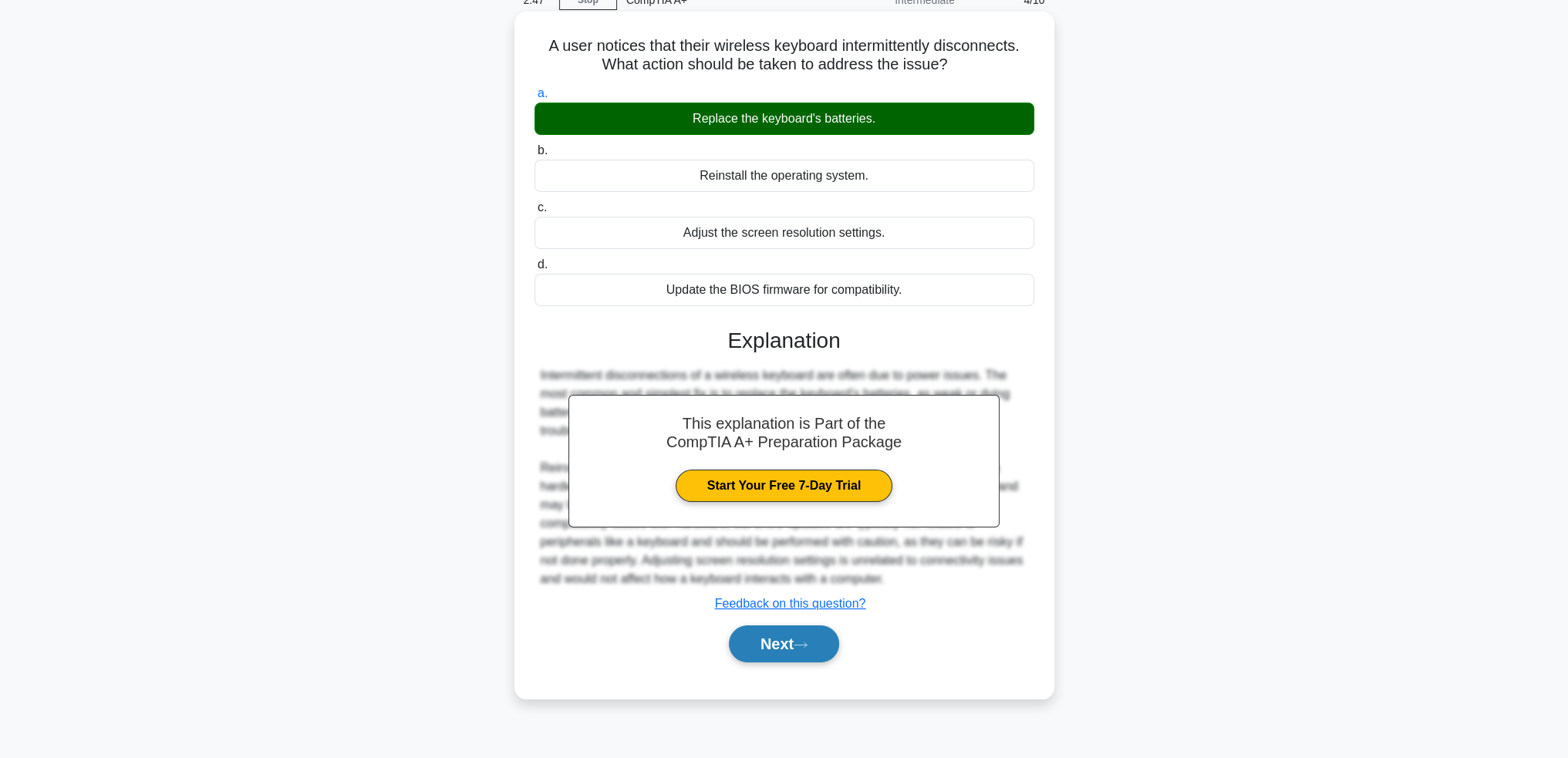
click at [782, 633] on button "Next" at bounding box center [784, 644] width 110 height 37
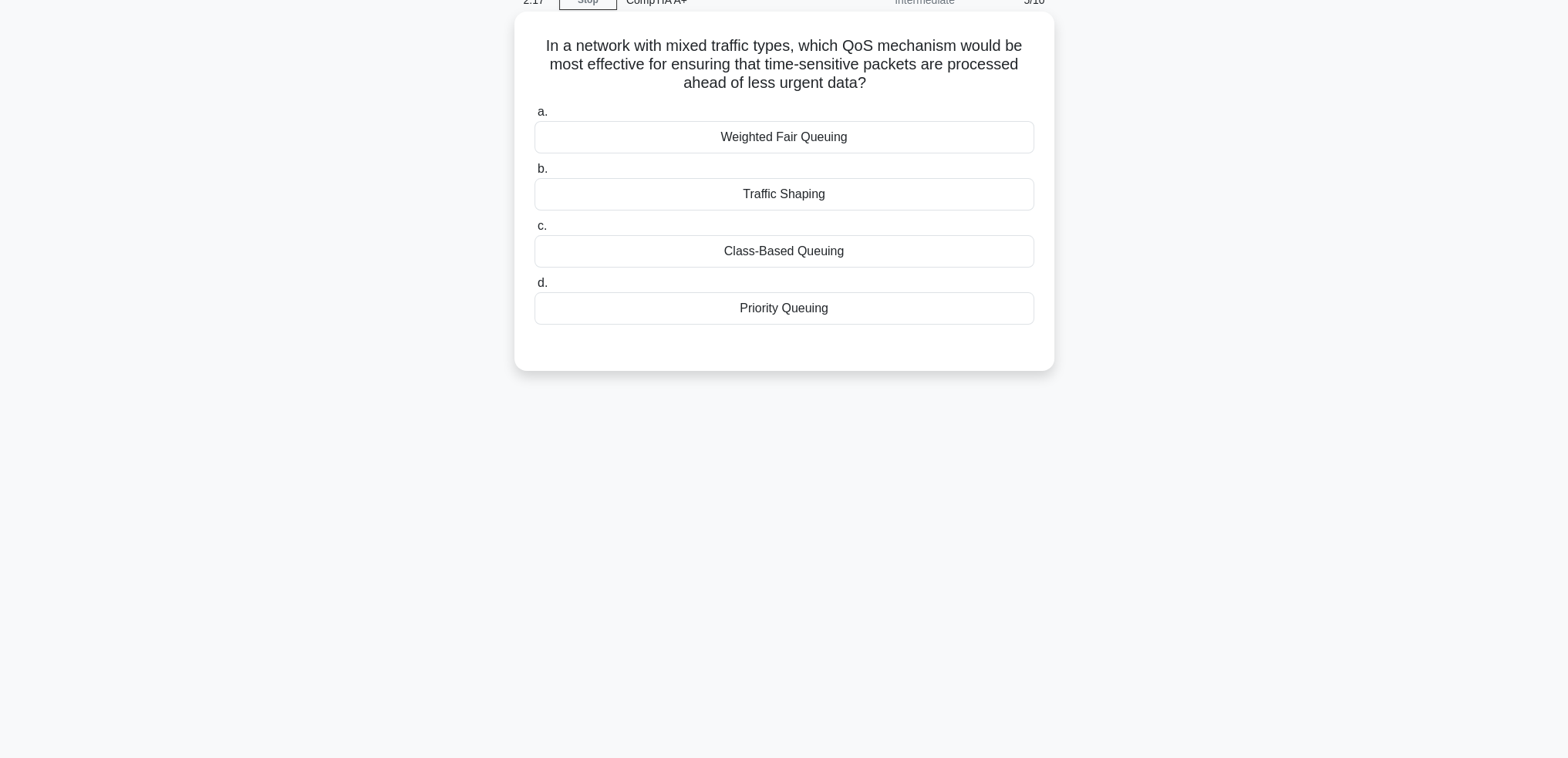
click at [836, 314] on div "Priority Queuing" at bounding box center [784, 308] width 500 height 32
click at [535, 289] on input "d. Priority Queuing" at bounding box center [535, 283] width 0 height 10
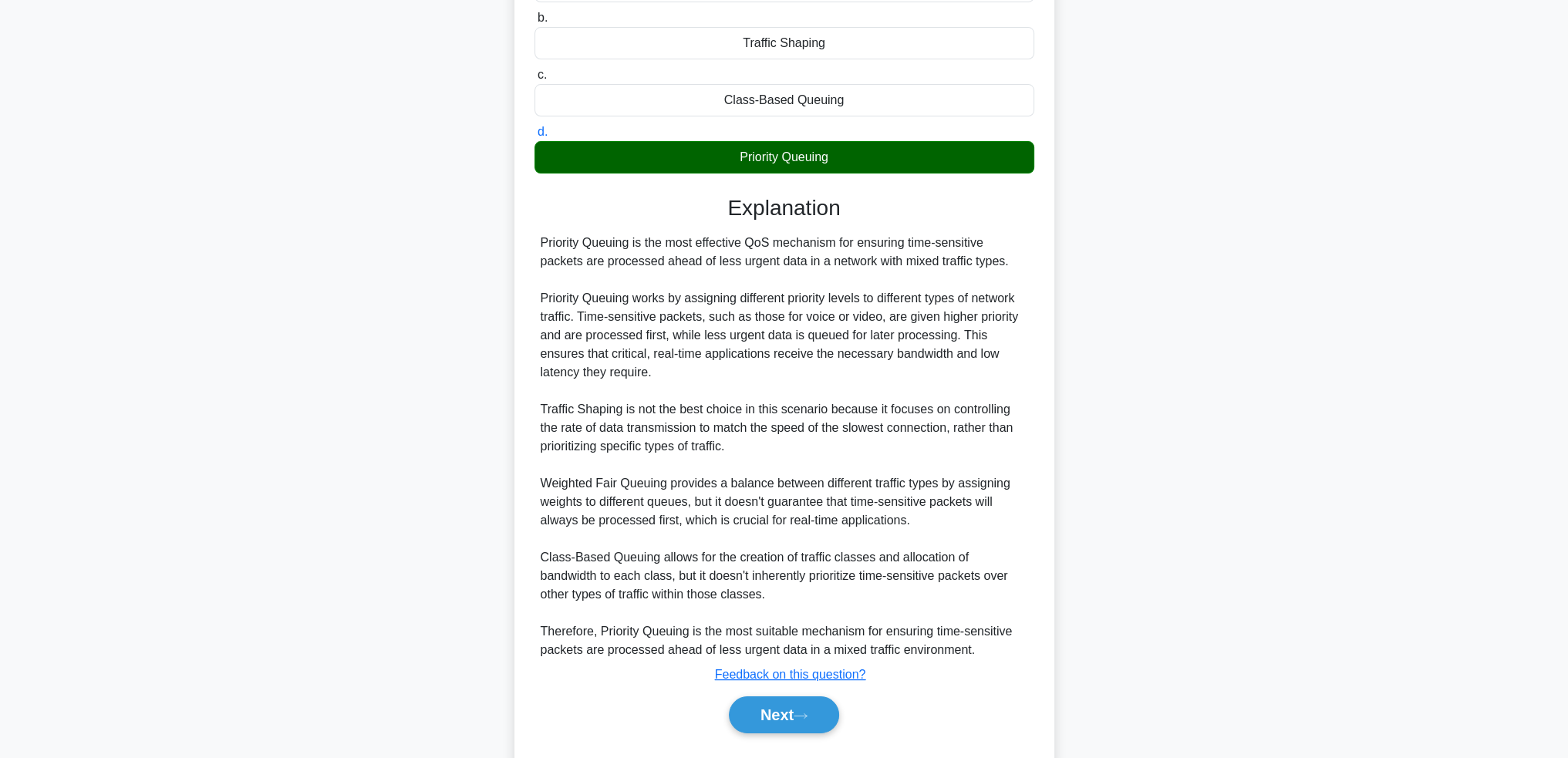
scroll to position [265, 0]
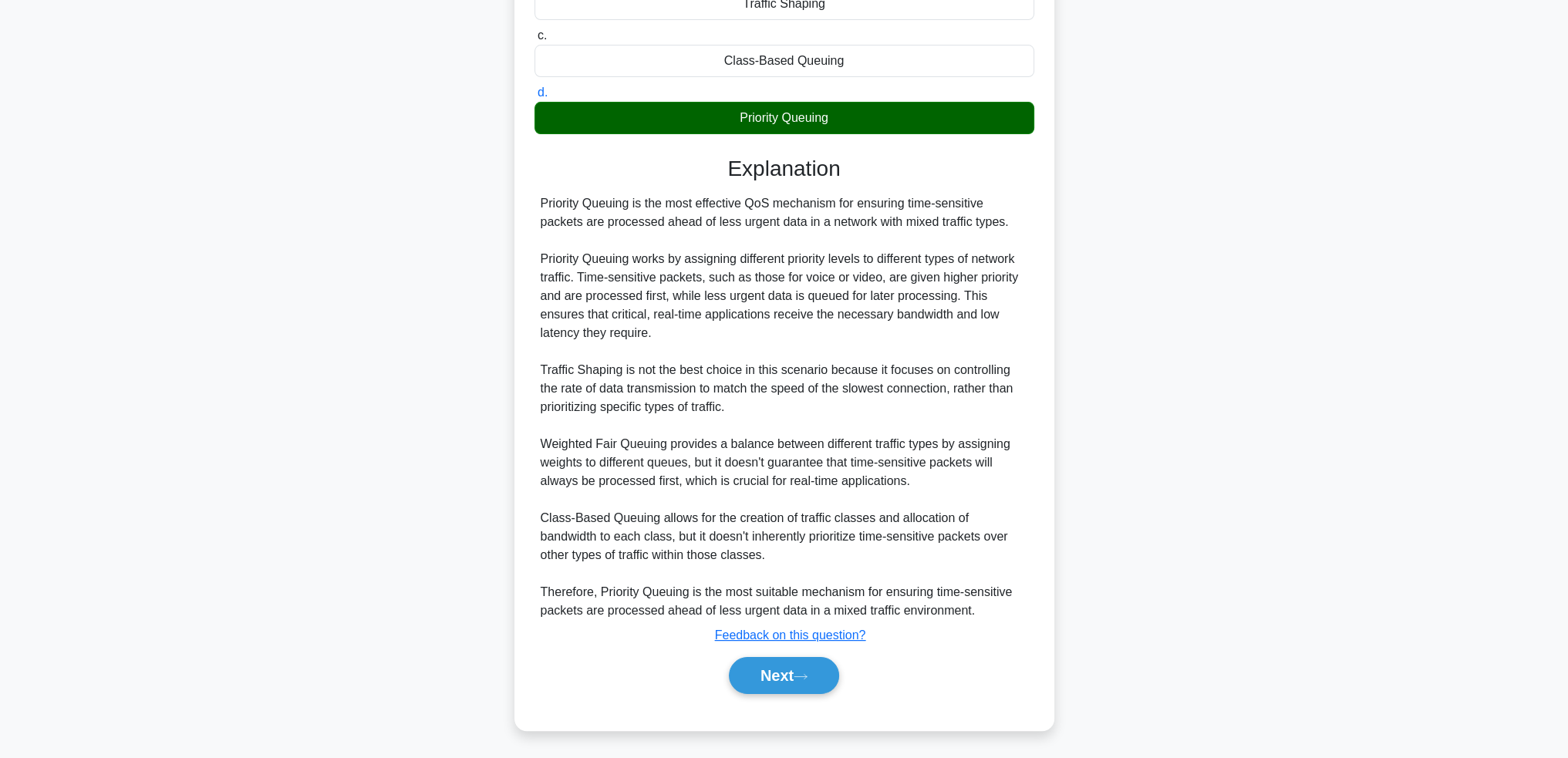
click at [777, 694] on div "Next" at bounding box center [784, 676] width 500 height 50
click at [780, 675] on button "Next" at bounding box center [784, 675] width 110 height 37
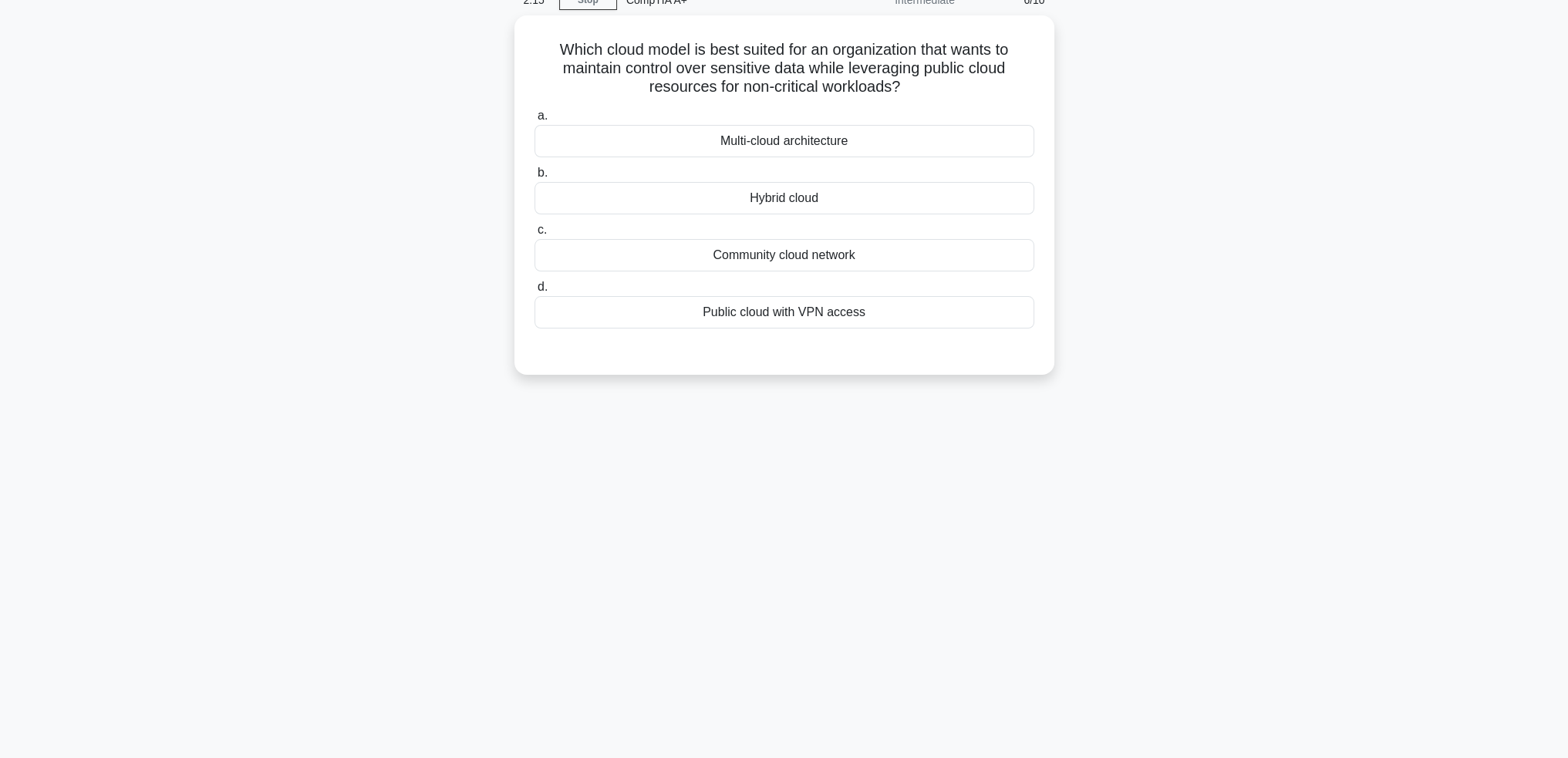
scroll to position [0, 0]
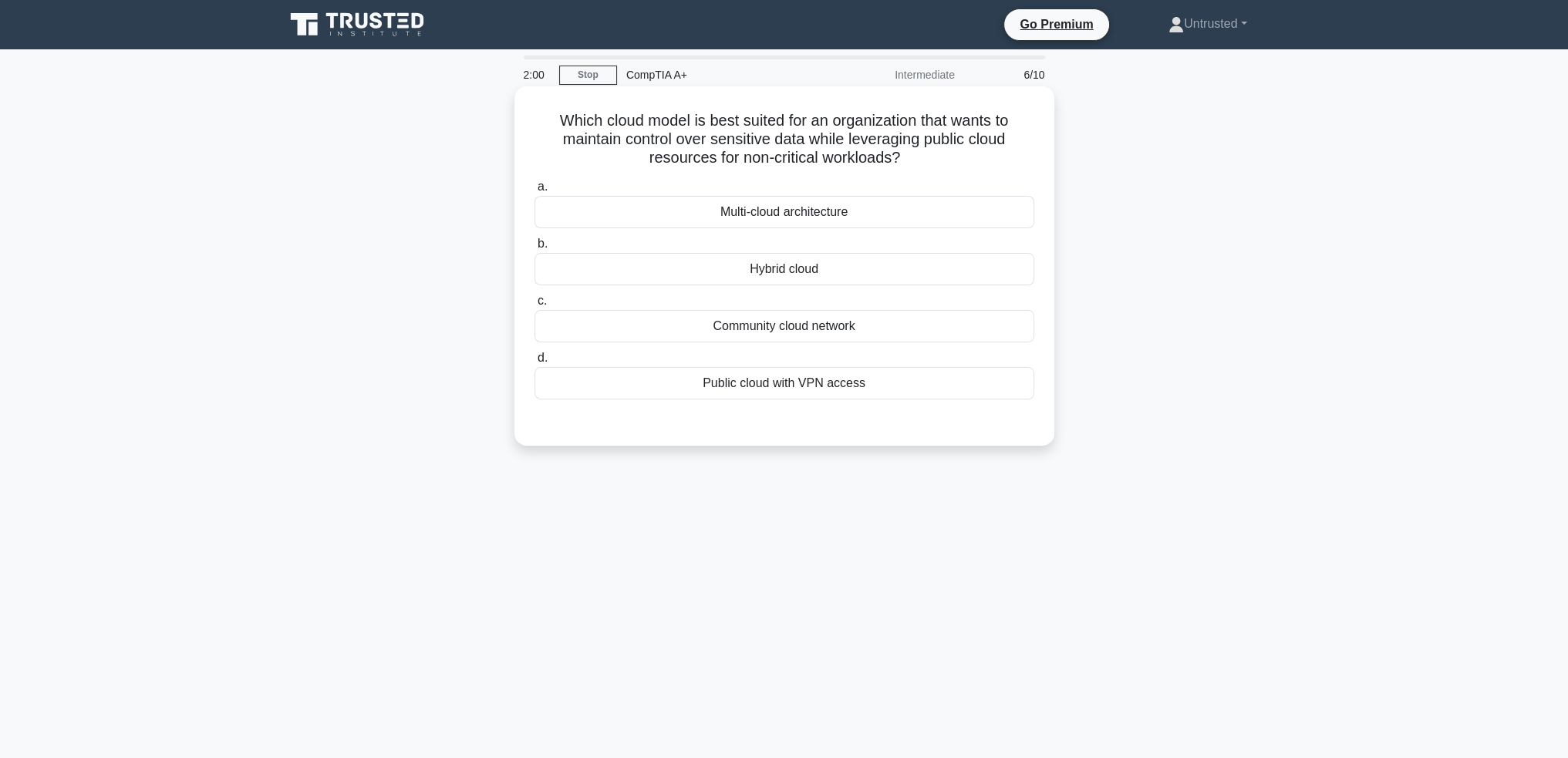
click at [784, 269] on div "Hybrid cloud" at bounding box center [784, 269] width 500 height 32
click at [535, 249] on input "b. Hybrid cloud" at bounding box center [535, 244] width 0 height 10
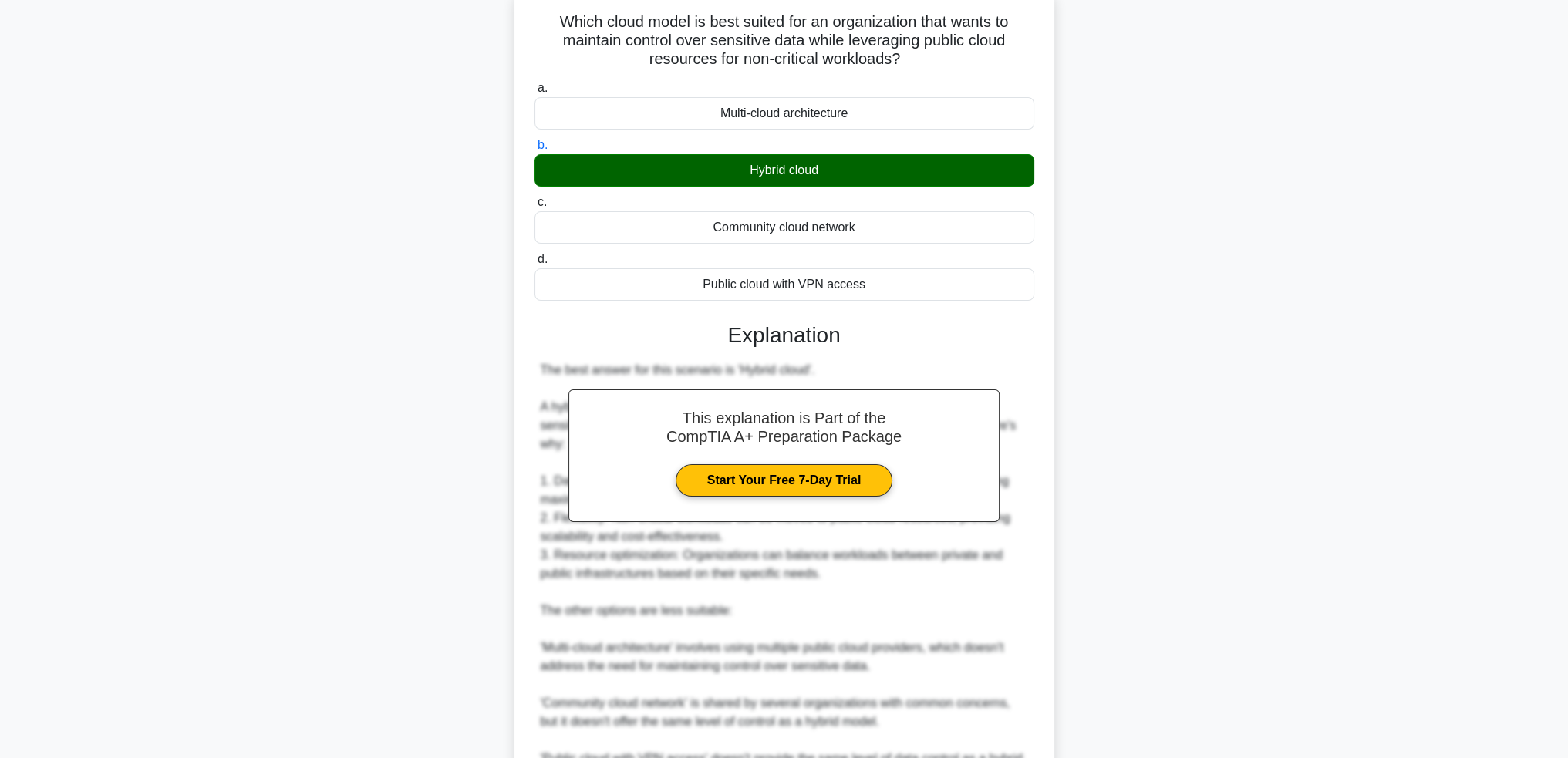
scroll to position [308, 0]
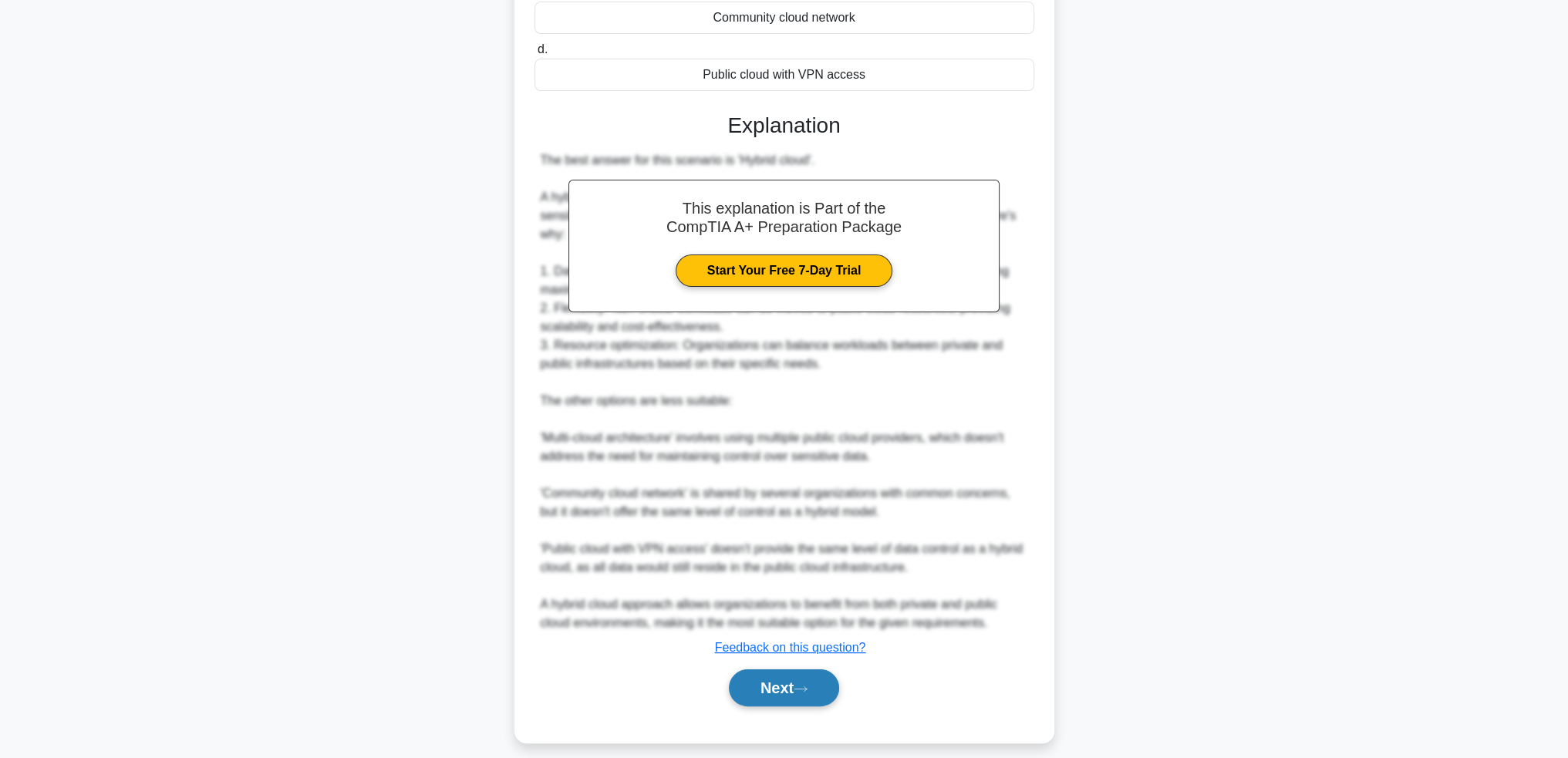
click at [750, 690] on button "Next" at bounding box center [784, 688] width 110 height 37
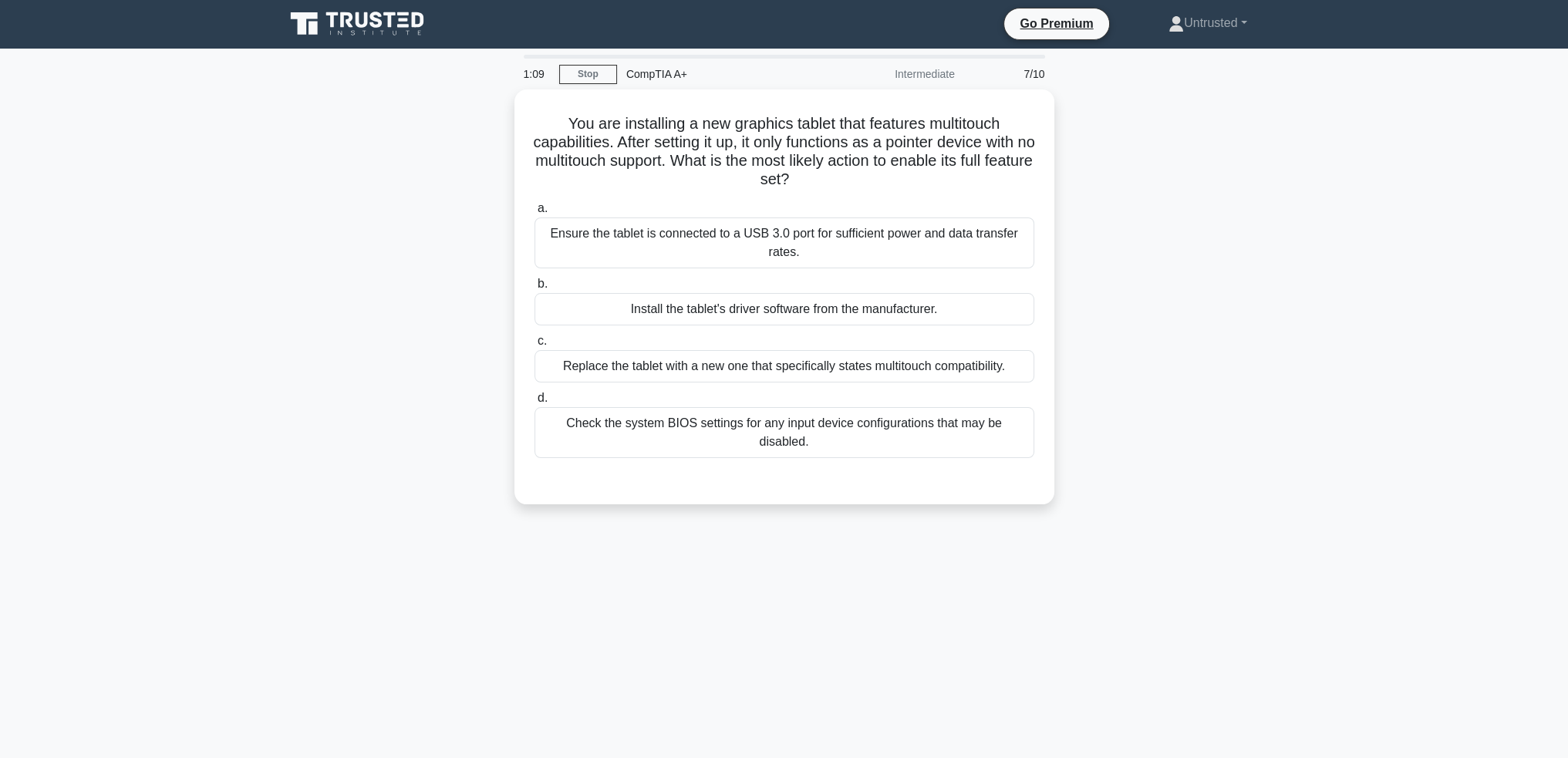
scroll to position [75, 0]
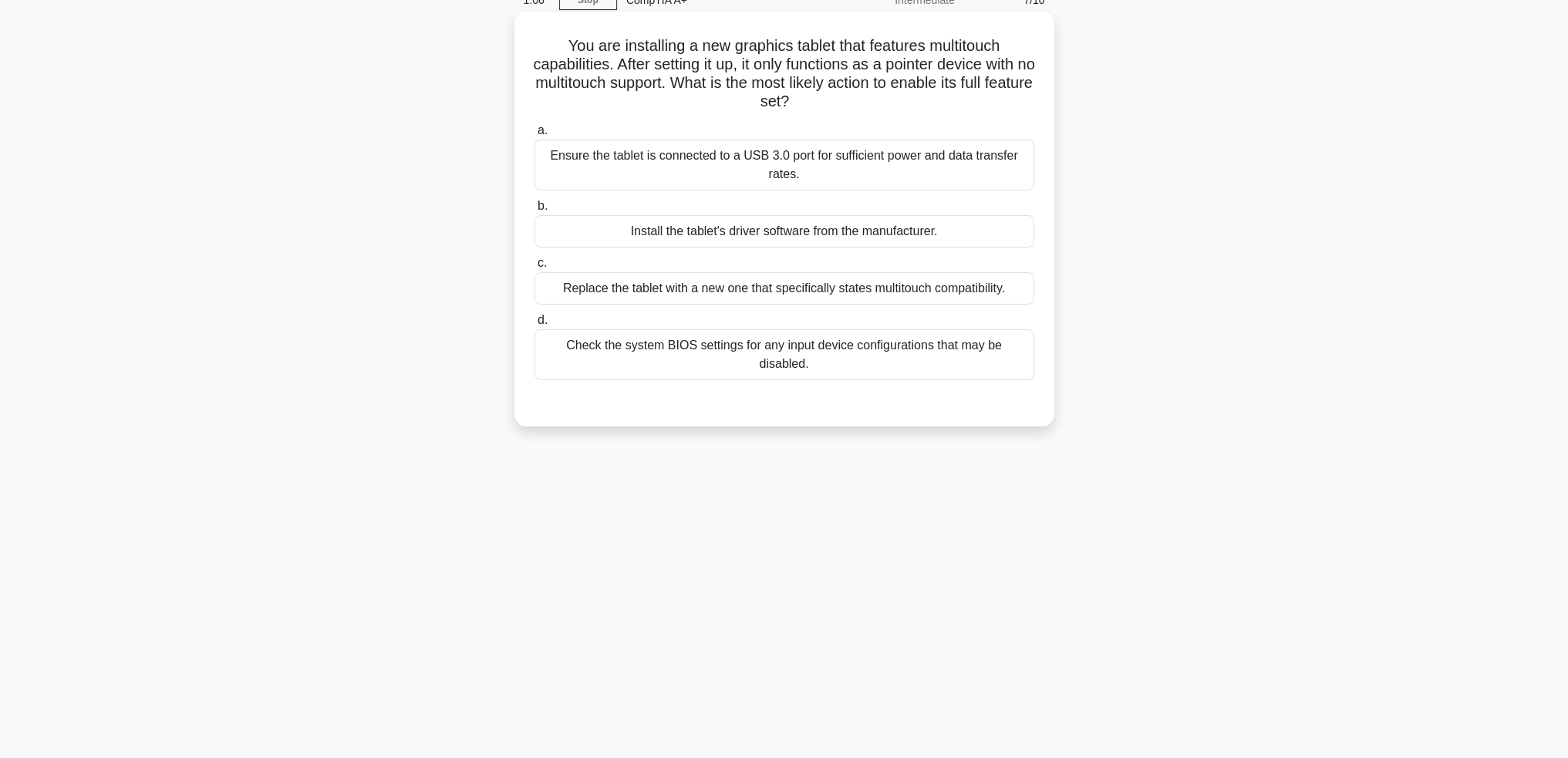
click at [885, 231] on div "Install the tablet's driver software from the manufacturer." at bounding box center [784, 231] width 500 height 32
click at [535, 212] on input "b. Install the tablet's driver software from the manufacturer." at bounding box center [535, 206] width 0 height 10
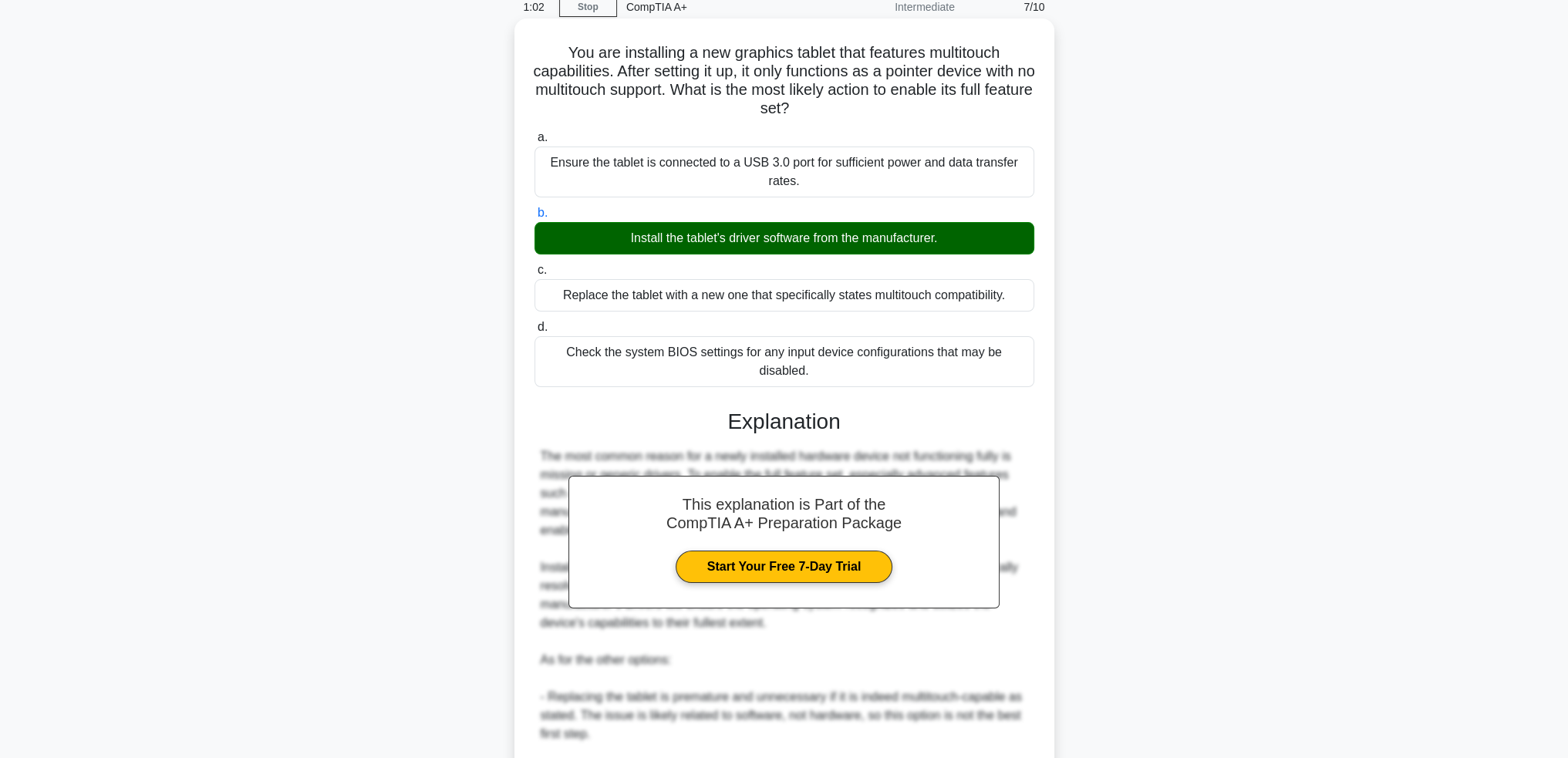
scroll to position [376, 0]
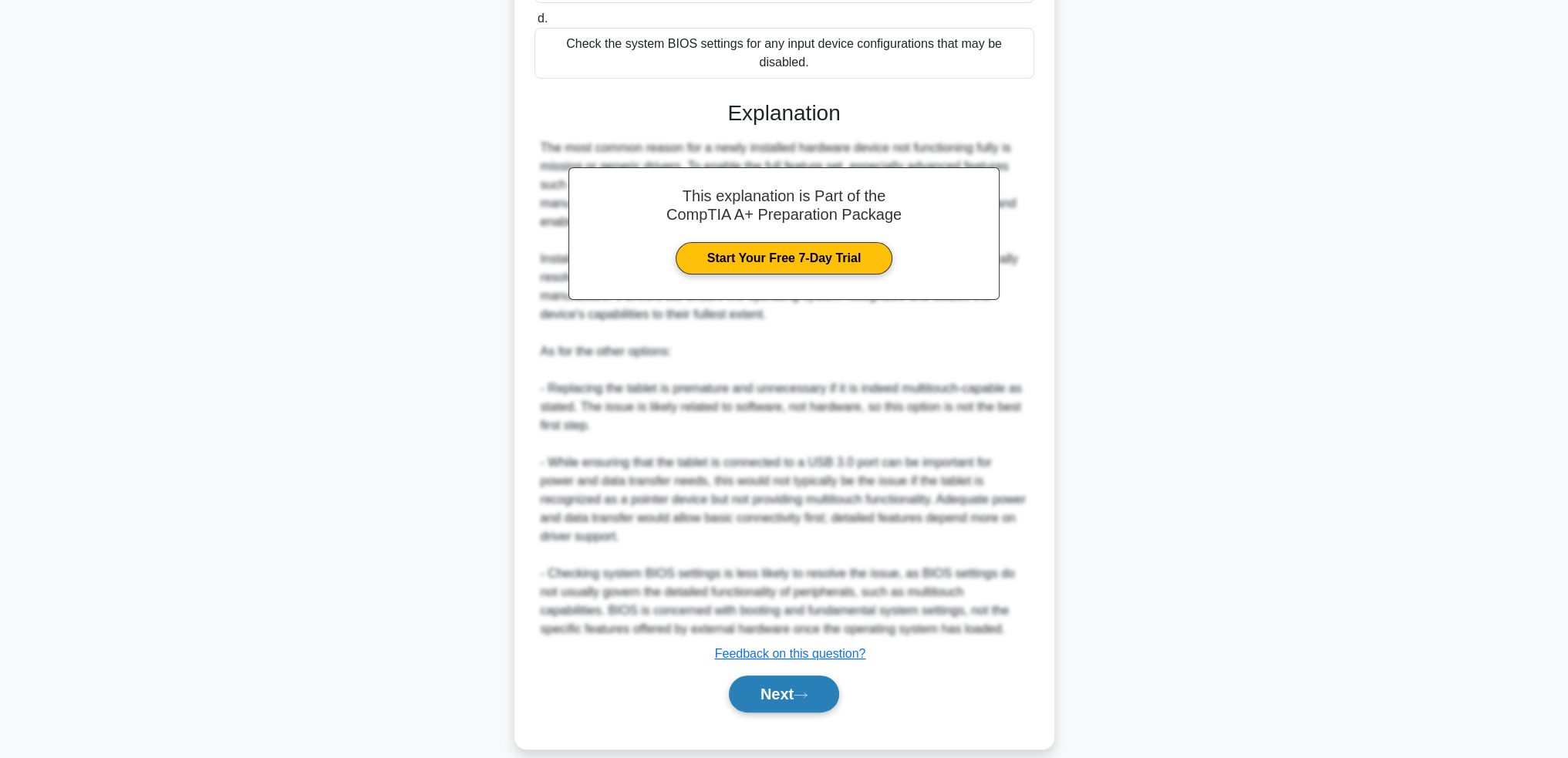
click at [775, 678] on button "Next" at bounding box center [784, 694] width 110 height 37
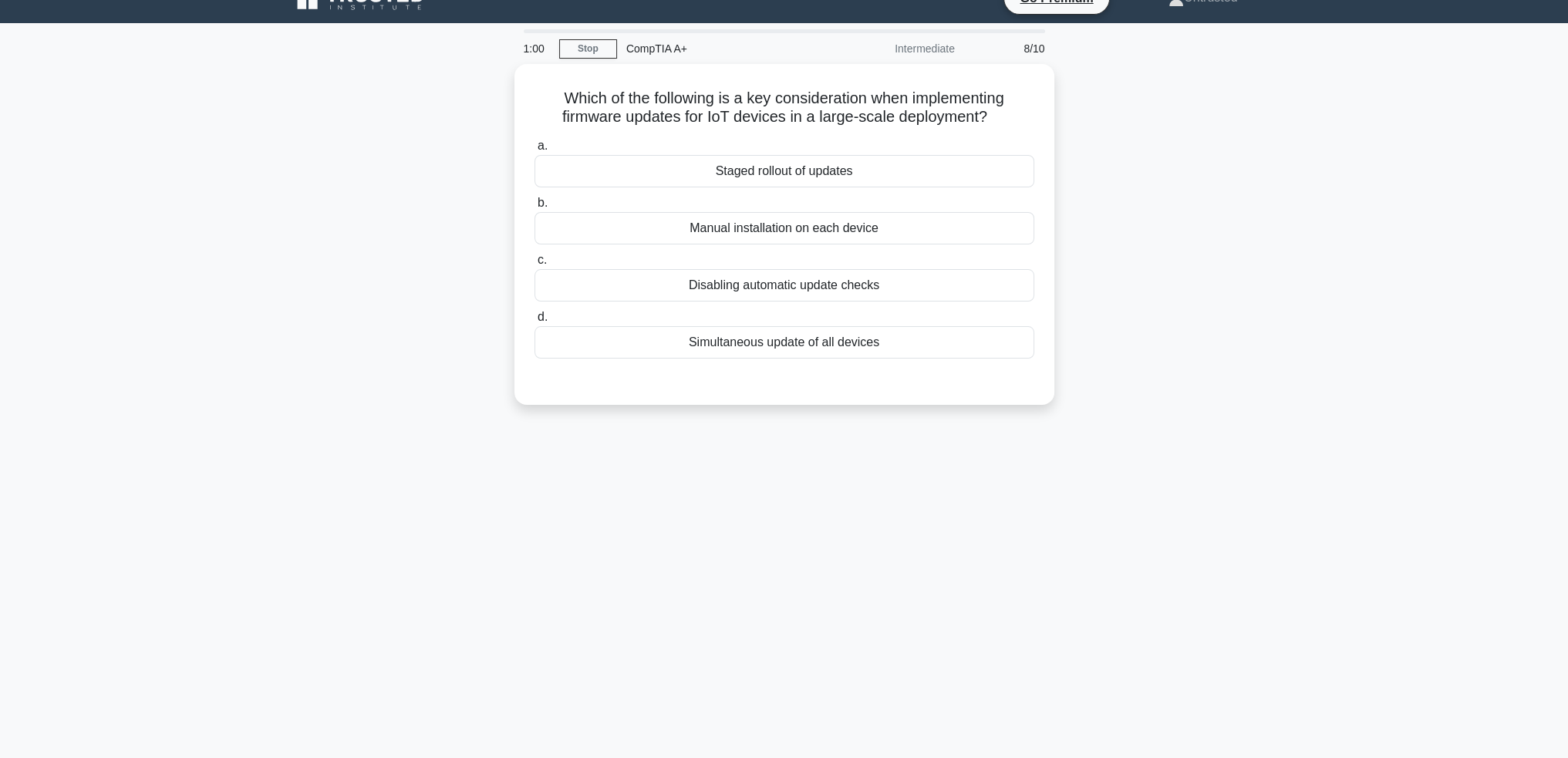
scroll to position [0, 0]
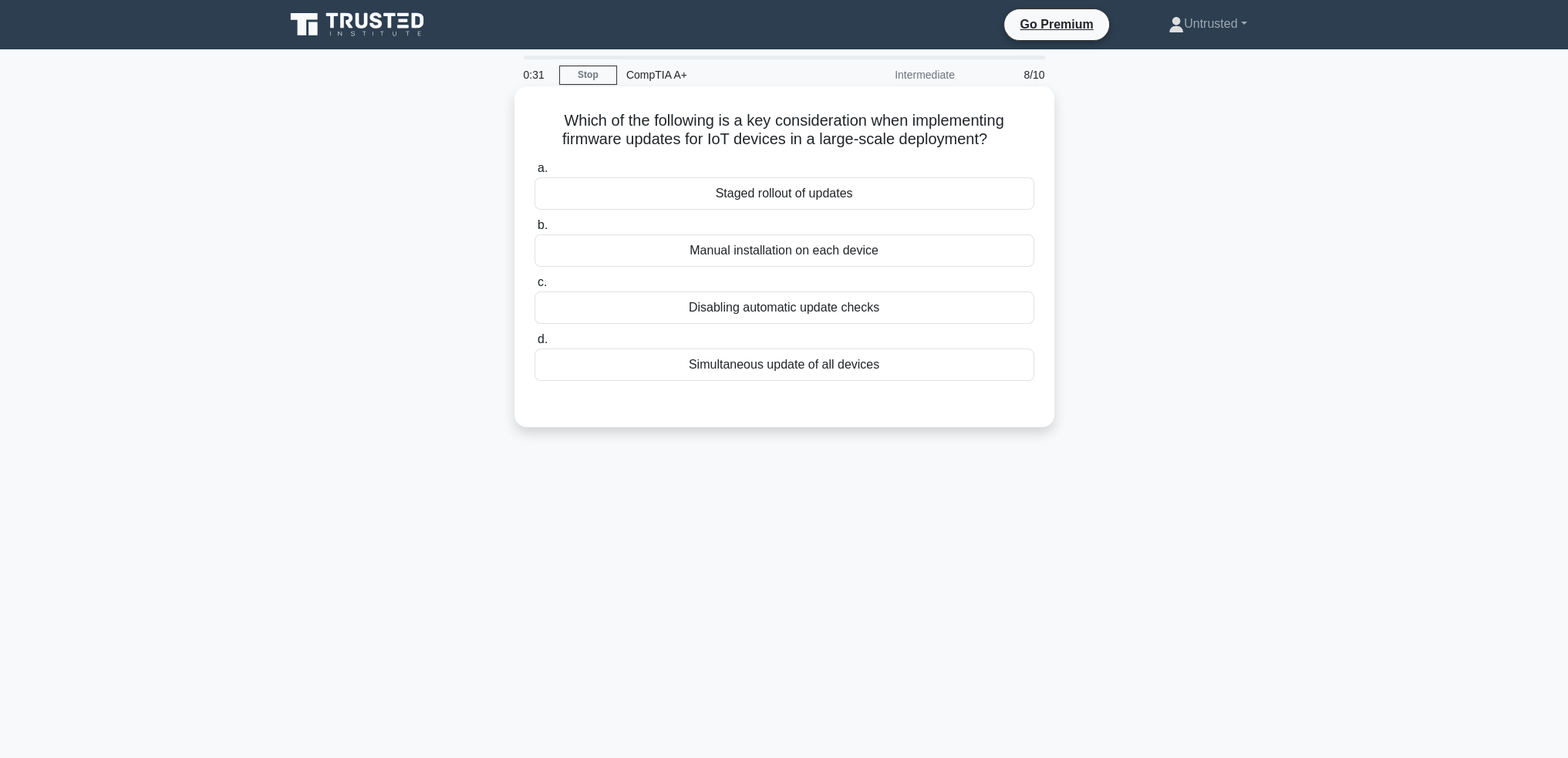
click at [793, 364] on div "Simultaneous update of all devices" at bounding box center [784, 364] width 500 height 32
click at [535, 345] on input "d. Simultaneous update of all devices" at bounding box center [535, 339] width 0 height 10
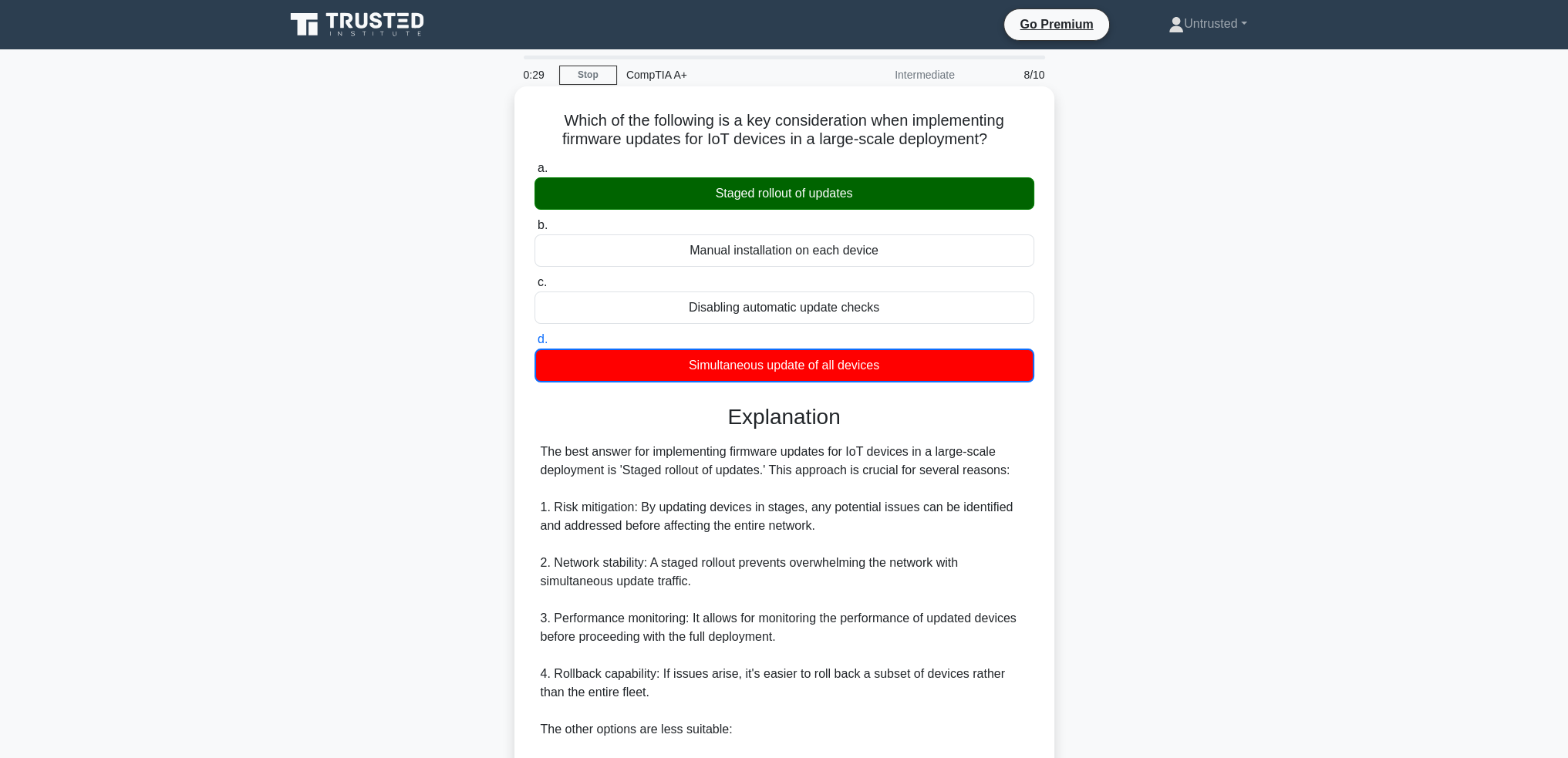
scroll to position [304, 0]
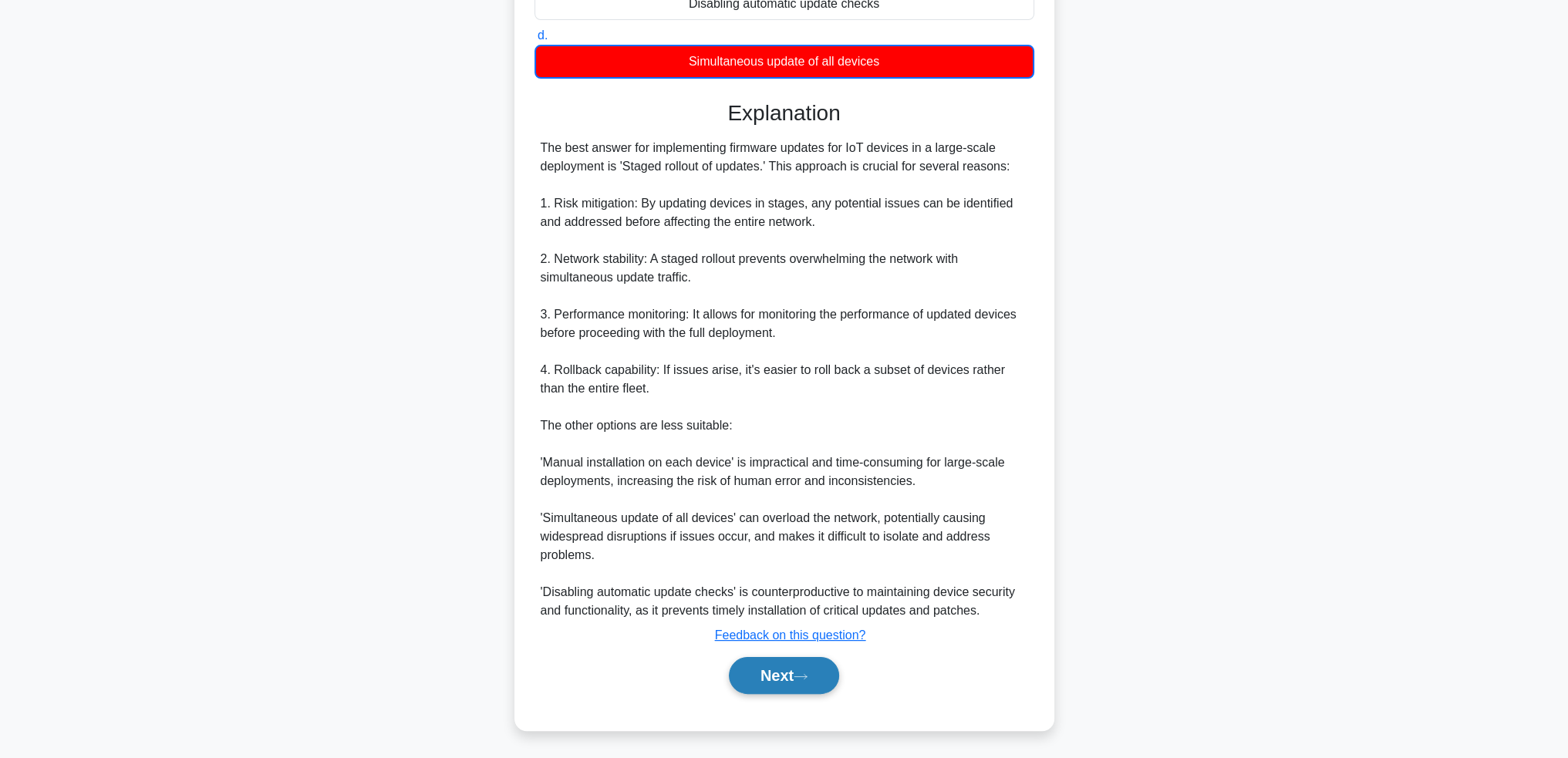
click at [785, 671] on button "Next" at bounding box center [784, 675] width 110 height 37
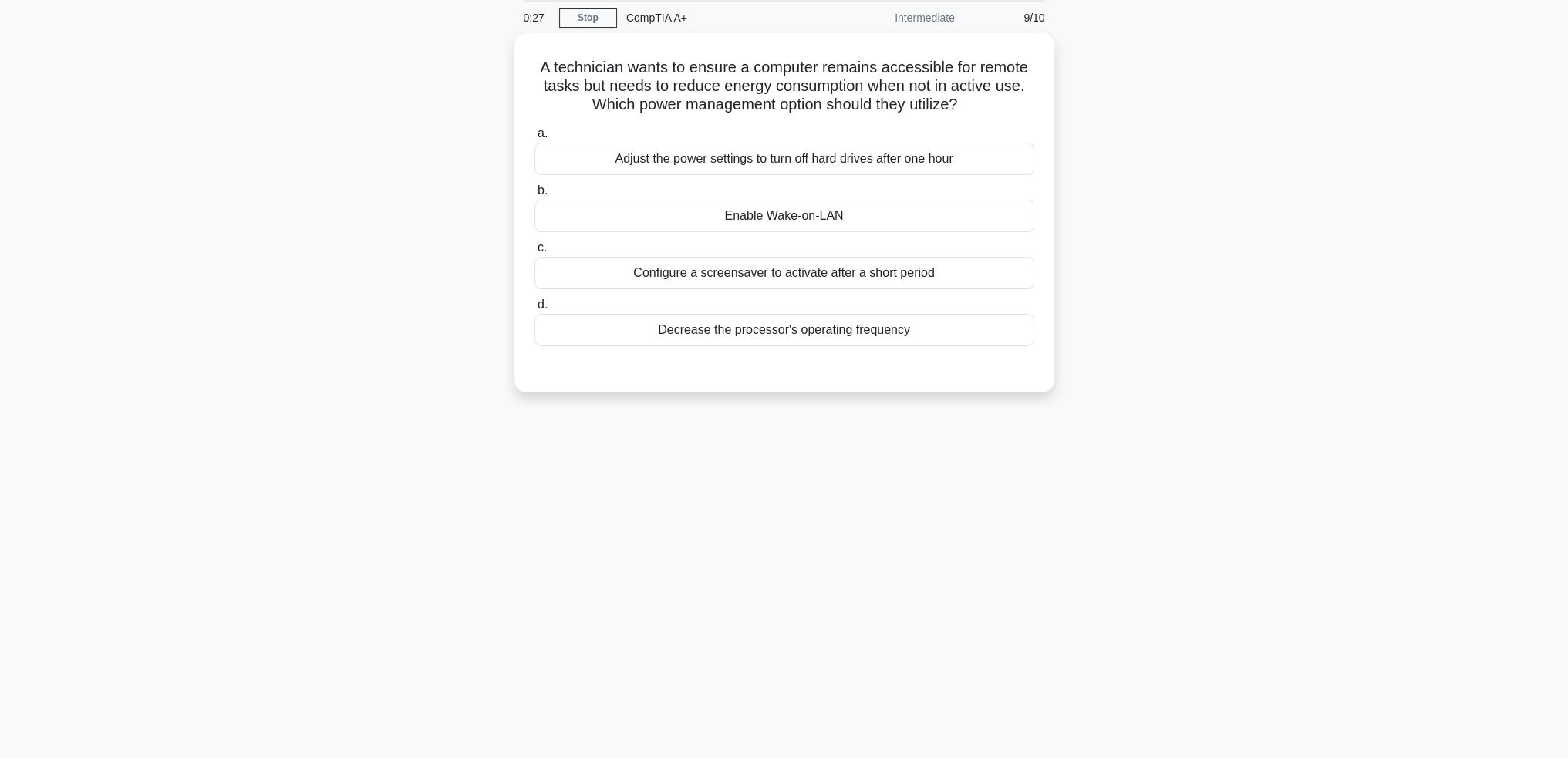
scroll to position [0, 0]
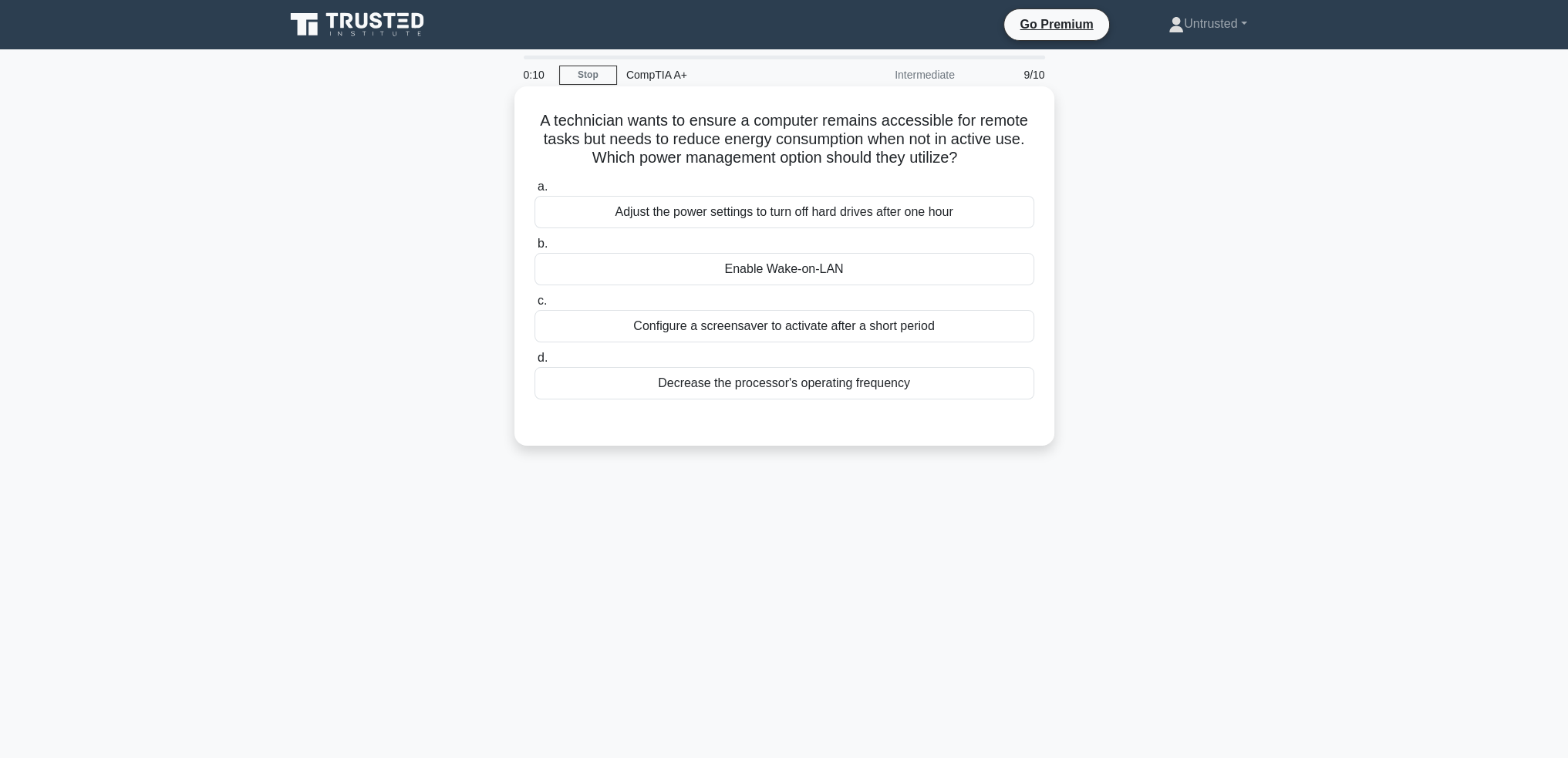
click at [758, 275] on div "Enable Wake-on-LAN" at bounding box center [784, 269] width 500 height 32
click at [535, 249] on input "b. Enable Wake-on-LAN" at bounding box center [535, 244] width 0 height 10
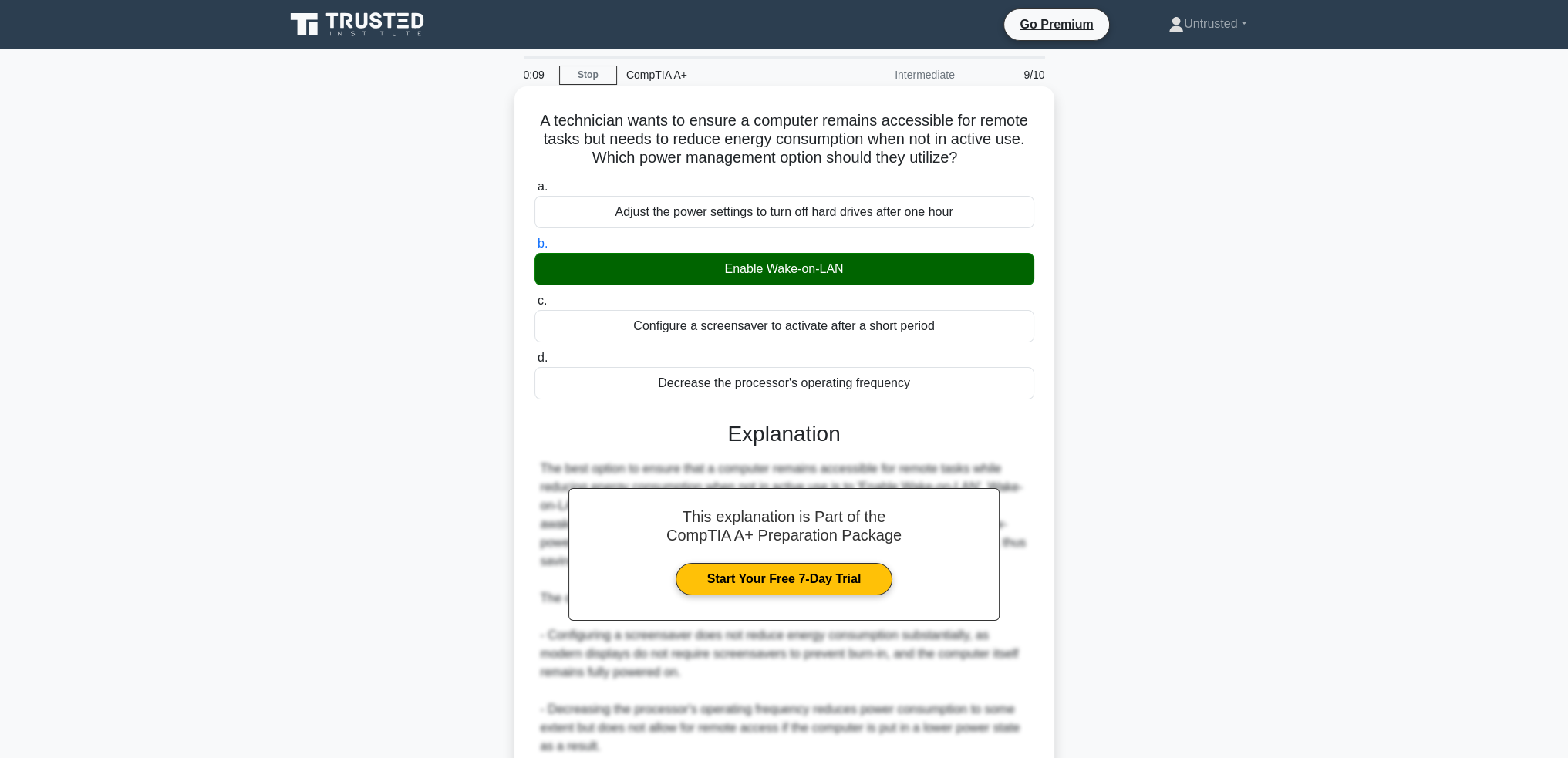
scroll to position [210, 0]
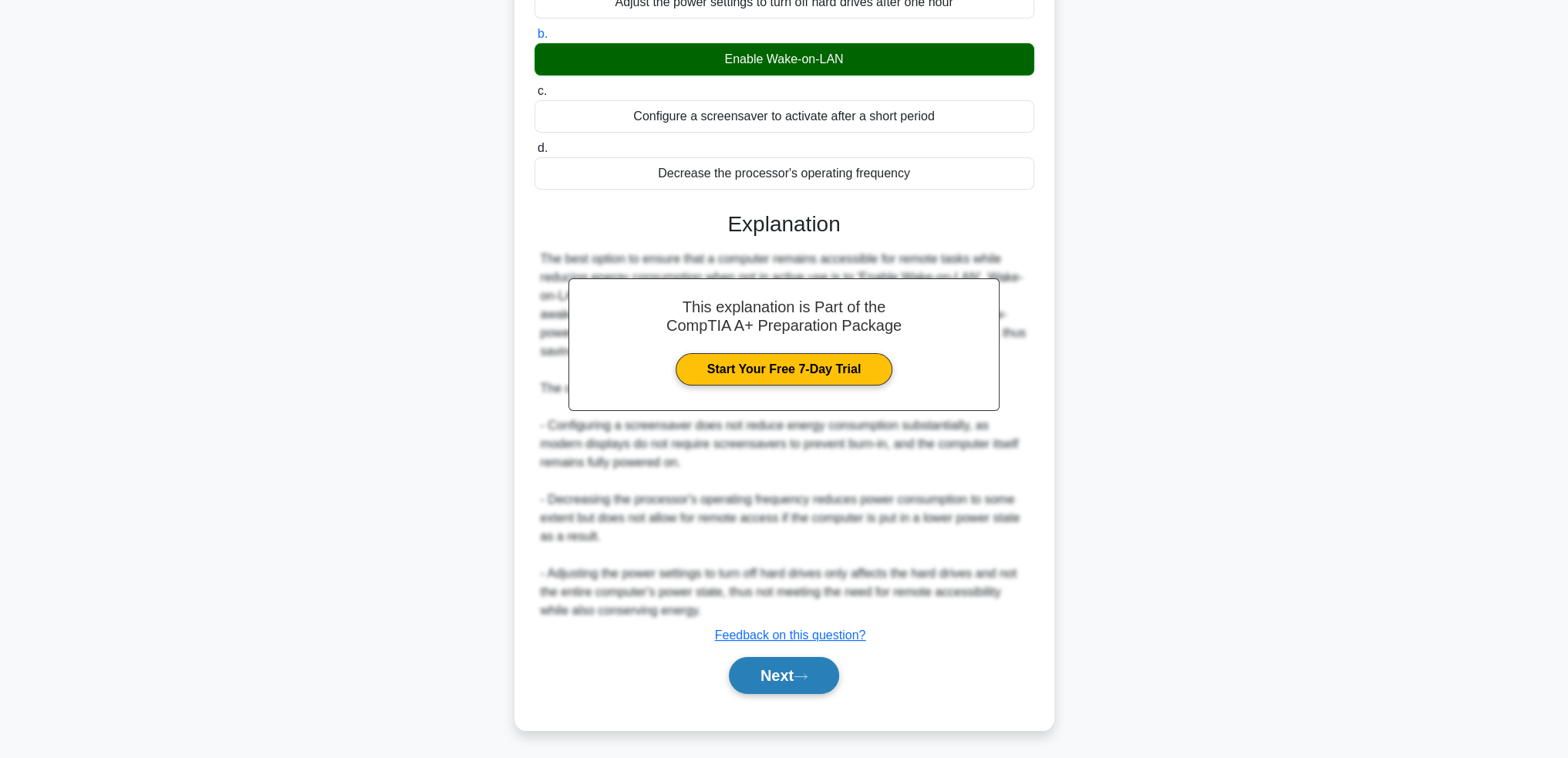
drag, startPoint x: 766, startPoint y: 700, endPoint x: 777, endPoint y: 665, distance: 36.7
click at [766, 700] on div "a. Adjust the power settings to turn off hard drives after one hour b. Enable W…" at bounding box center [784, 338] width 503 height 748
drag, startPoint x: 777, startPoint y: 665, endPoint x: 786, endPoint y: 650, distance: 17.5
click at [778, 662] on button "Next" at bounding box center [784, 675] width 110 height 37
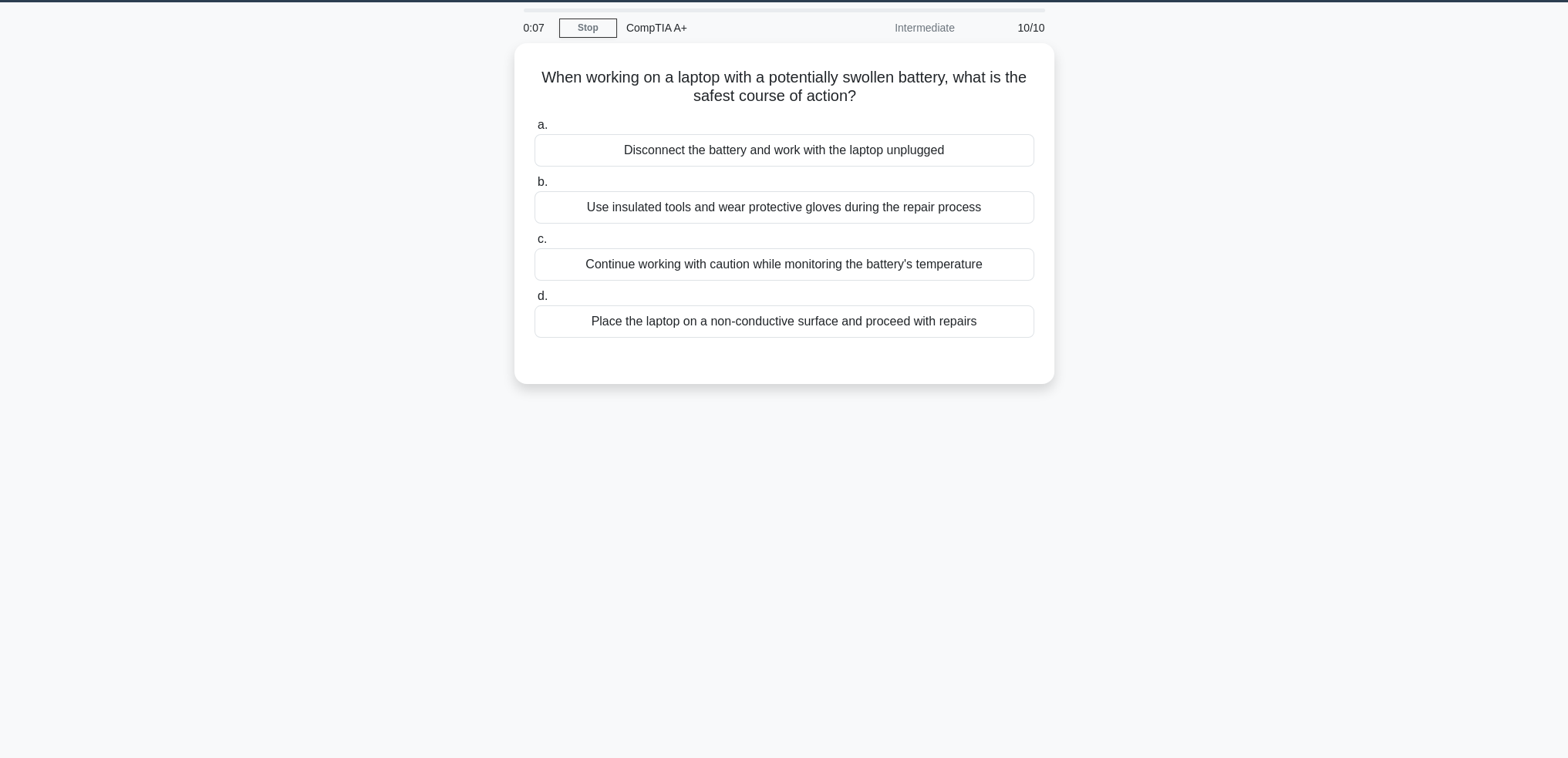
scroll to position [0, 0]
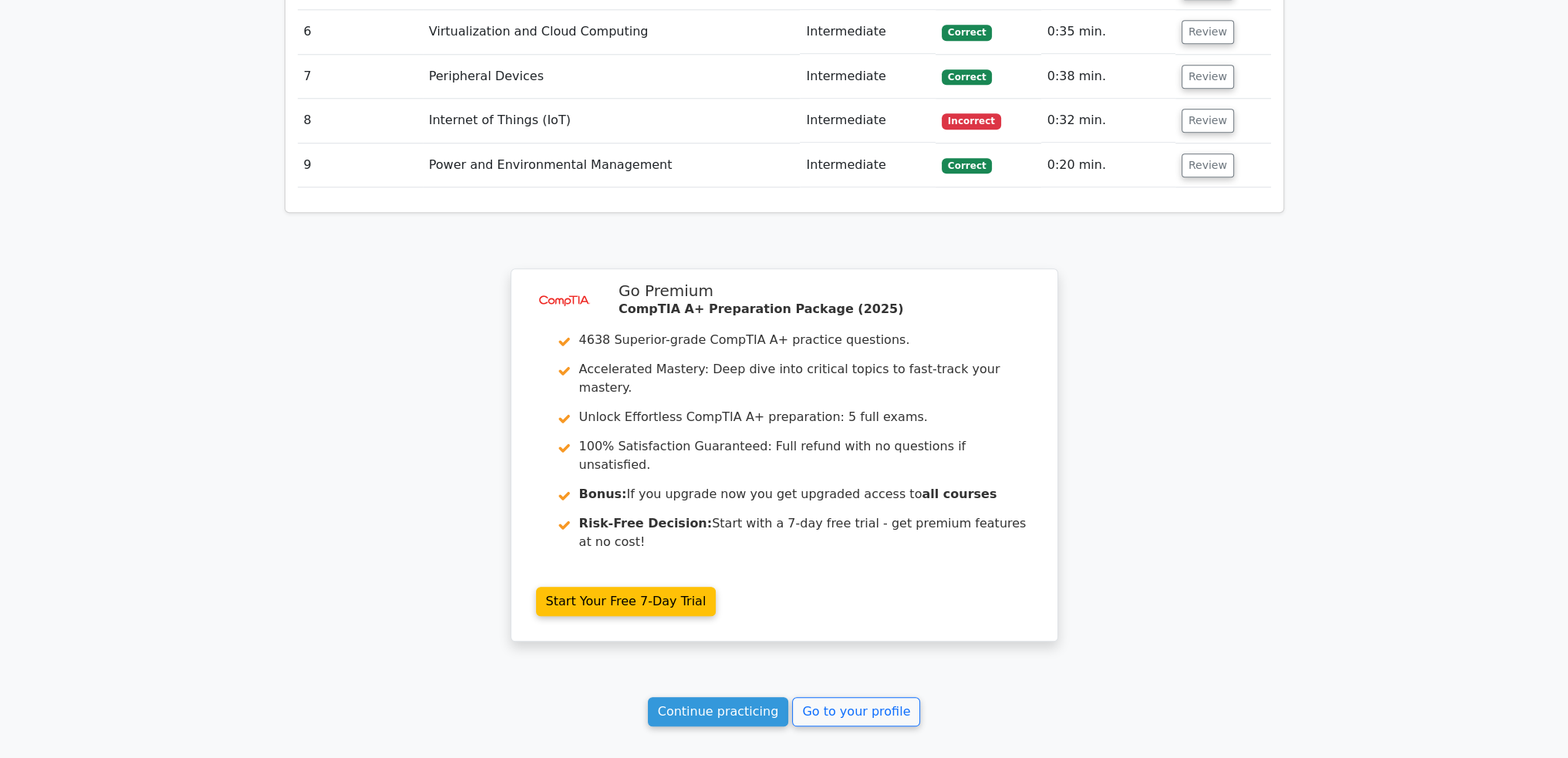
scroll to position [2220, 0]
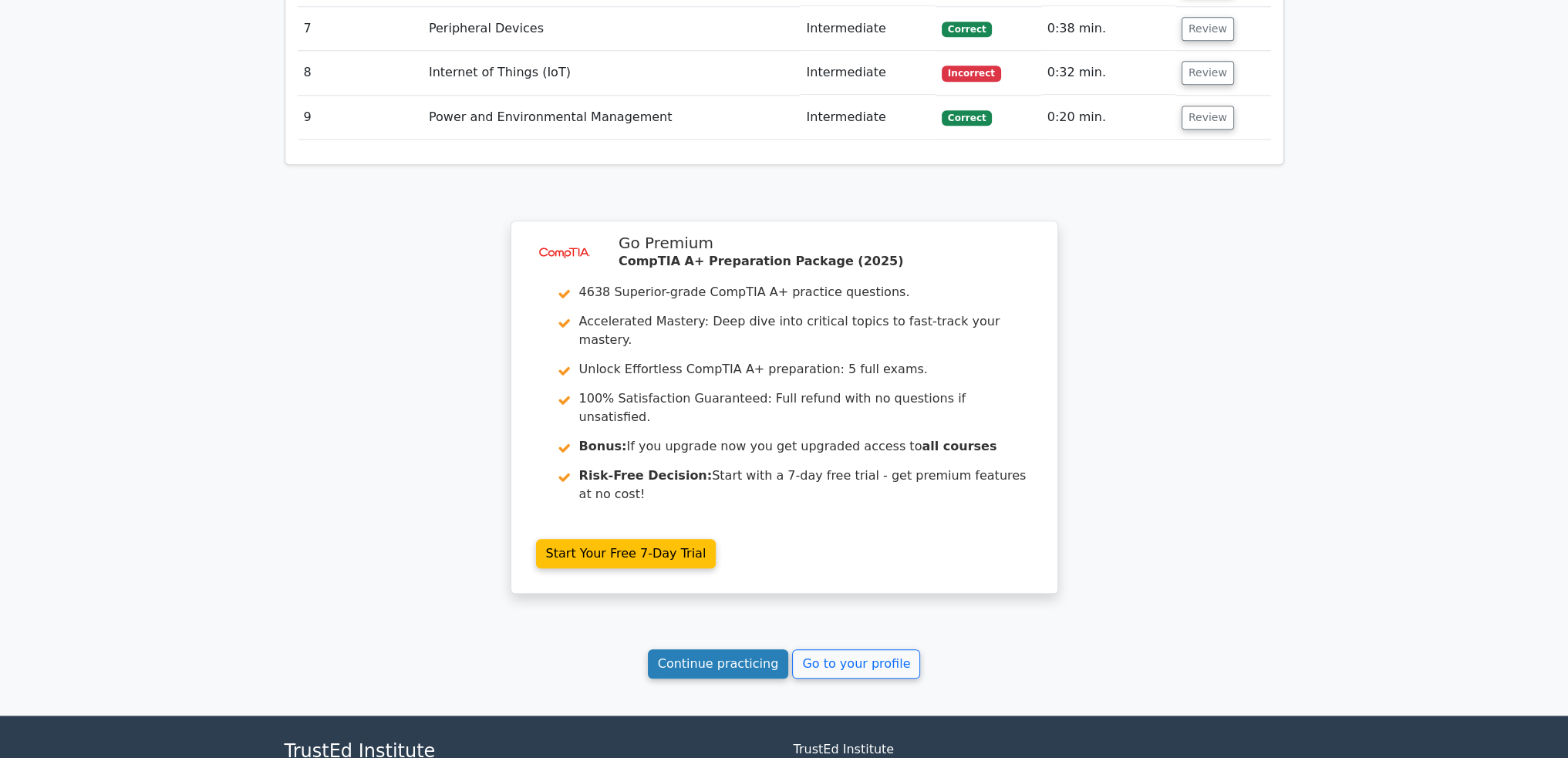
click at [749, 649] on link "Continue practicing" at bounding box center [718, 664] width 141 height 29
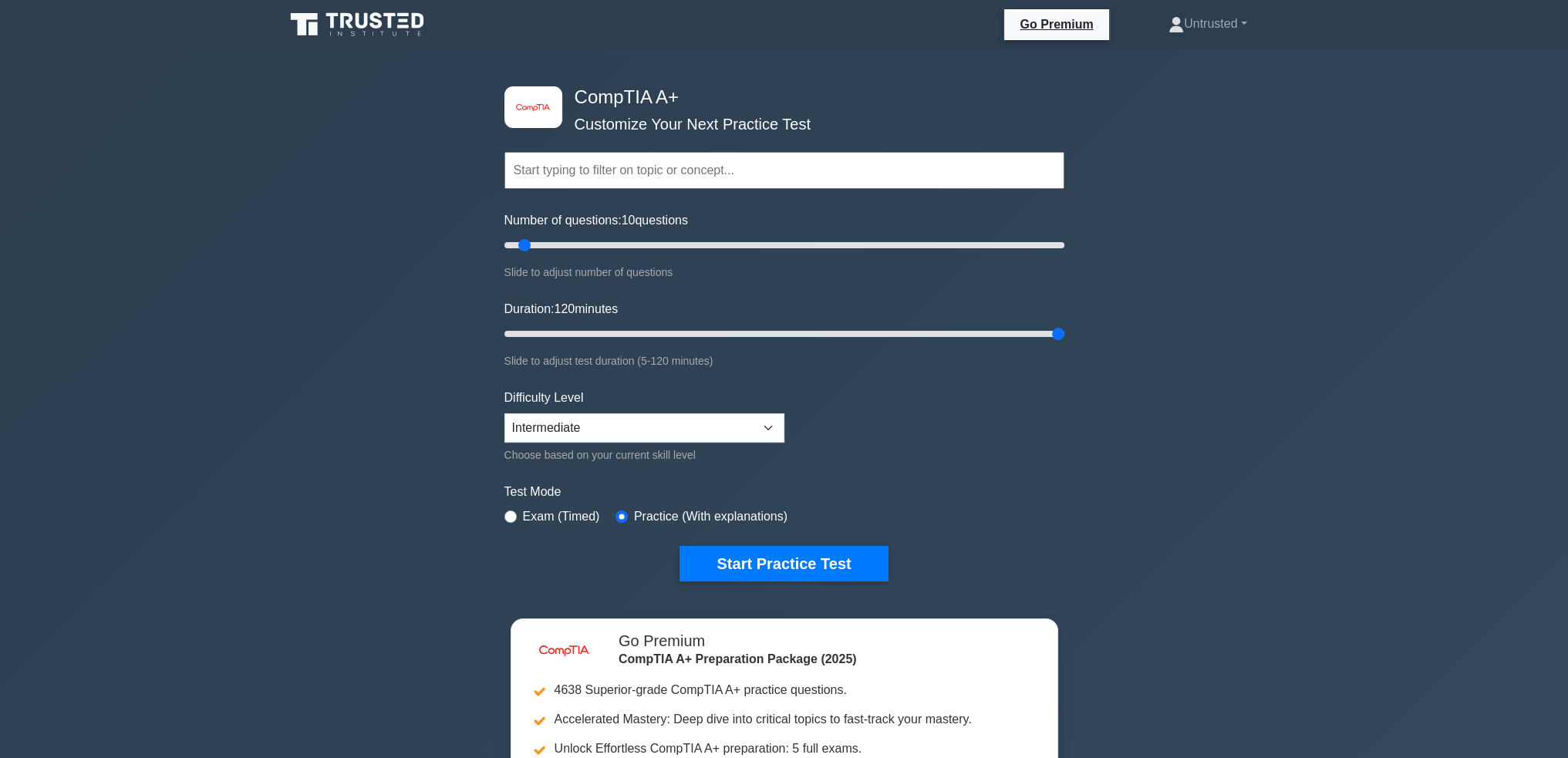
drag, startPoint x: 536, startPoint y: 335, endPoint x: 1188, endPoint y: 327, distance: 652.0
type input "120"
click at [1065, 327] on input "Duration: 120 minutes" at bounding box center [784, 334] width 560 height 18
click at [813, 560] on button "Start Practice Test" at bounding box center [784, 564] width 208 height 36
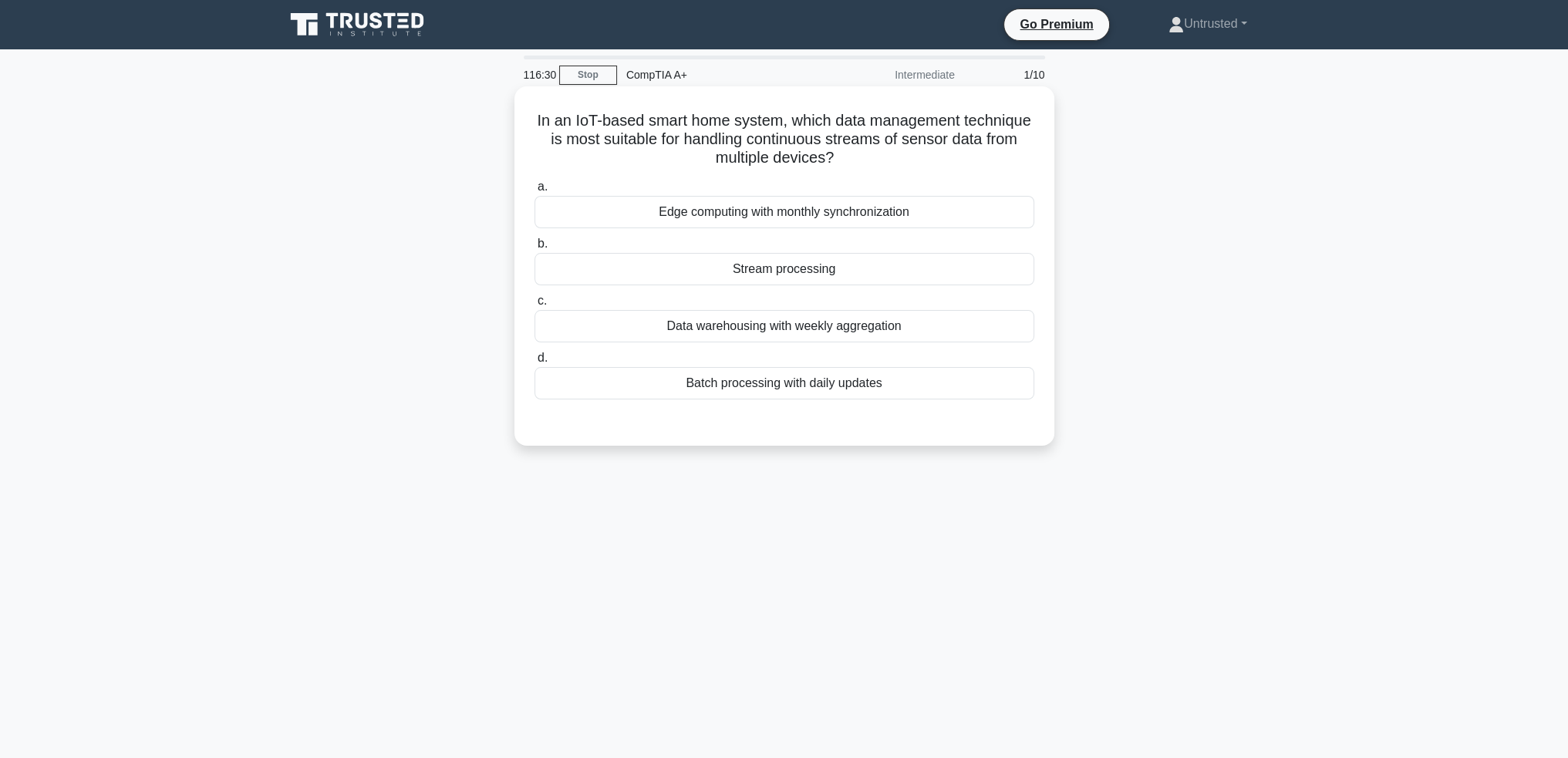
click at [866, 391] on div "Batch processing with daily updates" at bounding box center [784, 383] width 500 height 32
click at [535, 363] on input "d. Batch processing with daily updates" at bounding box center [535, 358] width 0 height 10
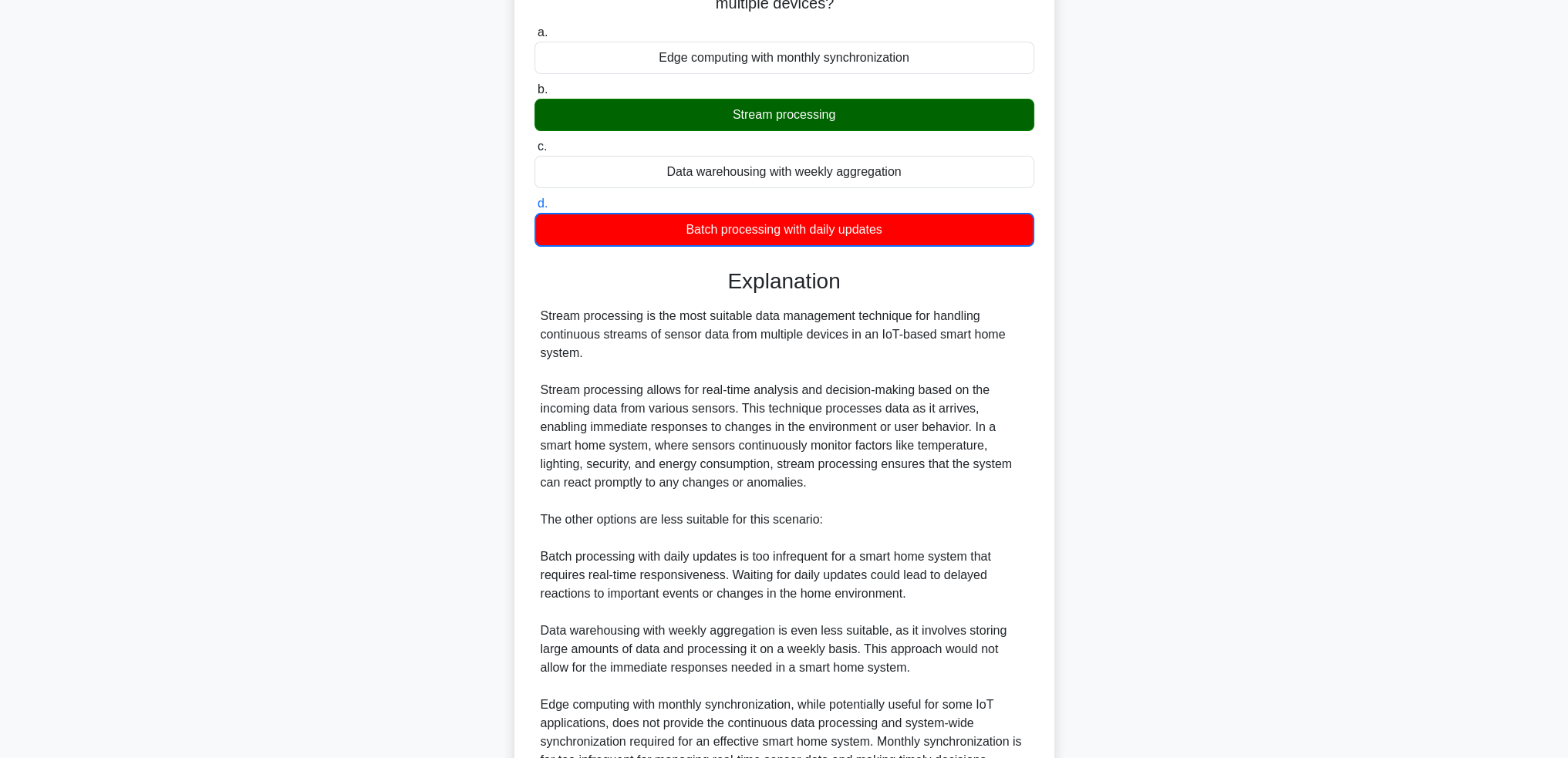
scroll to position [304, 0]
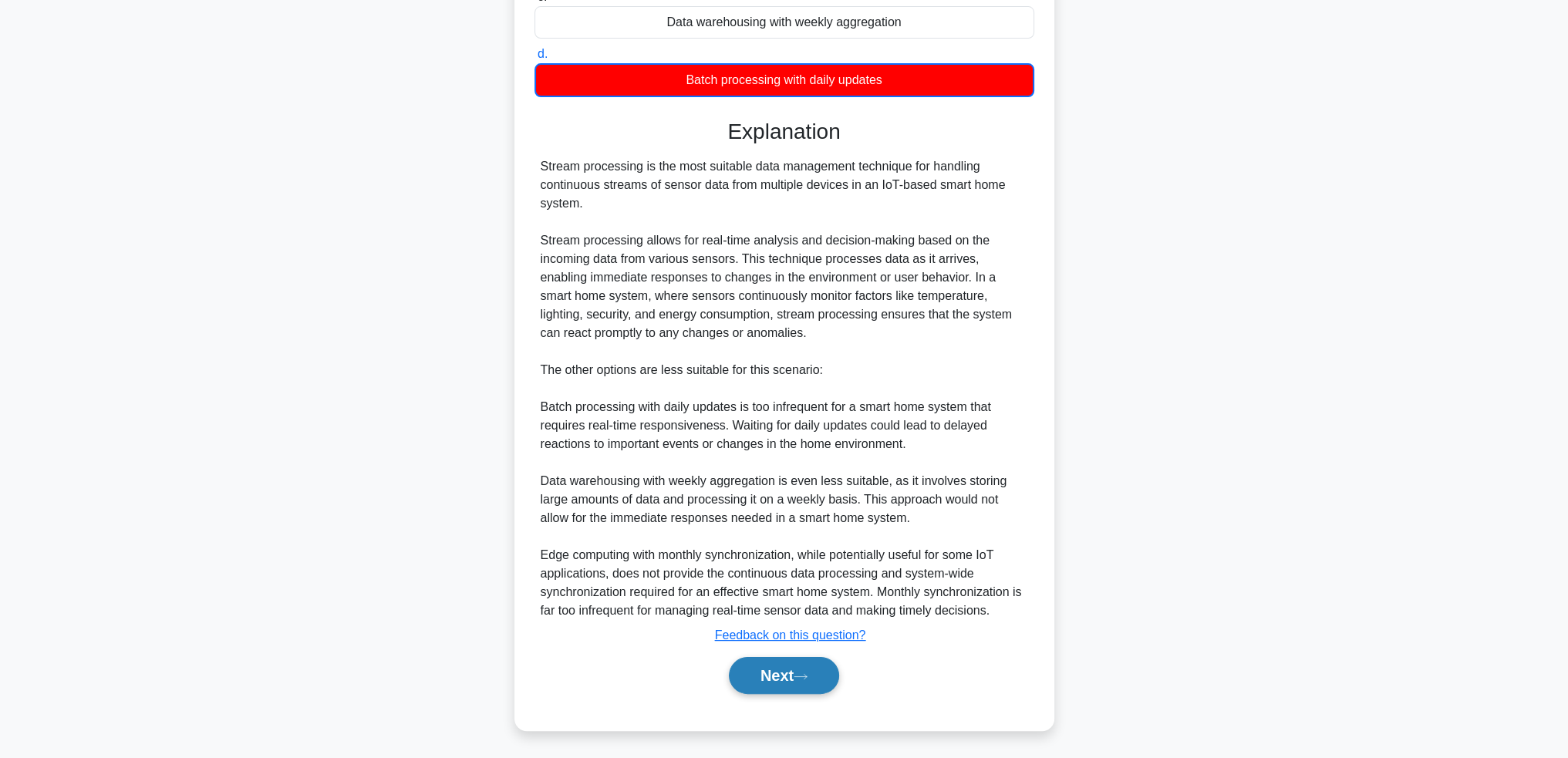
click at [790, 677] on button "Next" at bounding box center [784, 675] width 110 height 37
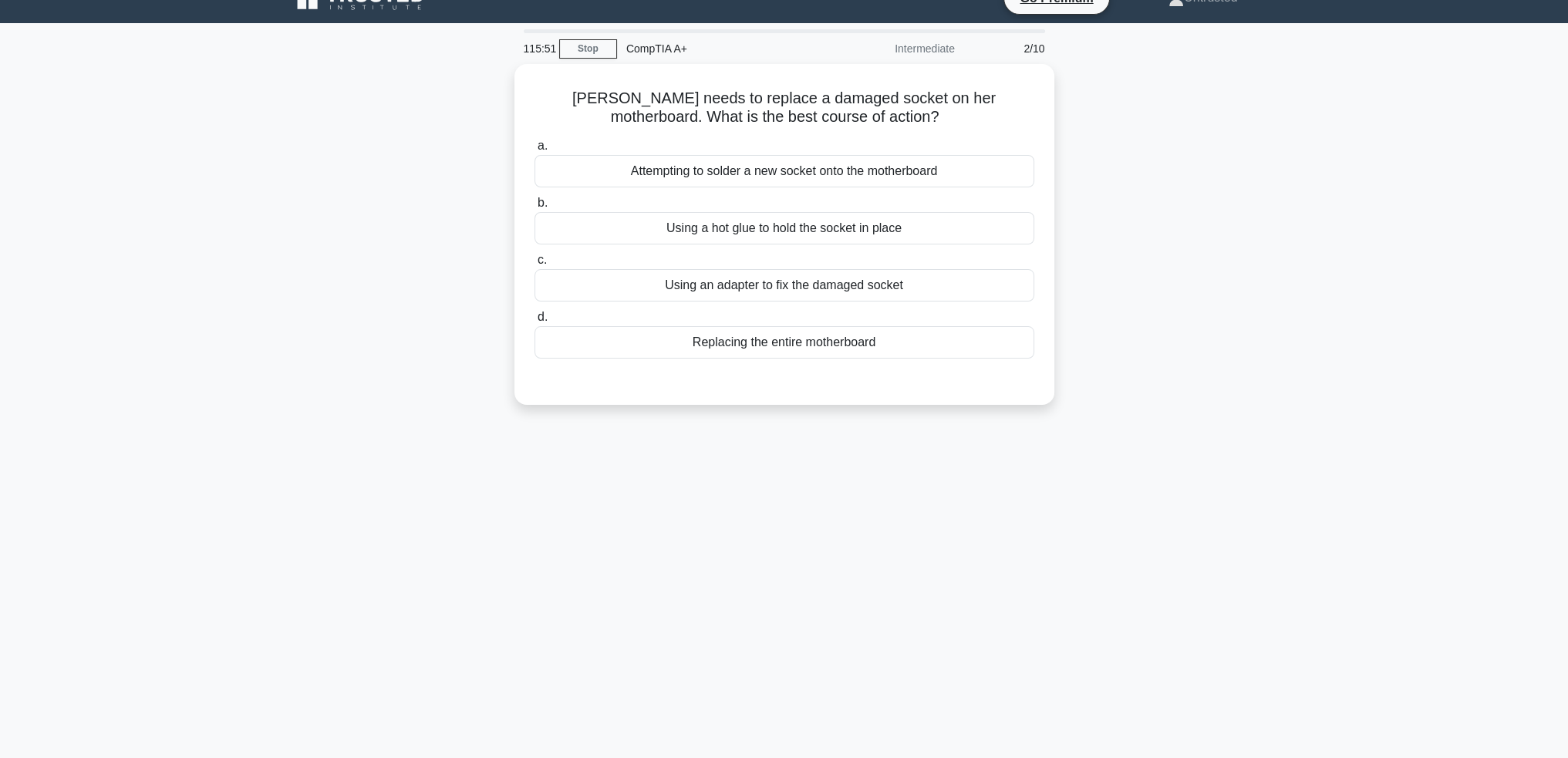
scroll to position [0, 0]
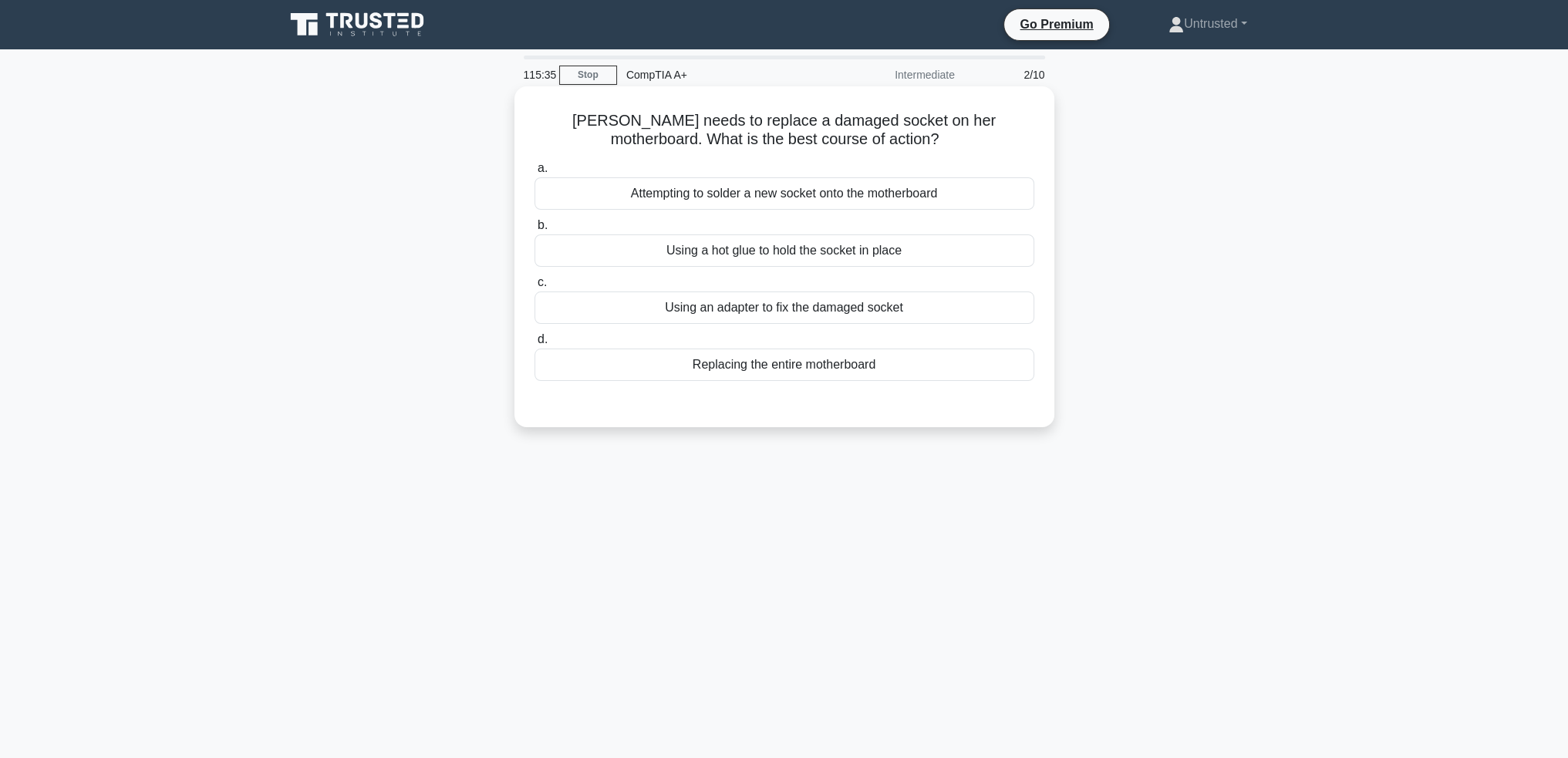
click at [874, 364] on div "Replacing the entire motherboard" at bounding box center [784, 364] width 500 height 32
click at [535, 345] on input "d. Replacing the entire motherboard" at bounding box center [535, 339] width 0 height 10
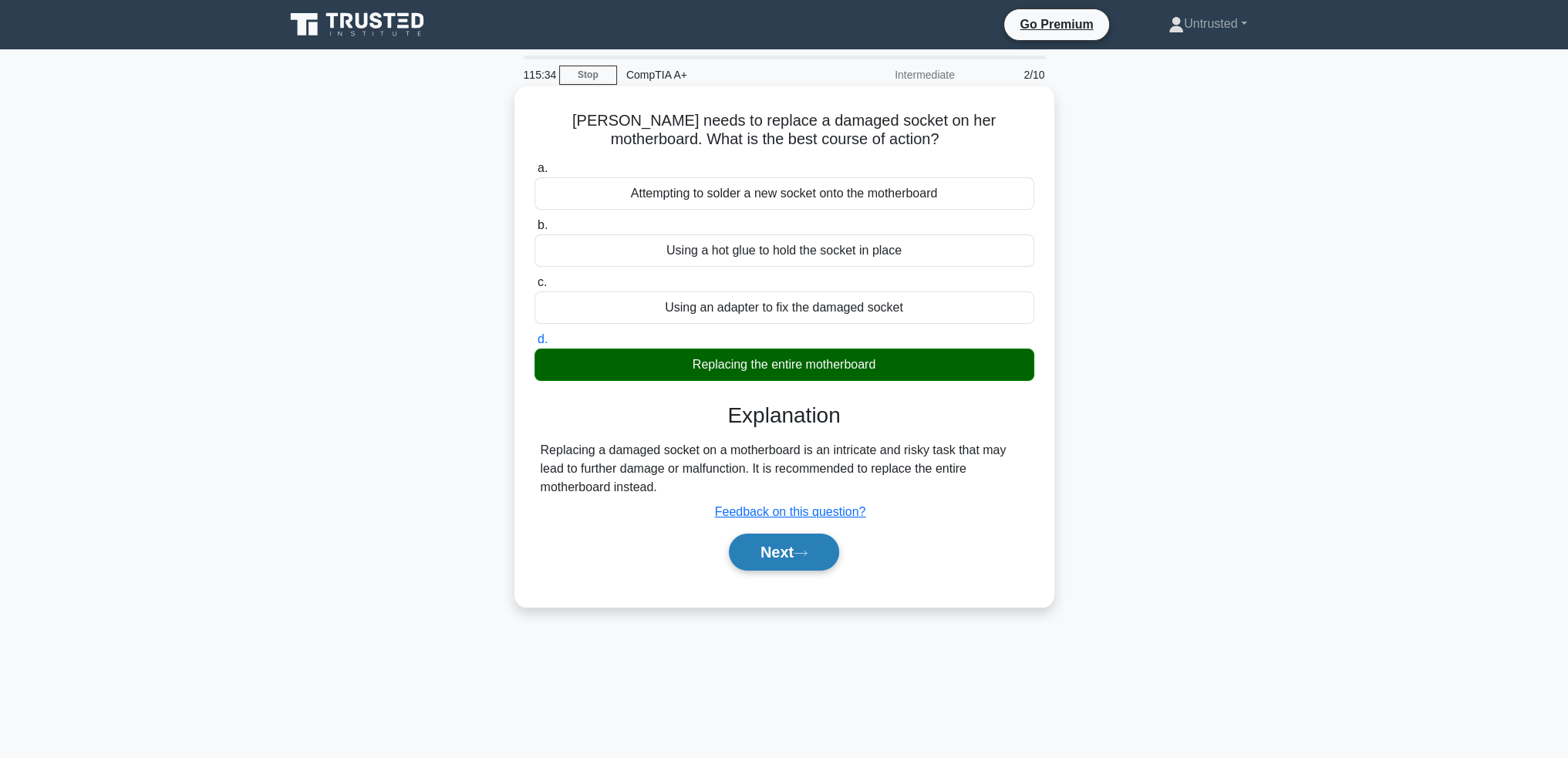
click at [762, 550] on button "Next" at bounding box center [784, 552] width 110 height 37
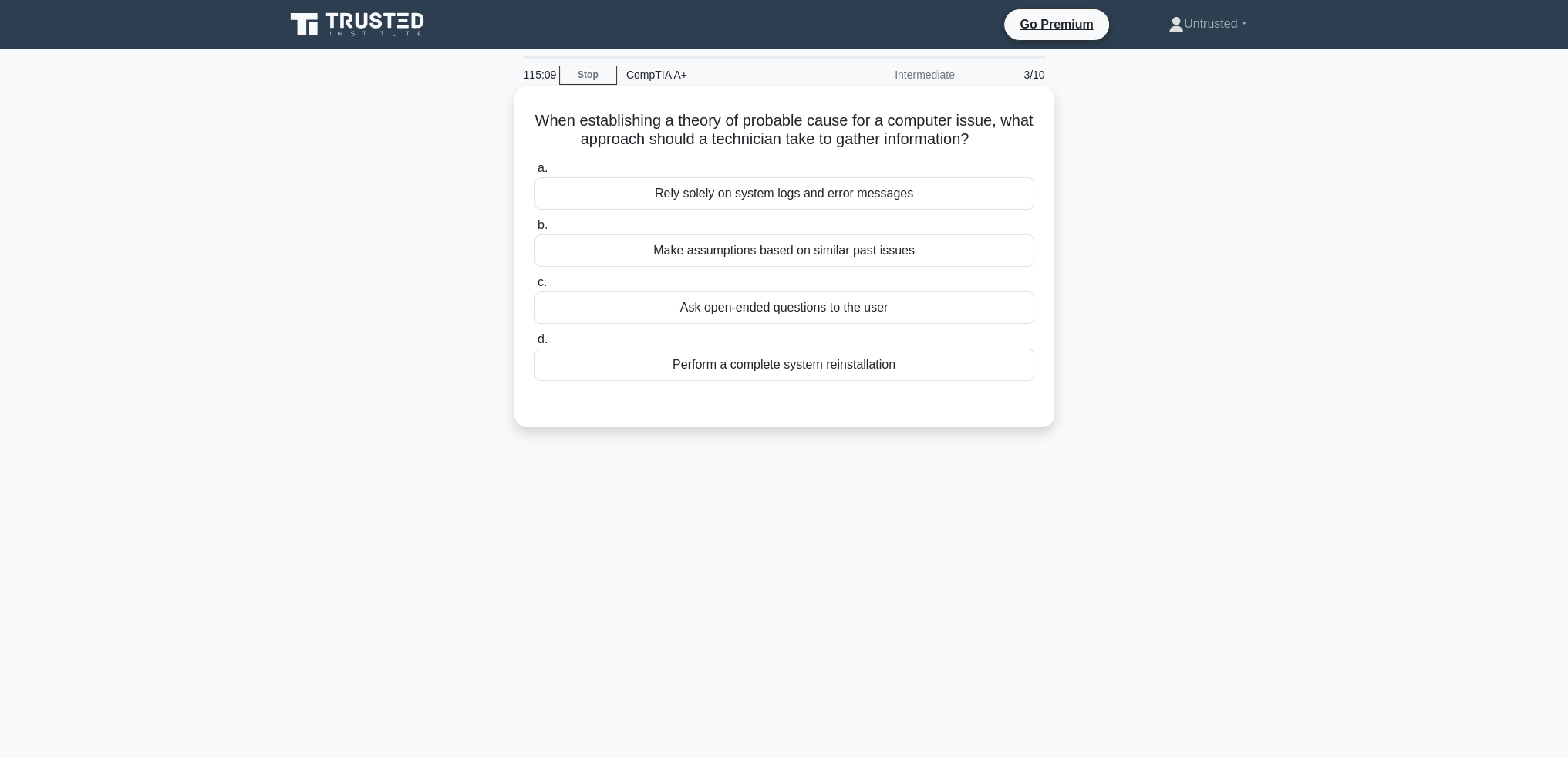
click at [892, 269] on div "a. Rely solely on system logs and error messages b. Make assumptions based on s…" at bounding box center [784, 270] width 518 height 228
click at [889, 264] on div "Make assumptions based on similar past issues" at bounding box center [784, 250] width 500 height 32
click at [535, 231] on input "b. Make assumptions based on similar past issues" at bounding box center [535, 225] width 0 height 10
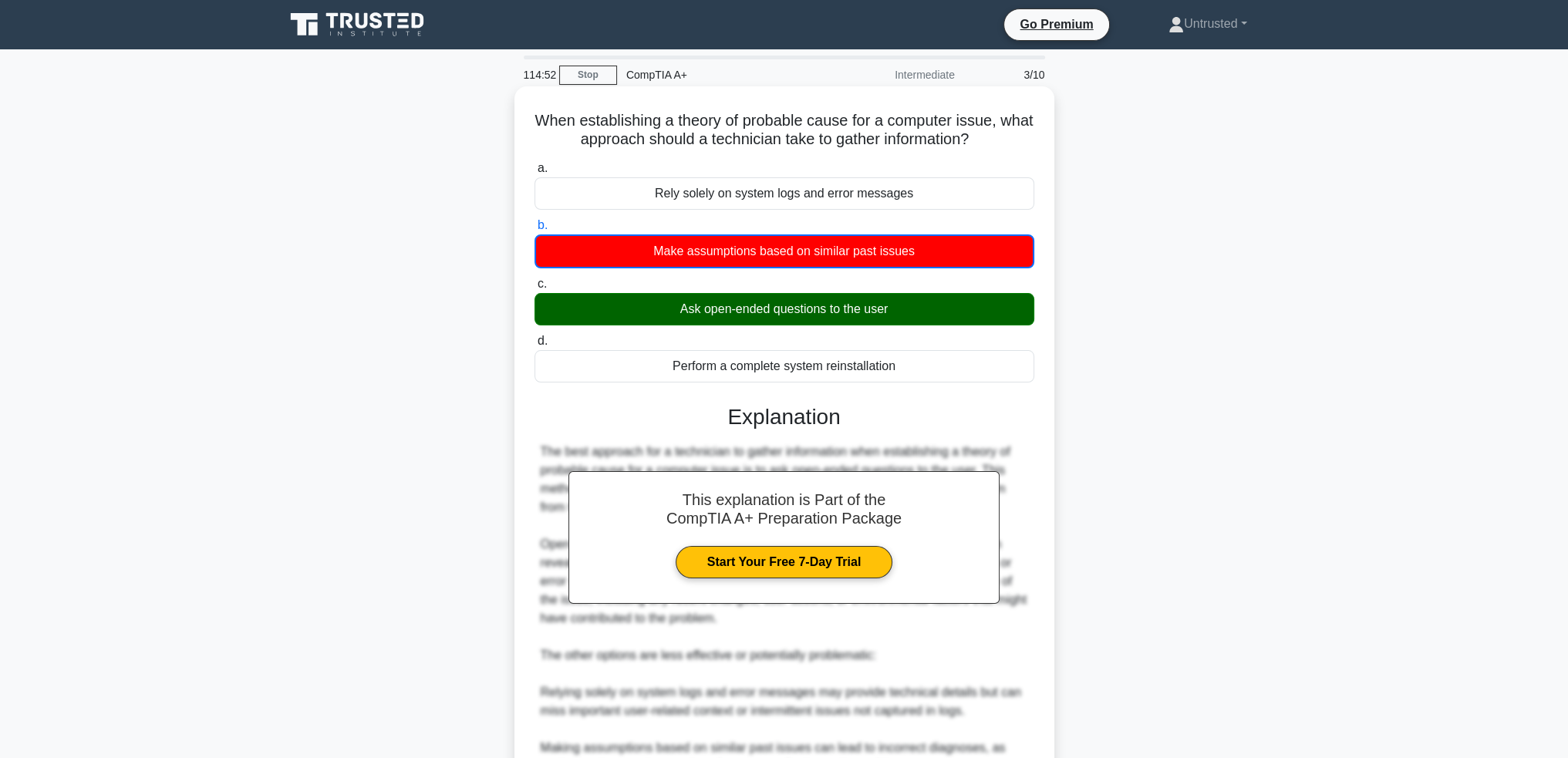
scroll to position [230, 0]
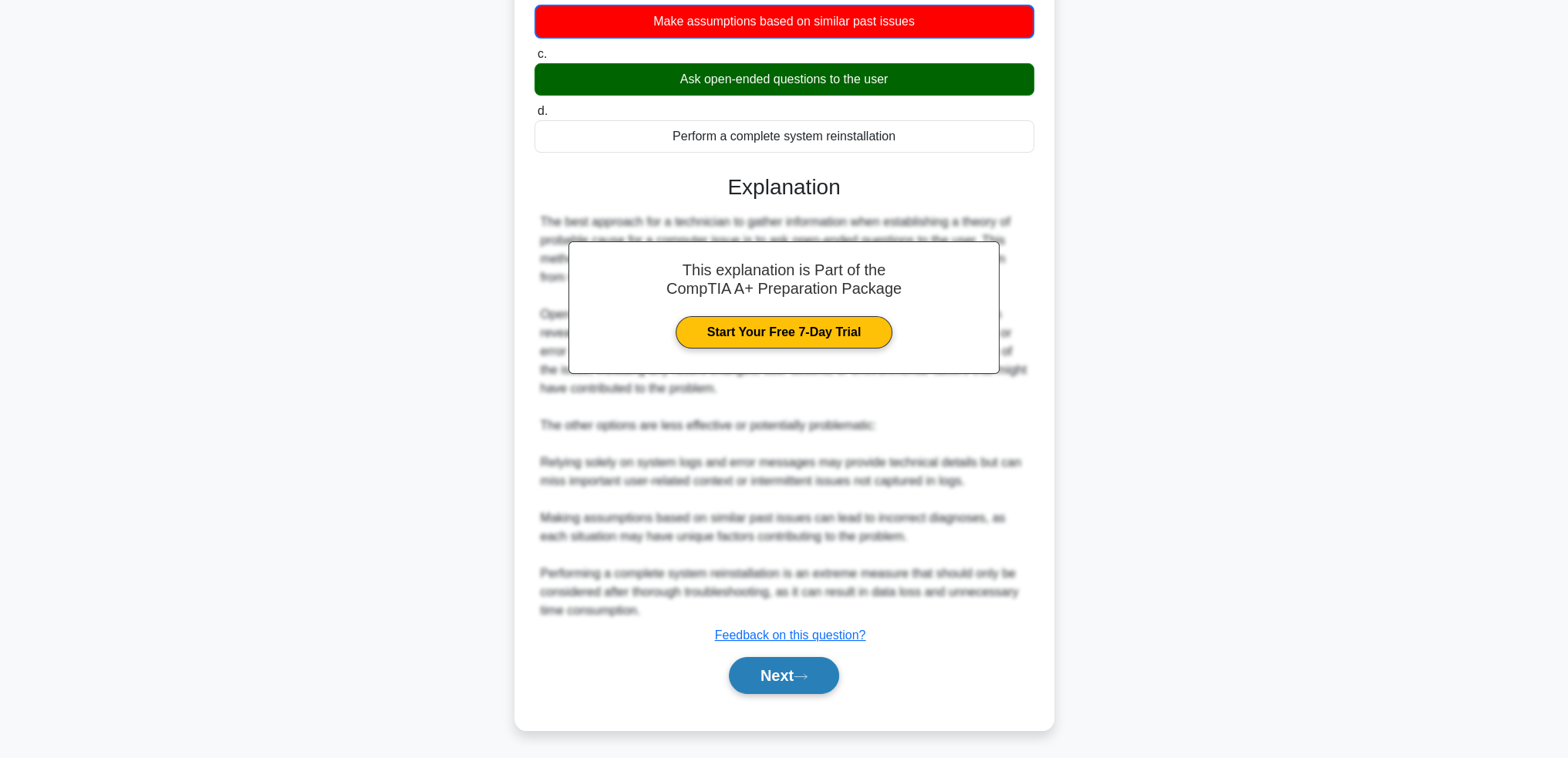
click at [790, 675] on button "Next" at bounding box center [784, 675] width 110 height 37
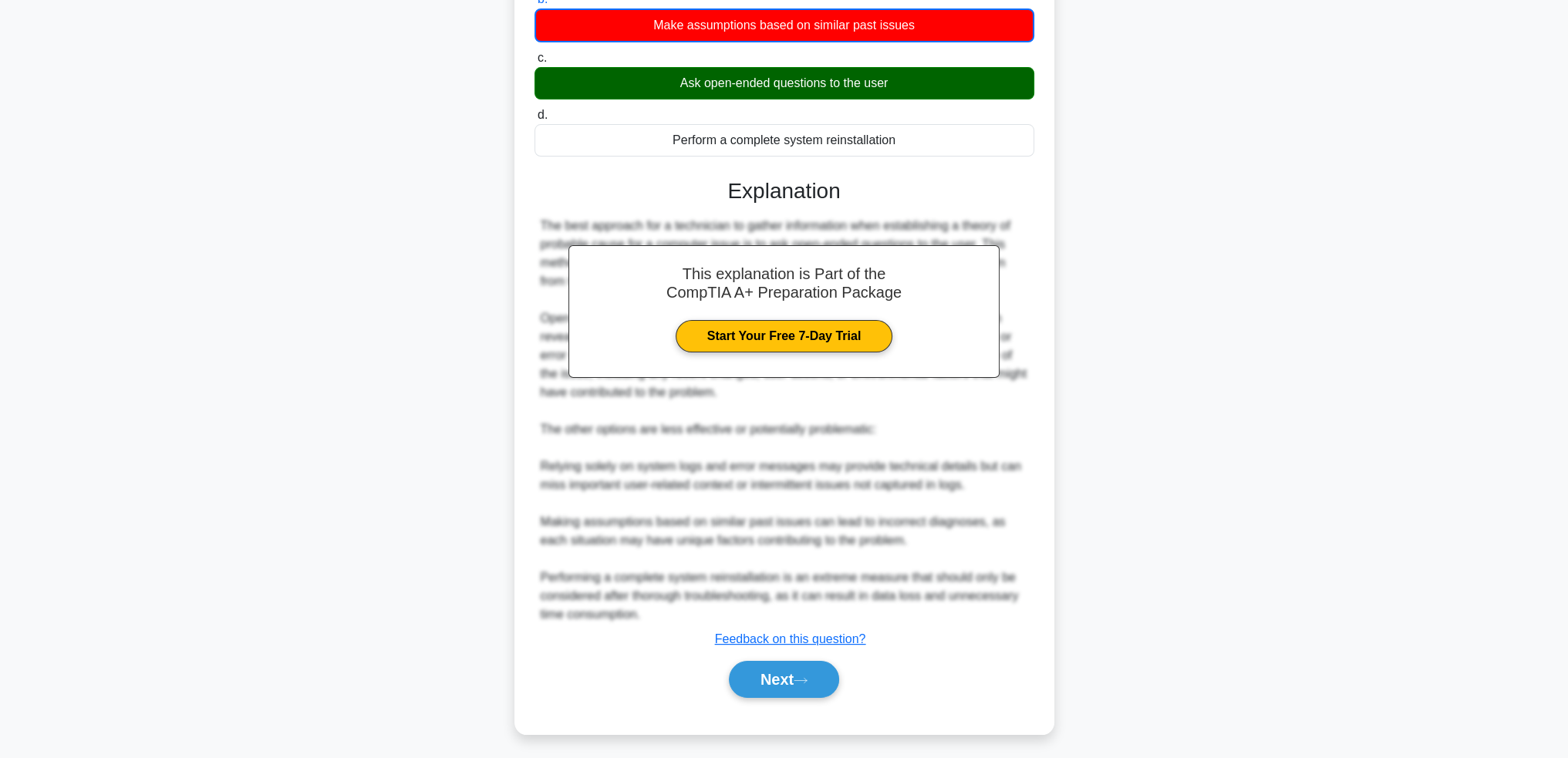
scroll to position [75, 0]
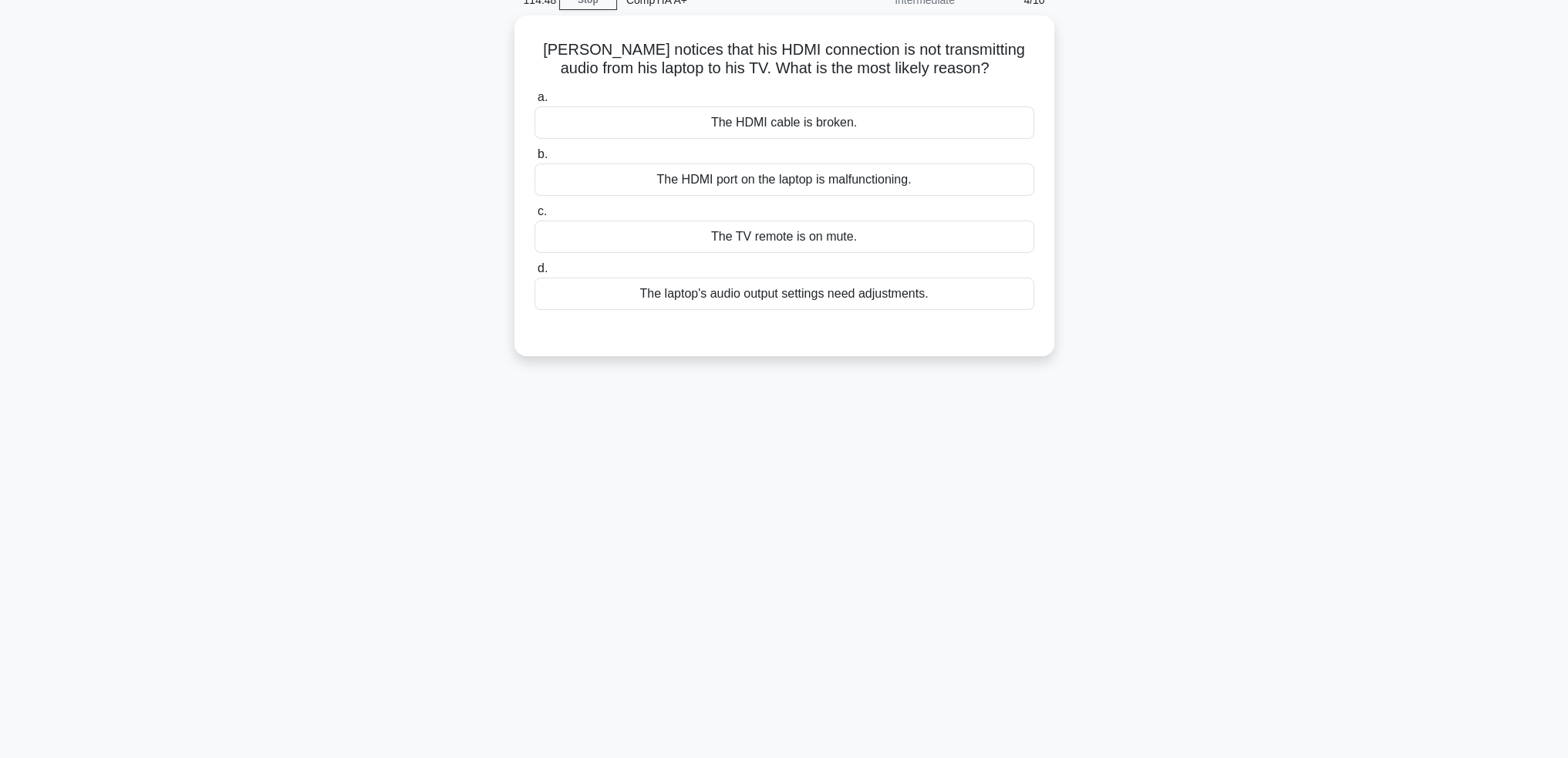
click at [435, 149] on div "Jim notices that his HDMI connection is not transmitting audio from his laptop …" at bounding box center [784, 195] width 1019 height 360
click at [442, 132] on div "Jim notices that his HDMI connection is not transmitting audio from his laptop …" at bounding box center [784, 195] width 1019 height 360
click at [415, 298] on div "Jim notices that his HDMI connection is not transmitting audio from his laptop …" at bounding box center [784, 195] width 1019 height 360
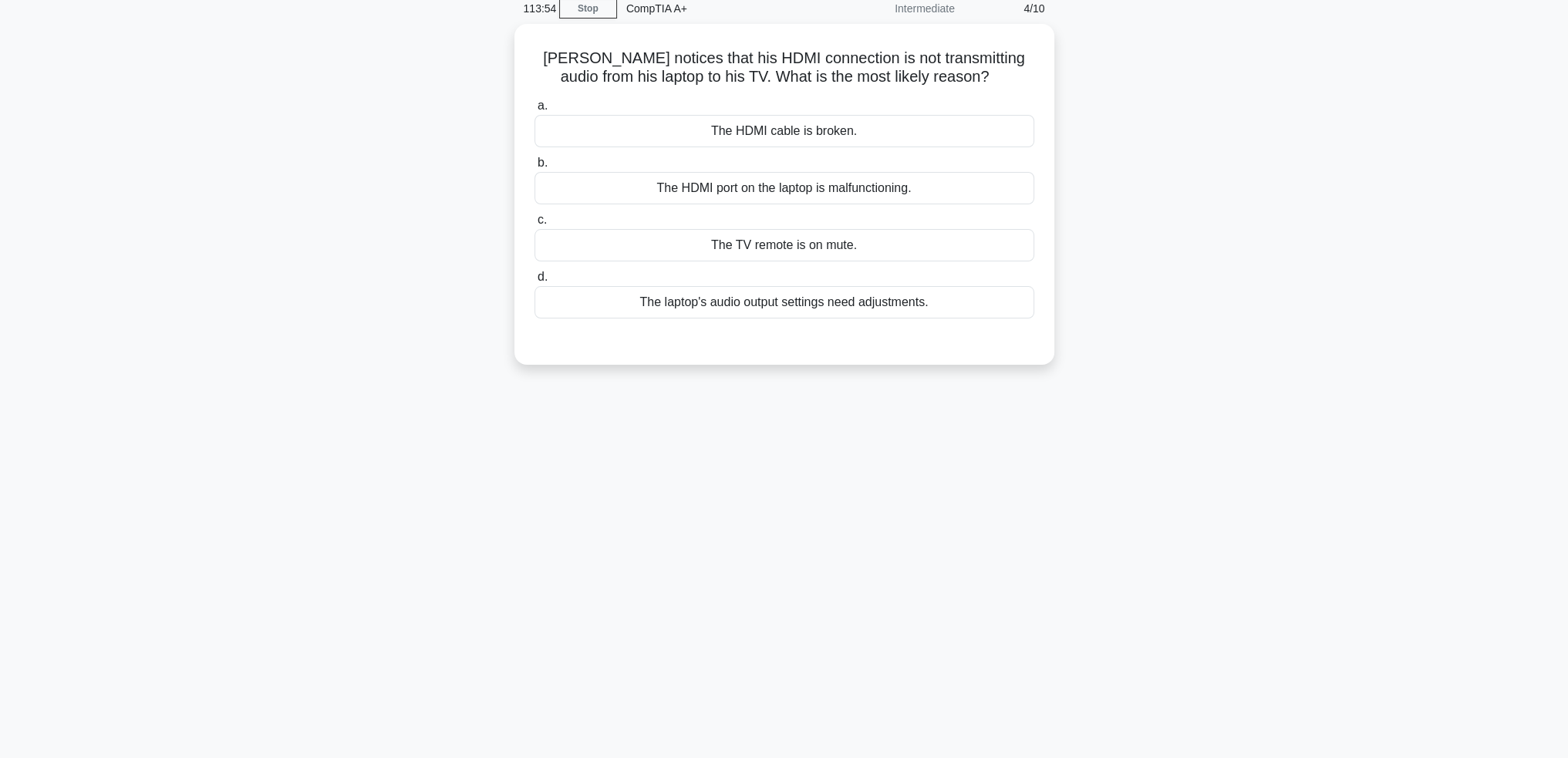
scroll to position [65, 0]
click at [901, 137] on div "The HDMI cable is broken." at bounding box center [784, 128] width 500 height 32
click at [535, 108] on input "a. The HDMI cable is broken." at bounding box center [535, 102] width 0 height 10
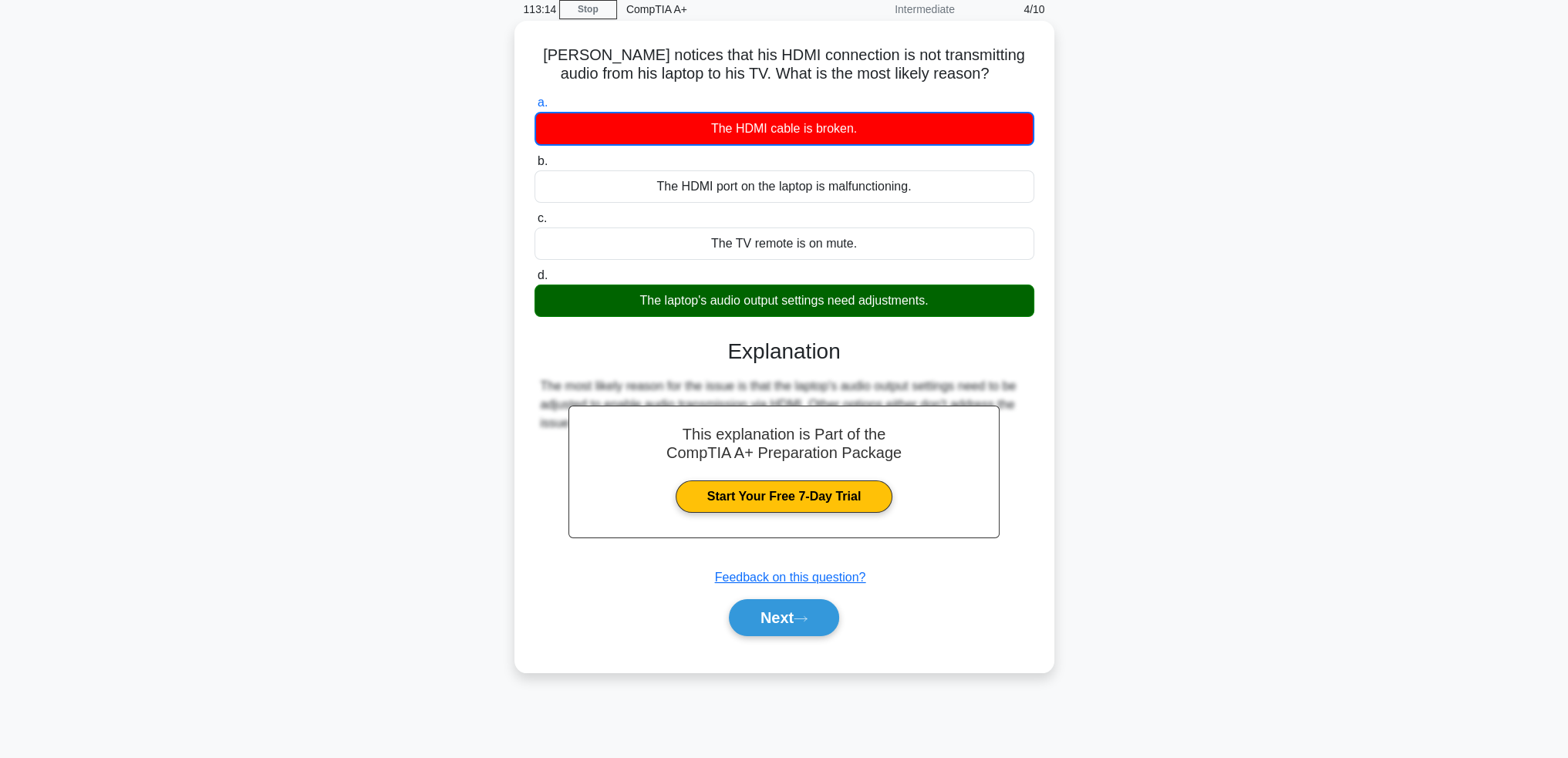
scroll to position [75, 0]
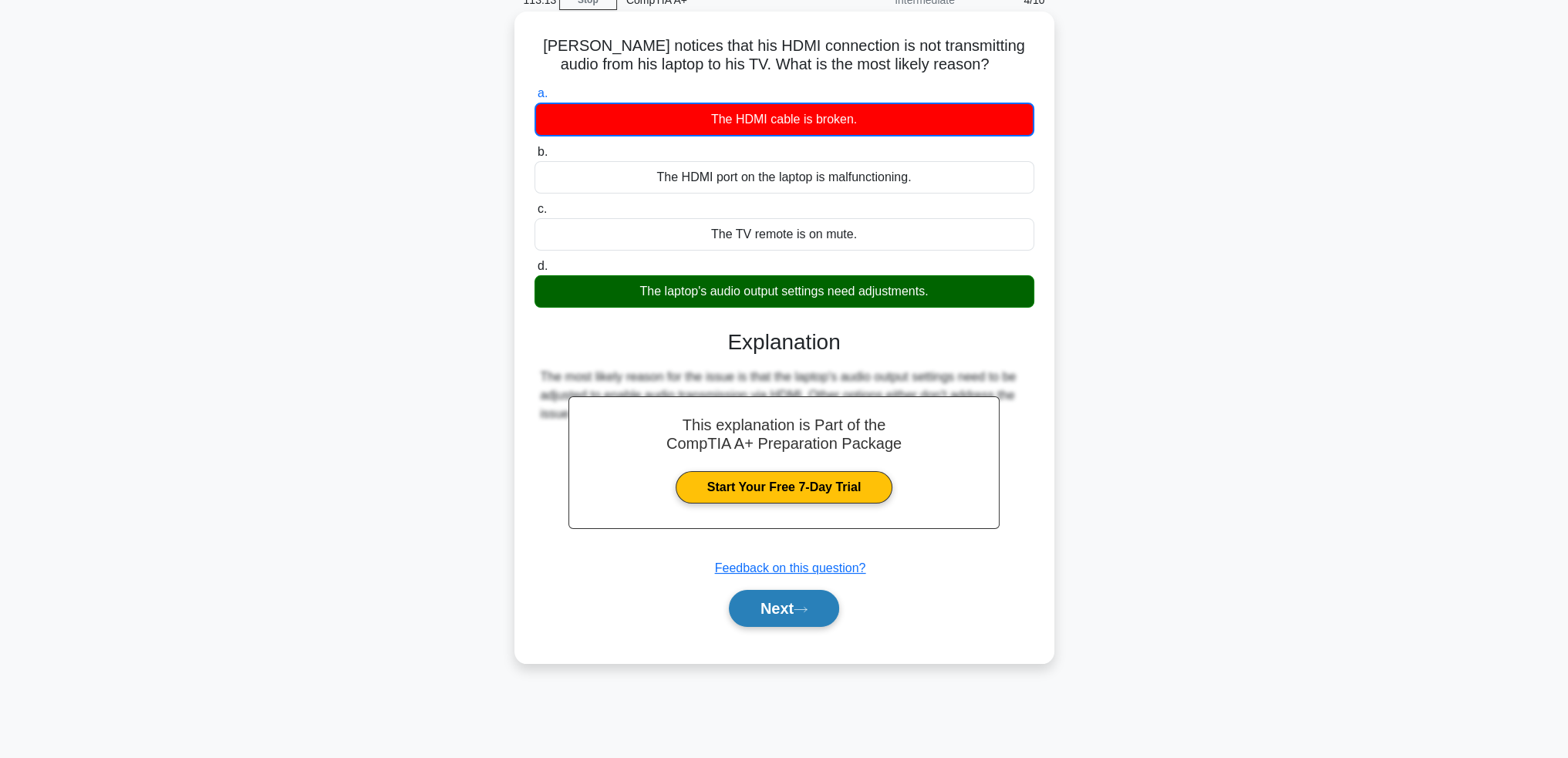
click at [820, 619] on button "Next" at bounding box center [784, 608] width 110 height 37
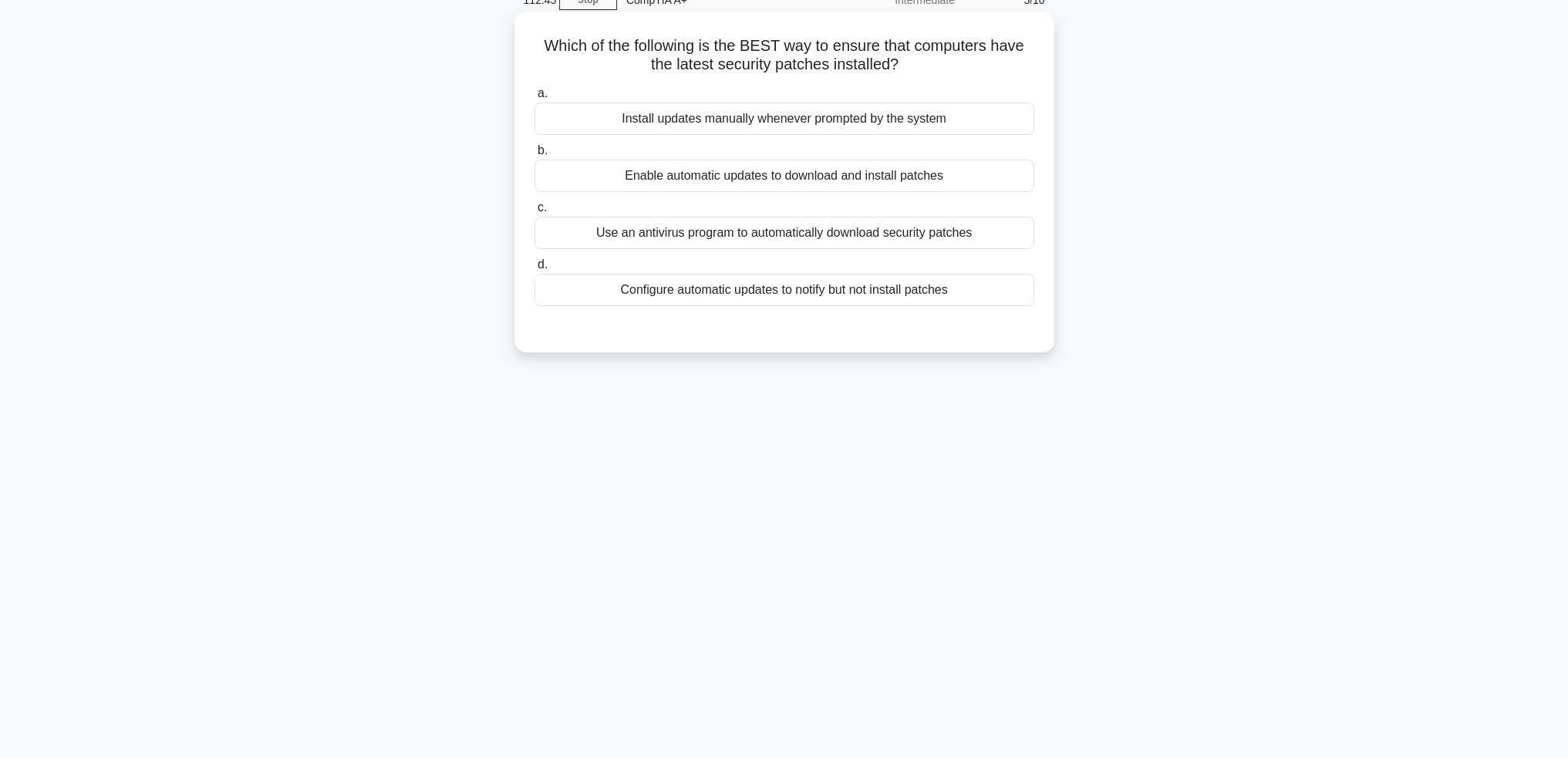
click at [899, 178] on div "Enable automatic updates to download and install patches" at bounding box center [784, 176] width 500 height 32
click at [535, 155] on input "b. Enable automatic updates to download and install patches" at bounding box center [535, 150] width 0 height 10
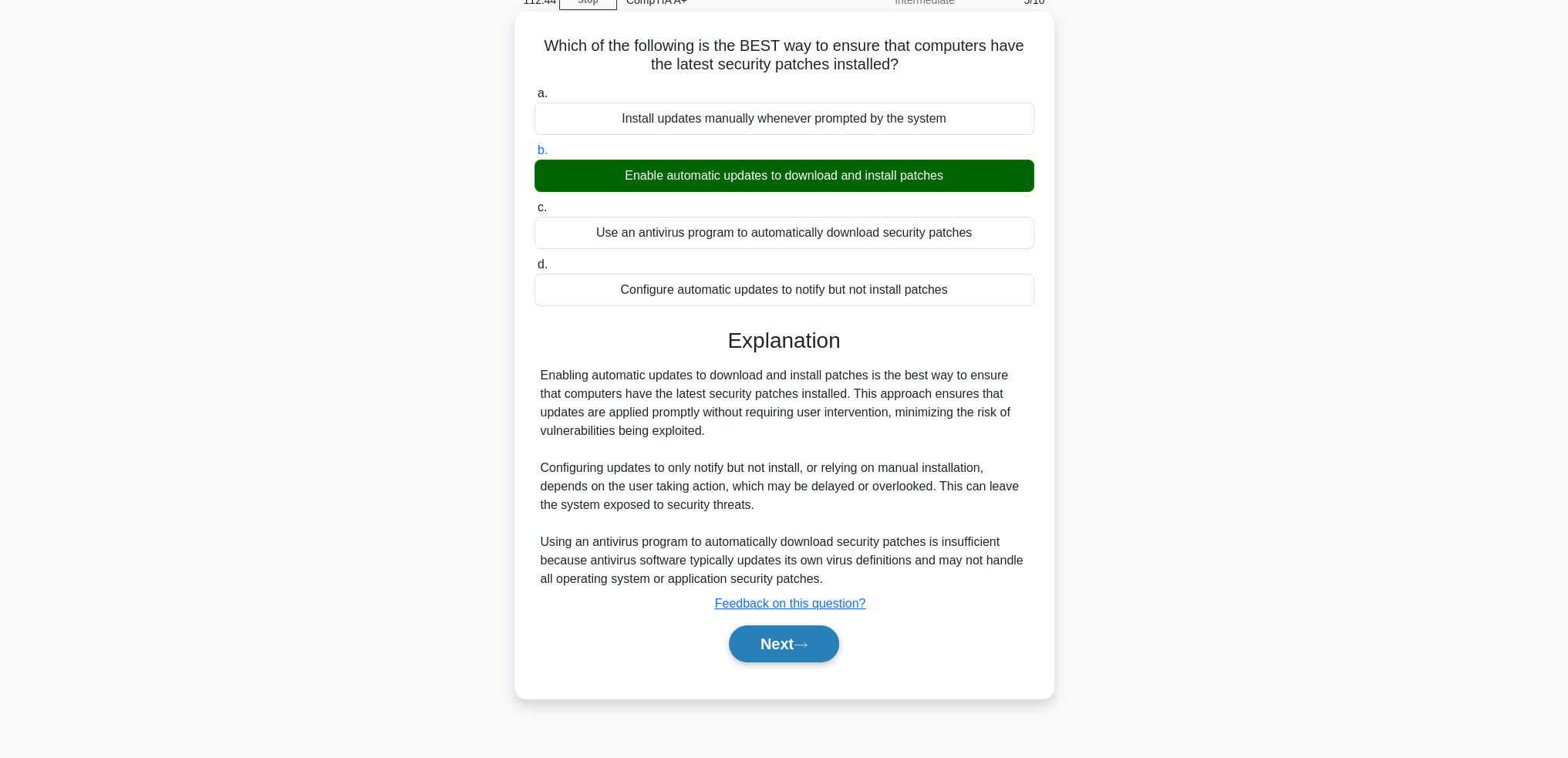
drag, startPoint x: 821, startPoint y: 638, endPoint x: 818, endPoint y: 630, distance: 8.5
click at [818, 638] on button "Next" at bounding box center [784, 644] width 110 height 37
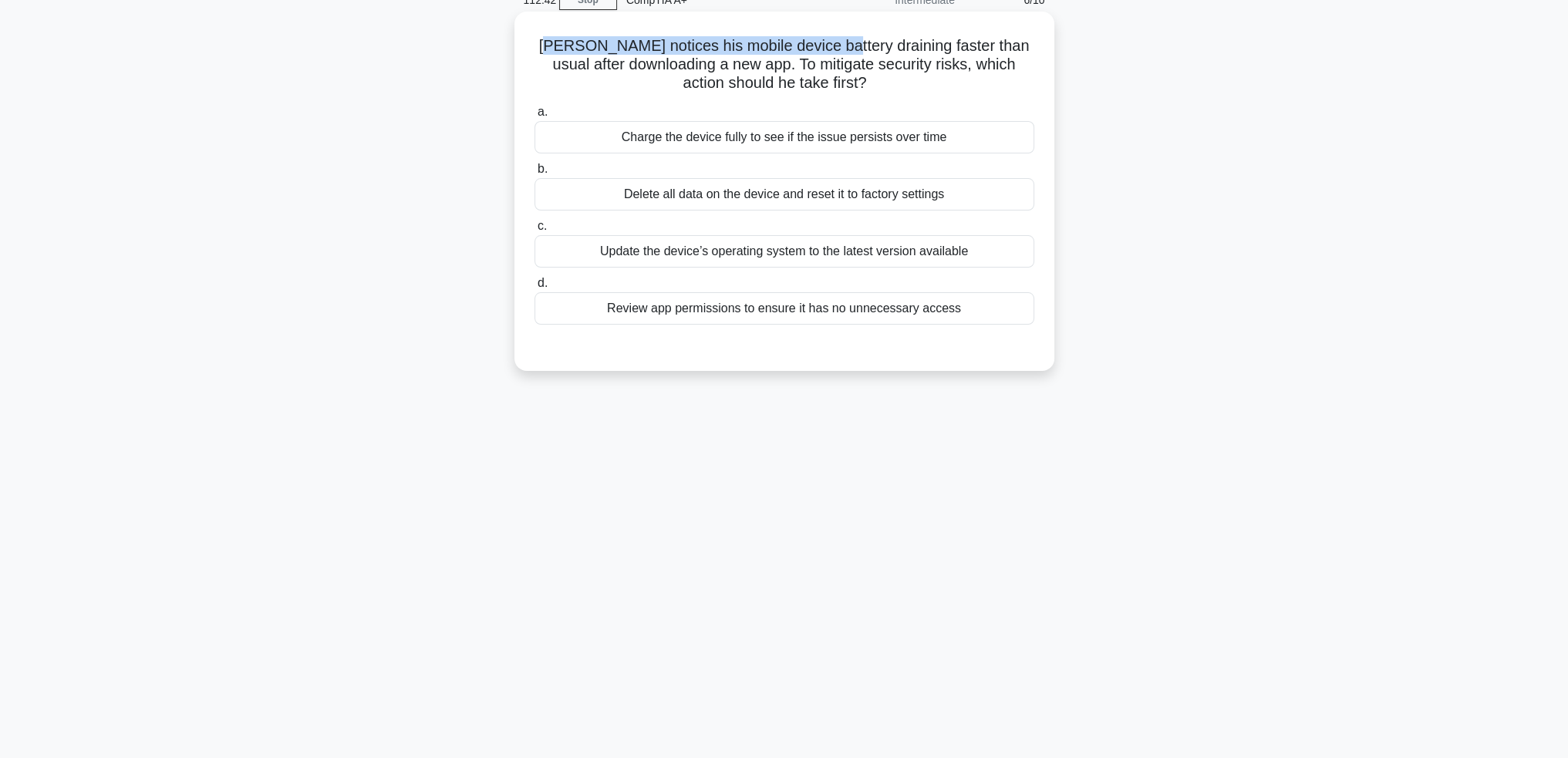
drag, startPoint x: 558, startPoint y: 52, endPoint x: 842, endPoint y: 55, distance: 284.0
click at [842, 55] on h5 "Michael notices his mobile device battery draining faster than usual after down…" at bounding box center [784, 64] width 503 height 57
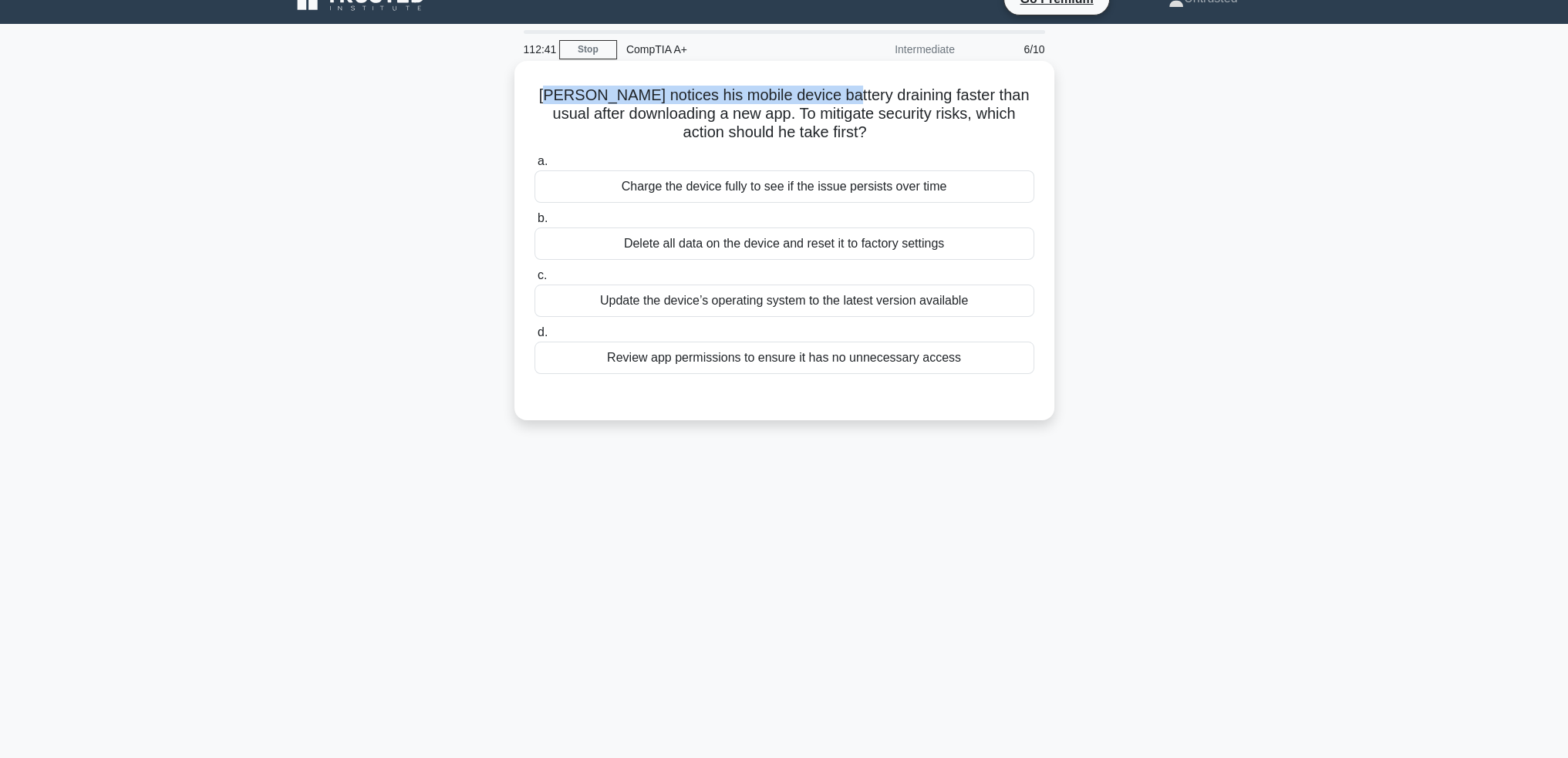
scroll to position [0, 0]
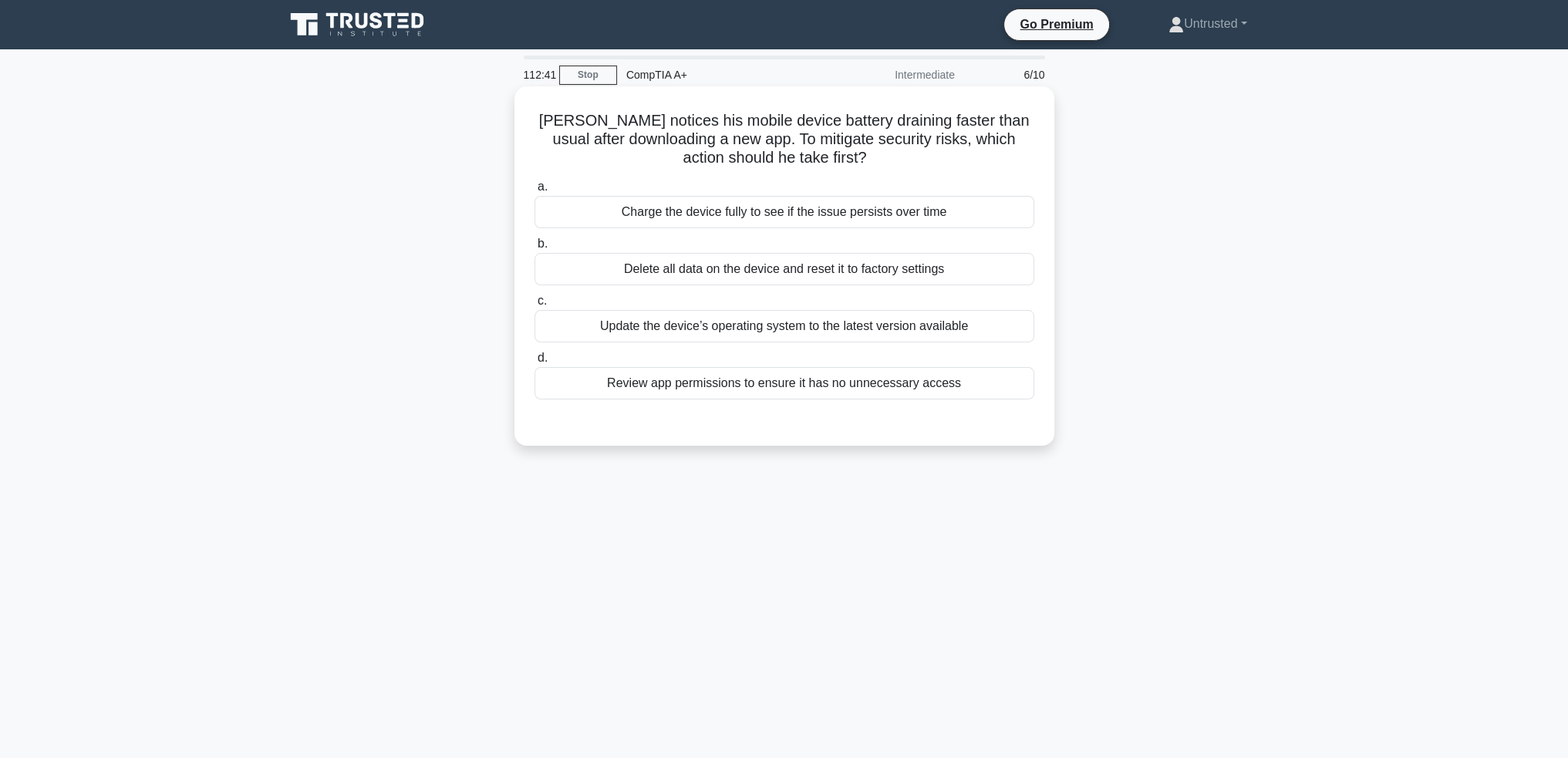
click at [999, 156] on h5 "Michael notices his mobile device battery draining faster than usual after down…" at bounding box center [784, 140] width 503 height 57
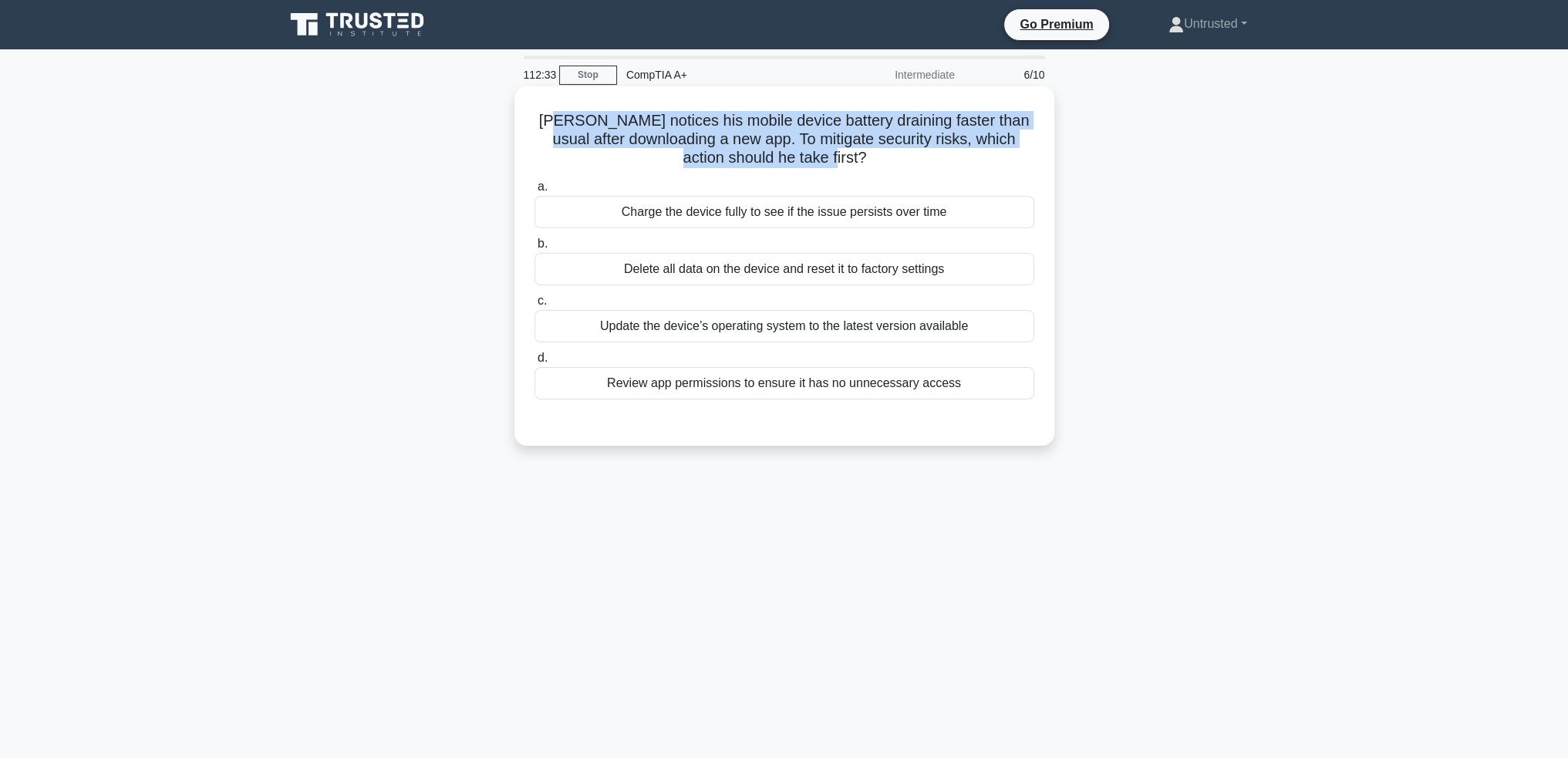
drag, startPoint x: 566, startPoint y: 129, endPoint x: 887, endPoint y: 169, distance: 323.5
click at [887, 169] on div "Michael notices his mobile device battery draining faster than usual after down…" at bounding box center [784, 266] width 527 height 347
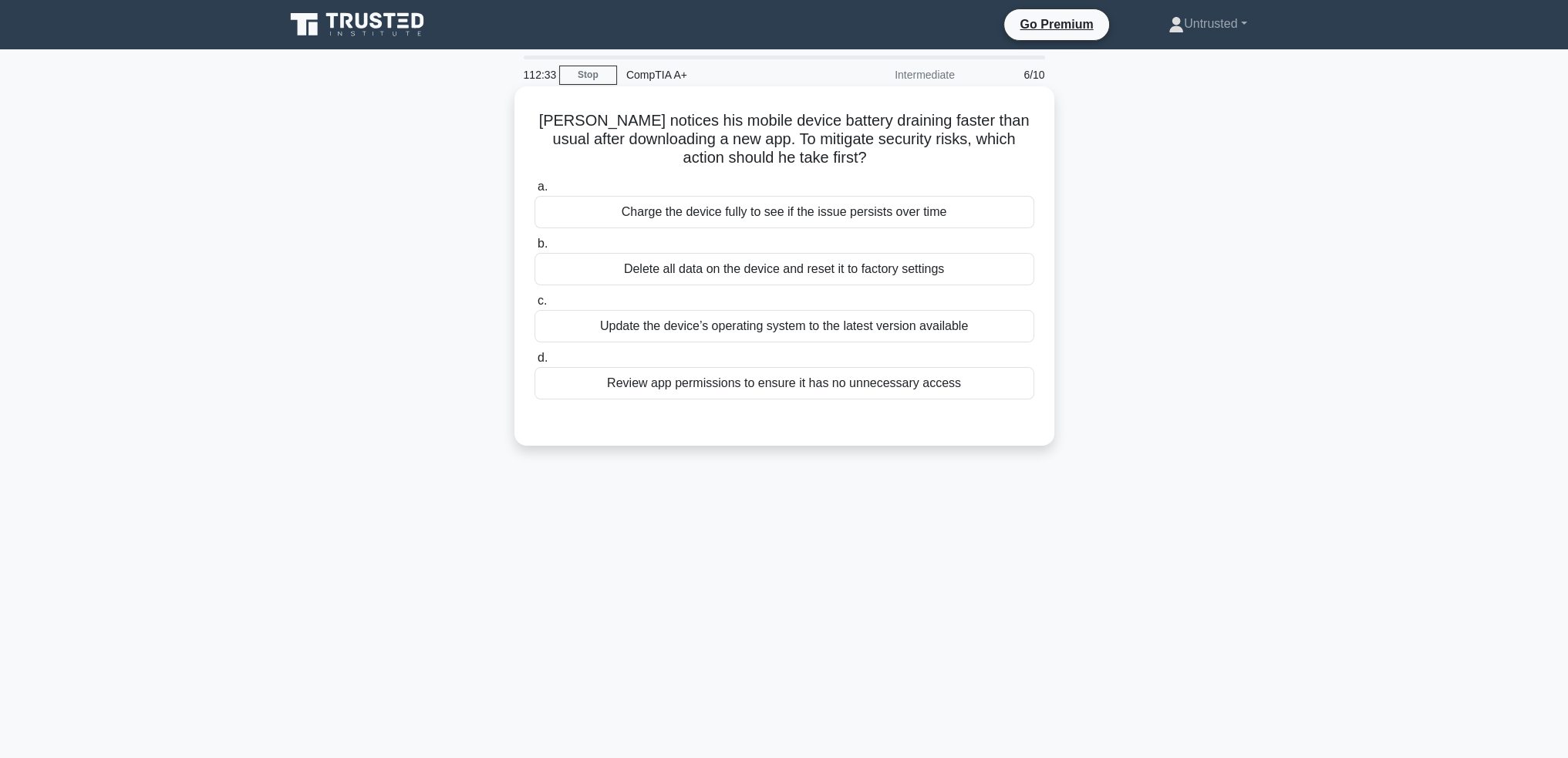
click at [887, 169] on div "Michael notices his mobile device battery draining faster than usual after down…" at bounding box center [784, 266] width 527 height 347
click at [907, 384] on div "Review app permissions to ensure it has no unnecessary access" at bounding box center [784, 383] width 500 height 32
click at [535, 363] on input "d. Review app permissions to ensure it has no unnecessary access" at bounding box center [535, 358] width 0 height 10
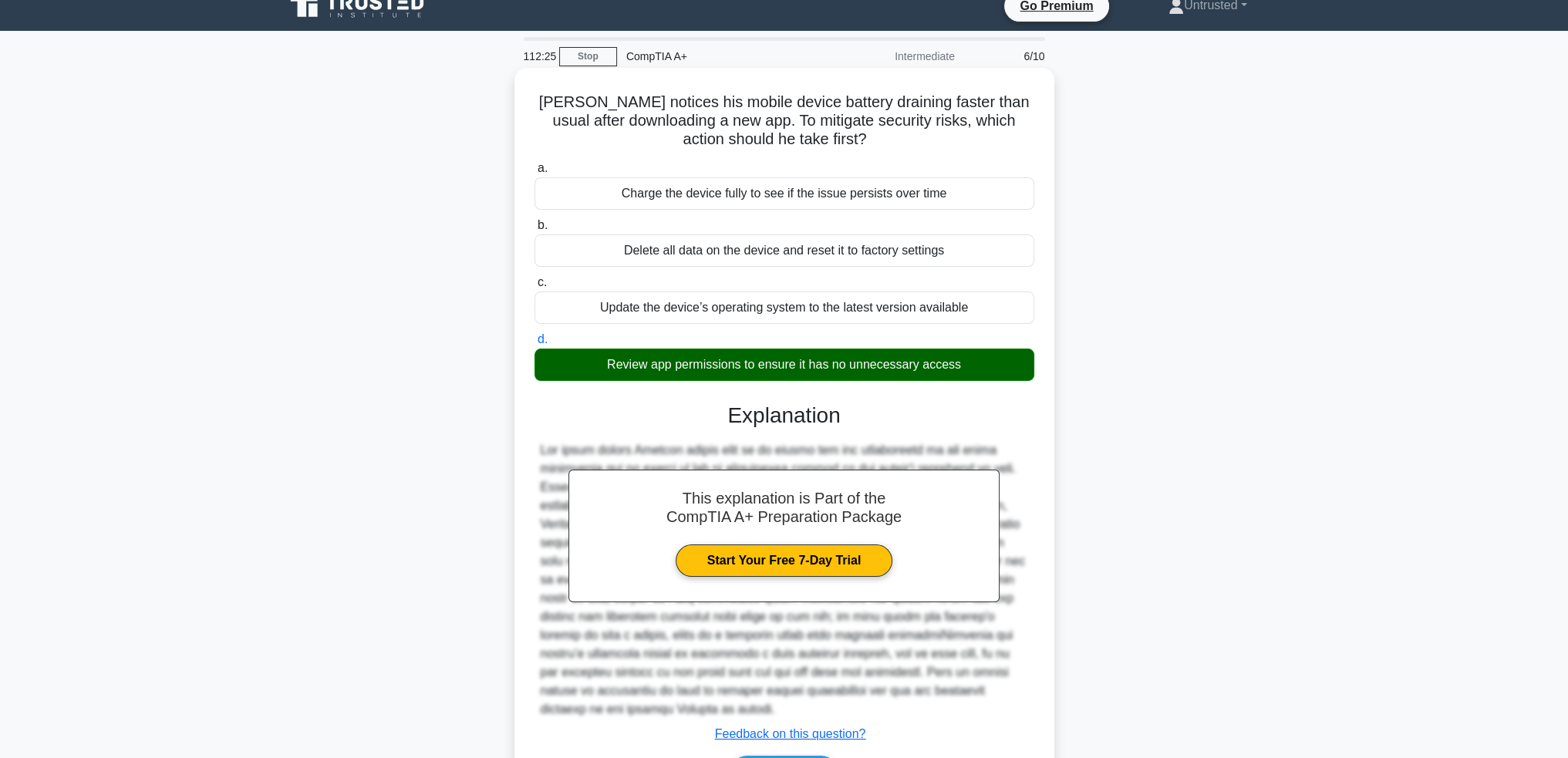
scroll to position [117, 0]
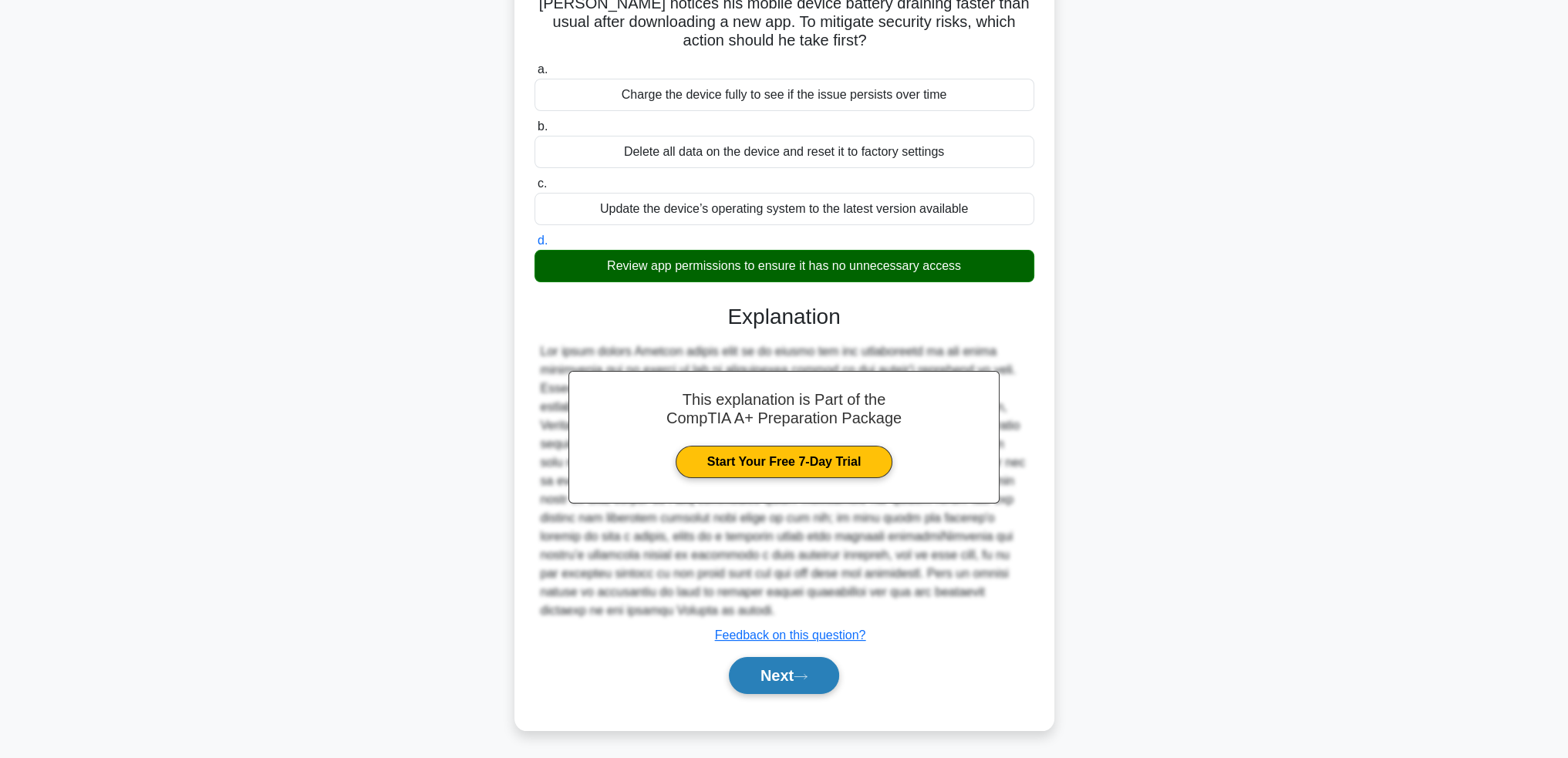
click at [775, 677] on button "Next" at bounding box center [784, 675] width 110 height 37
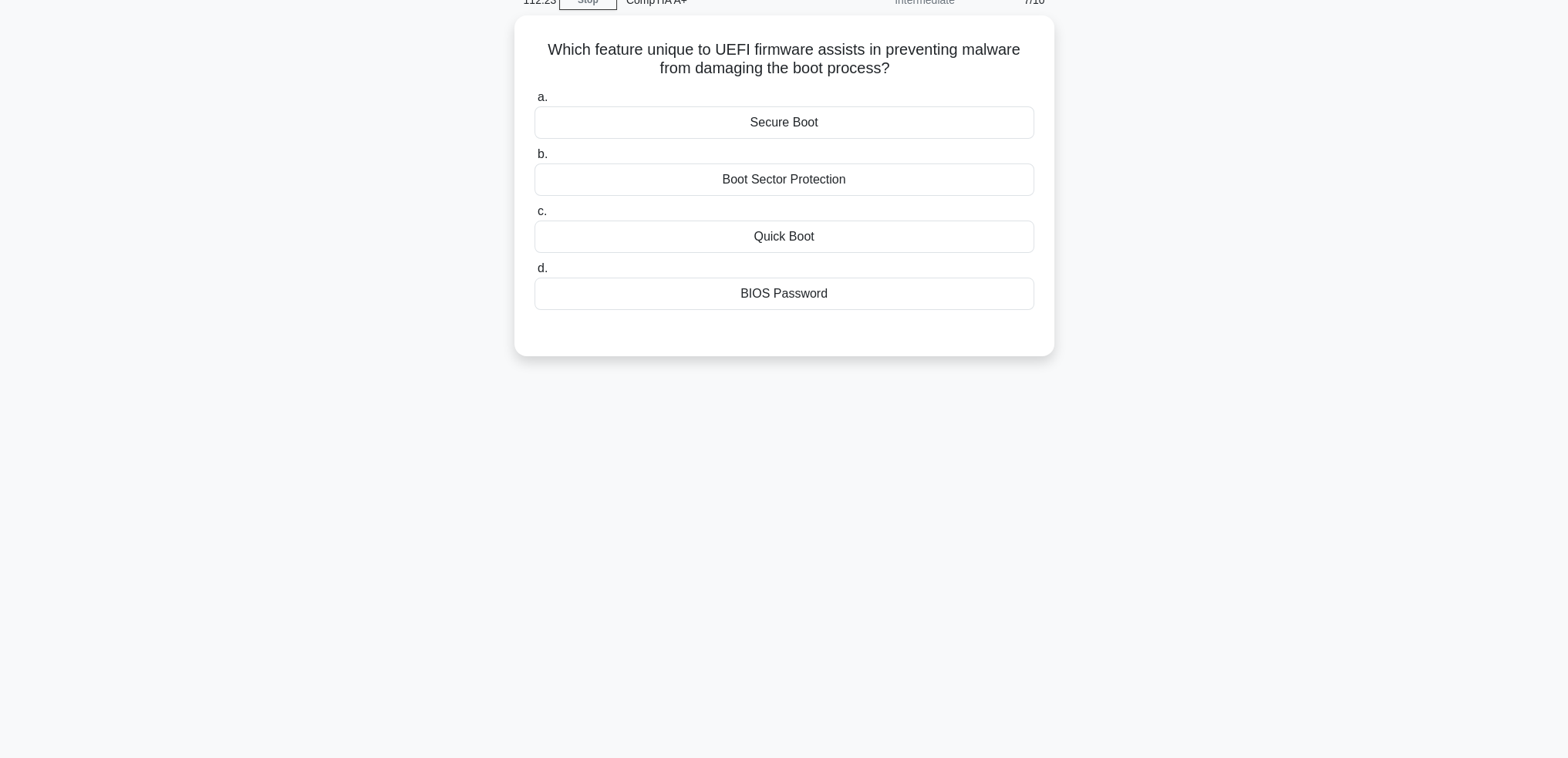
scroll to position [0, 0]
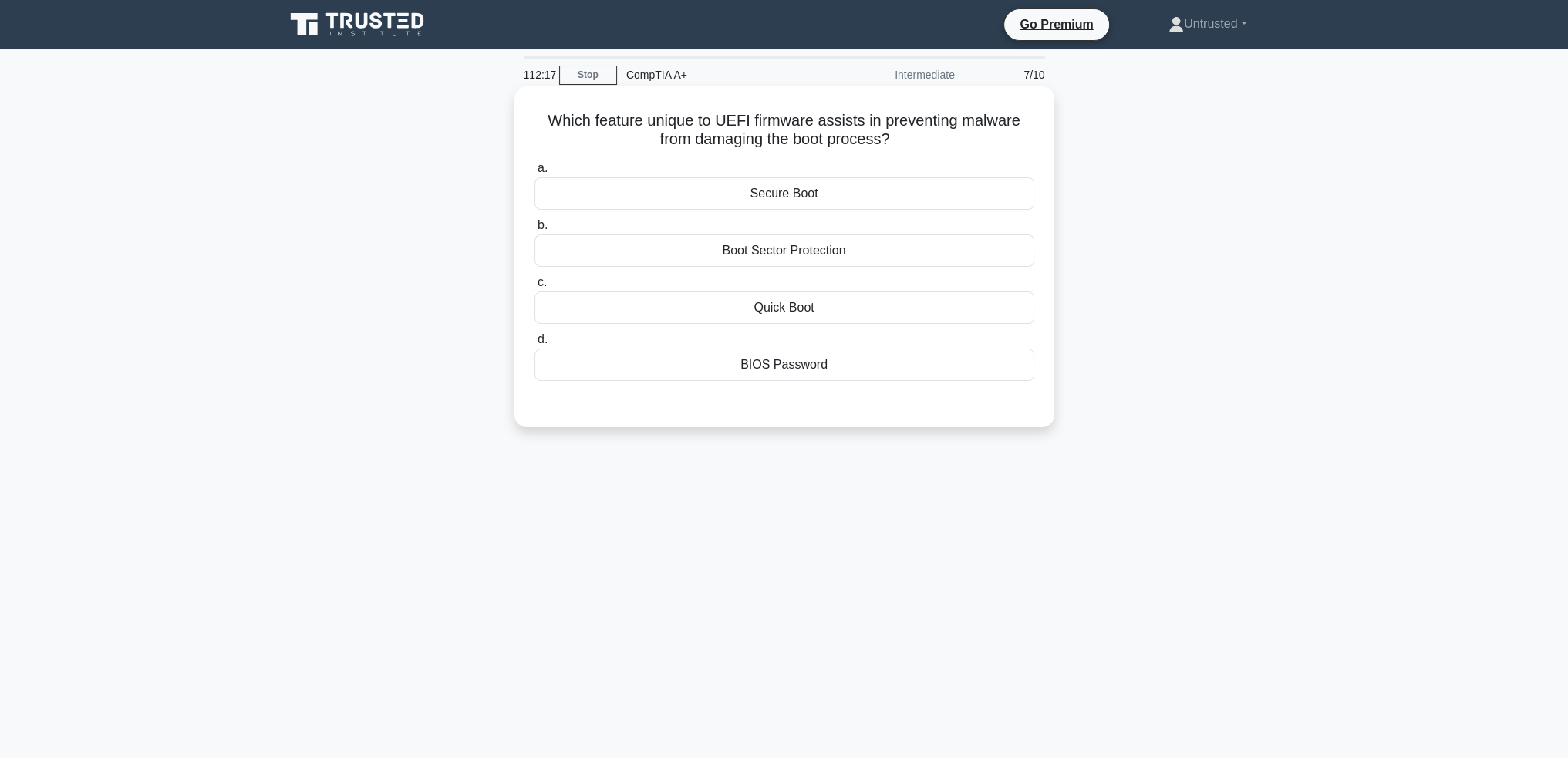
drag, startPoint x: 546, startPoint y: 131, endPoint x: 731, endPoint y: 121, distance: 185.3
click at [731, 121] on h5 "Which feature unique to UEFI firmware assists in preventing malware from damagi…" at bounding box center [784, 131] width 503 height 39
click at [729, 121] on h5 "Which feature unique to UEFI firmware assists in preventing malware from damagi…" at bounding box center [784, 131] width 503 height 39
drag, startPoint x: 697, startPoint y: 122, endPoint x: 842, endPoint y: 135, distance: 145.6
click at [842, 135] on h5 "Which feature unique to UEFI firmware assists in preventing malware from damagi…" at bounding box center [784, 131] width 503 height 39
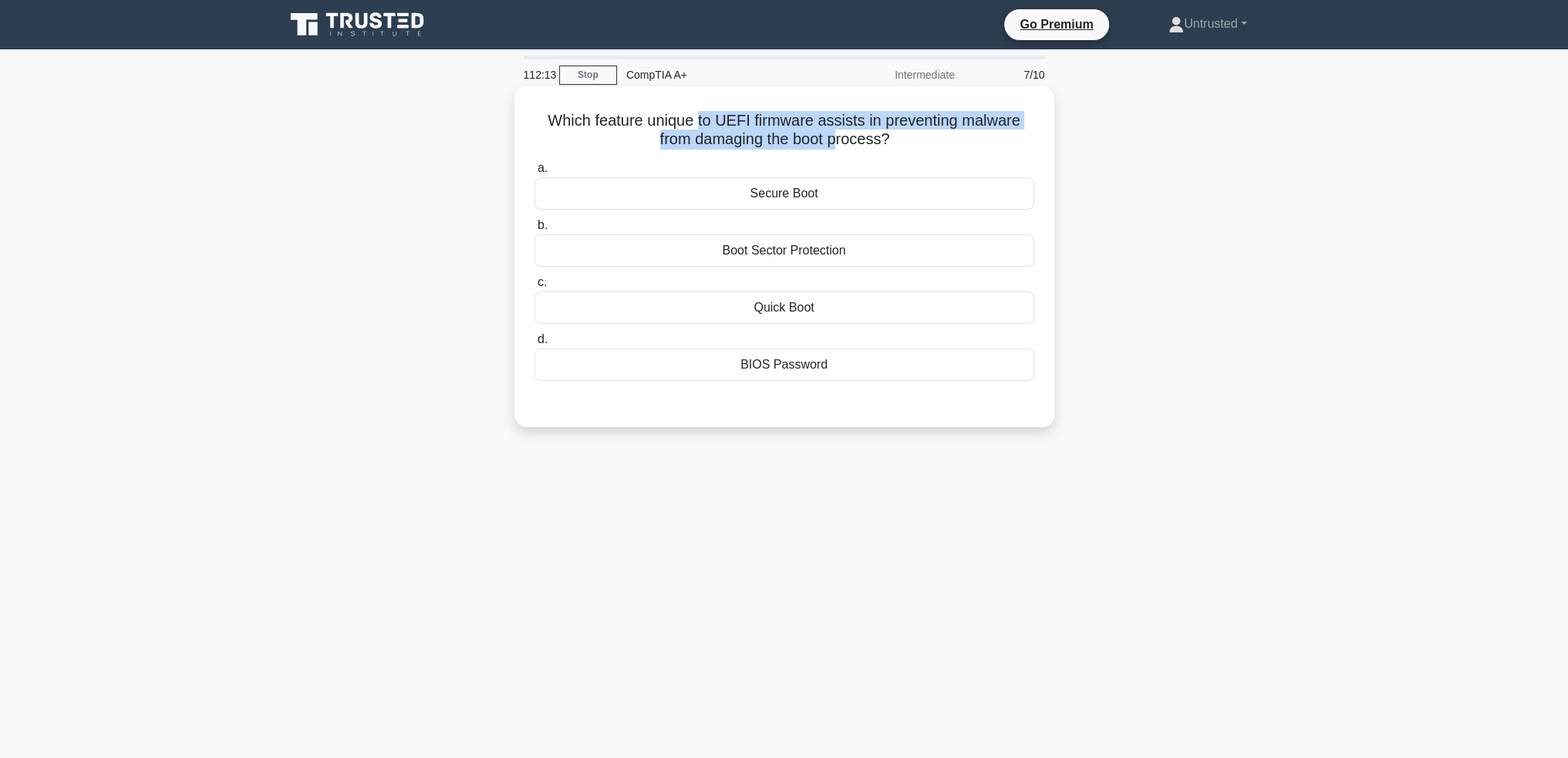
click at [842, 135] on h5 "Which feature unique to UEFI firmware assists in preventing malware from damagi…" at bounding box center [784, 131] width 503 height 39
click at [778, 198] on div "Secure Boot" at bounding box center [784, 193] width 500 height 32
click at [535, 174] on input "a. Secure Boot" at bounding box center [535, 168] width 0 height 10
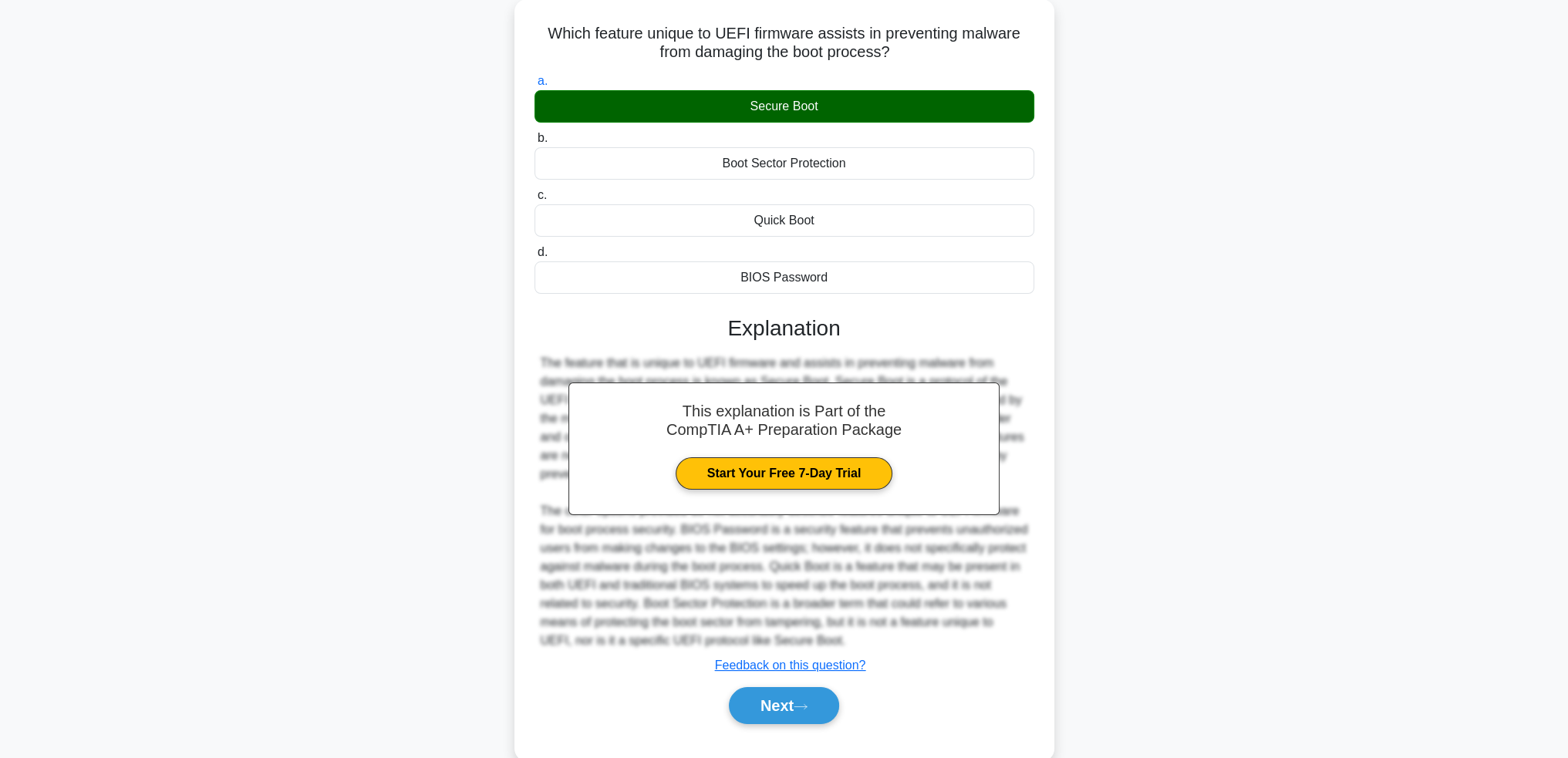
scroll to position [117, 0]
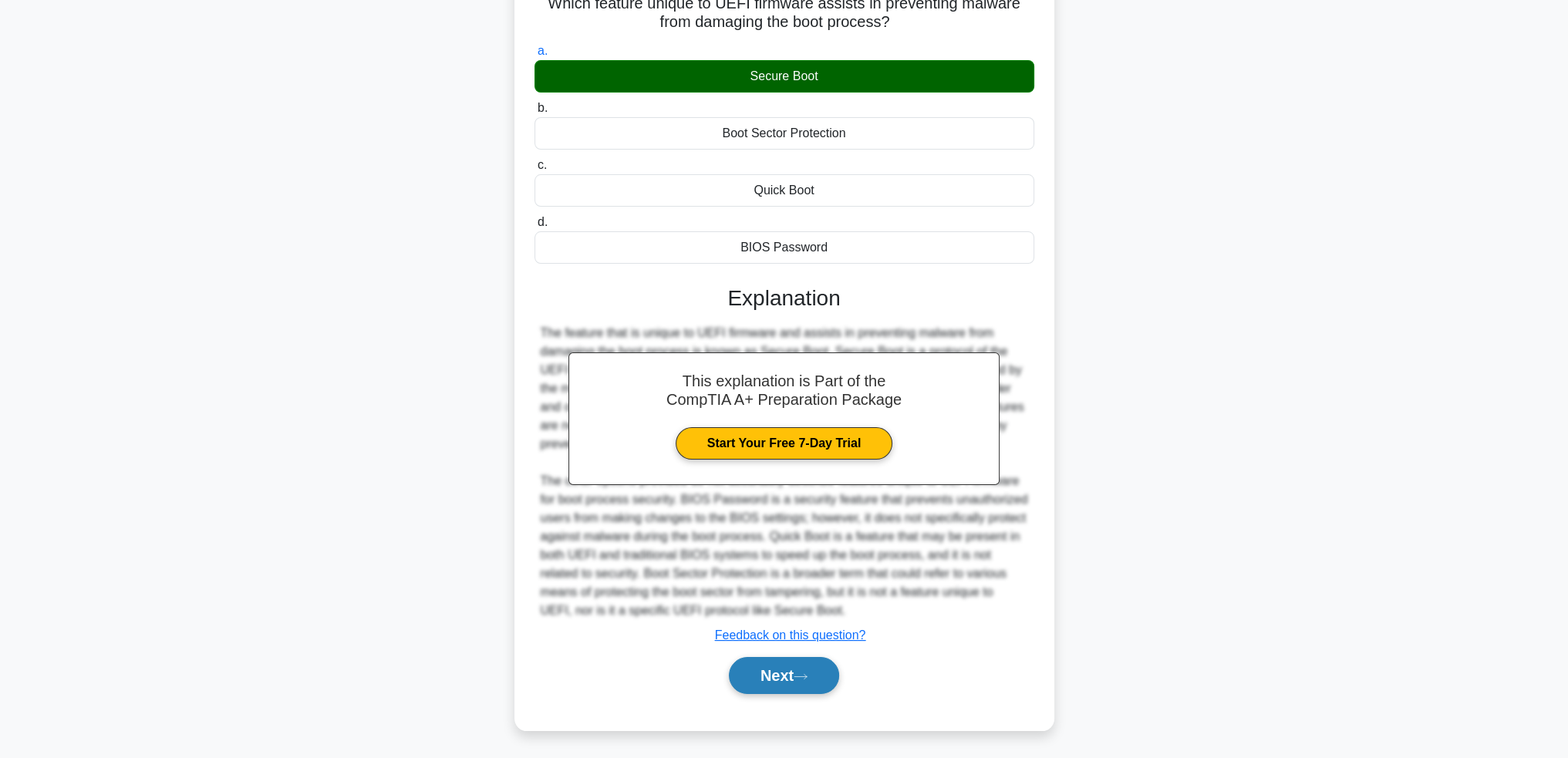
click at [768, 673] on button "Next" at bounding box center [784, 675] width 110 height 37
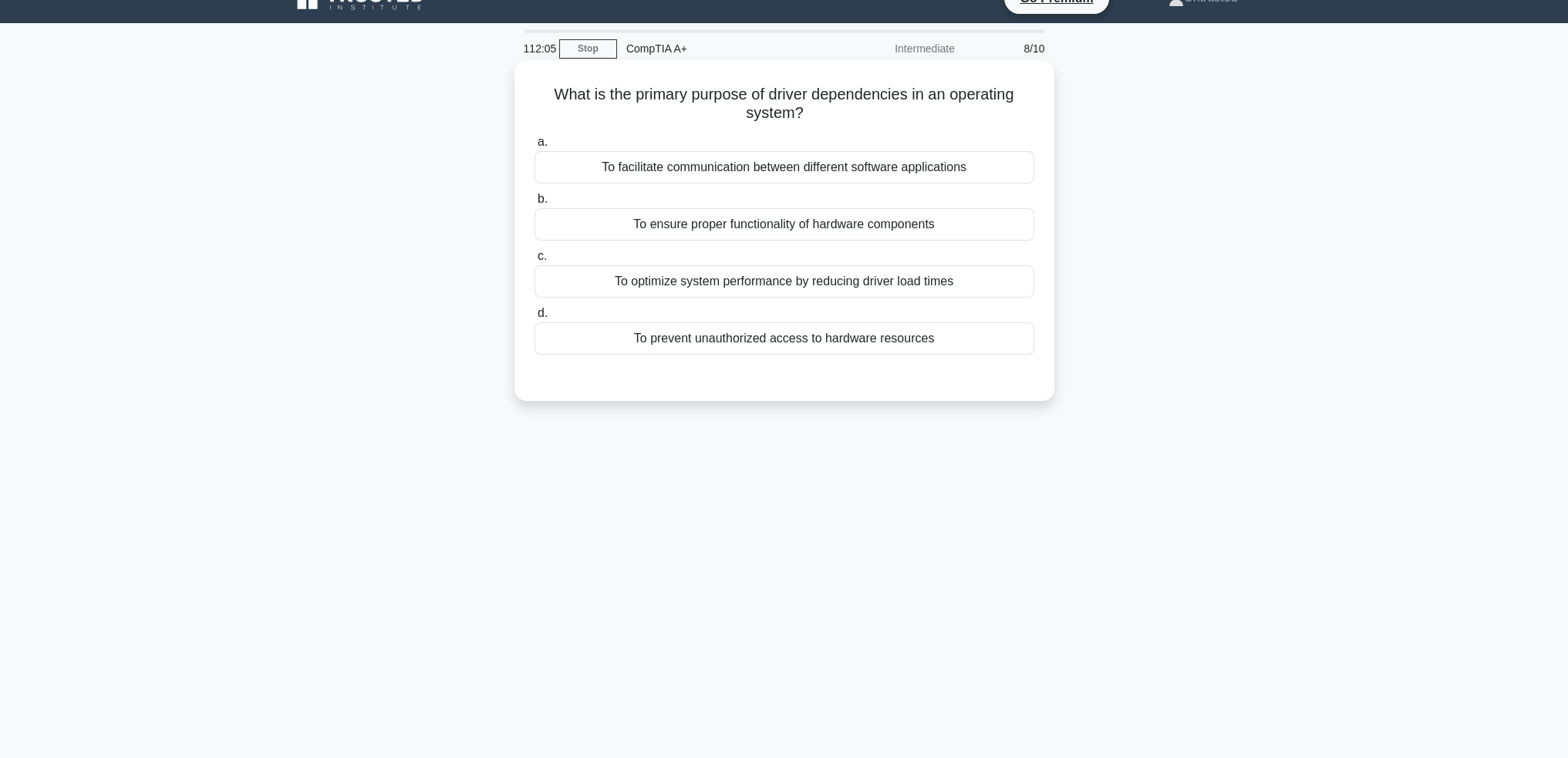
scroll to position [0, 0]
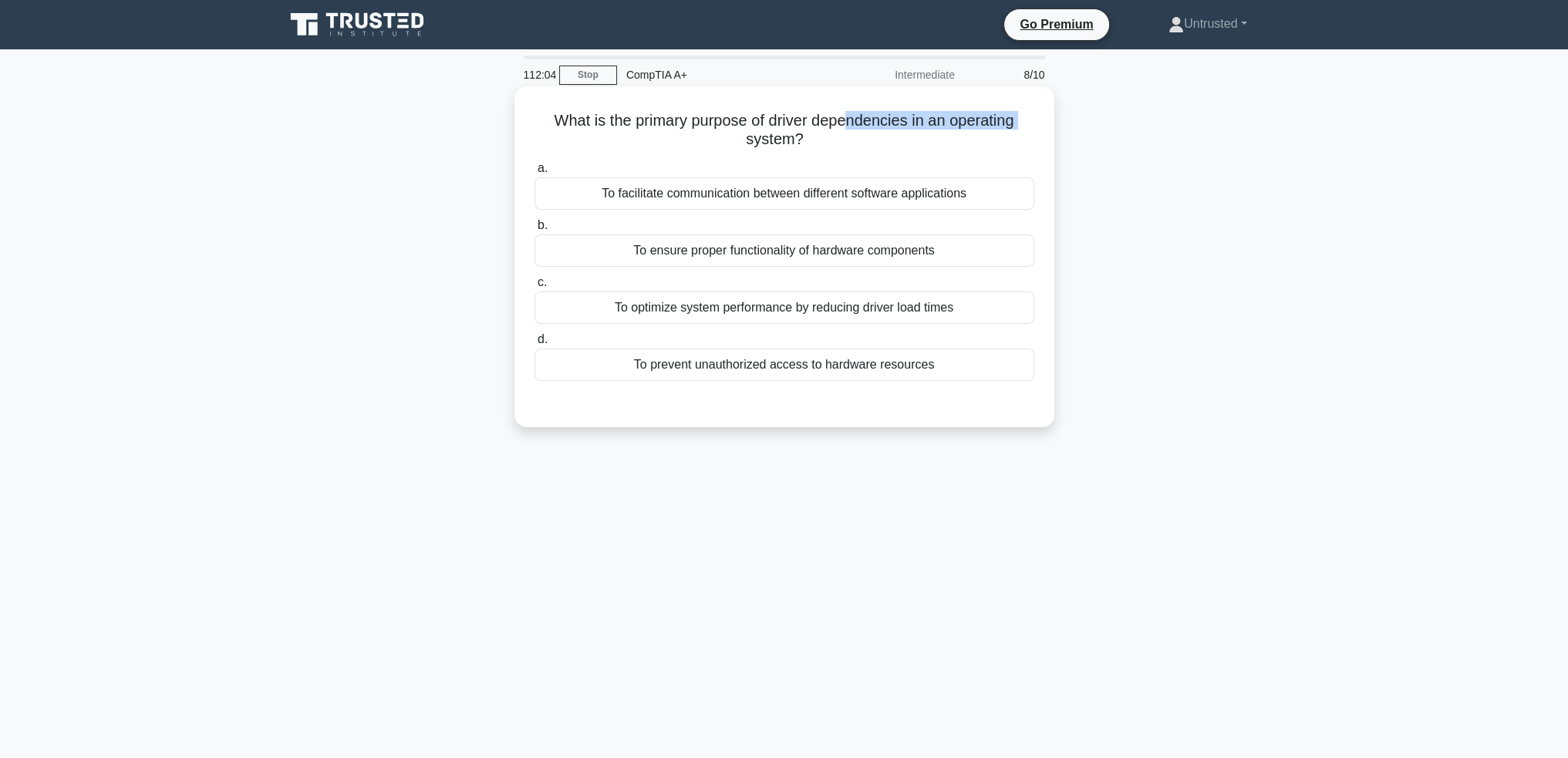
drag, startPoint x: 550, startPoint y: 135, endPoint x: 846, endPoint y: 124, distance: 296.2
click at [846, 124] on h5 "What is the primary purpose of driver dependencies in an operating system? .spi…" at bounding box center [784, 131] width 503 height 39
drag, startPoint x: 846, startPoint y: 124, endPoint x: 808, endPoint y: 128, distance: 38.2
click at [846, 126] on h5 "What is the primary purpose of driver dependencies in an operating system? .spi…" at bounding box center [784, 131] width 503 height 39
click at [801, 130] on h5 "What is the primary purpose of driver dependencies in an operating system? .spi…" at bounding box center [784, 131] width 503 height 39
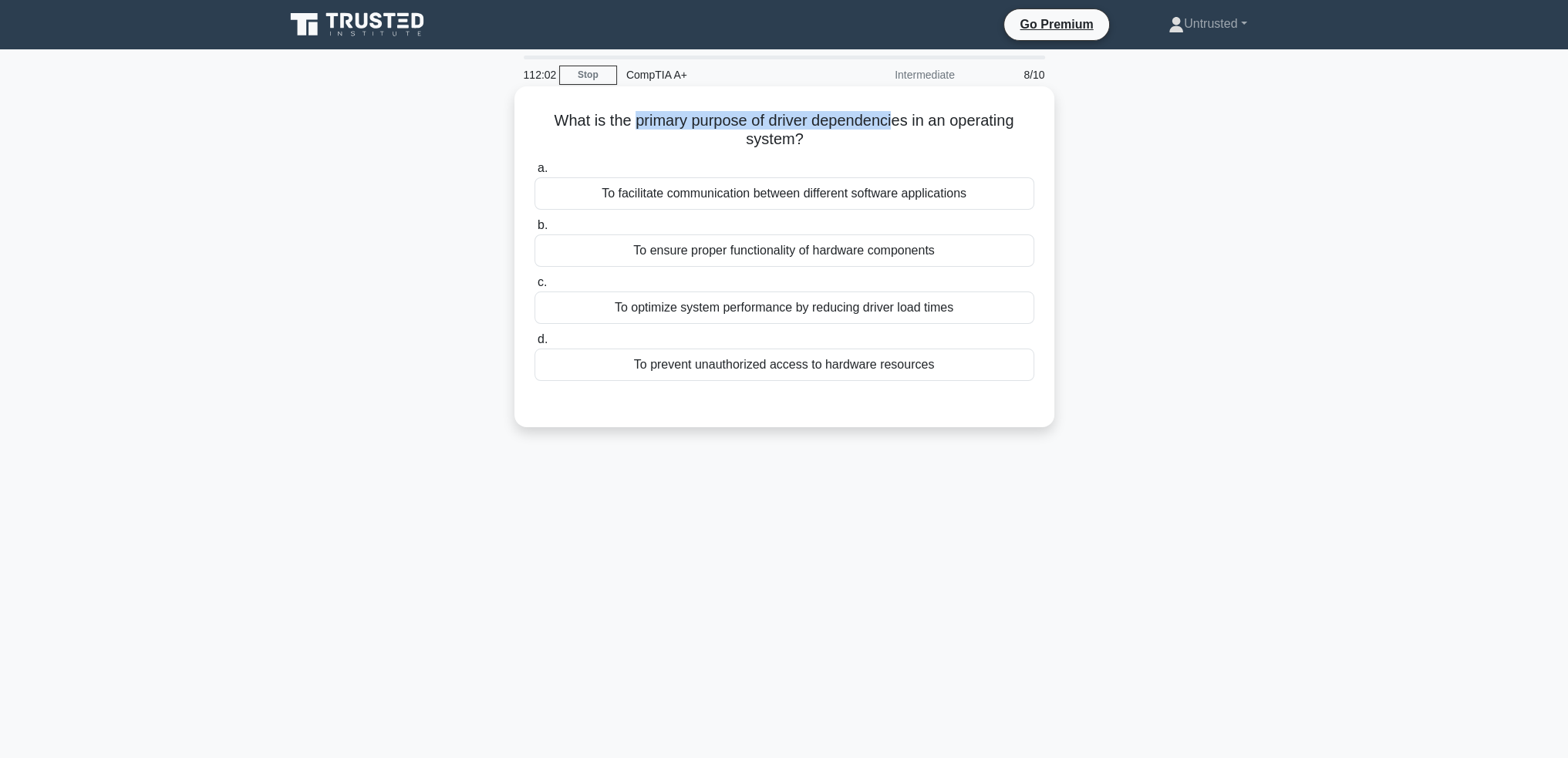
drag, startPoint x: 634, startPoint y: 123, endPoint x: 899, endPoint y: 102, distance: 265.8
click at [899, 102] on div "What is the primary purpose of driver dependencies in an operating system? .spi…" at bounding box center [784, 257] width 527 height 328
click at [1234, 124] on div "What is the primary purpose of driver dependencies in an operating system? .spi…" at bounding box center [784, 270] width 1019 height 360
drag, startPoint x: 684, startPoint y: 121, endPoint x: 876, endPoint y: 147, distance: 193.8
click at [876, 147] on h5 "What is the primary purpose of driver dependencies in an operating system? .spi…" at bounding box center [784, 131] width 503 height 39
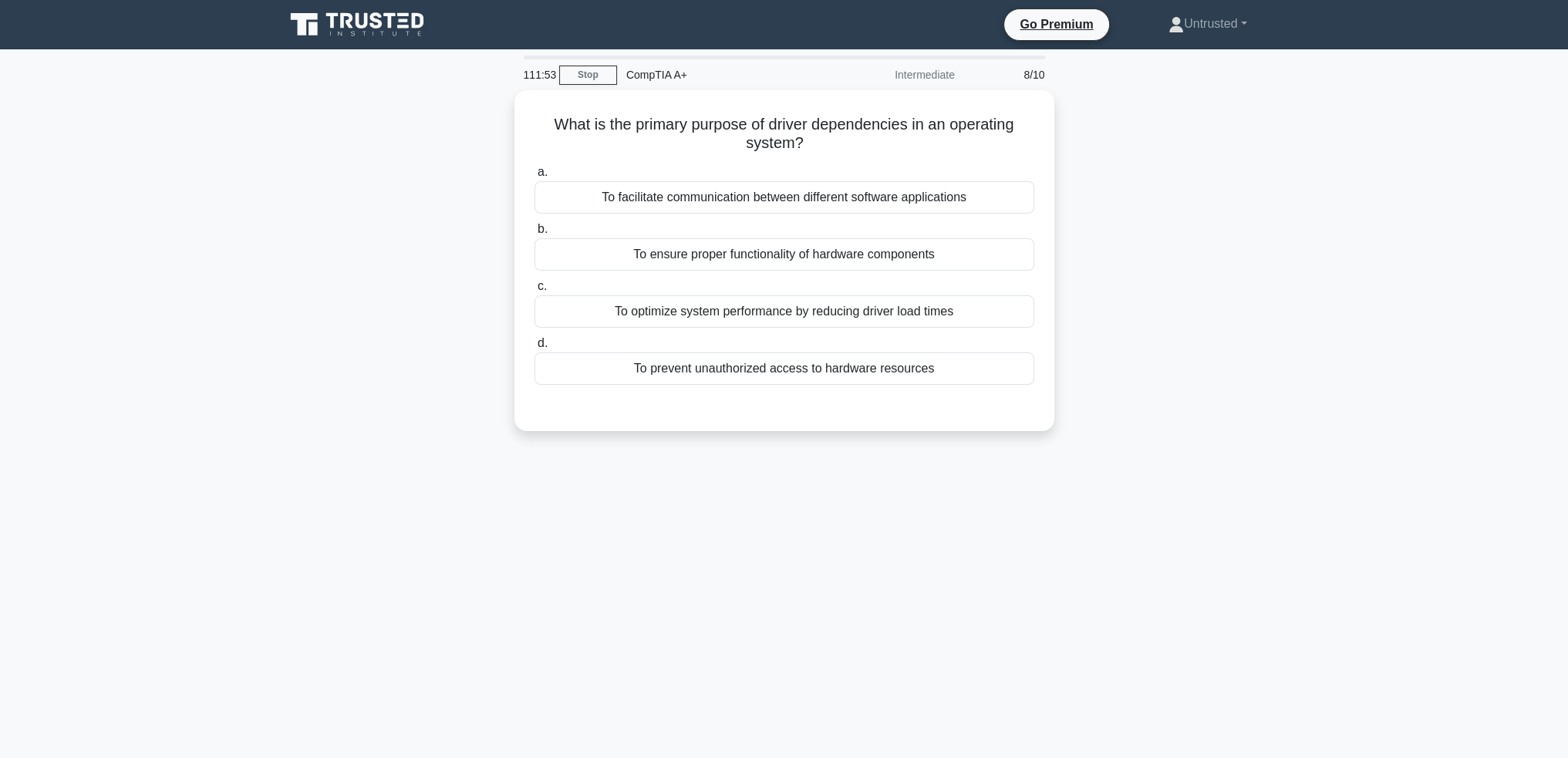
click at [1286, 163] on div "What is the primary purpose of driver dependencies in an operating system? .spi…" at bounding box center [784, 270] width 1019 height 360
click at [812, 247] on div "To ensure proper functionality of hardware components" at bounding box center [784, 250] width 500 height 32
click at [535, 231] on input "b. To ensure proper functionality of hardware components" at bounding box center [535, 225] width 0 height 10
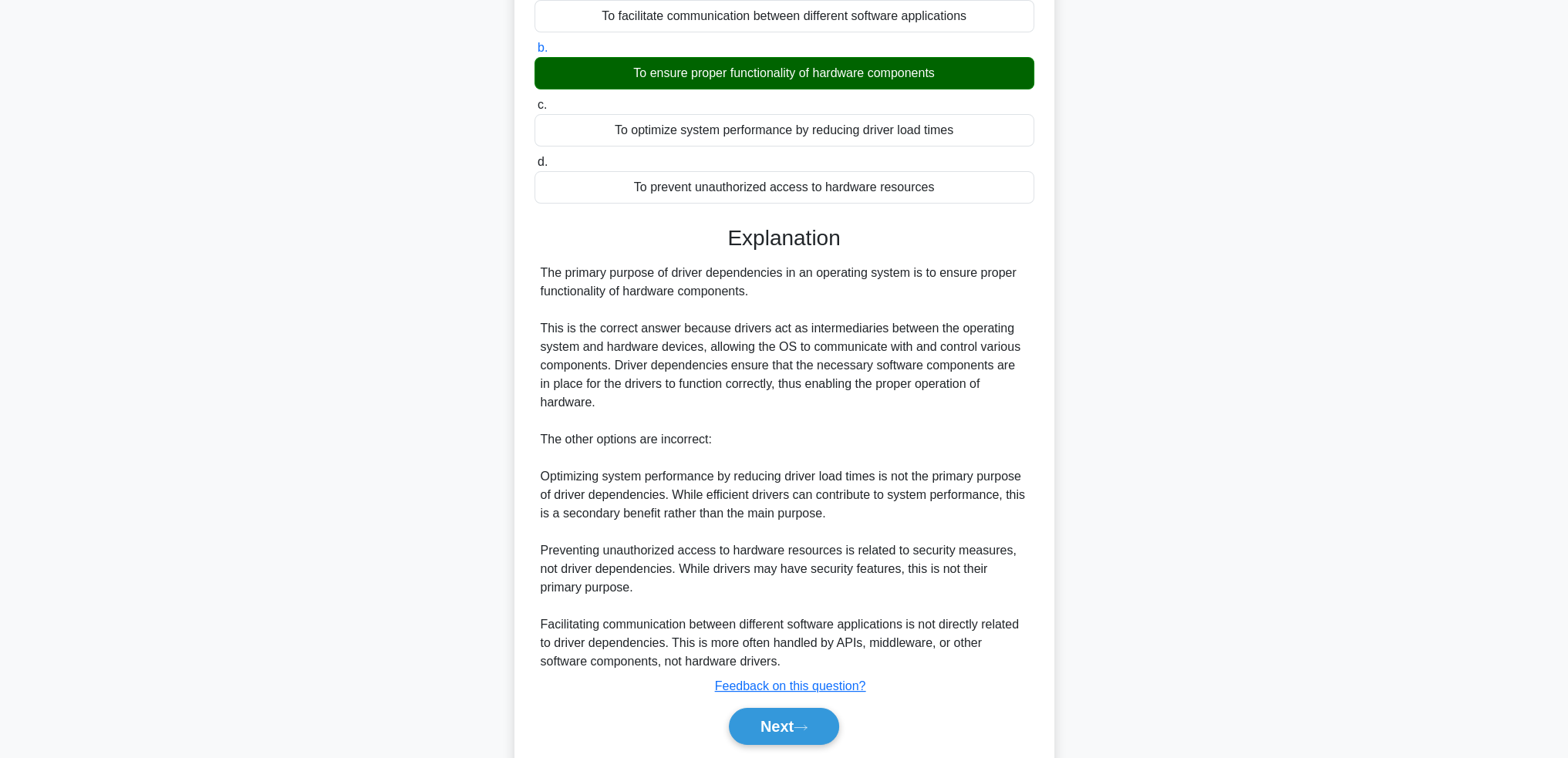
scroll to position [228, 0]
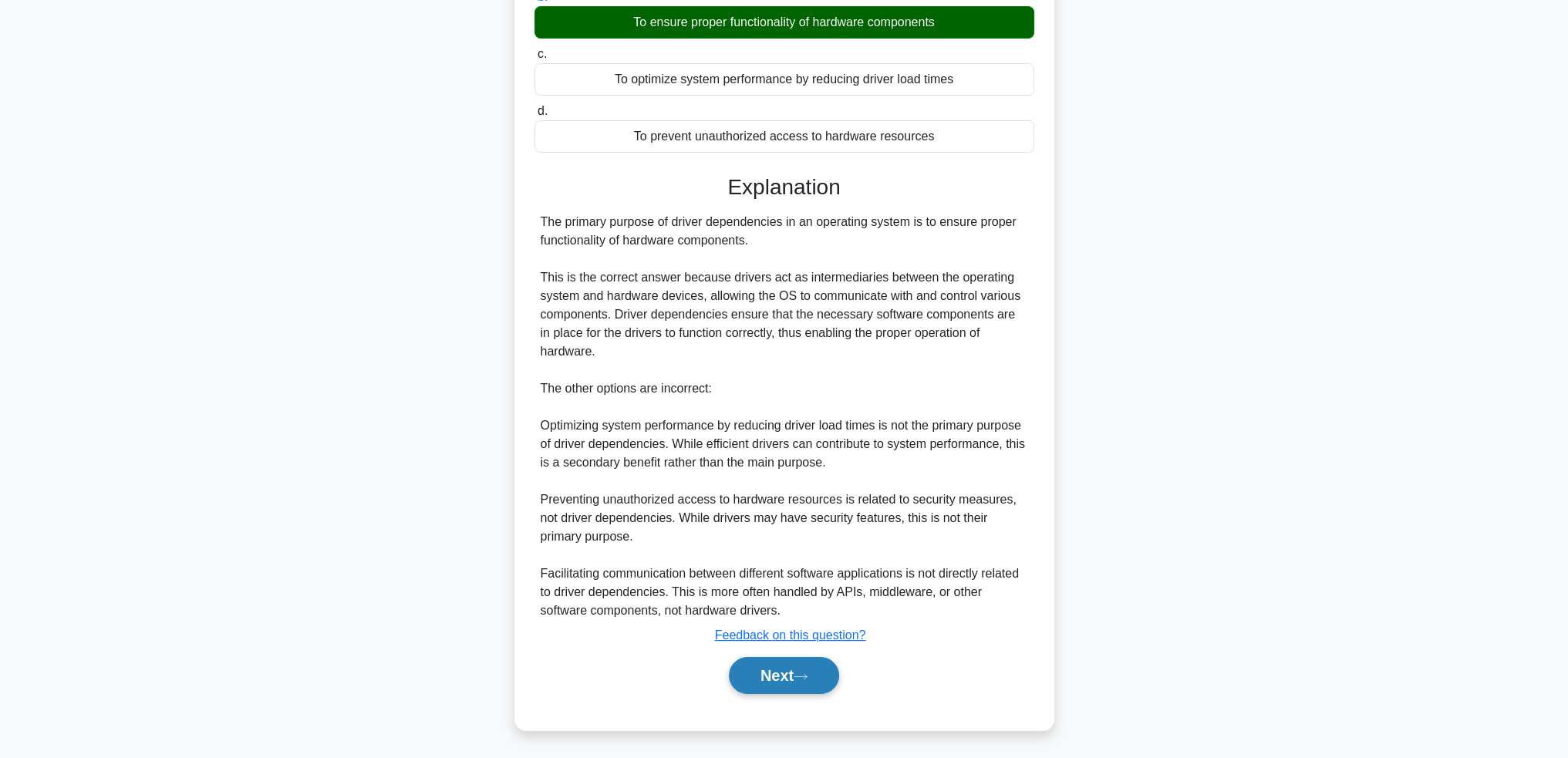
click at [805, 687] on button "Next" at bounding box center [784, 675] width 110 height 37
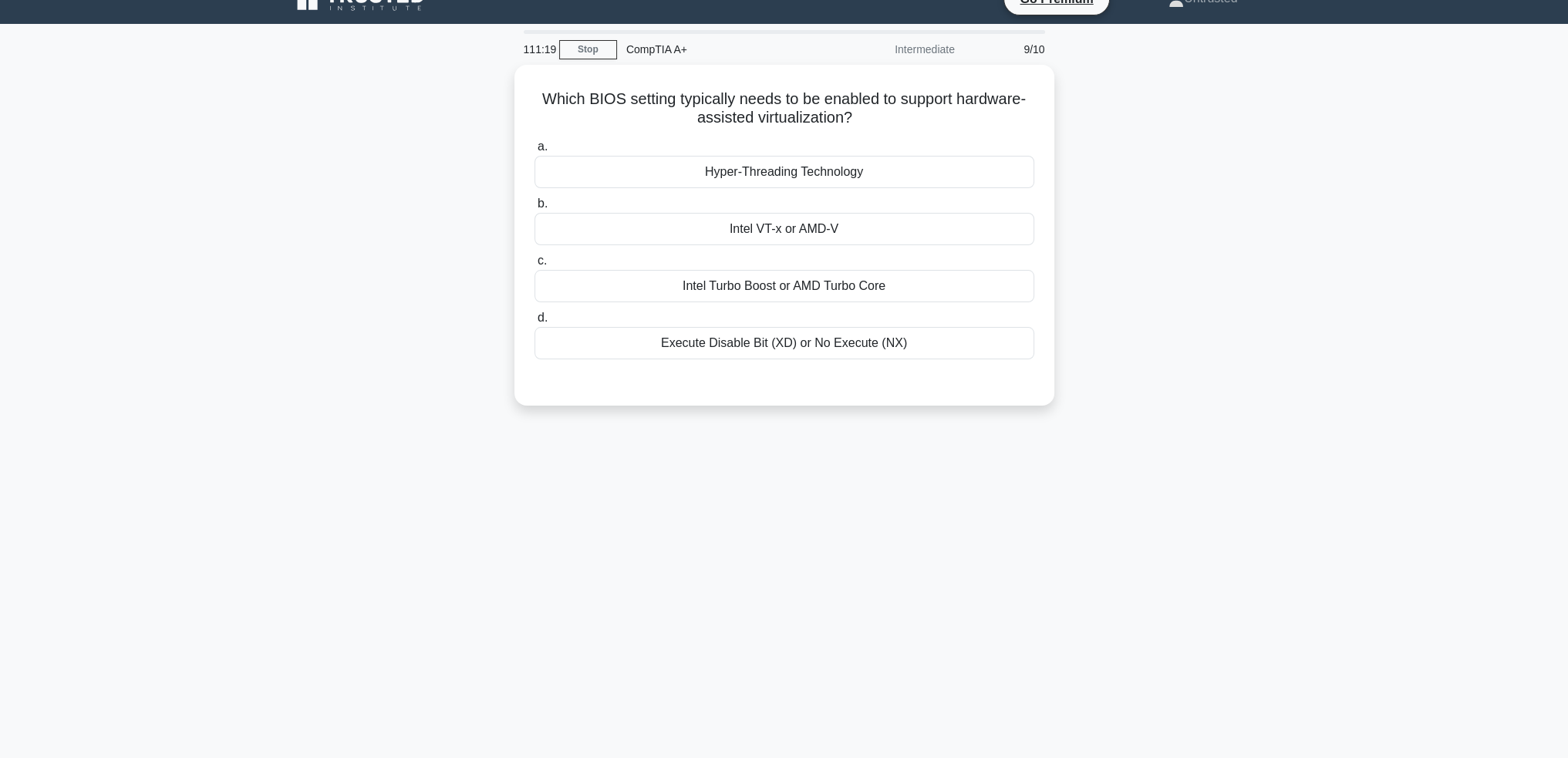
scroll to position [0, 0]
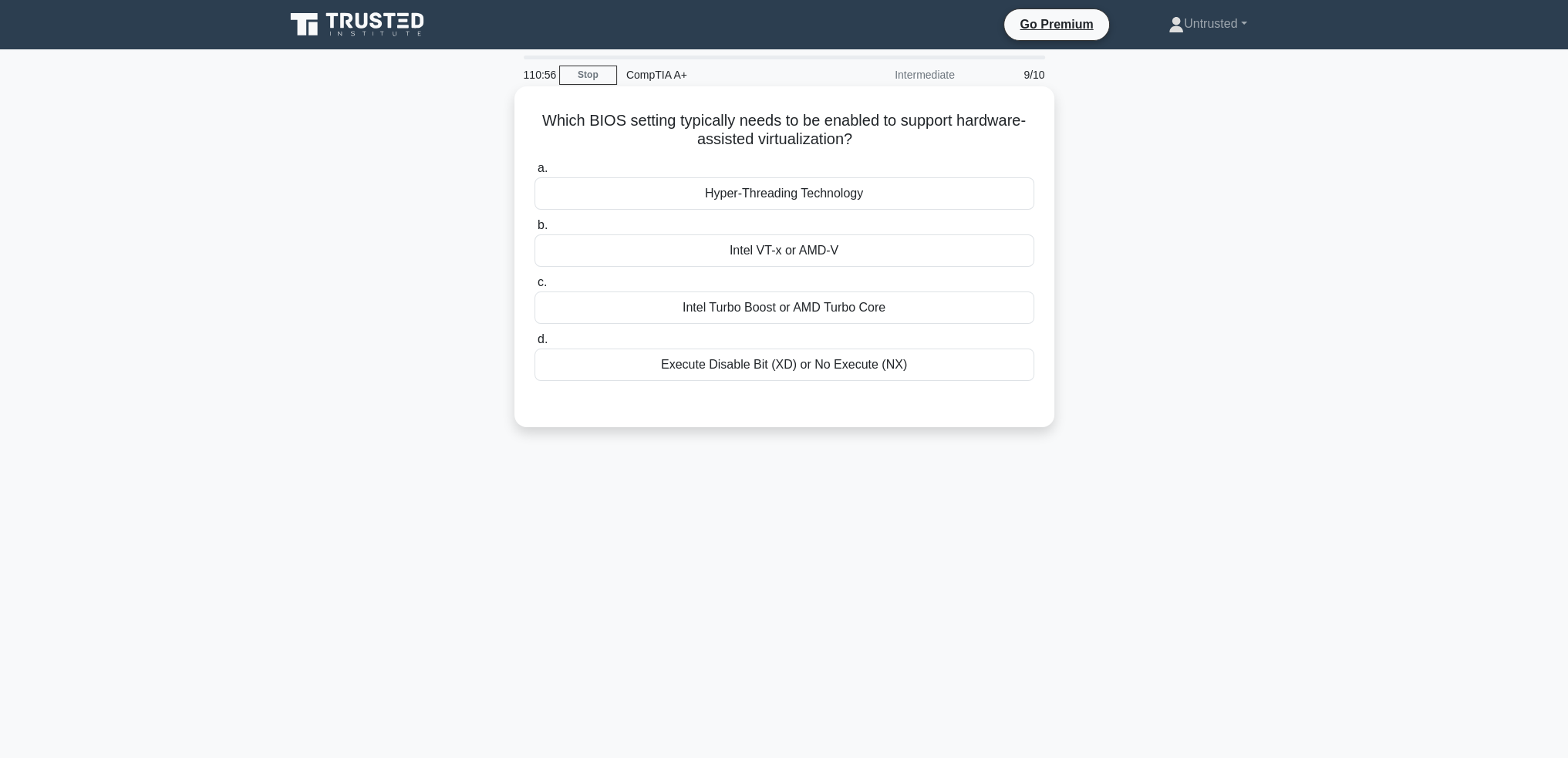
click at [818, 198] on div "Hyper-Threading Technology" at bounding box center [784, 193] width 500 height 32
click at [535, 174] on input "a. Hyper-Threading Technology" at bounding box center [535, 168] width 0 height 10
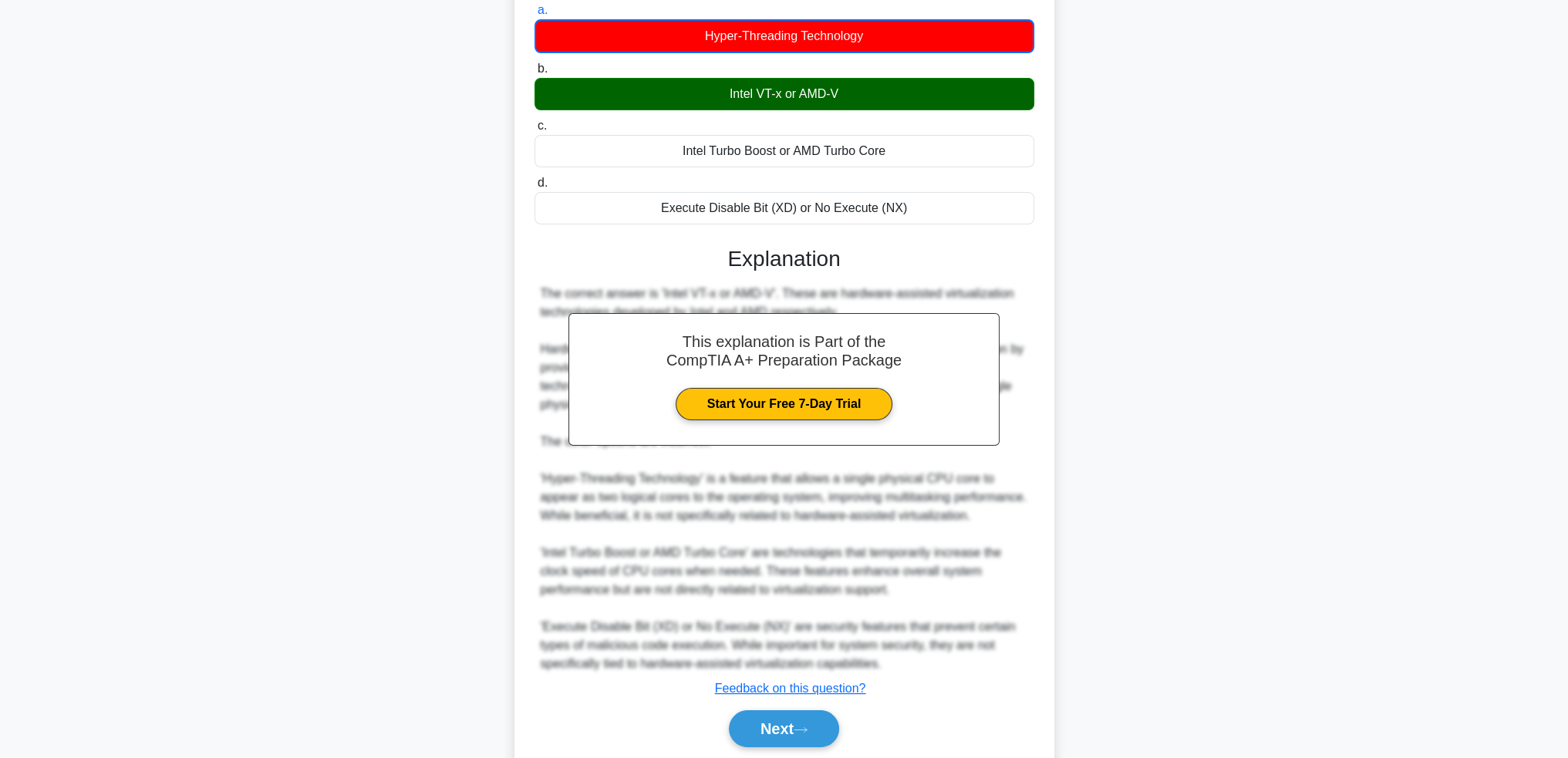
scroll to position [230, 0]
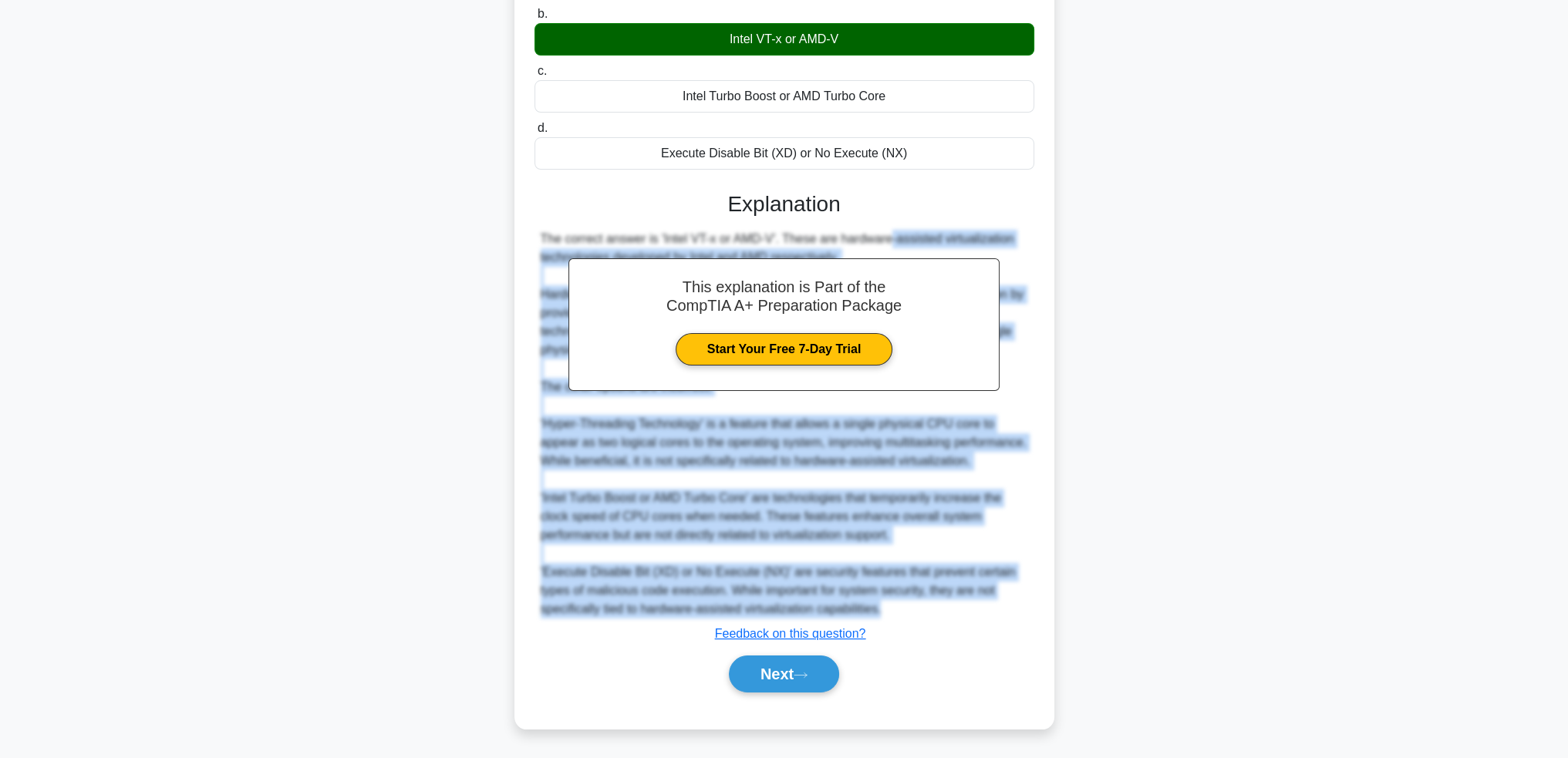
drag, startPoint x: 787, startPoint y: 224, endPoint x: 925, endPoint y: 548, distance: 352.2
click at [912, 609] on div "The correct answer is 'Intel VT-x or AMD-V'. These are hardware-assisted virtua…" at bounding box center [785, 424] width 488 height 389
copy div "hese are hardware-assisted virtualization technologies developed by Intel and A…"
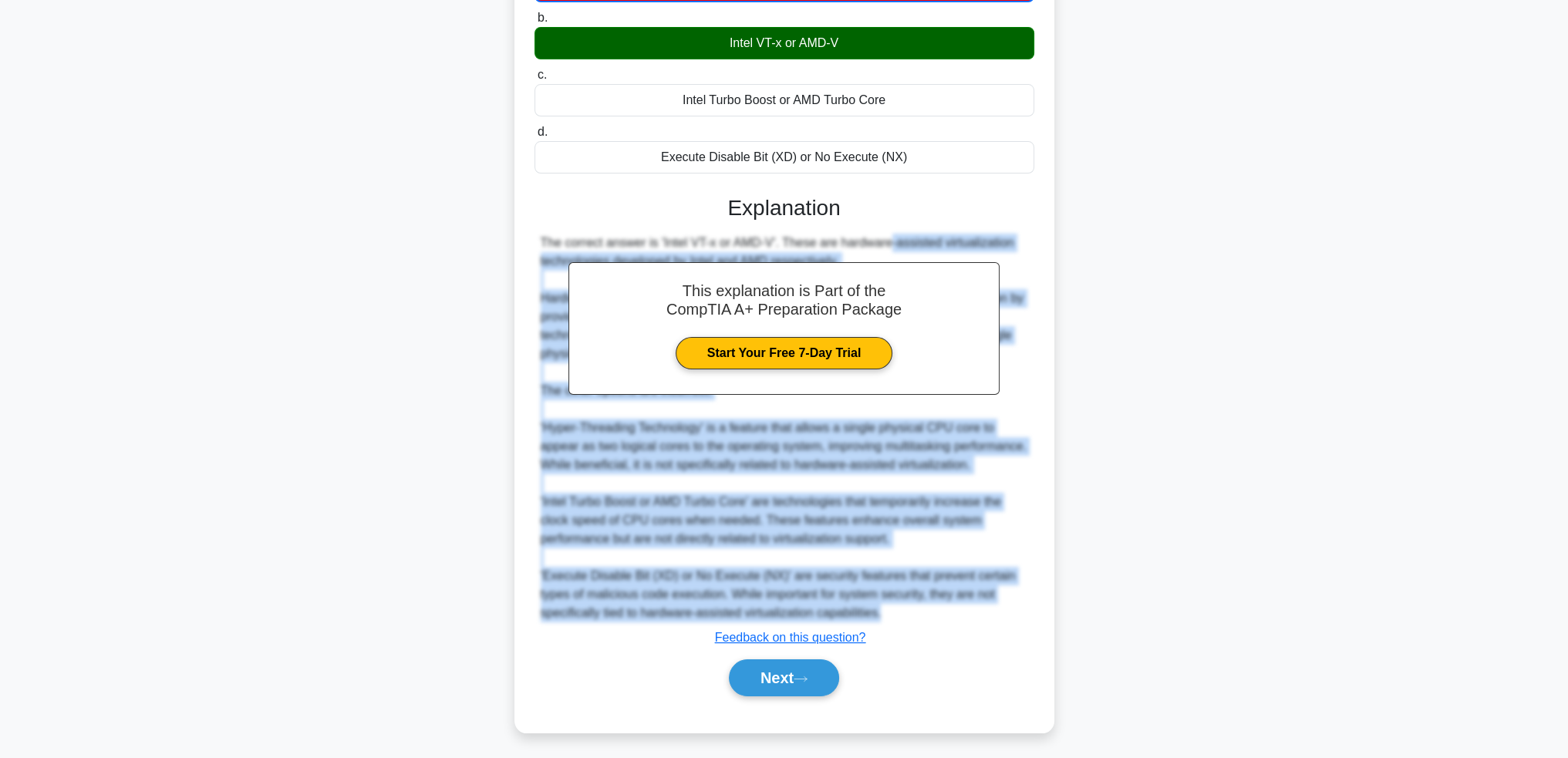
click at [1172, 402] on div "Which BIOS setting typically needs to be enabled to support hardware-assisted v…" at bounding box center [784, 315] width 1019 height 874
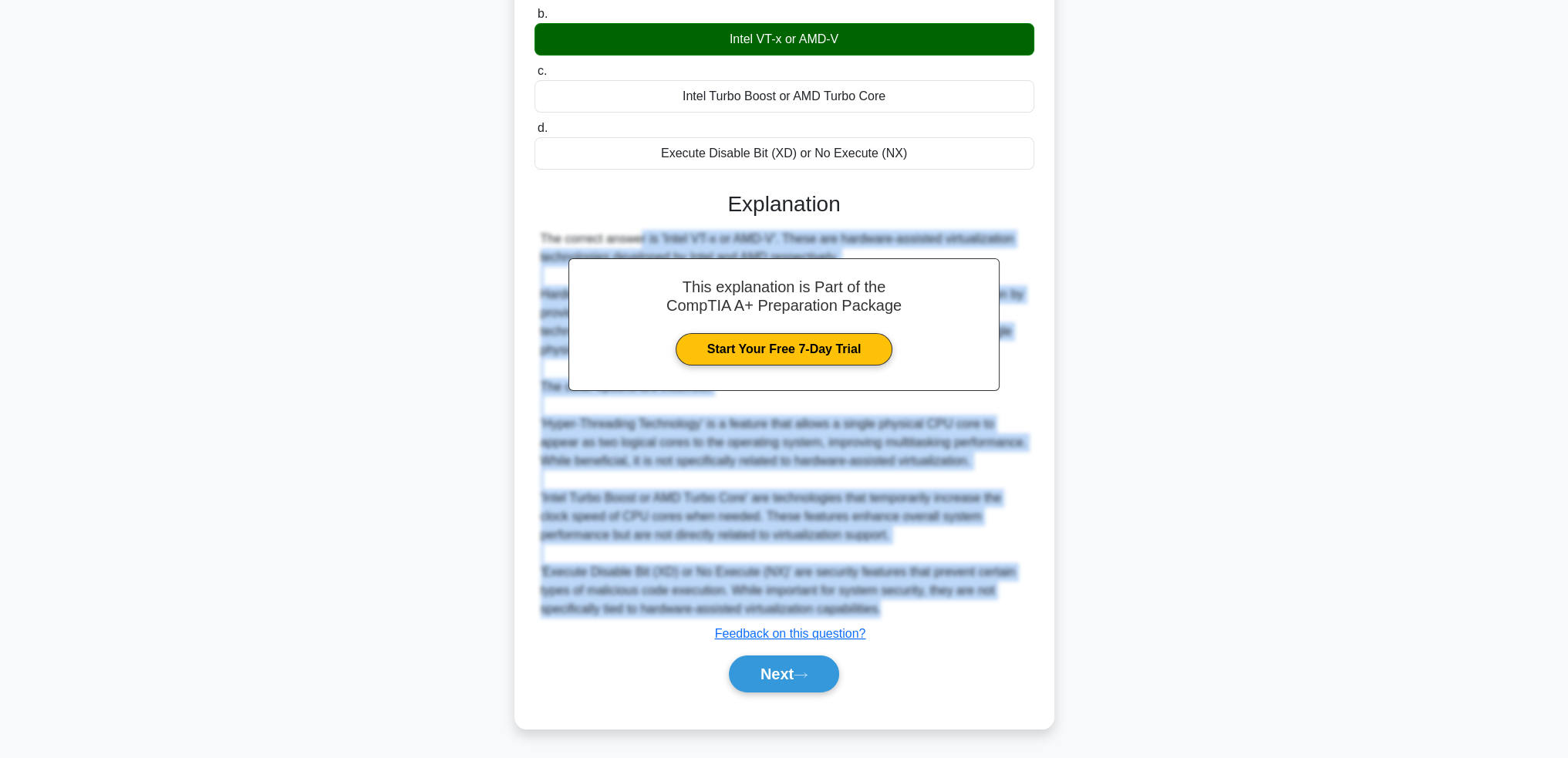
drag, startPoint x: 530, startPoint y: 218, endPoint x: 899, endPoint y: 591, distance: 524.7
click at [894, 605] on div "Which BIOS setting typically needs to be enabled to support hardware-assisted v…" at bounding box center [784, 301] width 527 height 843
copy div "The correct answer is 'Intel VT-x or AMD-V'. These are hardware-assisted virtua…"
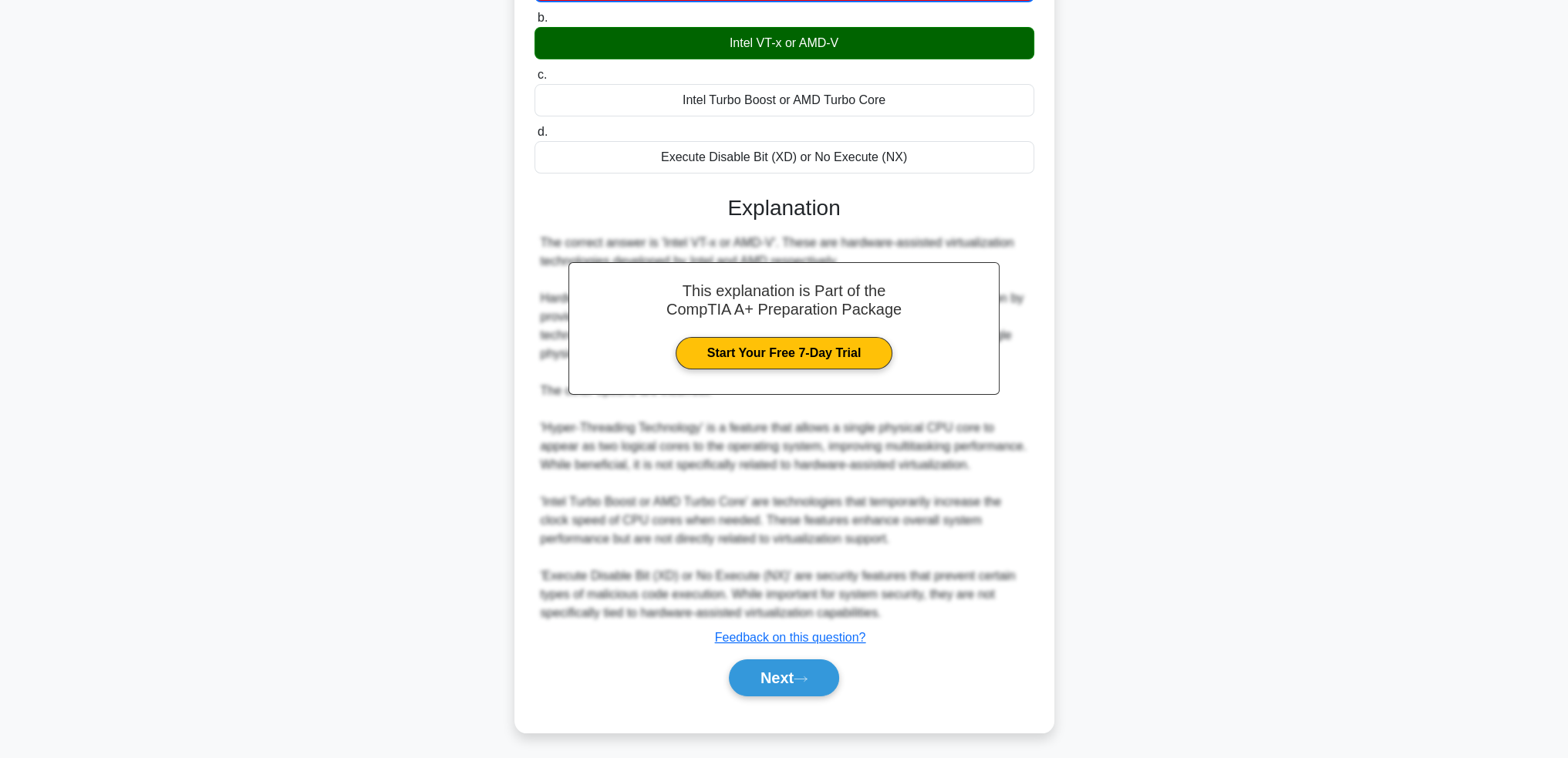
click at [345, 665] on div "Which BIOS setting typically needs to be enabled to support hardware-assisted v…" at bounding box center [784, 315] width 1019 height 874
click at [324, 661] on div "Which BIOS setting typically needs to be enabled to support hardware-assisted v…" at bounding box center [784, 315] width 1019 height 874
drag, startPoint x: 1392, startPoint y: 462, endPoint x: 1374, endPoint y: 400, distance: 64.6
click at [1392, 451] on main "110:11 Stop CompTIA A+ Intermediate 9/10 Which BIOS setting typically needs to …" at bounding box center [784, 296] width 1568 height 921
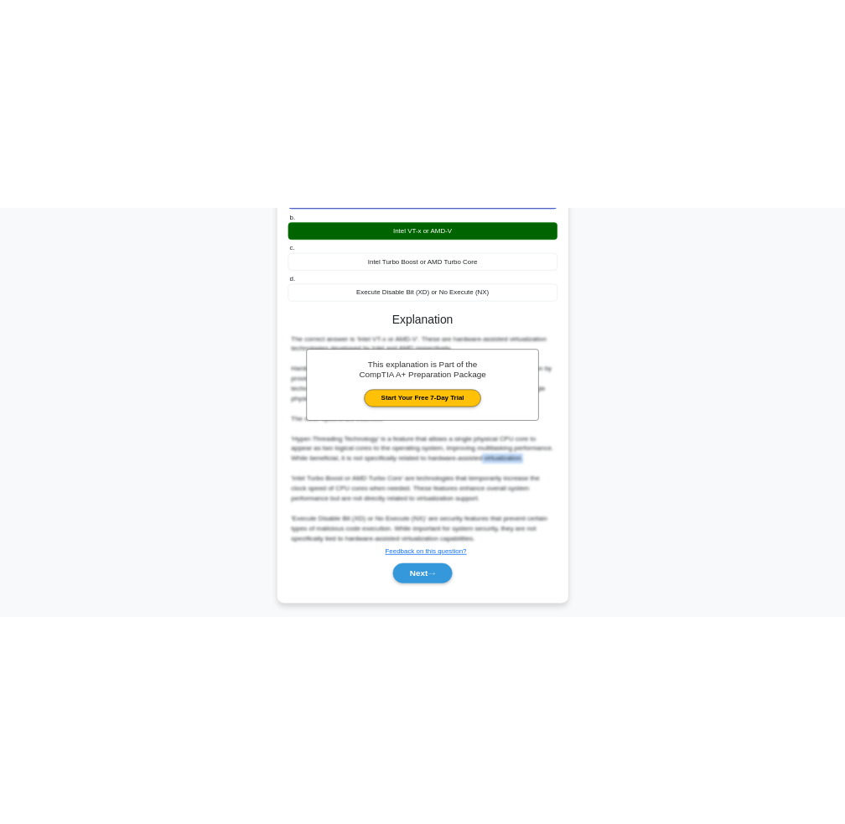
scroll to position [248, 0]
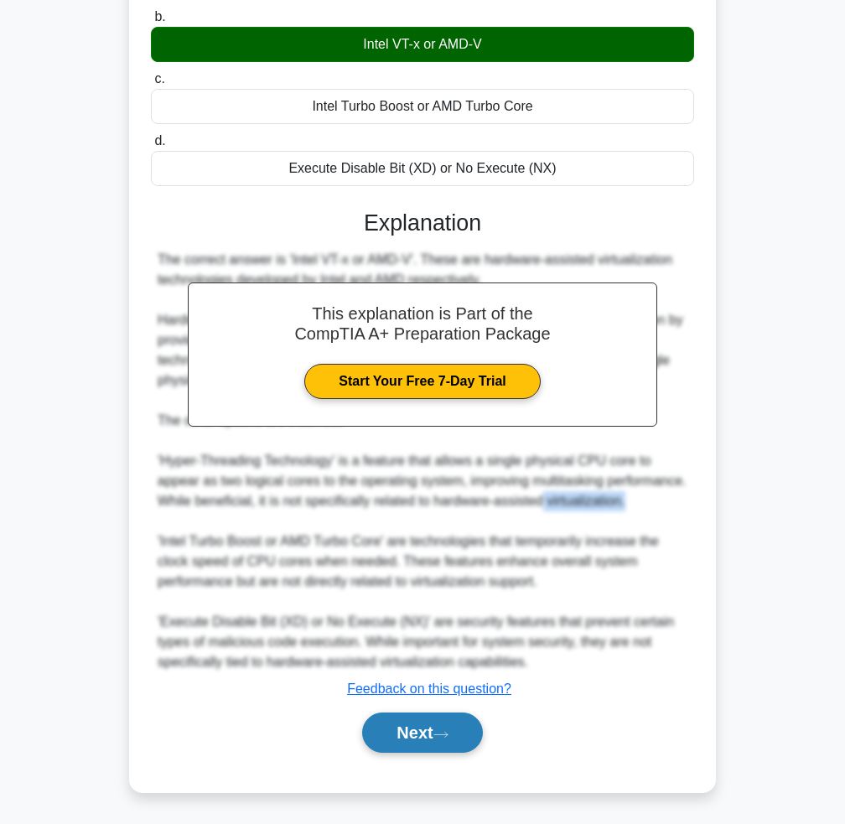
click at [463, 726] on button "Next" at bounding box center [422, 733] width 120 height 40
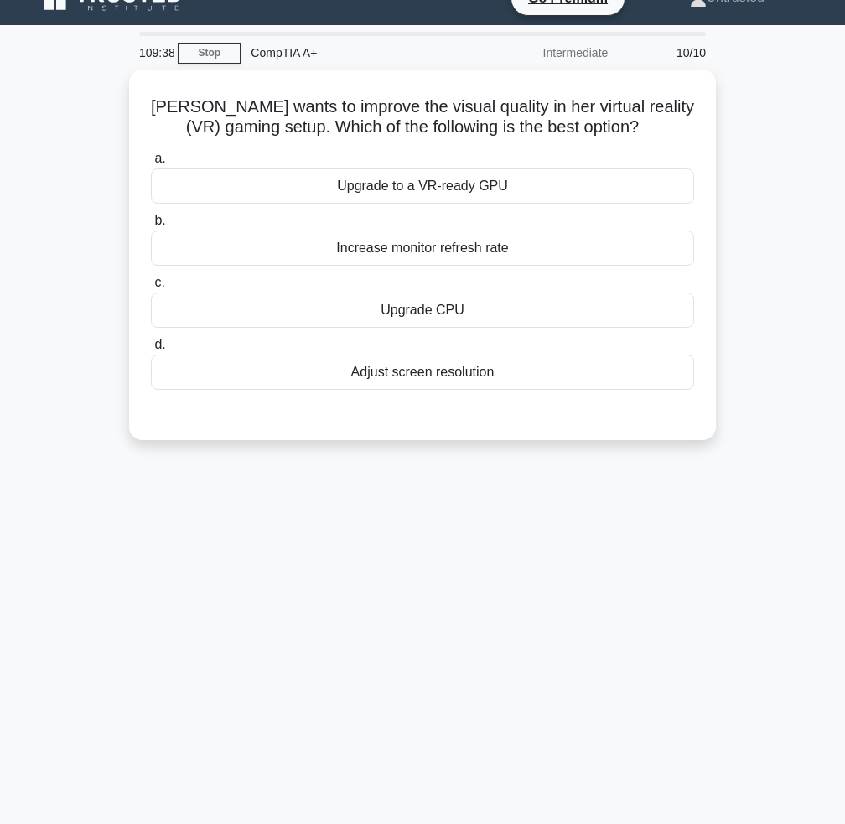
scroll to position [0, 0]
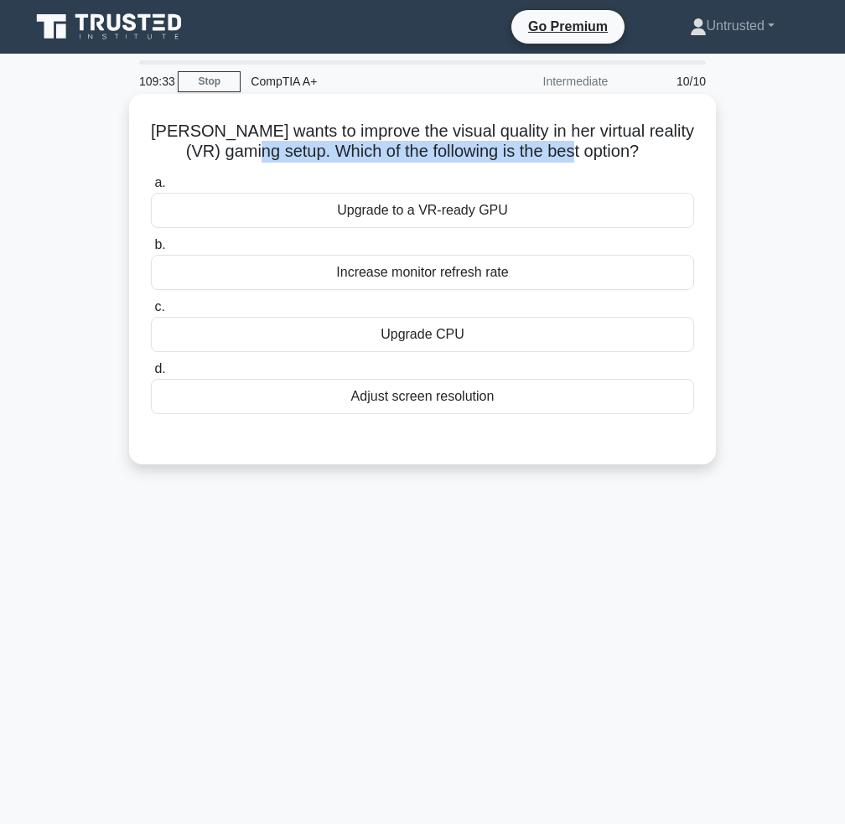
drag, startPoint x: 352, startPoint y: 145, endPoint x: 622, endPoint y: 147, distance: 269.9
click at [622, 147] on h5 "Anna wants to improve the visual quality in her virtual reality (VR) gaming set…" at bounding box center [422, 142] width 547 height 42
click at [484, 281] on div "Increase monitor refresh rate" at bounding box center [422, 272] width 543 height 35
click at [151, 251] on input "b. Increase monitor refresh rate" at bounding box center [151, 245] width 0 height 11
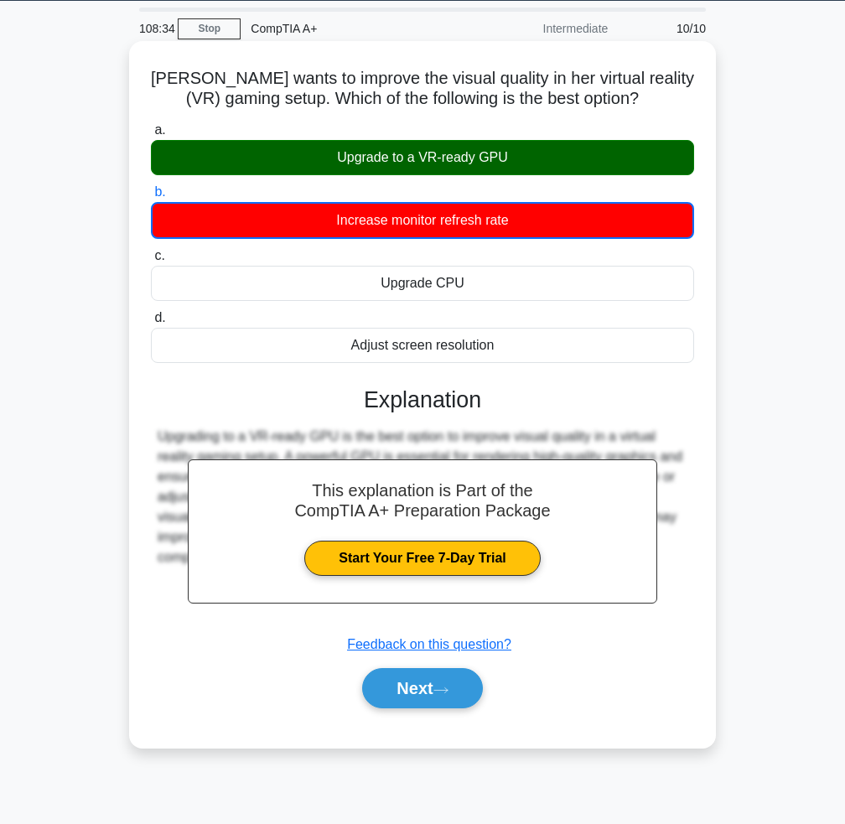
scroll to position [81, 0]
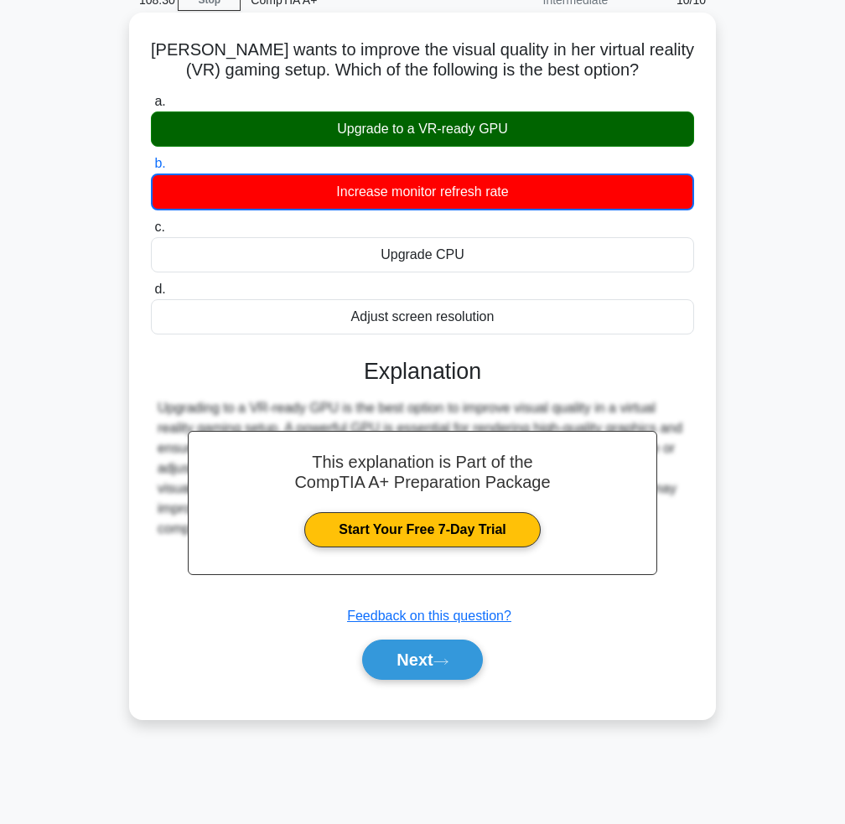
drag, startPoint x: 142, startPoint y: 409, endPoint x: 676, endPoint y: 539, distance: 549.6
click at [676, 539] on div "Anna wants to improve the visual quality in her virtual reality (VR) gaming set…" at bounding box center [422, 366] width 573 height 694
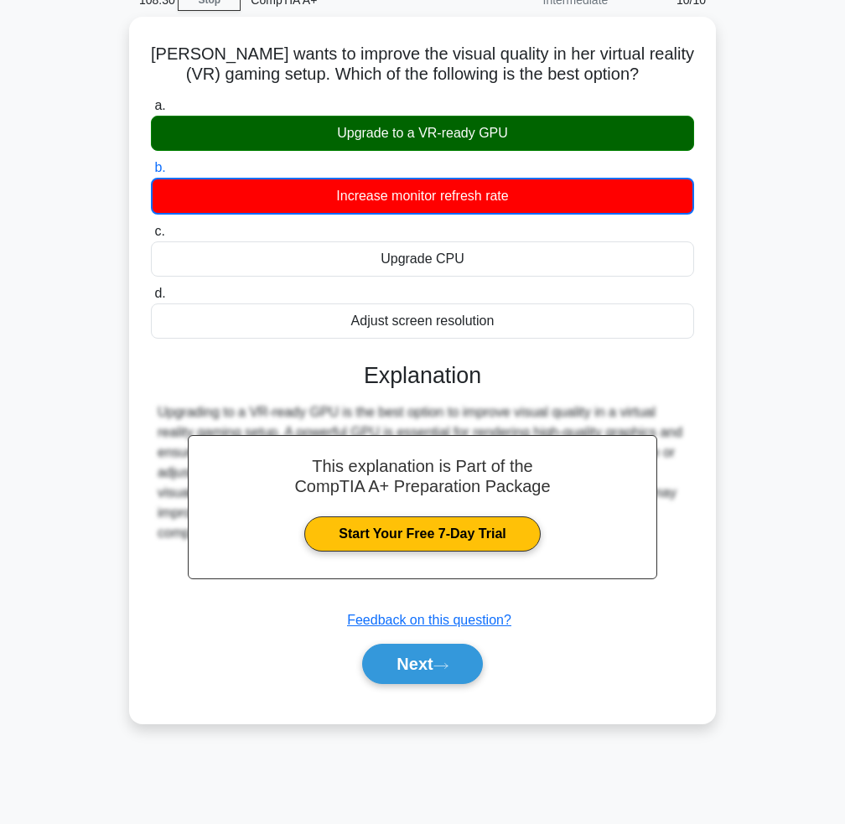
copy div "Upgrading to a VR-ready GPU is the best option to improve visual quality in a v…"
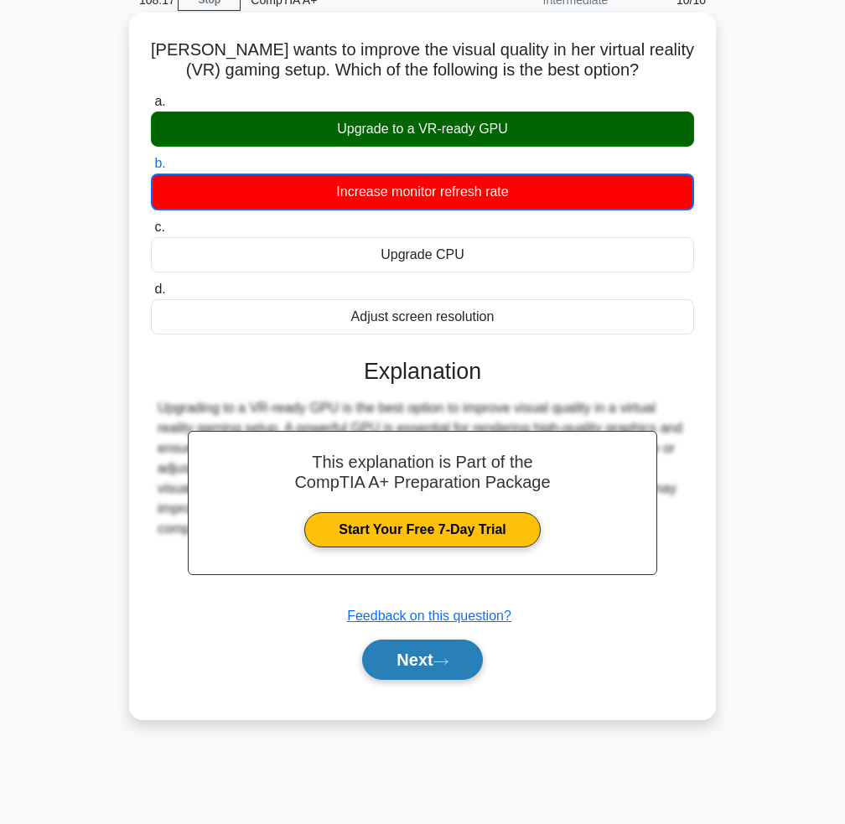
click at [446, 649] on button "Next" at bounding box center [422, 660] width 120 height 40
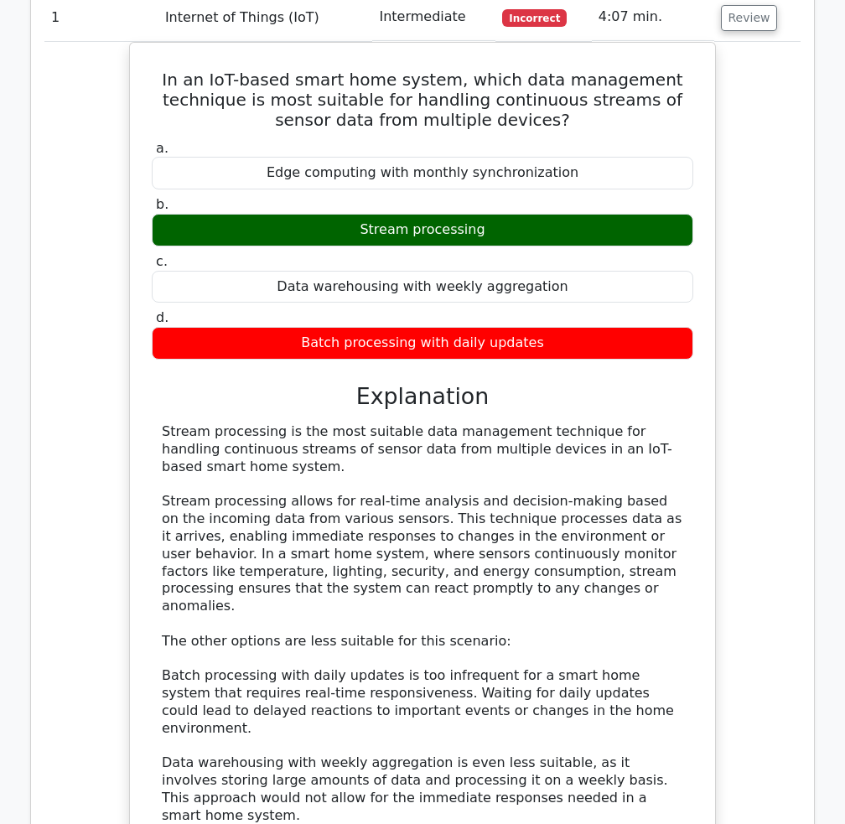
scroll to position [2012, 0]
